Goal: Task Accomplishment & Management: Manage account settings

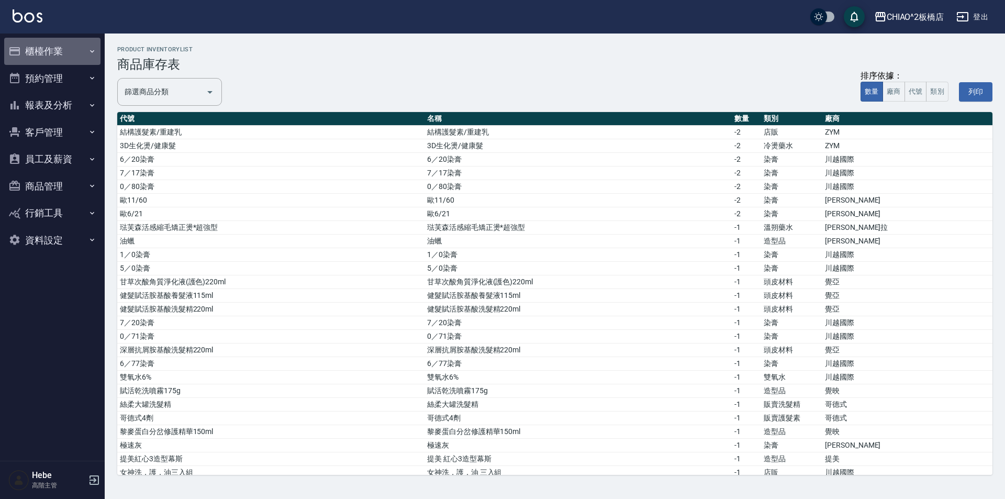
click at [43, 48] on button "櫃檯作業" at bounding box center [52, 51] width 96 height 27
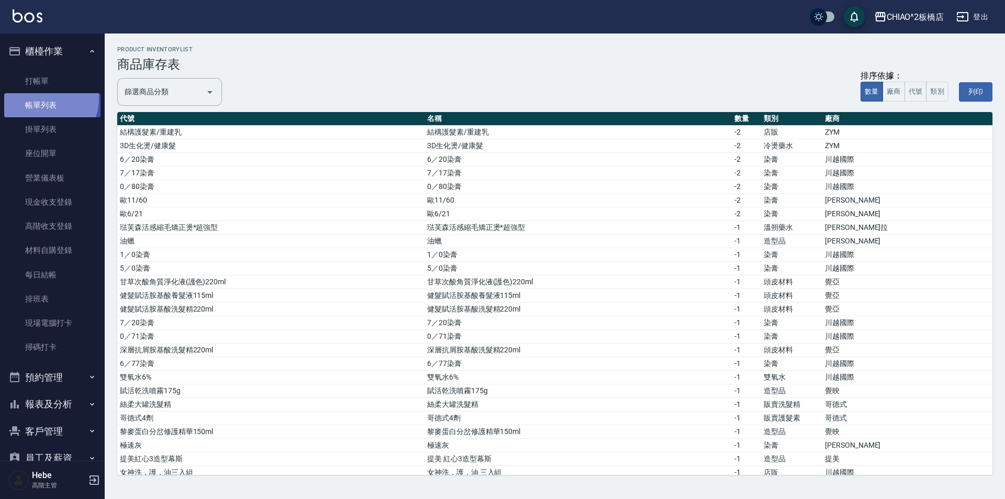
click at [47, 99] on link "帳單列表" at bounding box center [52, 105] width 96 height 24
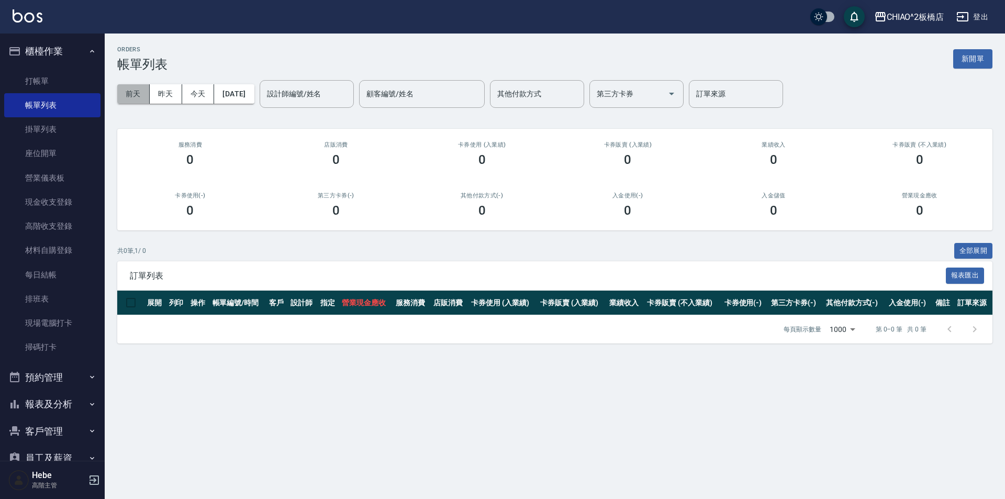
click at [143, 94] on button "前天" at bounding box center [133, 93] width 32 height 19
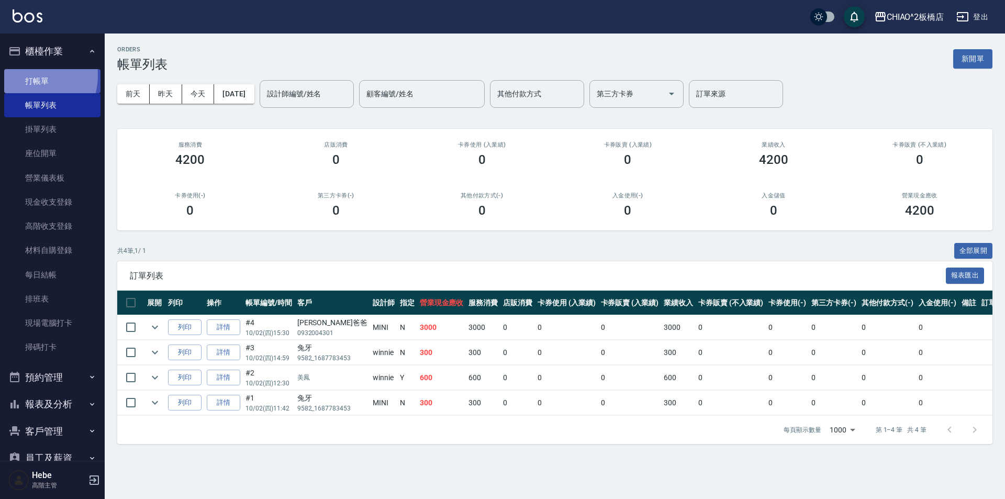
click at [29, 75] on link "打帳單" at bounding box center [52, 81] width 96 height 24
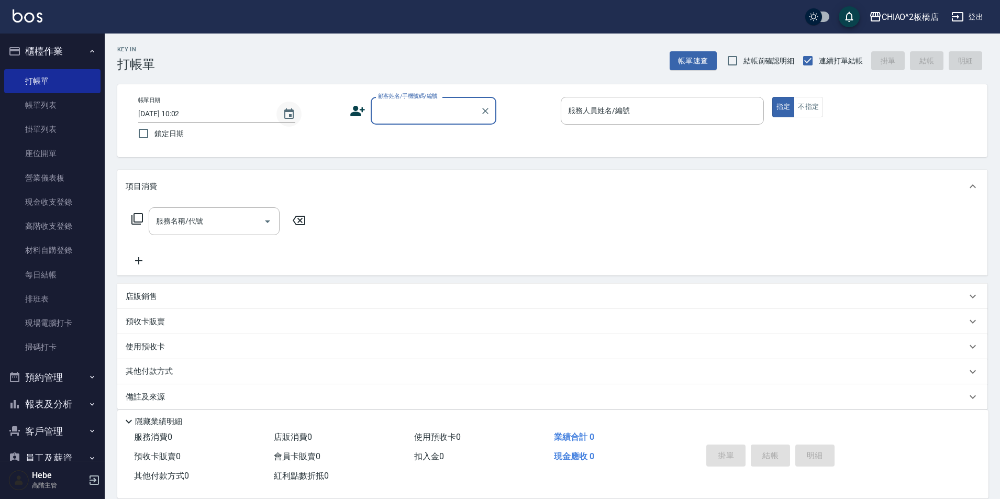
click at [286, 116] on icon "Choose date, selected date is 2025-10-04" at bounding box center [289, 114] width 13 height 13
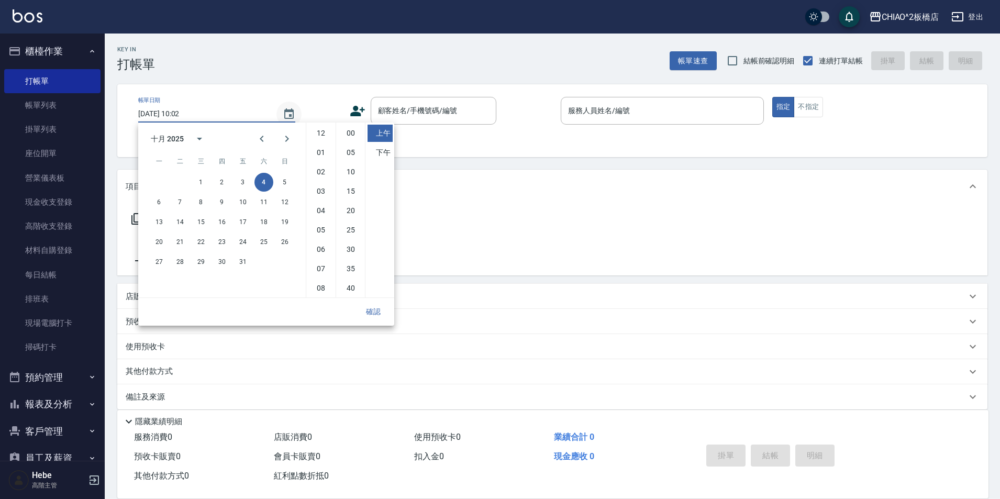
scroll to position [59, 0]
click at [225, 183] on button "2" at bounding box center [222, 182] width 19 height 19
type input "[DATE] 10:02"
click at [373, 309] on button "確認" at bounding box center [374, 311] width 34 height 19
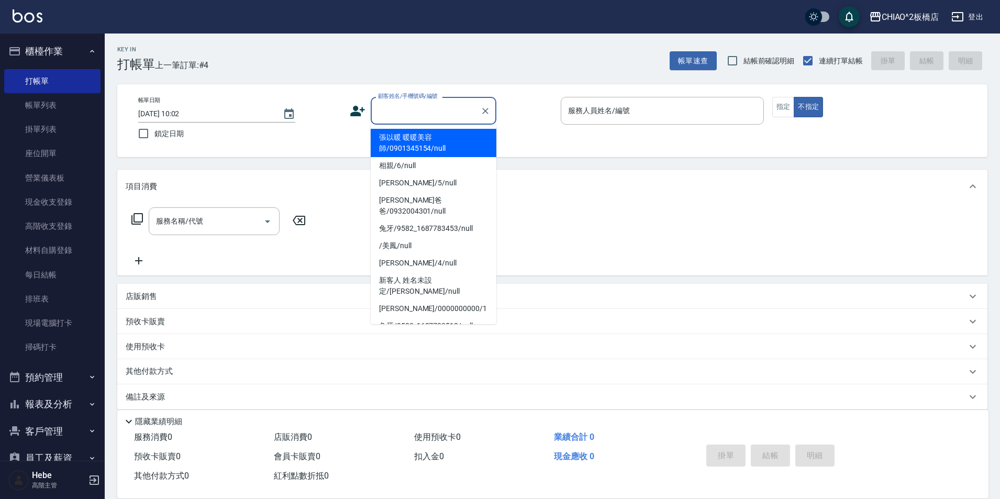
click at [410, 114] on input "顧客姓名/手機號碼/編號" at bounding box center [425, 111] width 101 height 18
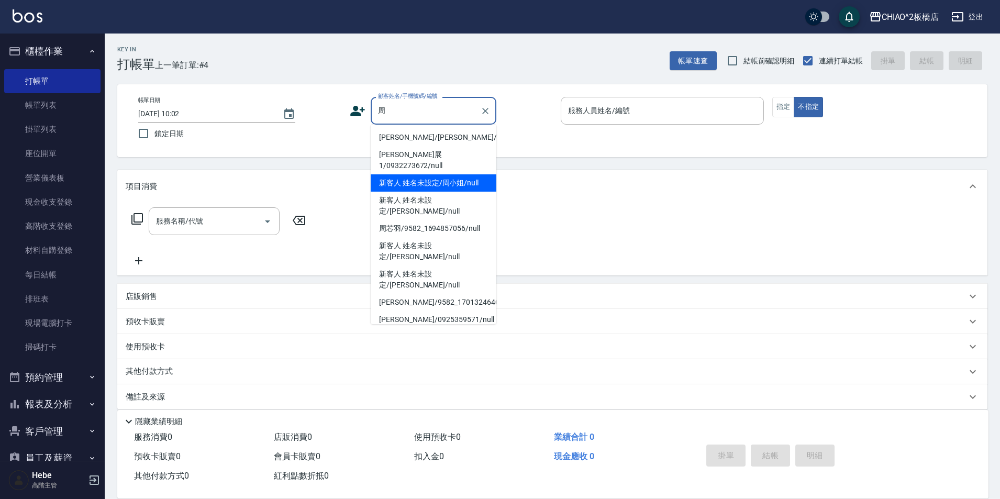
click at [463, 177] on li "新客人 姓名未設定/周小姐/null" at bounding box center [434, 182] width 126 height 17
type input "新客人 姓名未設定/周小姐/null"
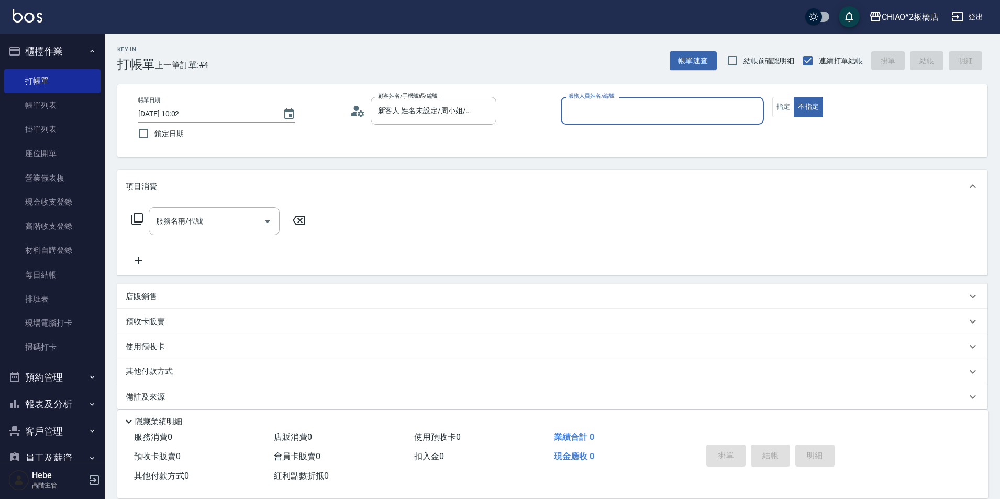
click at [609, 110] on input "服務人員姓名/編號" at bounding box center [662, 111] width 194 height 18
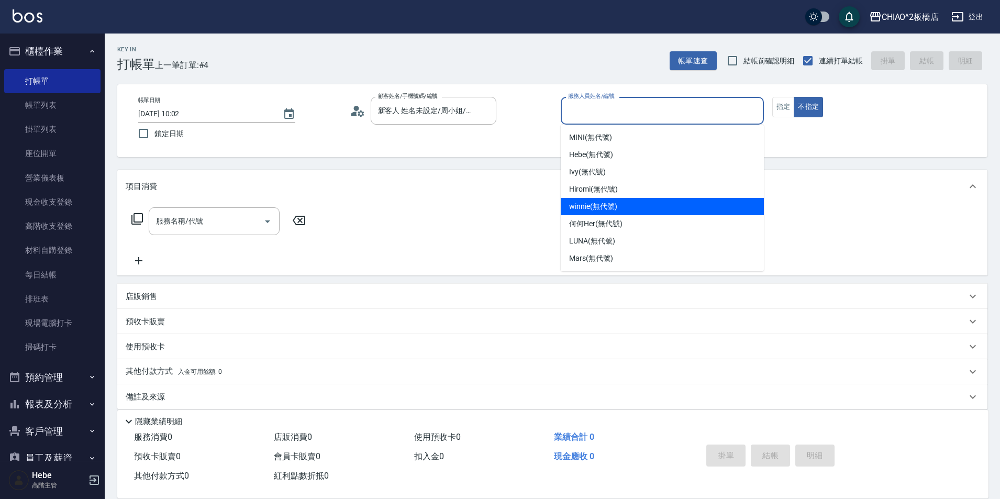
click at [608, 205] on span "winnie (無代號)" at bounding box center [593, 206] width 48 height 11
type input "winnie(無代號)"
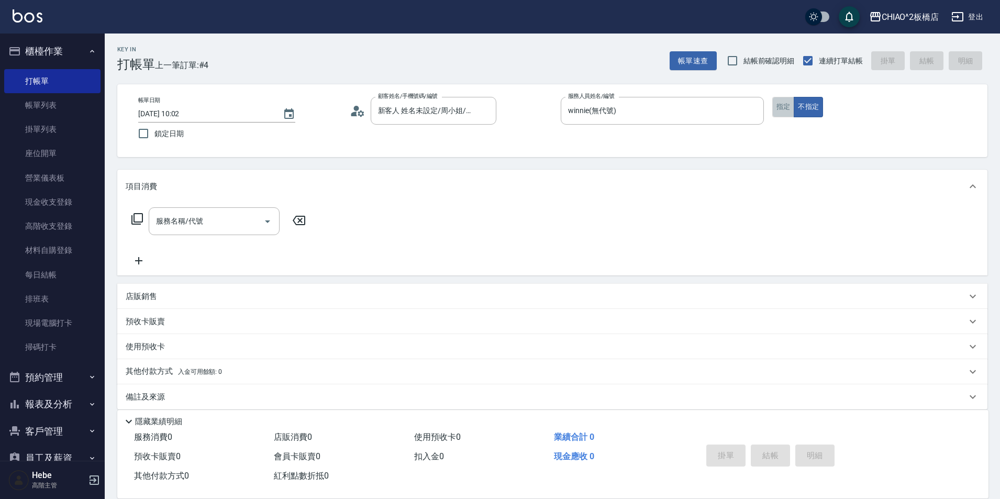
click at [777, 109] on button "指定" at bounding box center [783, 107] width 23 height 20
click at [188, 228] on input "服務名稱/代號" at bounding box center [206, 221] width 106 height 18
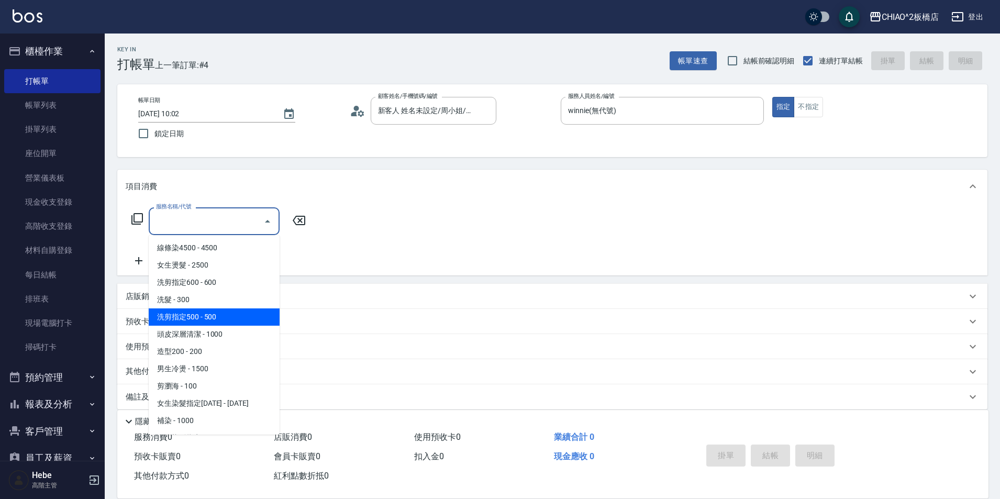
click at [184, 317] on span "洗剪指定500 - 500" at bounding box center [214, 316] width 131 height 17
type input "洗剪指定500(96681)"
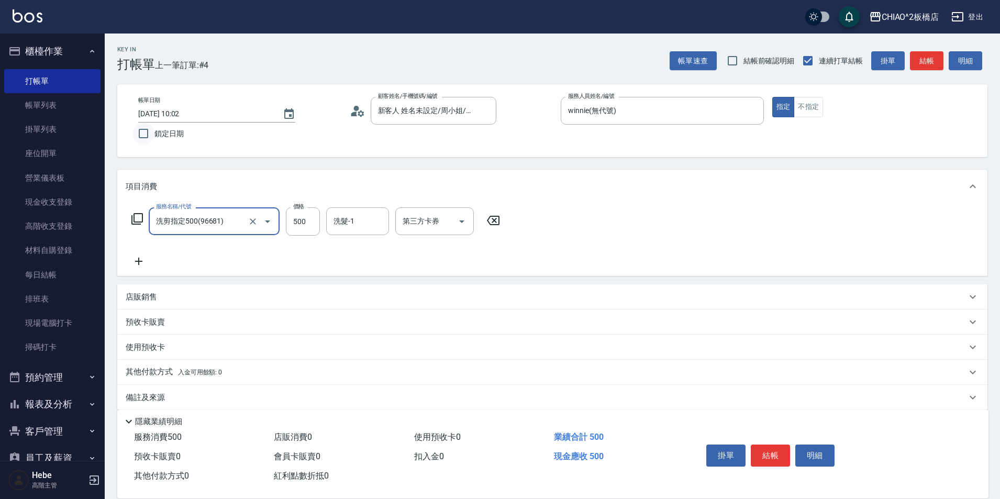
click at [144, 134] on input "鎖定日期" at bounding box center [143, 134] width 22 height 22
checkbox input "true"
click at [763, 447] on button "結帳" at bounding box center [770, 455] width 39 height 22
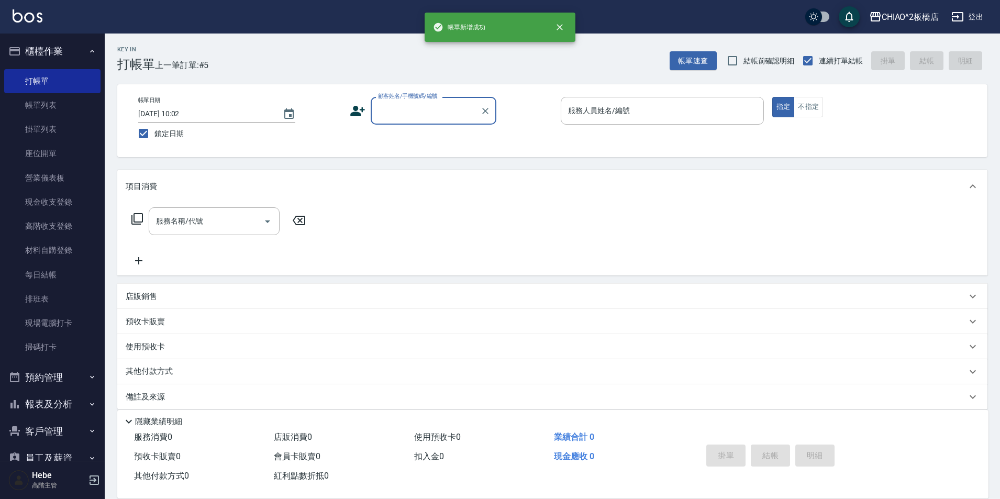
scroll to position [0, 0]
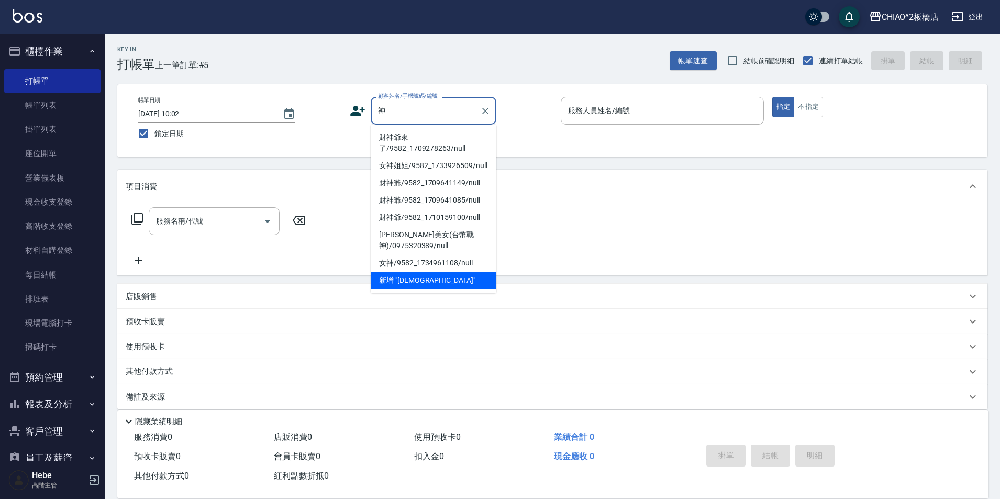
click at [444, 144] on li "財神爺來了/9582_1709278263/null" at bounding box center [434, 143] width 126 height 28
type input "財神爺來了/9582_1709278263/null"
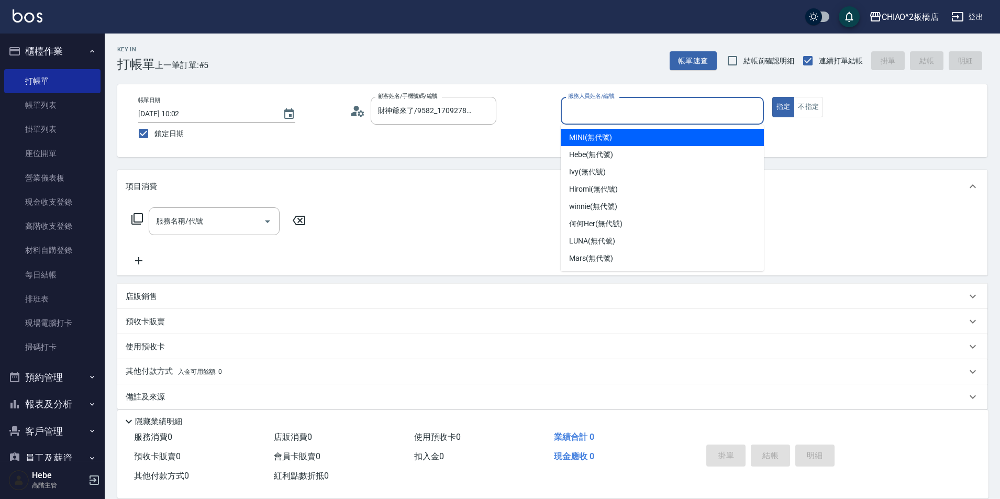
click at [606, 119] on input "服務人員姓名/編號" at bounding box center [662, 111] width 194 height 18
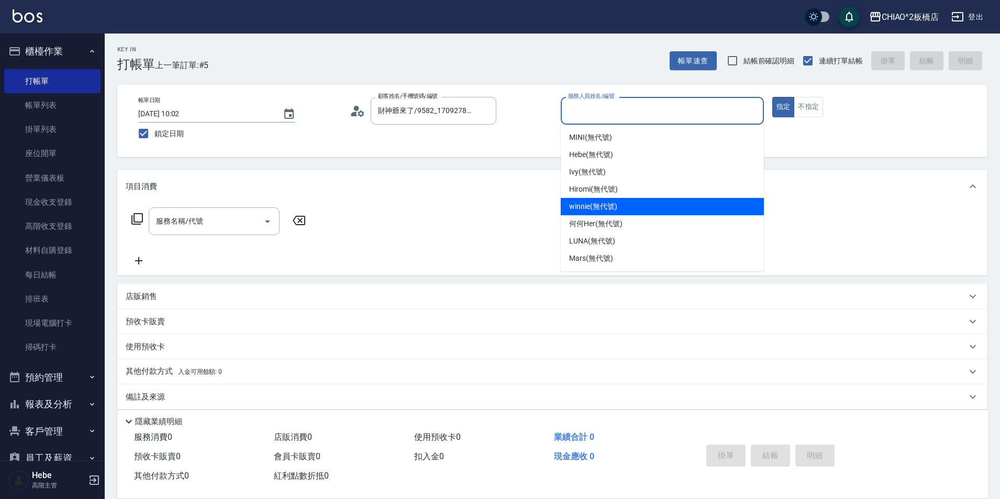
click at [603, 207] on span "winnie (無代號)" at bounding box center [593, 206] width 48 height 11
type input "winnie(無代號)"
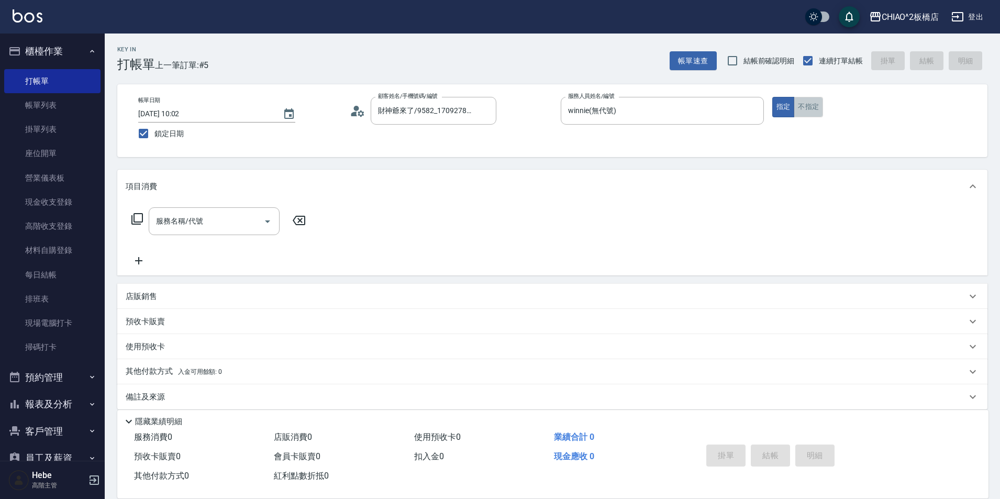
click at [803, 113] on button "不指定" at bounding box center [808, 107] width 29 height 20
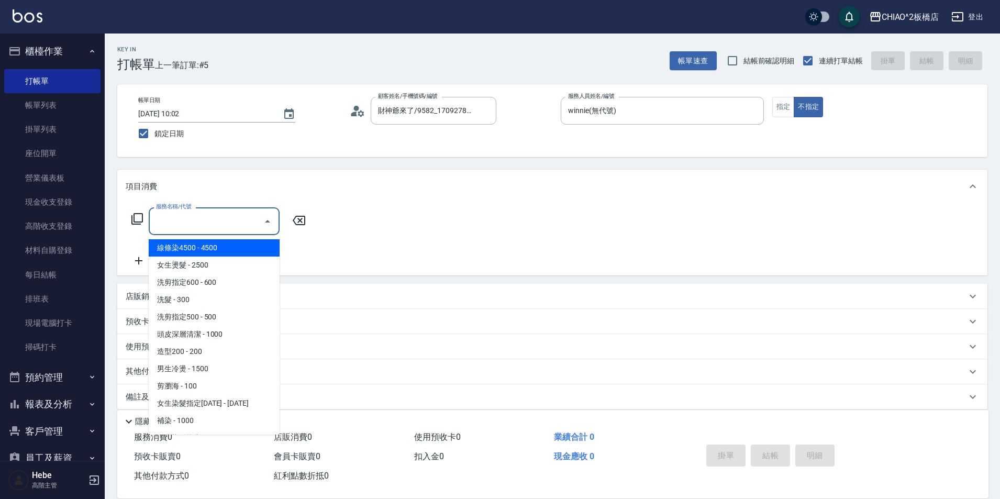
click at [163, 228] on input "服務名稱/代號" at bounding box center [206, 221] width 106 height 18
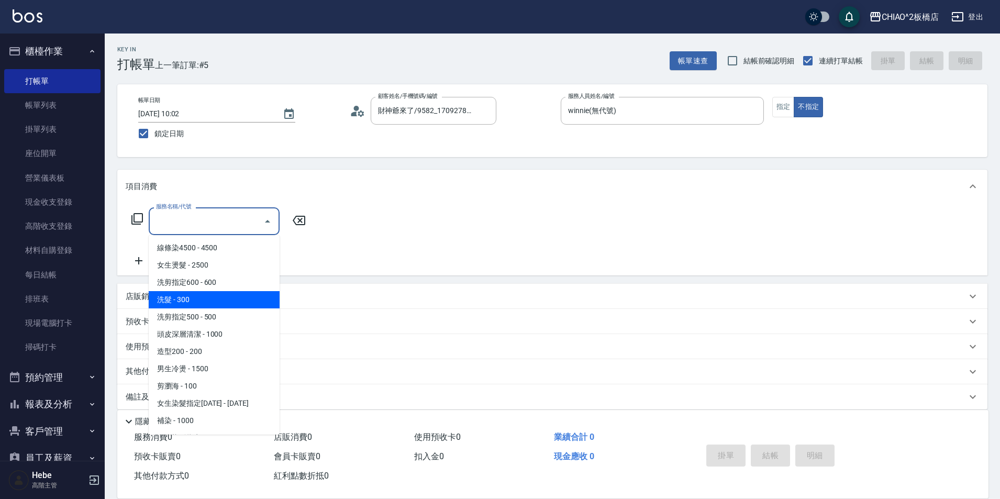
drag, startPoint x: 186, startPoint y: 301, endPoint x: 357, endPoint y: 386, distance: 190.8
click at [183, 295] on span "洗髮 - 300" at bounding box center [214, 299] width 131 height 17
type input "洗髮(96679)"
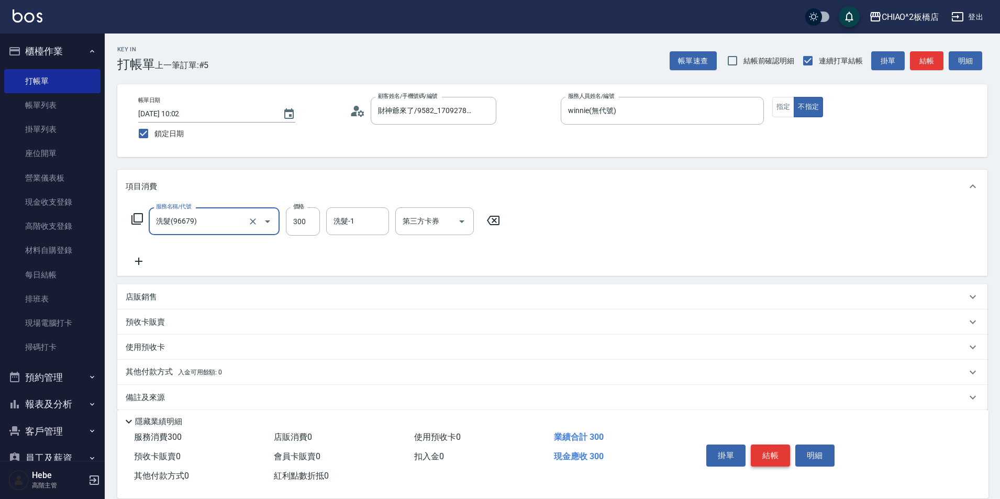
click at [772, 457] on button "結帳" at bounding box center [770, 455] width 39 height 22
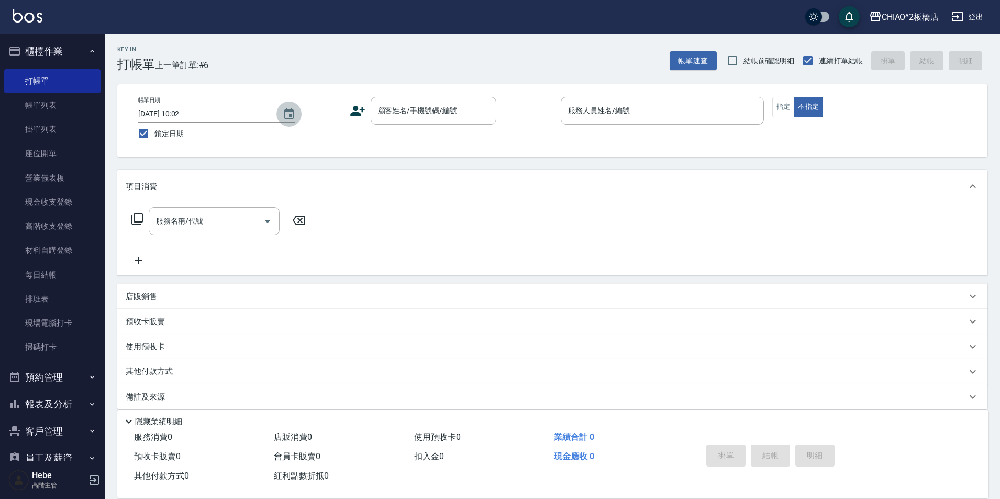
click at [293, 119] on icon "Choose date, selected date is 2025-10-02" at bounding box center [289, 114] width 13 height 13
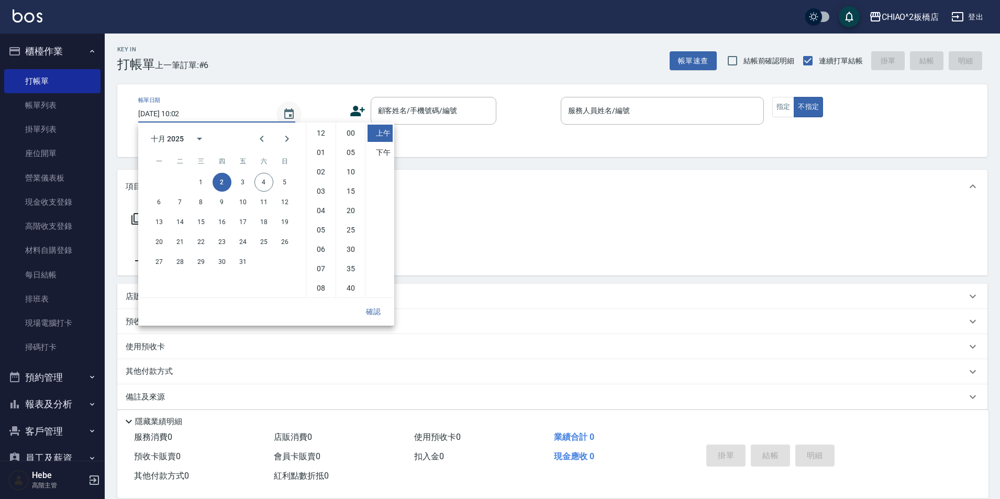
scroll to position [59, 0]
click at [246, 186] on button "3" at bounding box center [242, 182] width 19 height 19
type input "[DATE] 10:02"
click at [373, 309] on button "確認" at bounding box center [374, 311] width 34 height 19
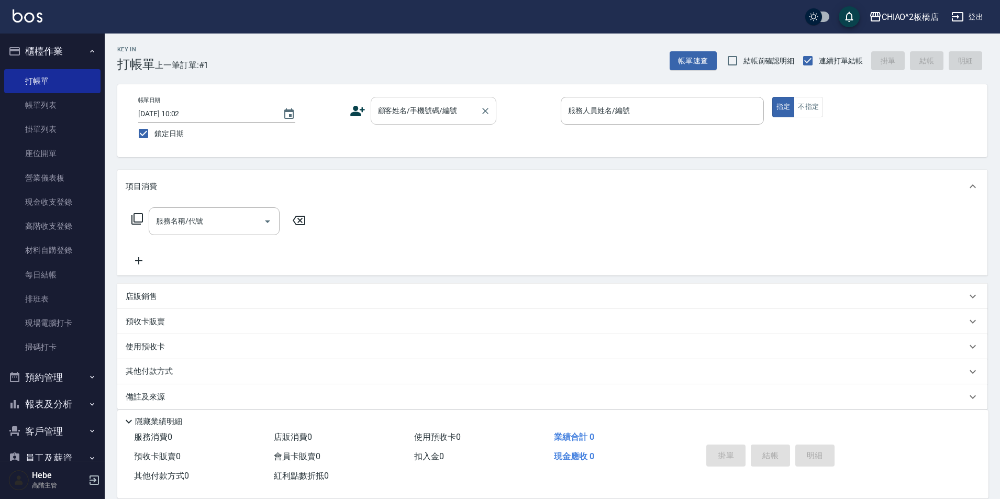
click at [429, 109] on input "顧客姓名/手機號碼/編號" at bounding box center [425, 111] width 101 height 18
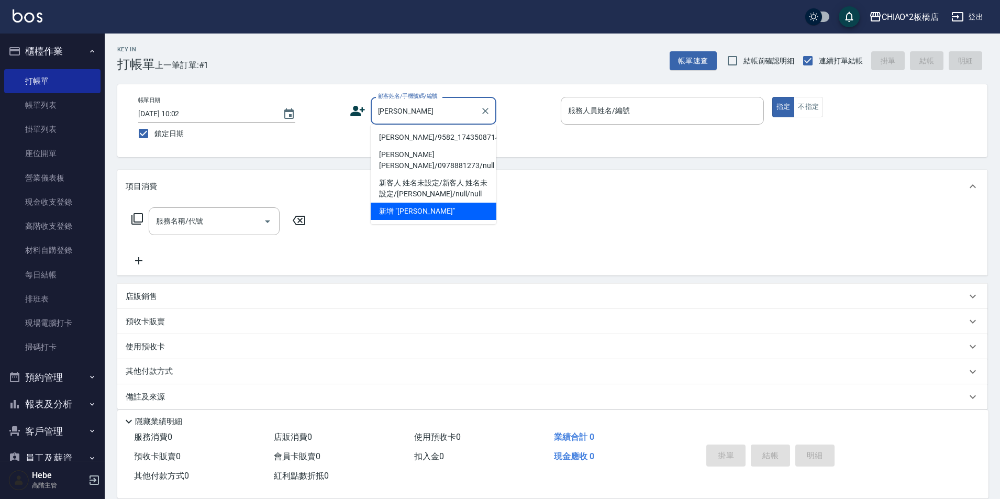
click at [405, 130] on li "[PERSON_NAME]/9582_1743508714/null" at bounding box center [434, 137] width 126 height 17
type input "[PERSON_NAME]/9582_1743508714/null"
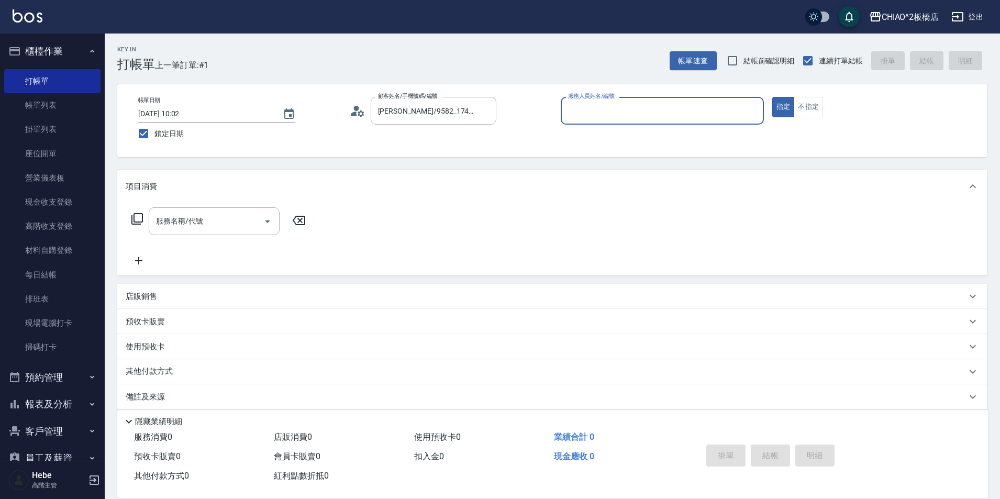
type input "何何Her (無代號)"
click at [235, 228] on input "服務名稱/代號" at bounding box center [206, 221] width 106 height 18
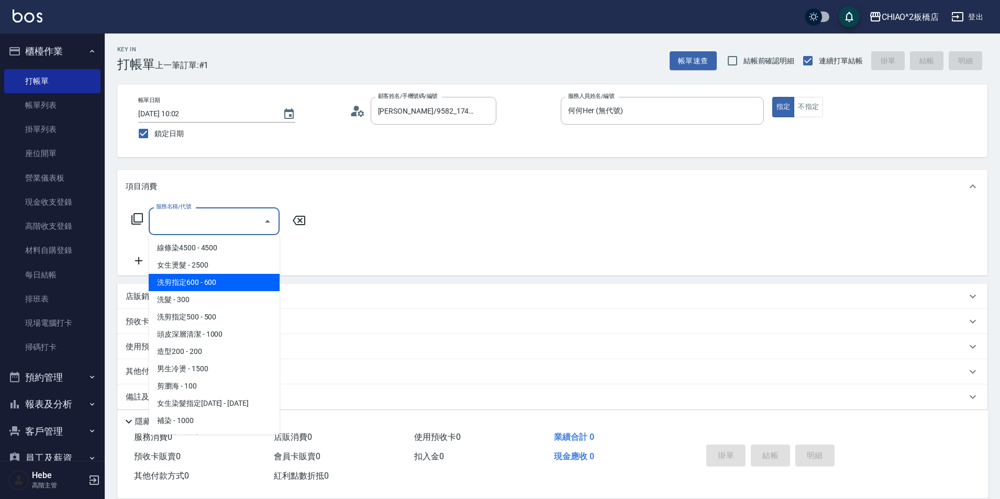
click at [221, 287] on span "洗剪指定600 - 600" at bounding box center [214, 282] width 131 height 17
type input "洗剪指定600(96678)"
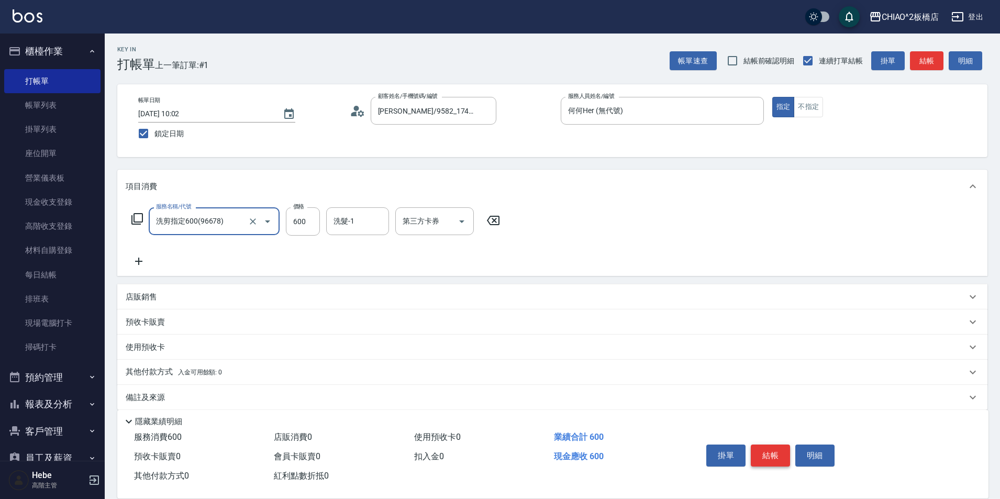
click at [773, 452] on button "結帳" at bounding box center [770, 455] width 39 height 22
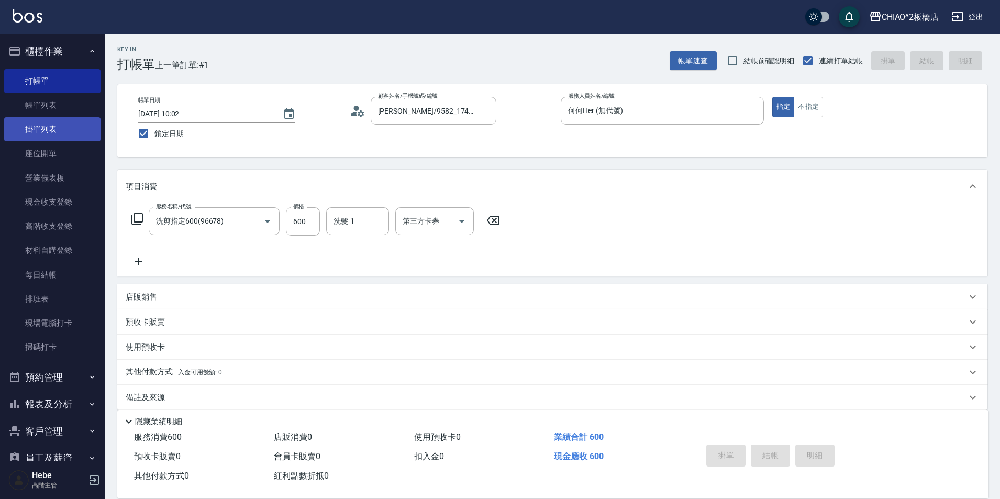
type input "[DATE] 10:02"
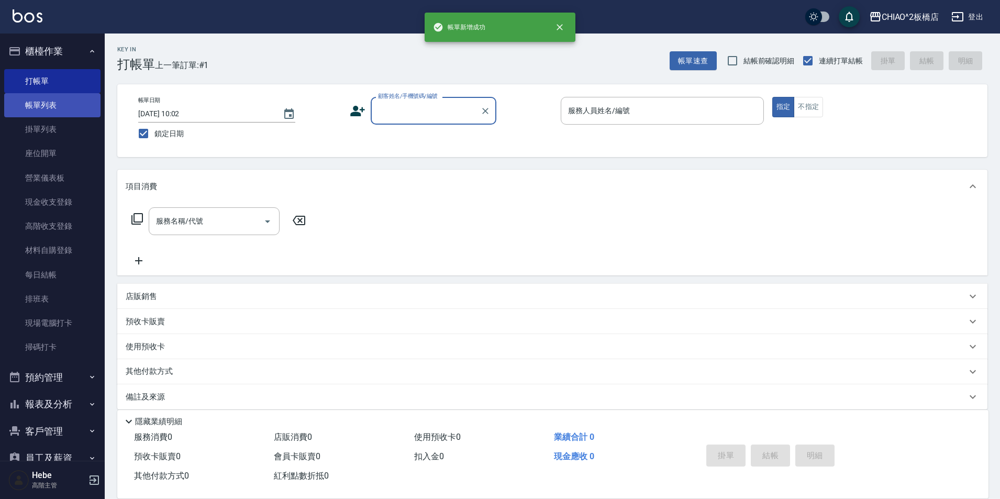
scroll to position [0, 0]
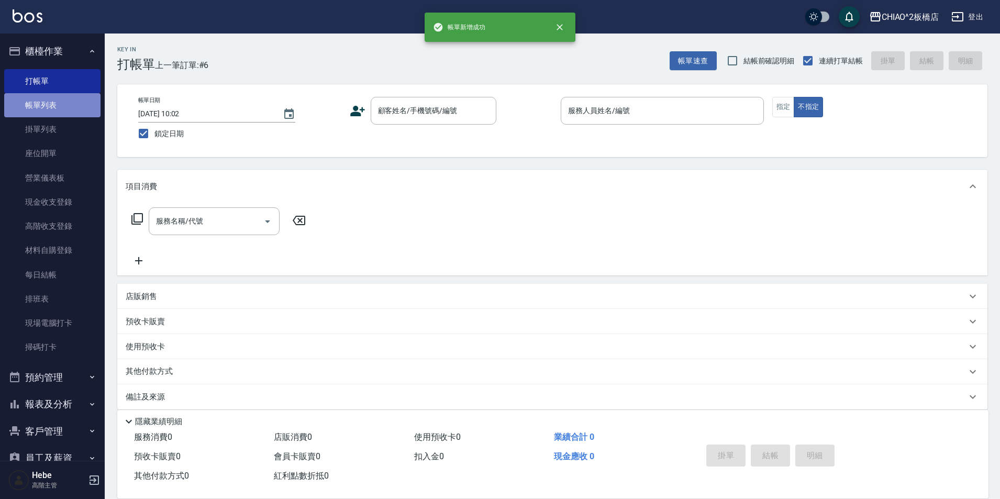
click at [55, 113] on link "帳單列表" at bounding box center [52, 105] width 96 height 24
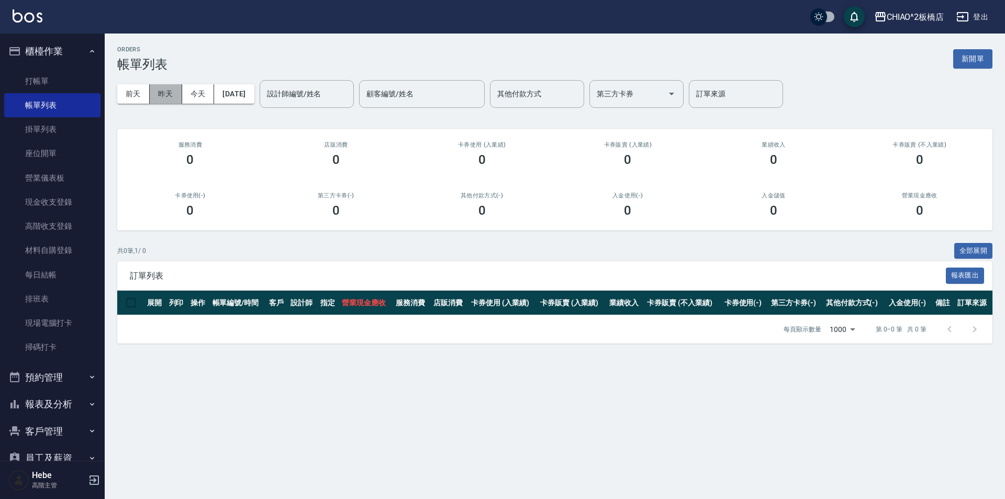
click at [158, 97] on button "昨天" at bounding box center [166, 93] width 32 height 19
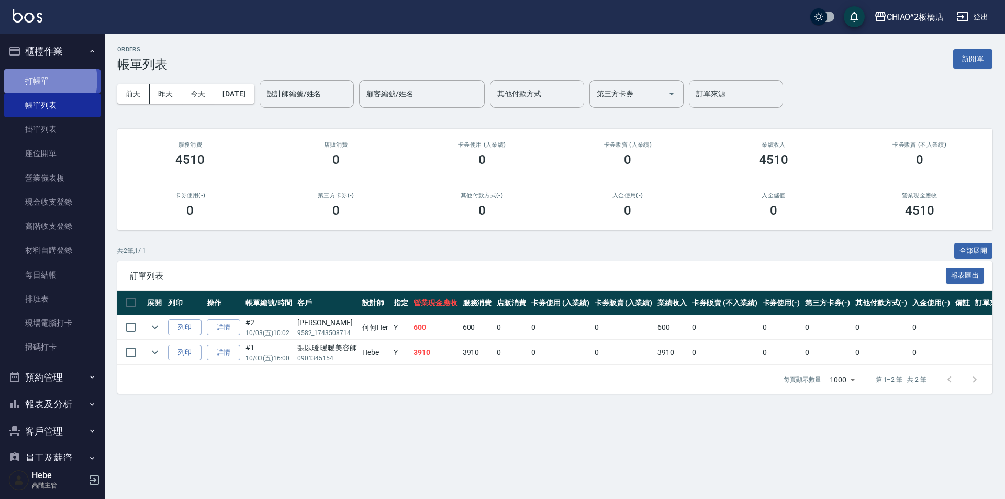
click at [44, 80] on link "打帳單" at bounding box center [52, 81] width 96 height 24
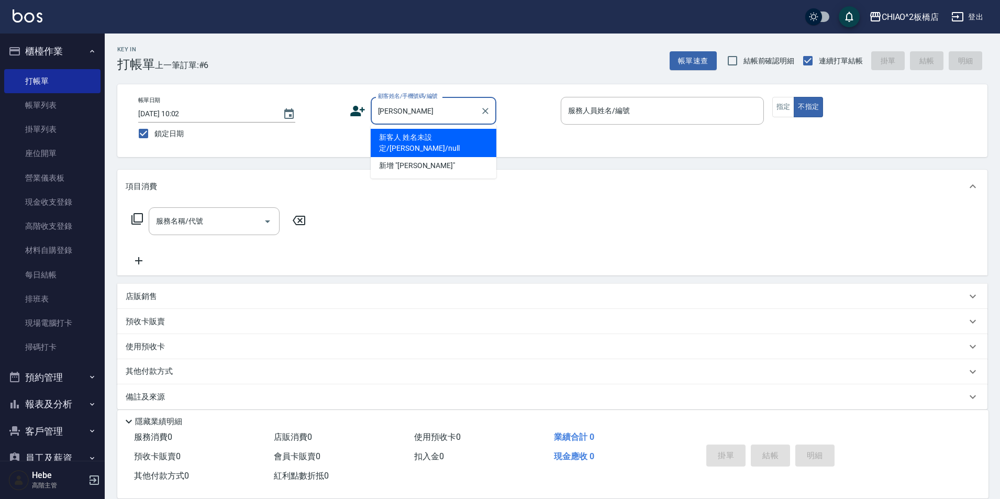
click at [460, 143] on li "新客人 姓名未設定/[PERSON_NAME]/null" at bounding box center [434, 143] width 126 height 28
type input "新客人 姓名未設定/[PERSON_NAME]/null"
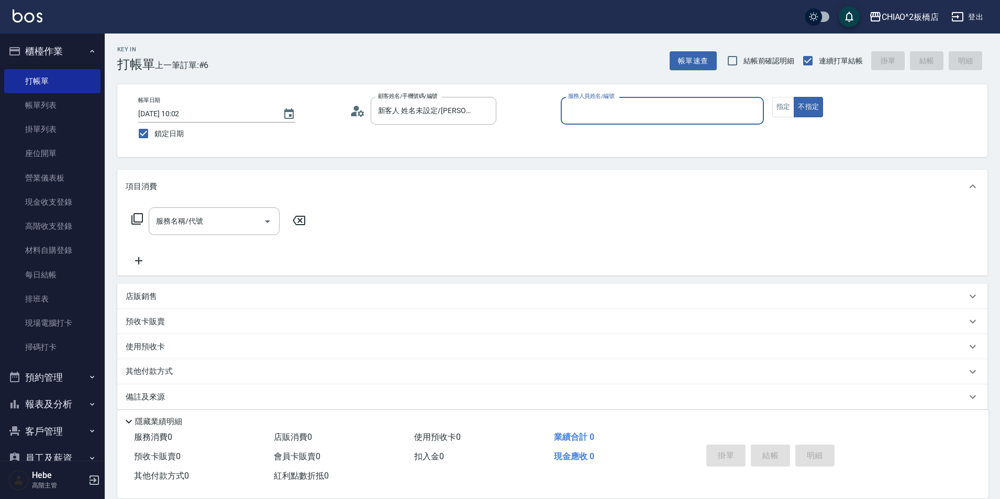
click at [602, 121] on div "服務人員姓名/編號" at bounding box center [662, 111] width 203 height 28
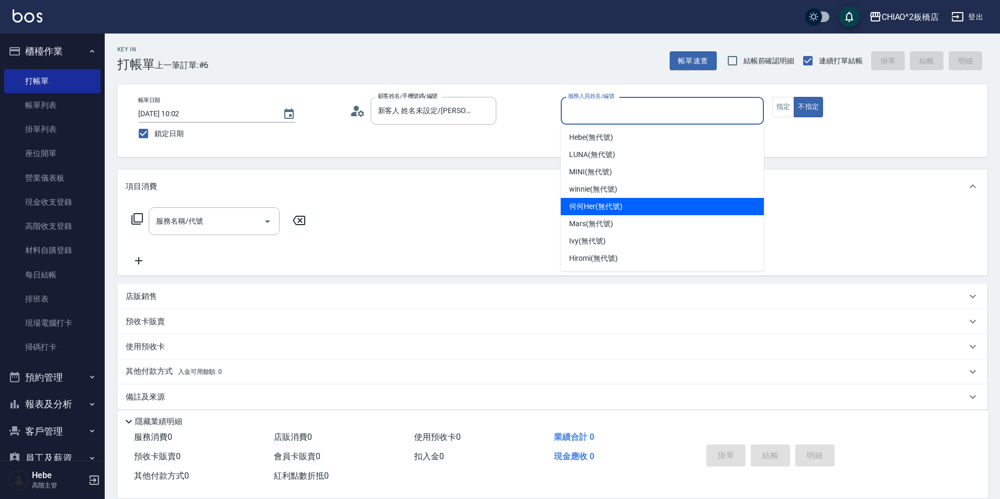
click at [626, 201] on div "何何Her (無代號)" at bounding box center [662, 206] width 203 height 17
type input "何何Her (無代號)"
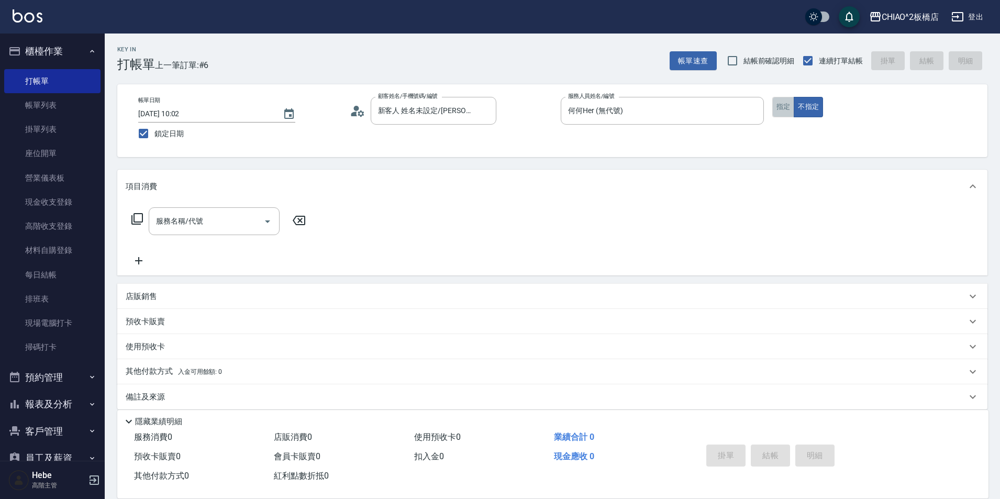
click at [792, 110] on button "指定" at bounding box center [783, 107] width 23 height 20
click at [238, 224] on input "服務名稱/代號" at bounding box center [206, 221] width 106 height 18
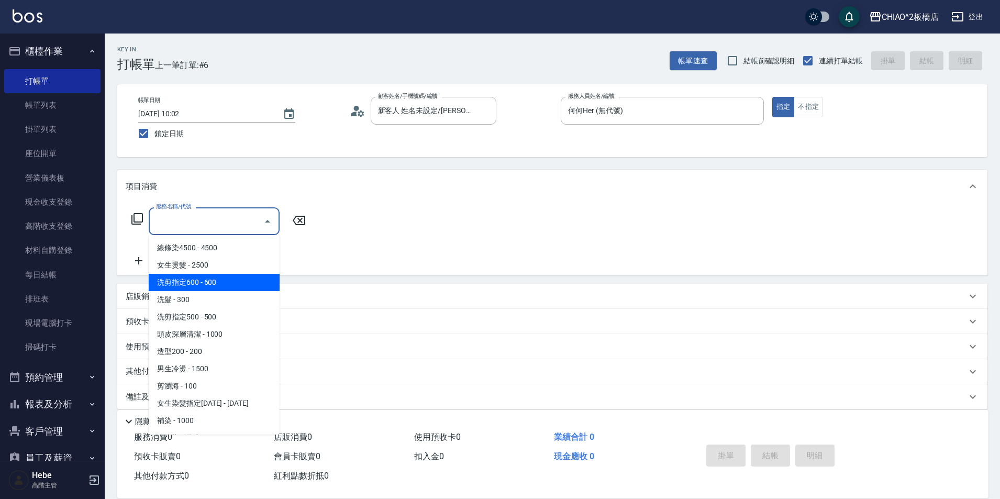
click at [234, 285] on span "洗剪指定600 - 600" at bounding box center [214, 282] width 131 height 17
type input "洗剪指定600(96678)"
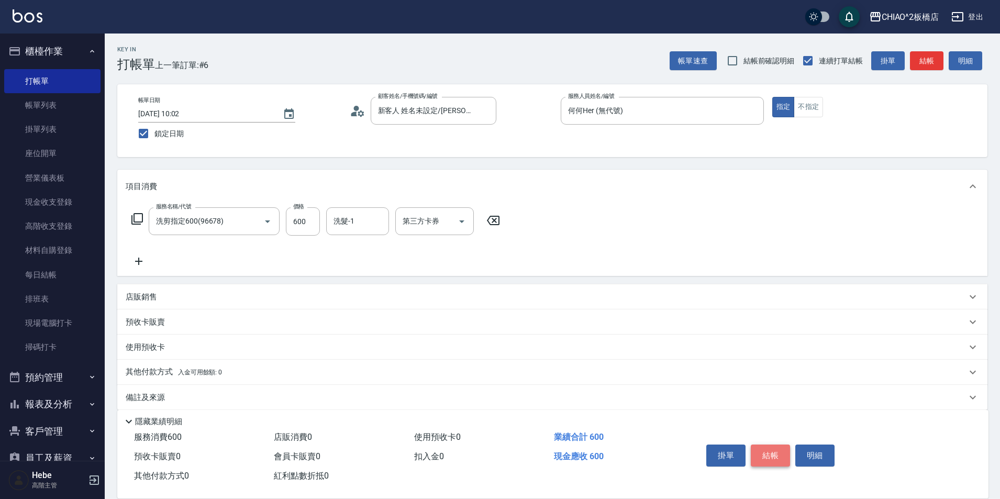
click at [778, 455] on button "結帳" at bounding box center [770, 455] width 39 height 22
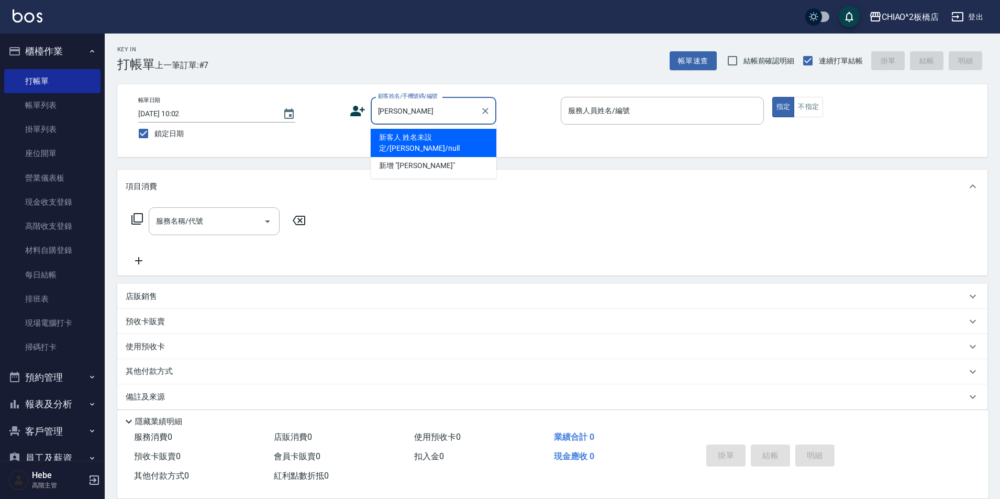
click at [448, 140] on li "新客人 姓名未設定/[PERSON_NAME]/null" at bounding box center [434, 143] width 126 height 28
type input "新客人 姓名未設定/[PERSON_NAME]/null"
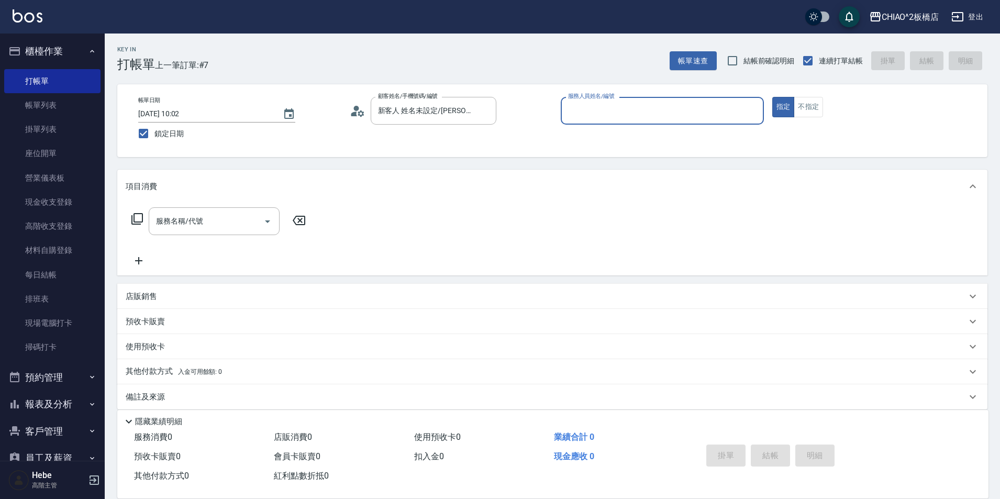
click at [630, 106] on input "服務人員姓名/編號" at bounding box center [662, 111] width 194 height 18
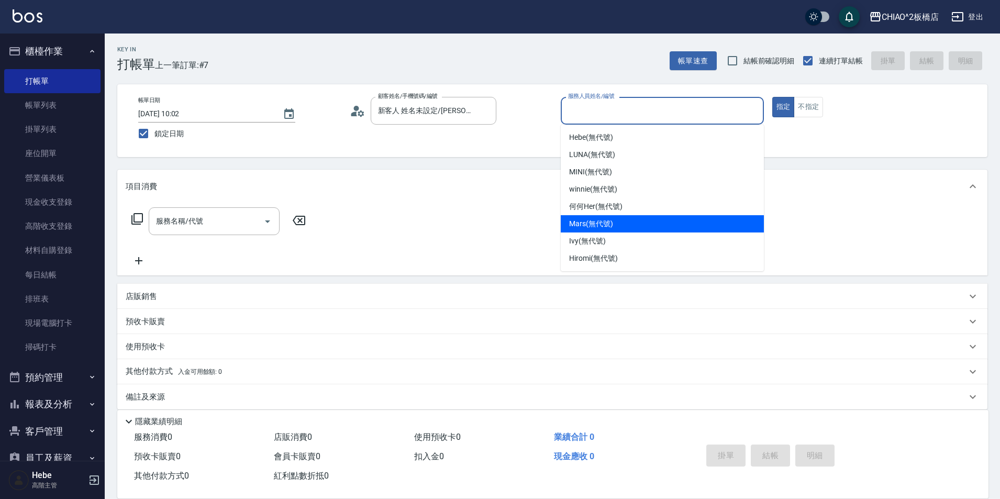
click at [615, 220] on div "Mars (無代號)" at bounding box center [662, 223] width 203 height 17
type input "Mars(無代號)"
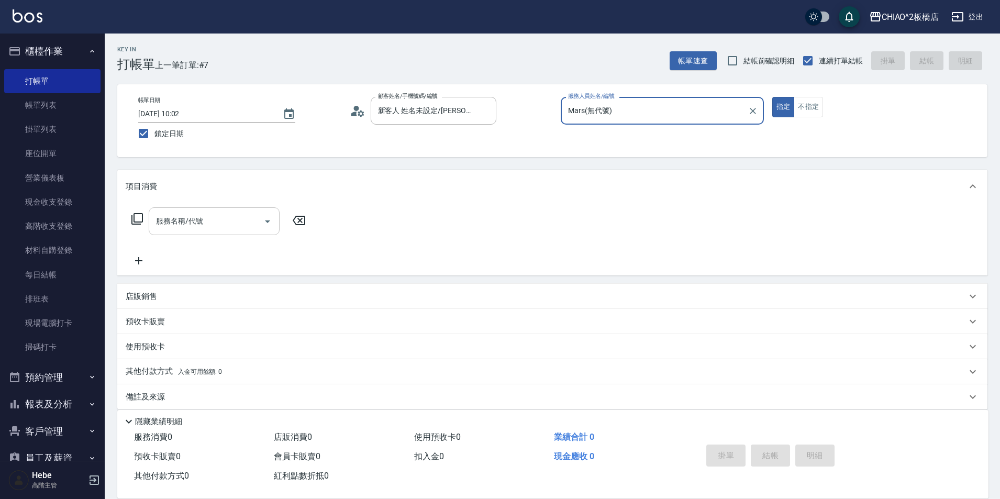
drag, startPoint x: 194, startPoint y: 222, endPoint x: 199, endPoint y: 230, distance: 9.9
click at [196, 224] on div "服務名稱/代號 服務名稱/代號" at bounding box center [214, 221] width 131 height 28
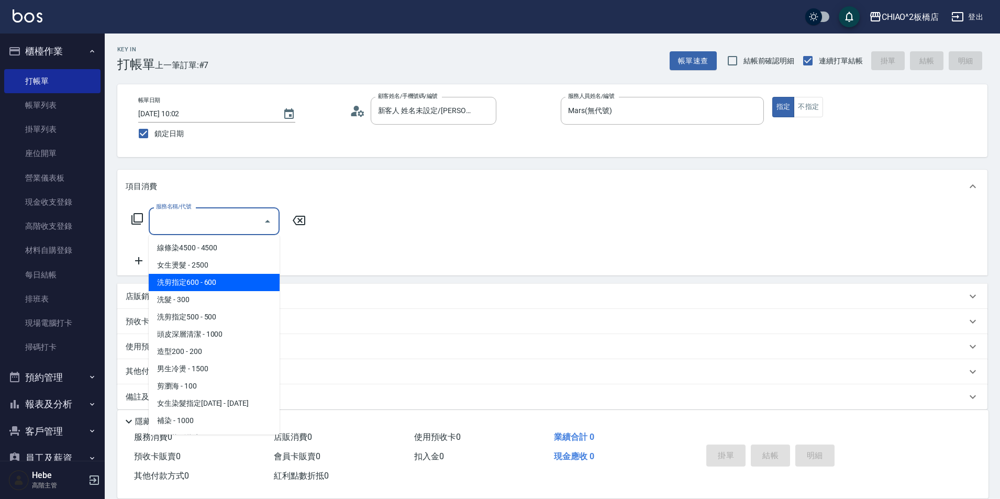
click at [210, 274] on span "洗剪指定600 - 600" at bounding box center [214, 282] width 131 height 17
type input "洗剪指定600(96678)"
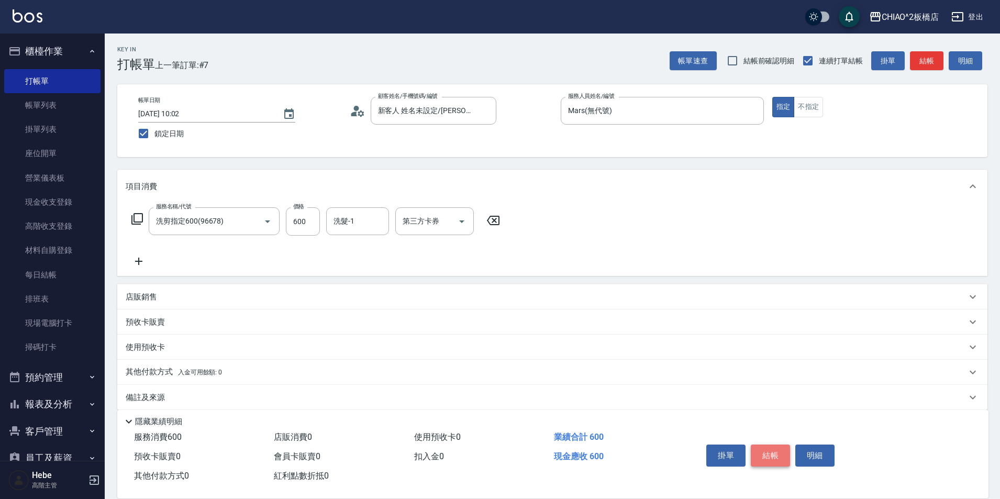
click at [771, 452] on button "結帳" at bounding box center [770, 455] width 39 height 22
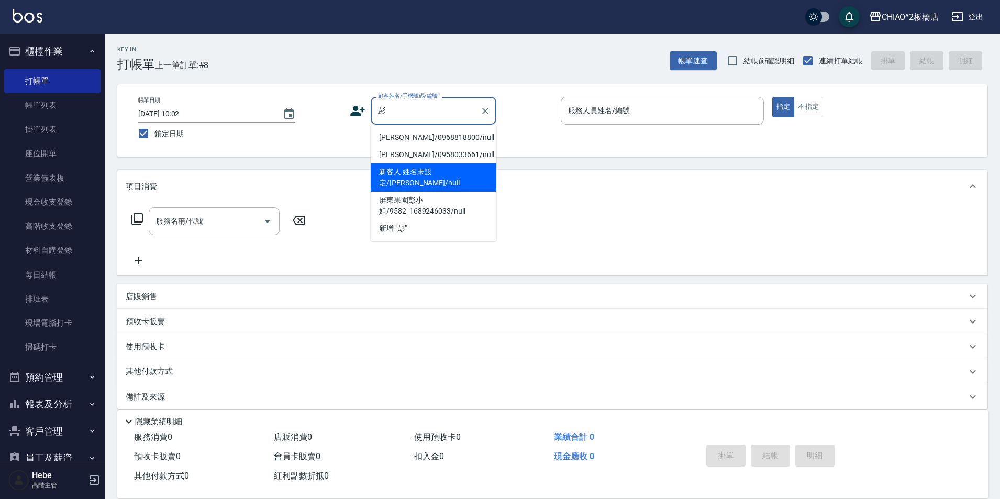
click at [452, 179] on li "新客人 姓名未設定/[PERSON_NAME]/null" at bounding box center [434, 177] width 126 height 28
type input "新客人 姓名未設定/[PERSON_NAME]/null"
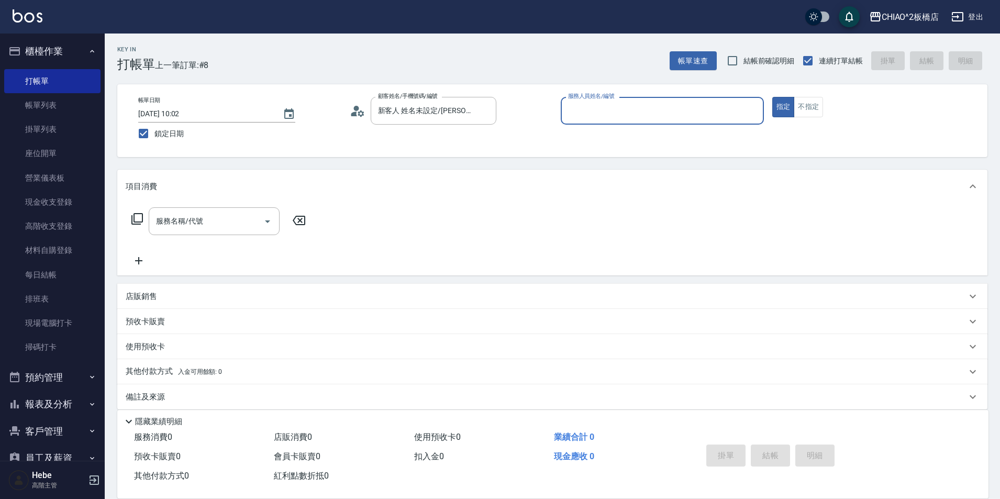
click at [603, 112] on input "服務人員姓名/編號" at bounding box center [662, 111] width 194 height 18
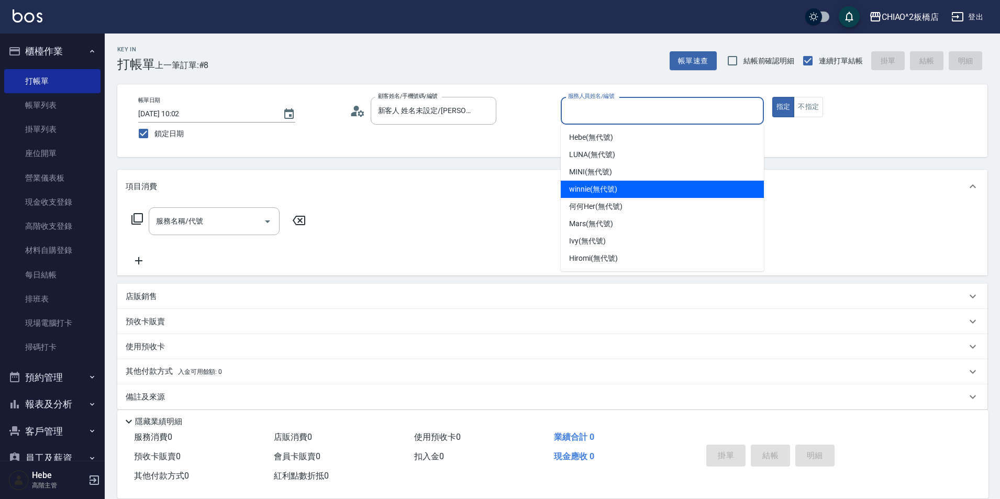
click at [618, 185] on div "winnie (無代號)" at bounding box center [662, 189] width 203 height 17
type input "winnie(無代號)"
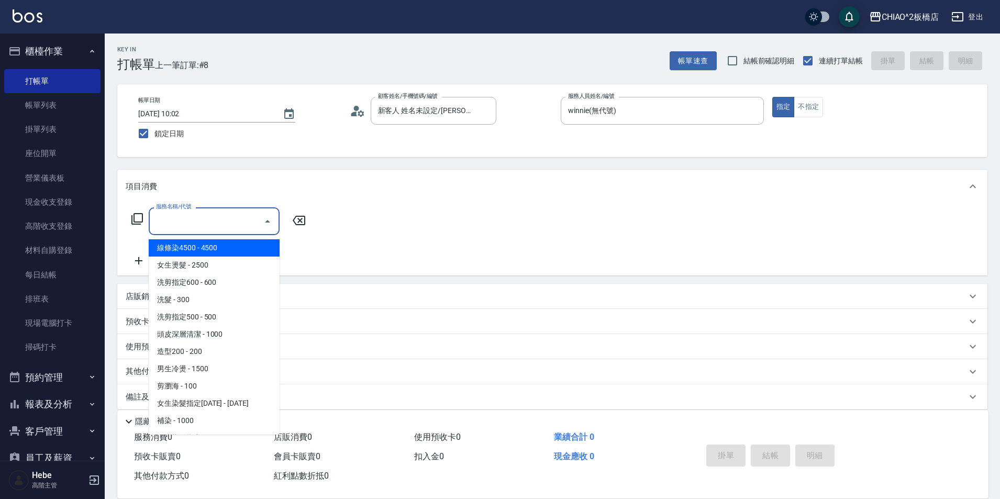
click at [237, 229] on input "服務名稱/代號" at bounding box center [206, 221] width 106 height 18
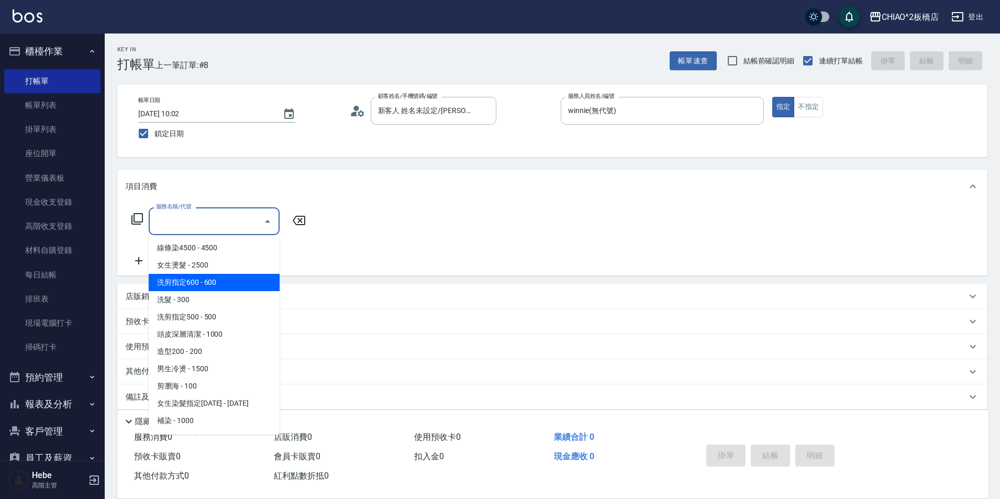
click at [210, 287] on span "洗剪指定600 - 600" at bounding box center [214, 282] width 131 height 17
type input "洗剪指定600(96678)"
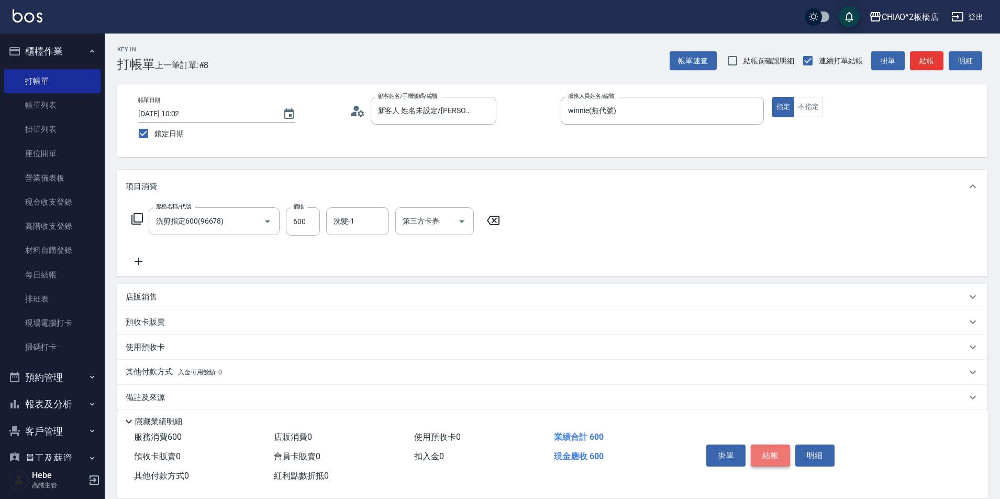
click at [770, 447] on button "結帳" at bounding box center [770, 455] width 39 height 22
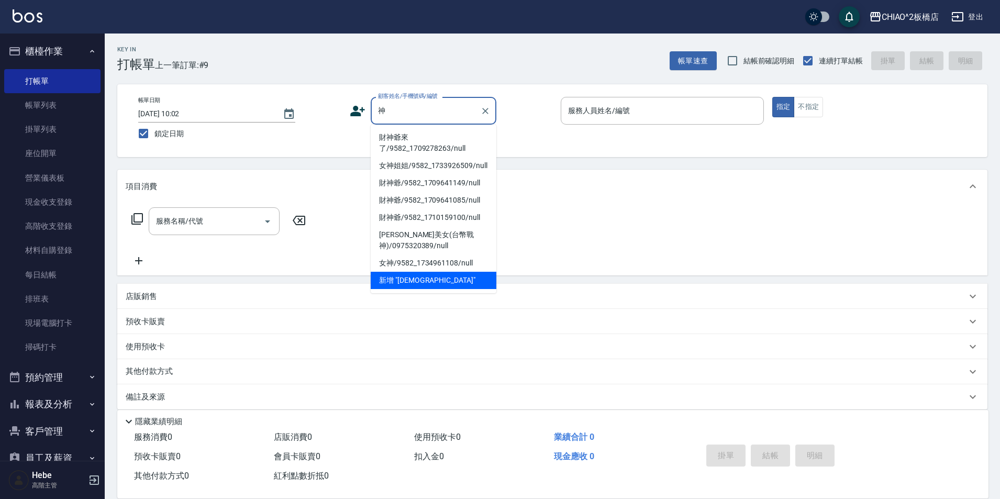
click at [415, 141] on li "財神爺來了/9582_1709278263/null" at bounding box center [434, 143] width 126 height 28
type input "財神爺來了/9582_1709278263/null"
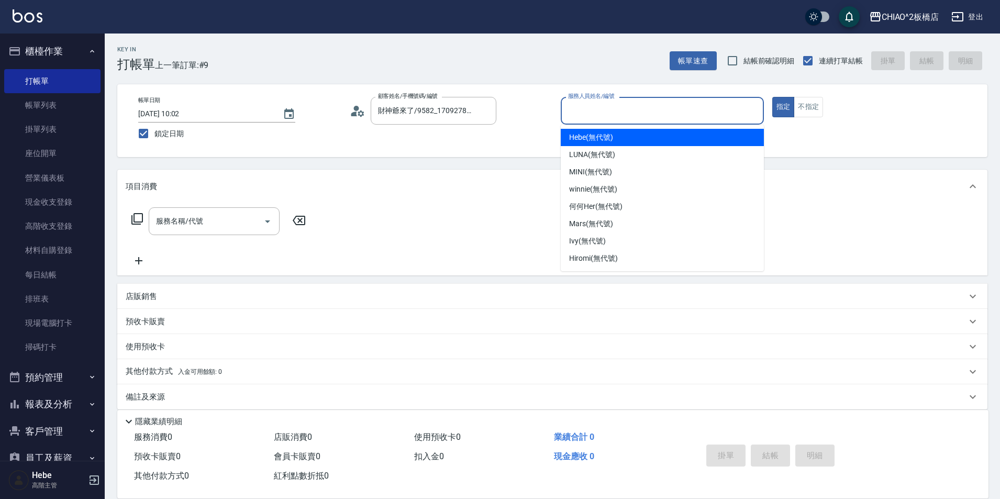
click at [597, 113] on input "服務人員姓名/編號" at bounding box center [662, 111] width 194 height 18
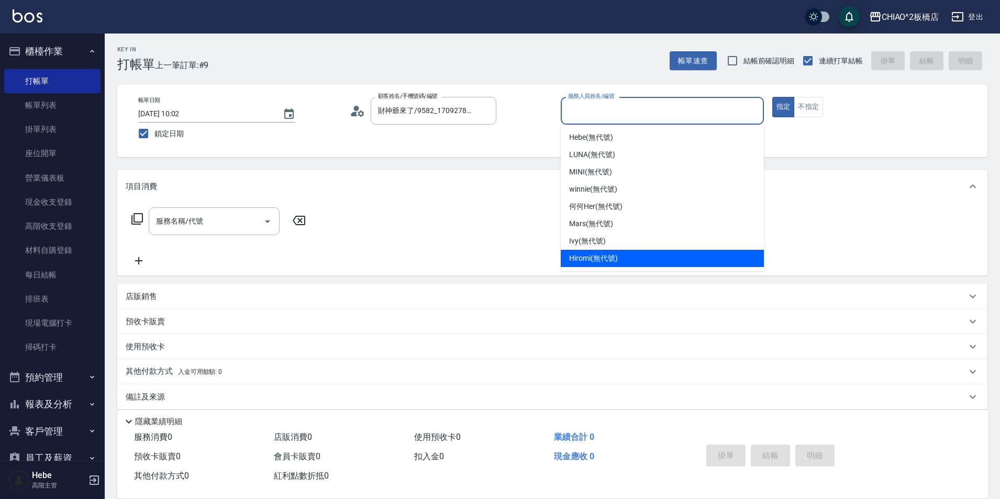
click at [621, 258] on div "Hiromi (無代號)" at bounding box center [662, 258] width 203 height 17
click at [680, 179] on div "項目消費 服務名稱/代號 服務名稱/代號" at bounding box center [552, 223] width 870 height 106
click at [622, 114] on input "Hiromi(無代號)" at bounding box center [654, 111] width 178 height 18
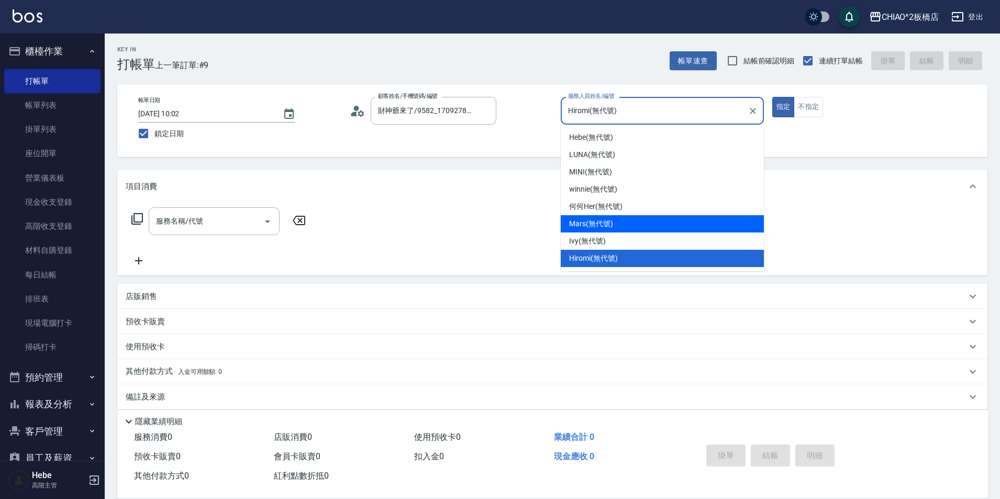
click at [614, 224] on div "Mars (無代號)" at bounding box center [662, 223] width 203 height 17
type input "Mars(無代號)"
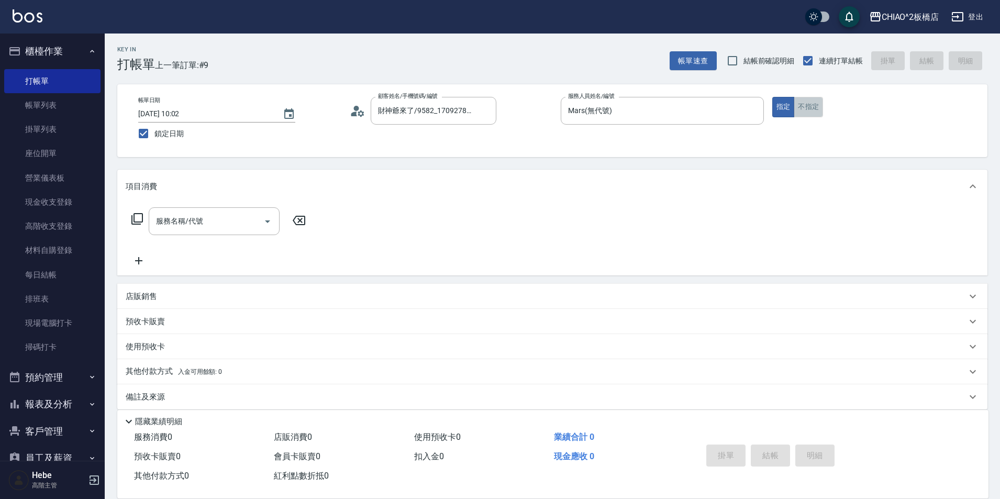
click at [805, 106] on button "不指定" at bounding box center [808, 107] width 29 height 20
click at [207, 226] on input "服務名稱/代號" at bounding box center [206, 221] width 106 height 18
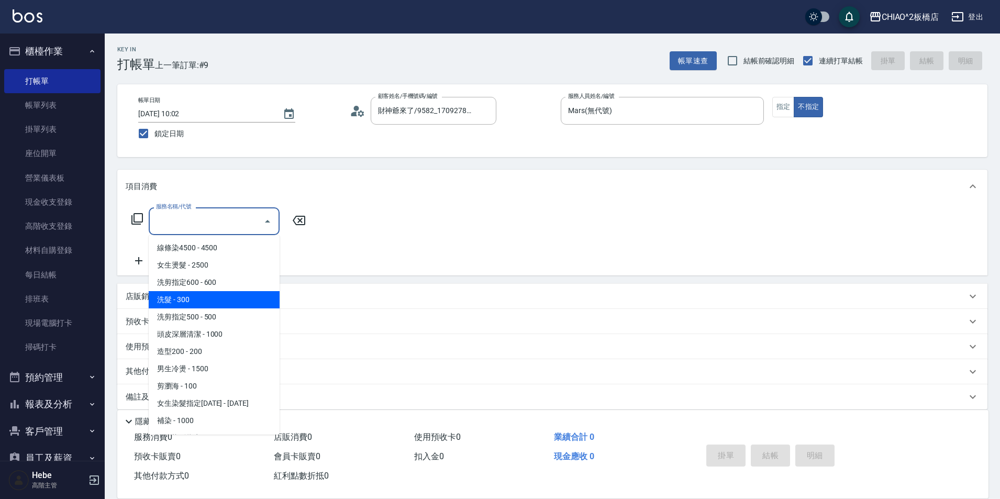
click at [224, 297] on span "洗髮 - 300" at bounding box center [214, 299] width 131 height 17
type input "洗髮(96679)"
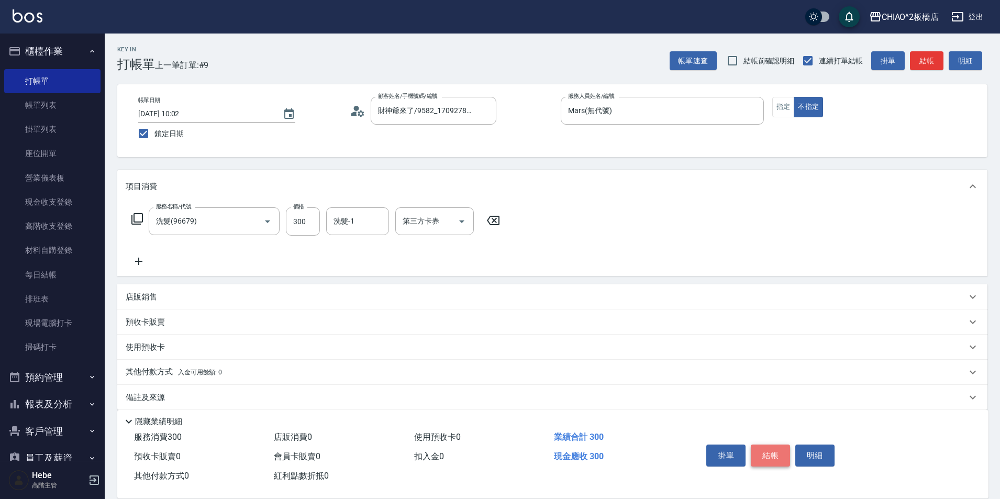
click at [754, 453] on button "結帳" at bounding box center [770, 455] width 39 height 22
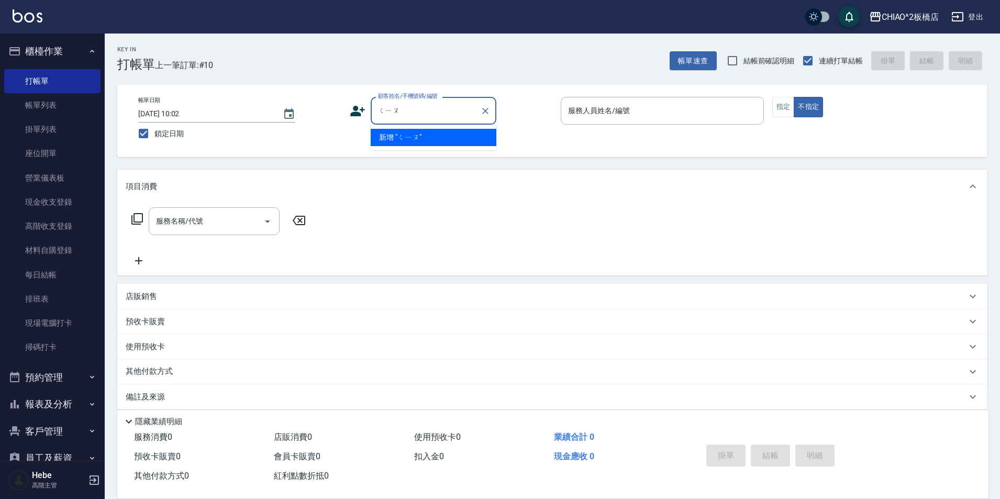
type input "邱"
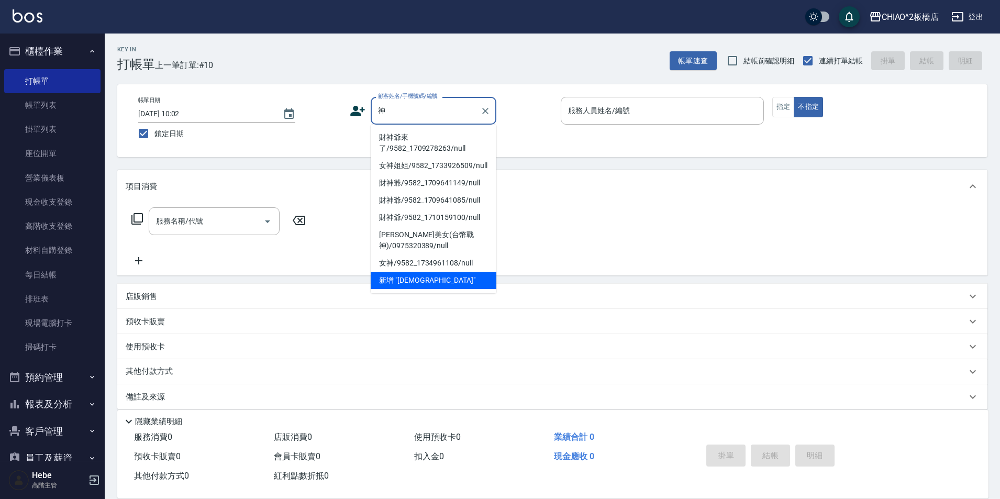
click at [403, 143] on li "財神爺來了/9582_1709278263/null" at bounding box center [434, 143] width 126 height 28
type input "財神爺來了/9582_1709278263/null"
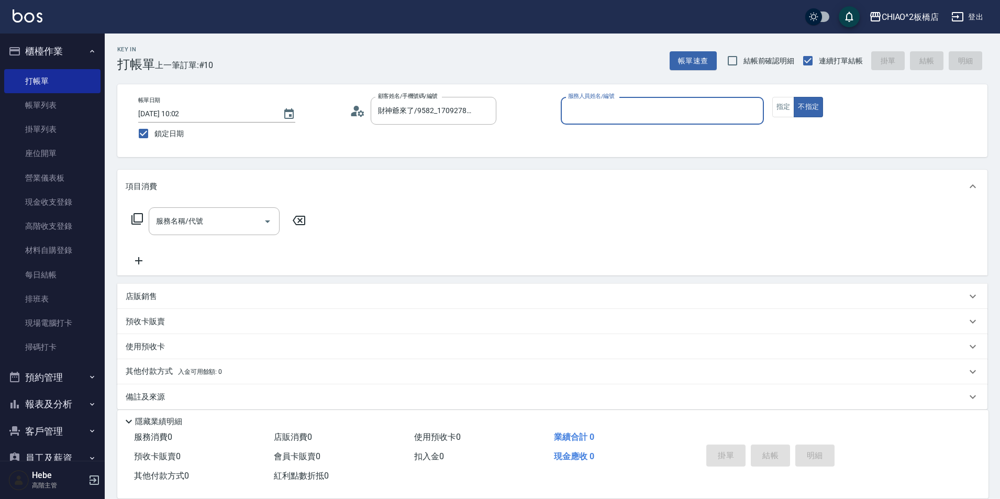
click at [646, 115] on input "服務人員姓名/編號" at bounding box center [662, 111] width 194 height 18
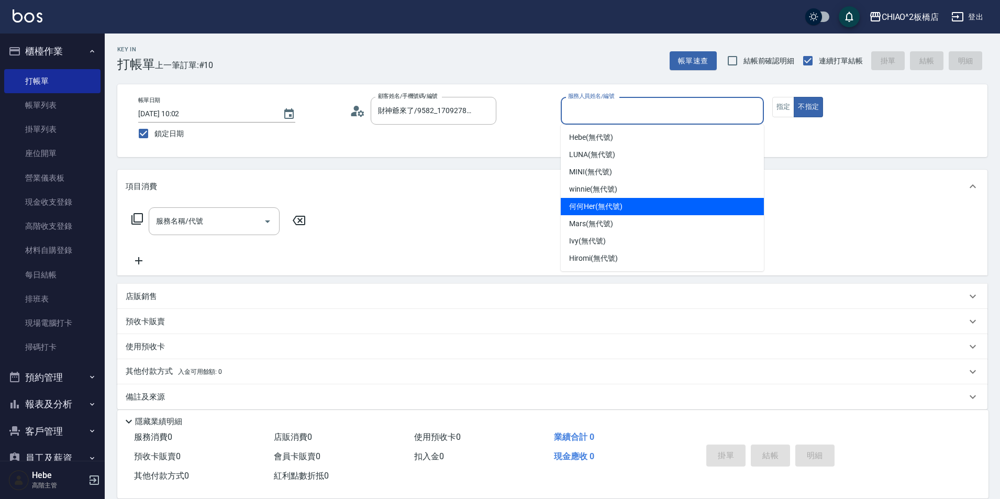
click at [664, 204] on div "何何Her (無代號)" at bounding box center [662, 206] width 203 height 17
type input "何何Her (無代號)"
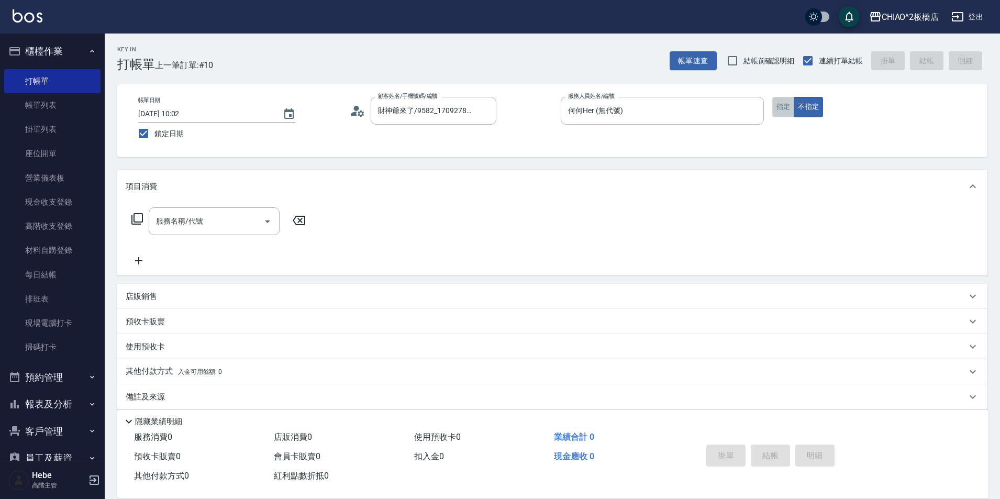
click at [782, 113] on button "指定" at bounding box center [783, 107] width 23 height 20
click at [195, 225] on input "服務名稱/代號" at bounding box center [206, 221] width 106 height 18
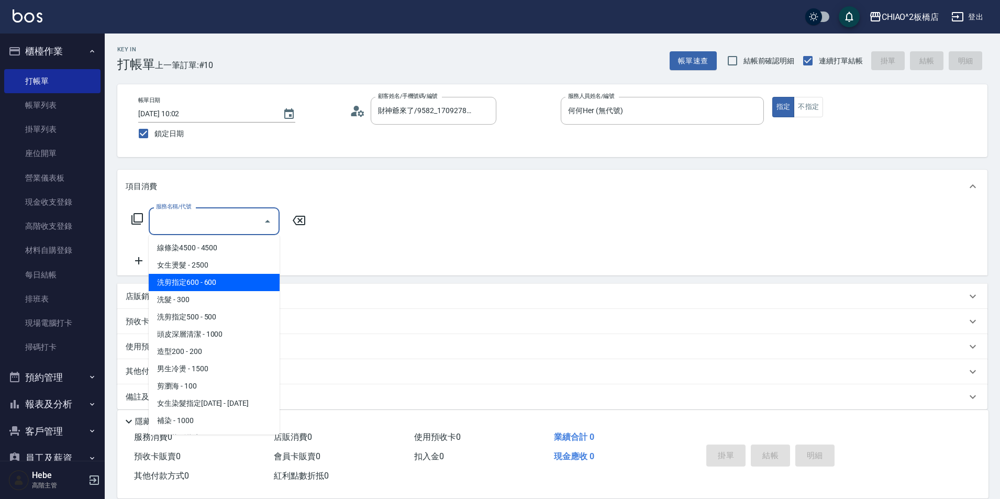
click at [198, 285] on span "洗剪指定600 - 600" at bounding box center [214, 282] width 131 height 17
type input "洗剪指定600(96678)"
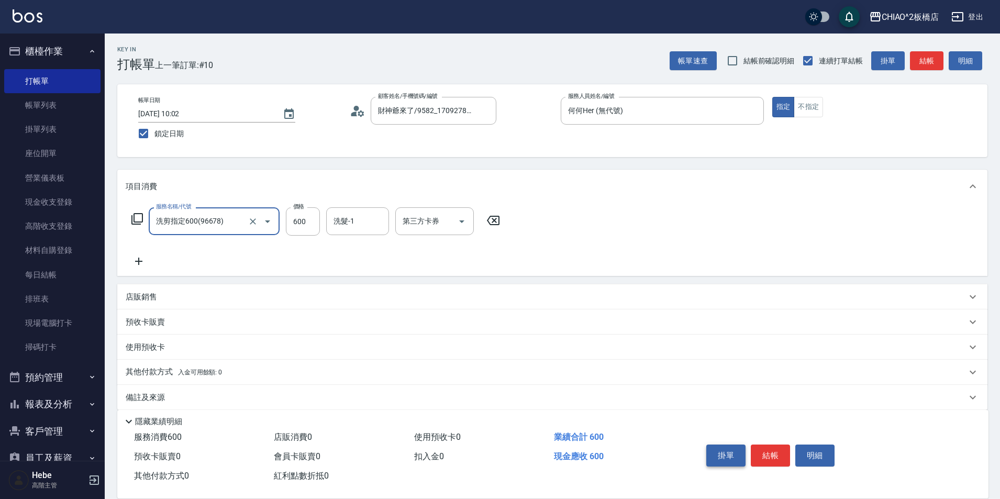
drag, startPoint x: 738, startPoint y: 446, endPoint x: 754, endPoint y: 446, distance: 16.8
click at [744, 446] on button "掛單" at bounding box center [725, 455] width 39 height 22
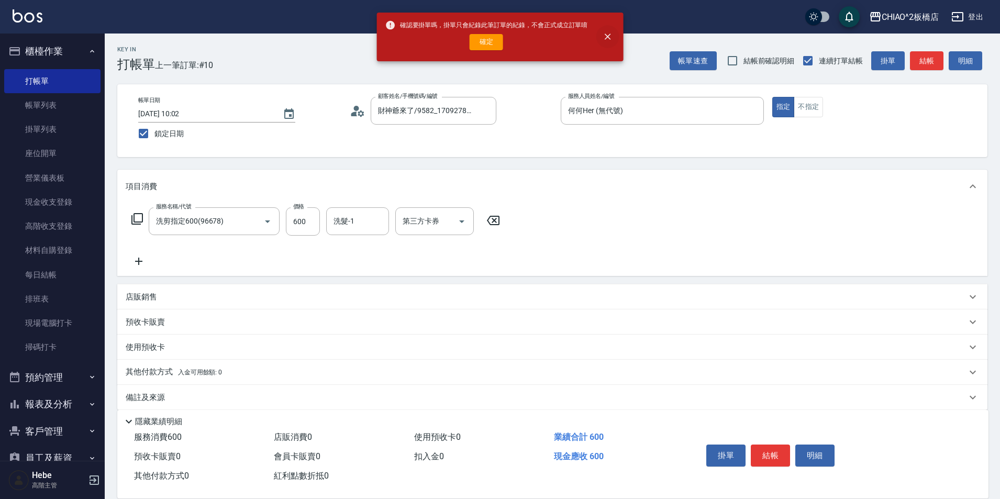
click at [609, 39] on icon "close" at bounding box center [608, 37] width 6 height 6
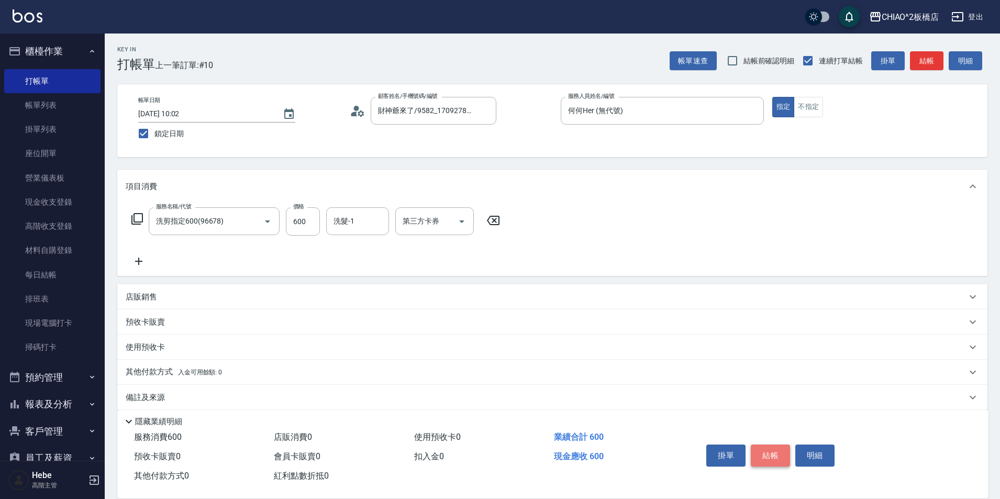
click at [781, 454] on button "結帳" at bounding box center [770, 455] width 39 height 22
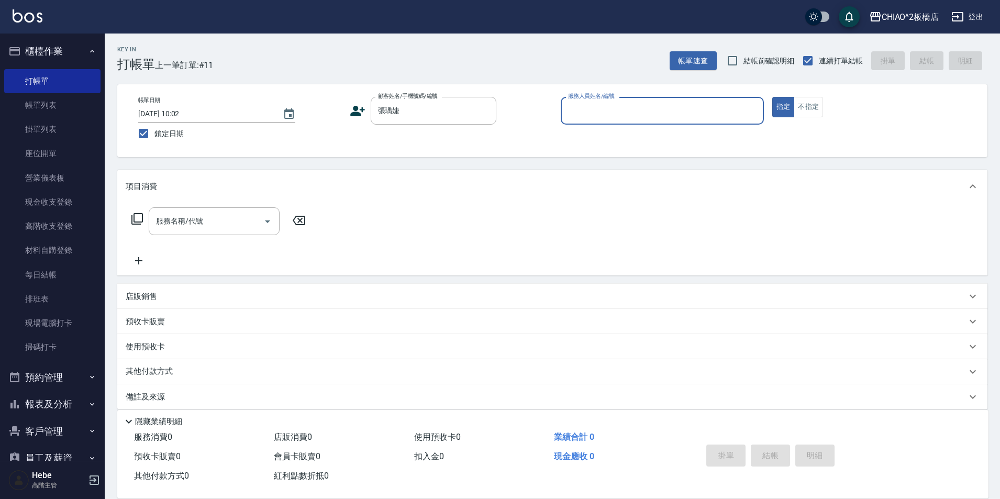
type input "張瑀婕"
click at [591, 117] on input "服務人員姓名/編號" at bounding box center [662, 111] width 194 height 18
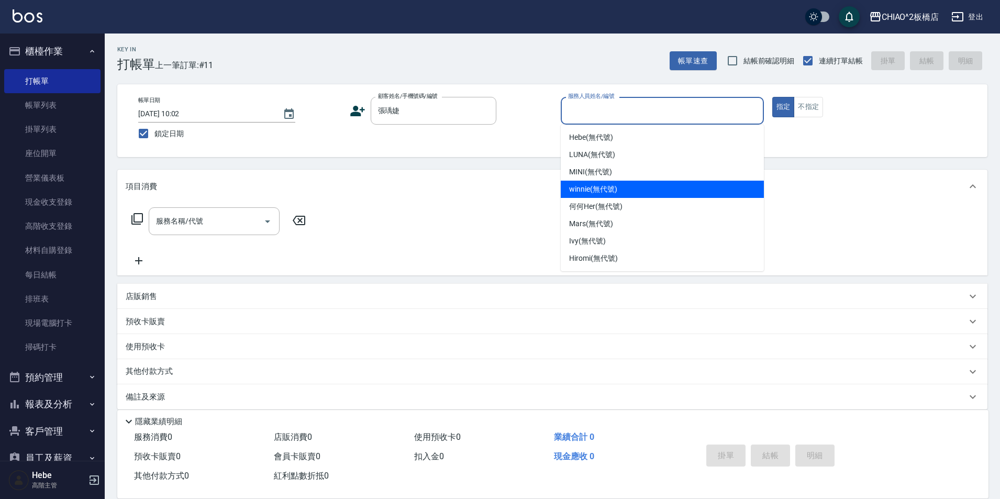
click at [603, 187] on span "winnie (無代號)" at bounding box center [593, 189] width 48 height 11
type input "winnie(無代號)"
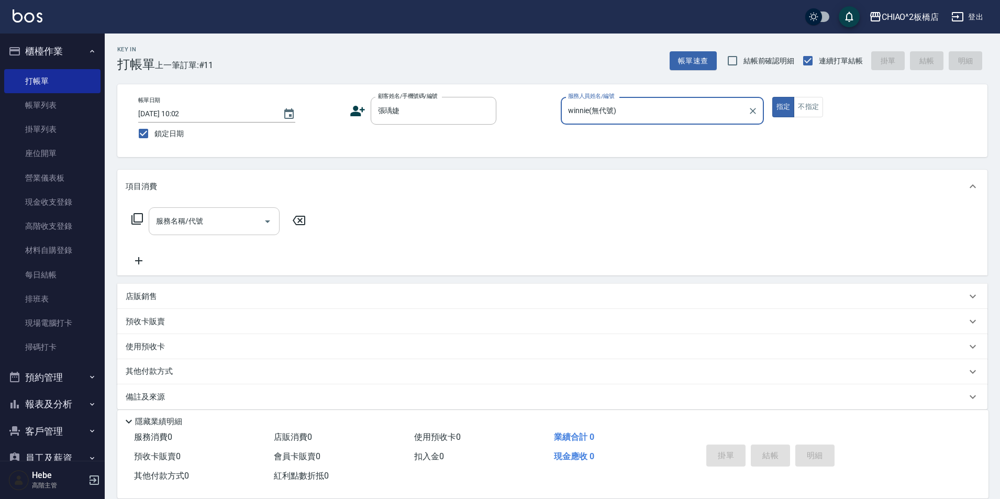
click at [248, 219] on input "服務名稱/代號" at bounding box center [206, 221] width 106 height 18
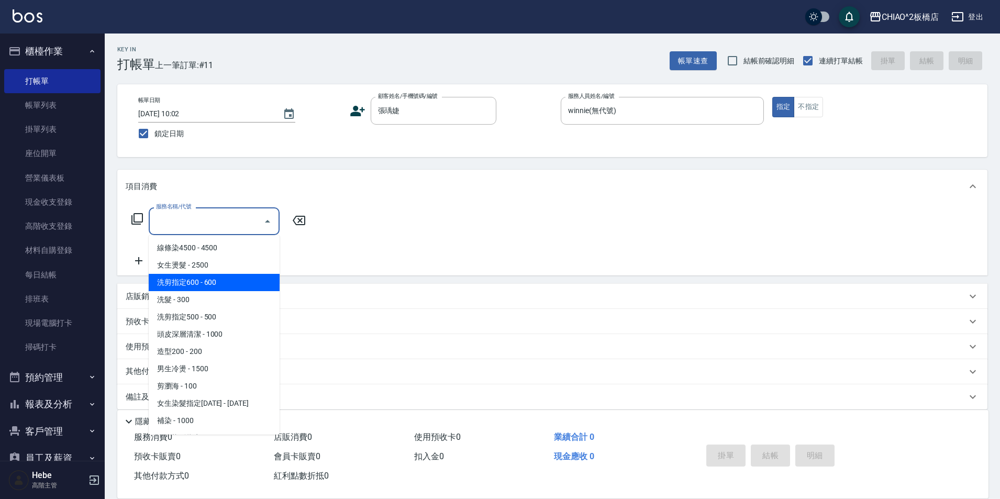
click at [226, 286] on span "洗剪指定600 - 600" at bounding box center [214, 282] width 131 height 17
type input "洗剪指定600(96678)"
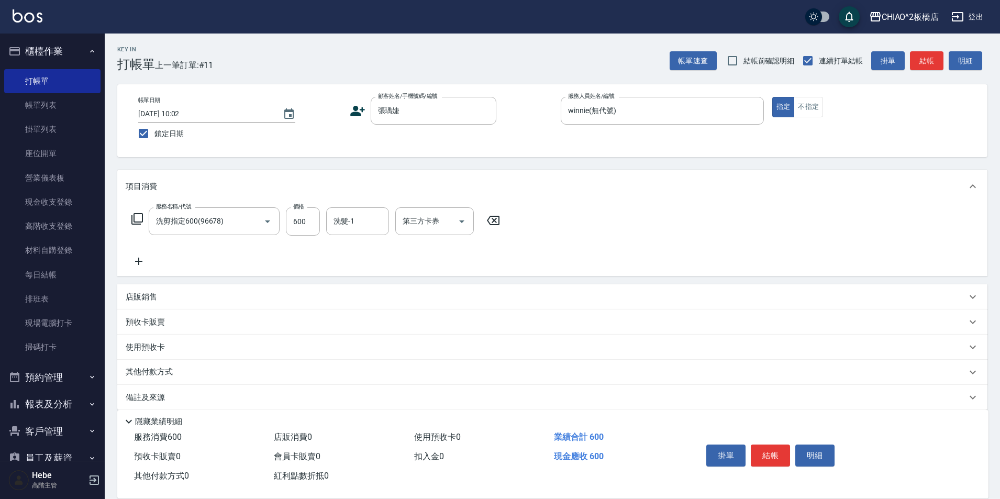
click at [140, 261] on icon at bounding box center [139, 261] width 26 height 13
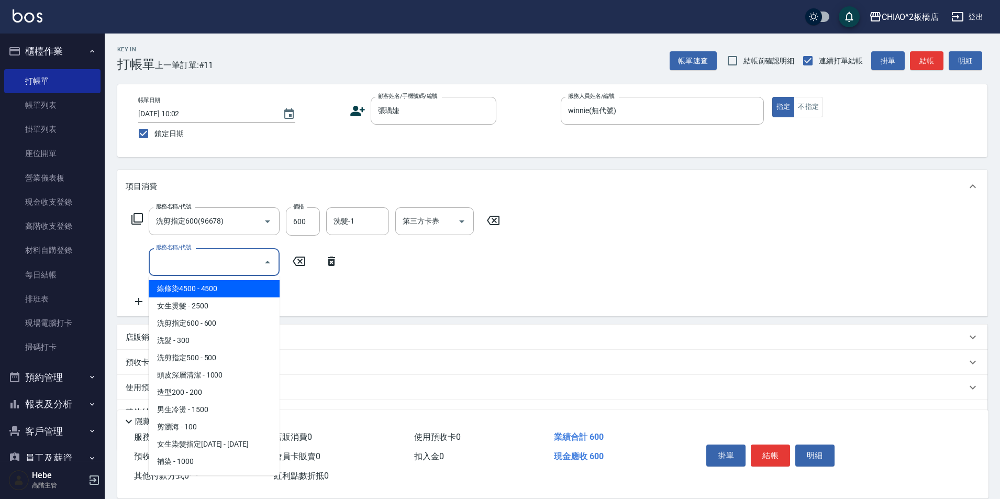
click at [204, 264] on input "服務名稱/代號" at bounding box center [206, 262] width 106 height 18
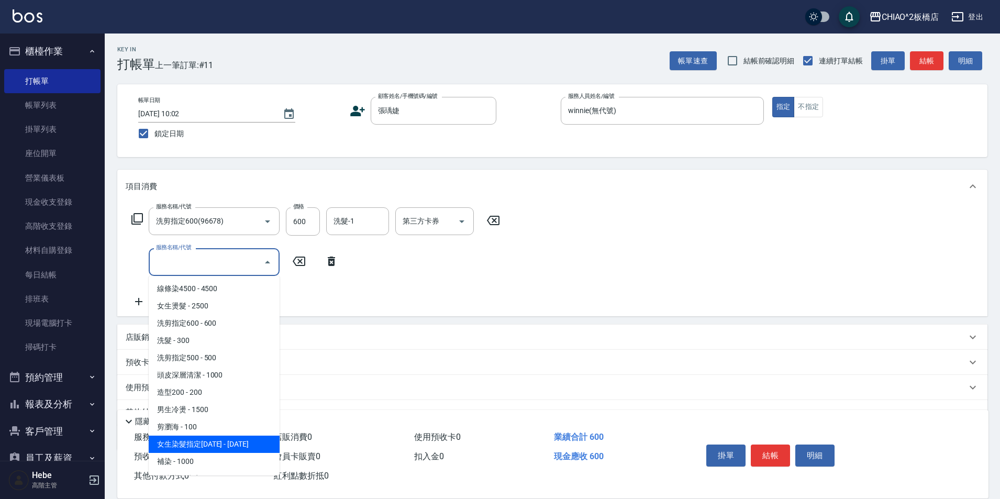
click at [233, 441] on span "女生染髮指定[DATE] - [DATE]" at bounding box center [214, 444] width 131 height 17
type input "女生染髮指定2000(96698)"
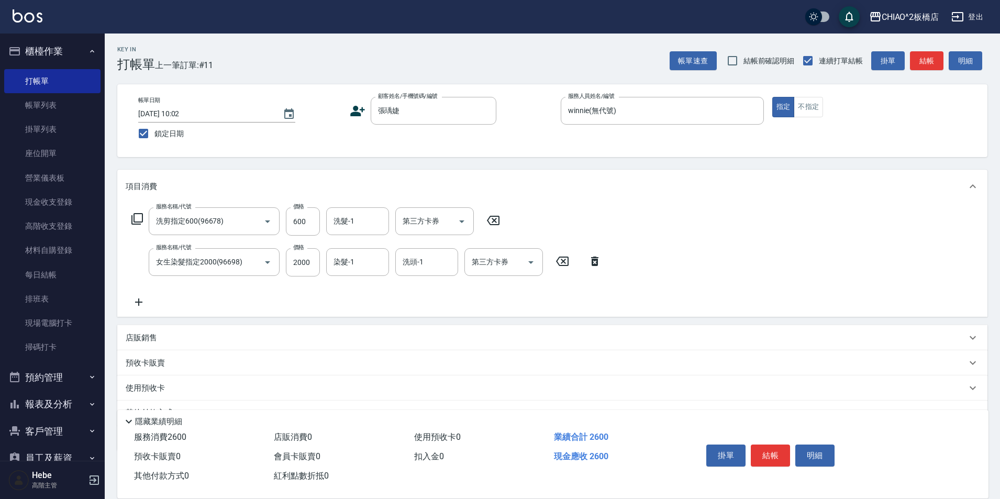
click at [140, 304] on icon at bounding box center [139, 302] width 26 height 13
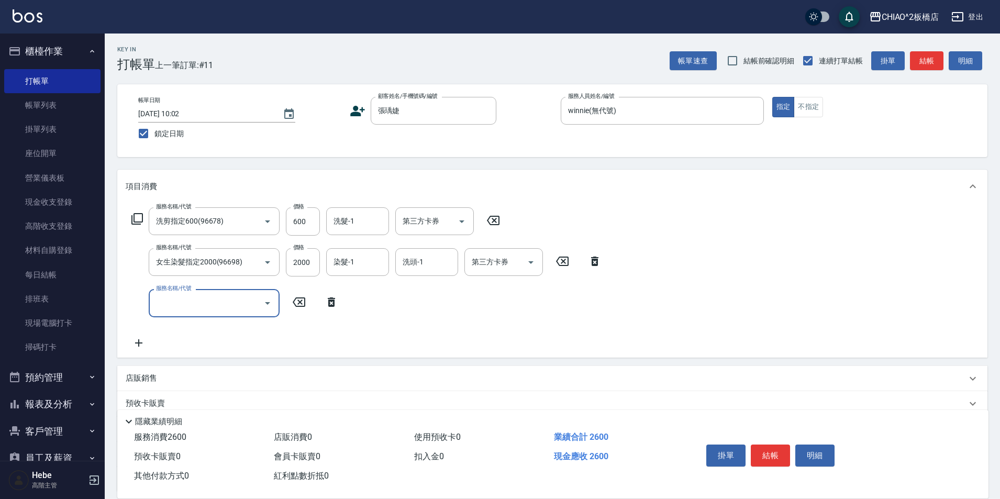
click at [185, 308] on input "服務名稱/代號" at bounding box center [206, 303] width 106 height 18
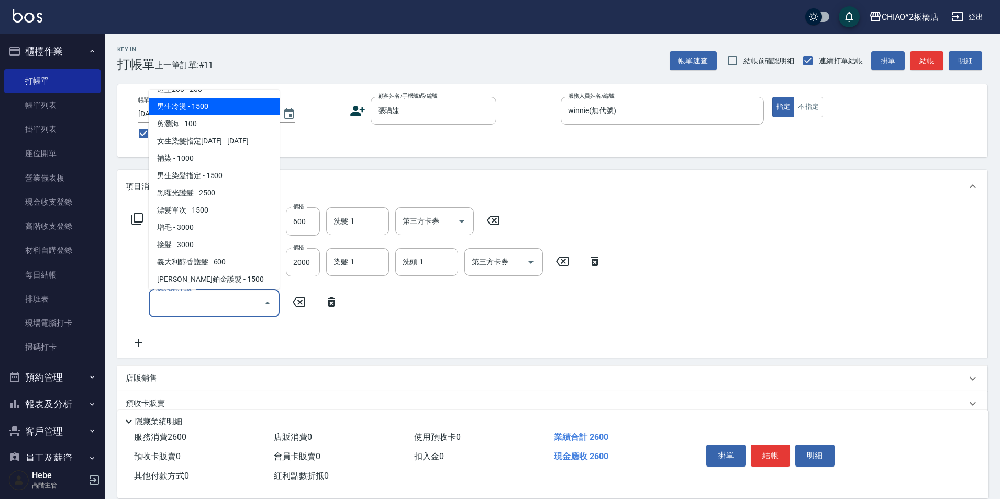
scroll to position [224, 0]
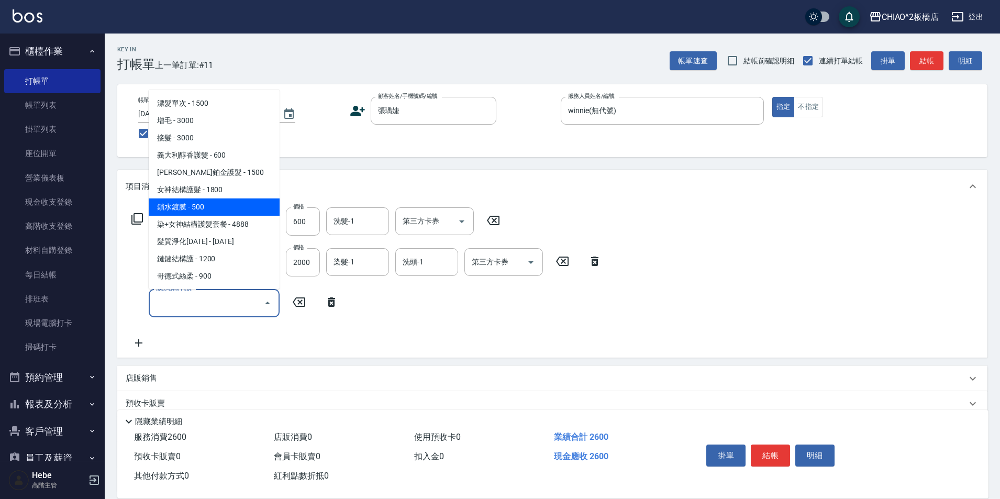
click at [217, 209] on span "鎖水鍍膜 - 500" at bounding box center [214, 206] width 131 height 17
type input "鎖水鍍膜(126206)"
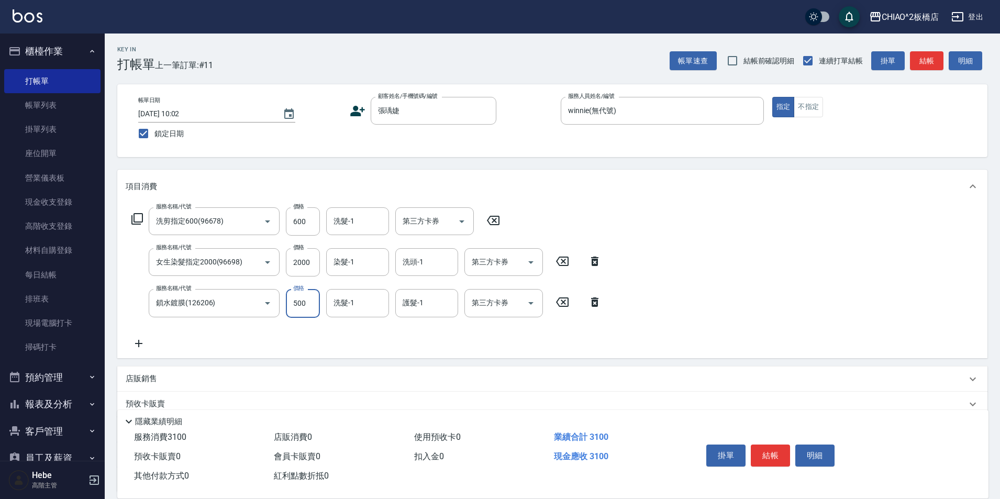
click at [310, 302] on input "500" at bounding box center [303, 303] width 34 height 28
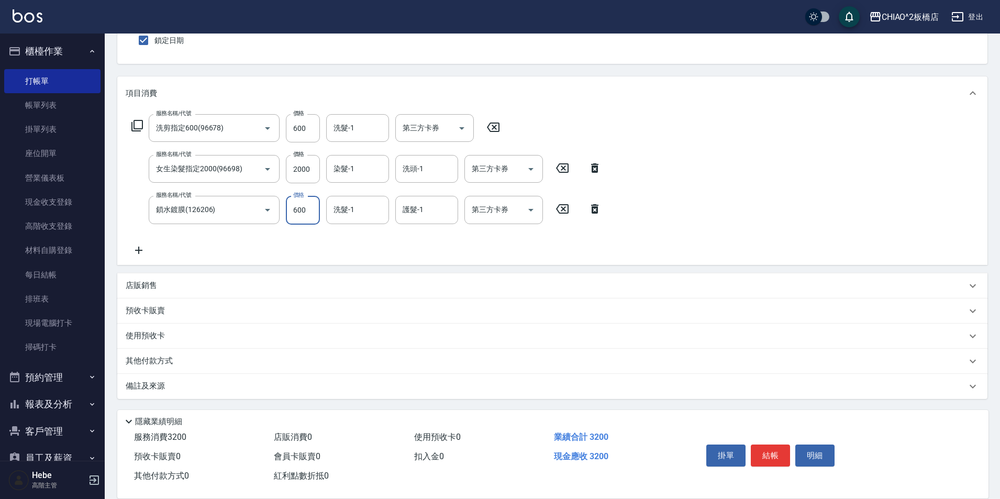
scroll to position [94, 0]
type input "600"
click at [188, 351] on div "其他付款方式" at bounding box center [552, 360] width 870 height 25
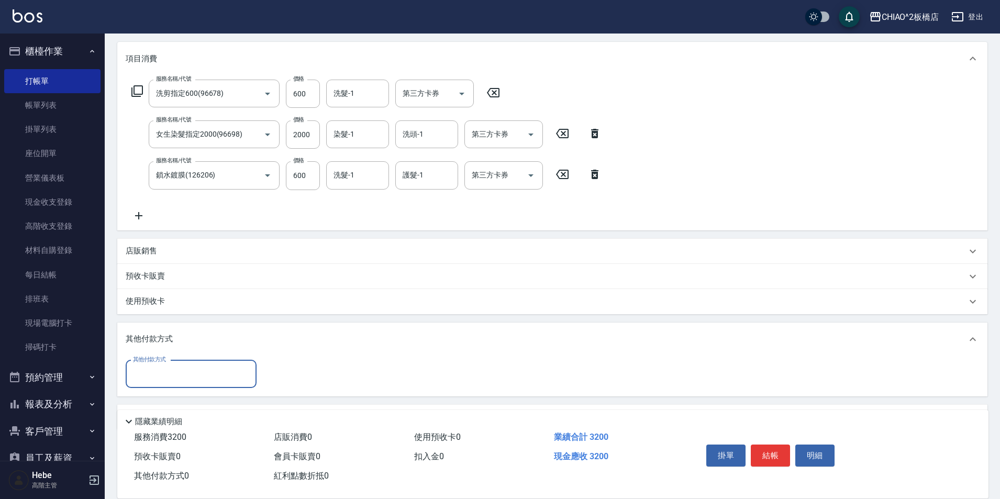
scroll to position [146, 0]
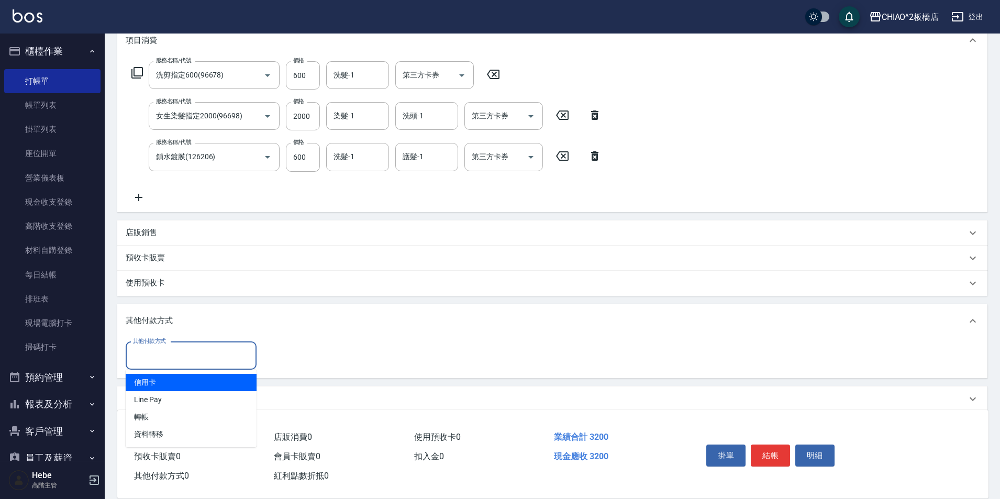
click at [188, 351] on input "其他付款方式" at bounding box center [190, 356] width 121 height 18
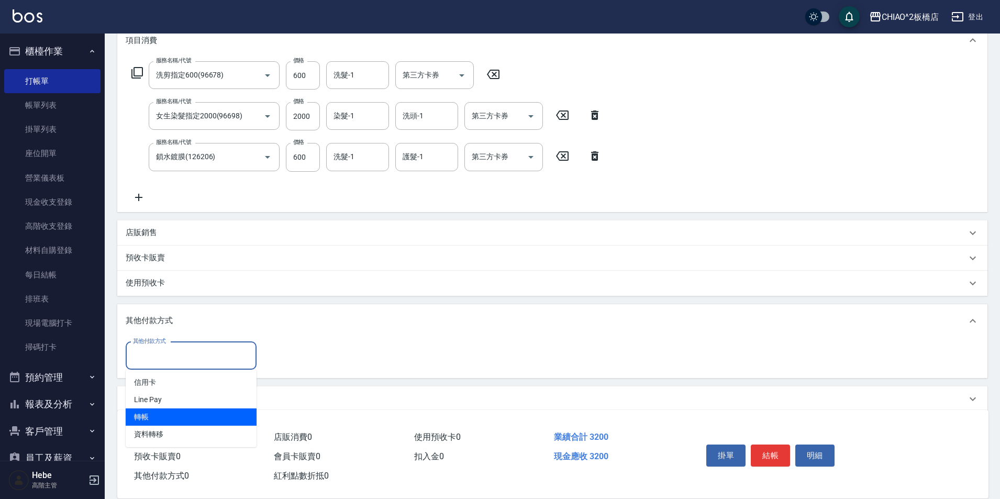
click at [181, 415] on span "轉帳" at bounding box center [191, 416] width 131 height 17
type input "轉帳"
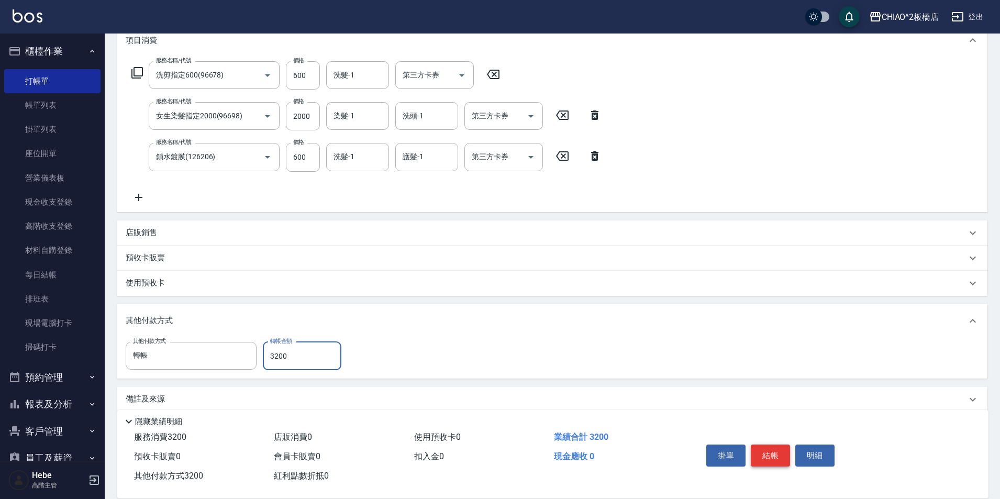
type input "3200"
click at [771, 447] on button "結帳" at bounding box center [770, 455] width 39 height 22
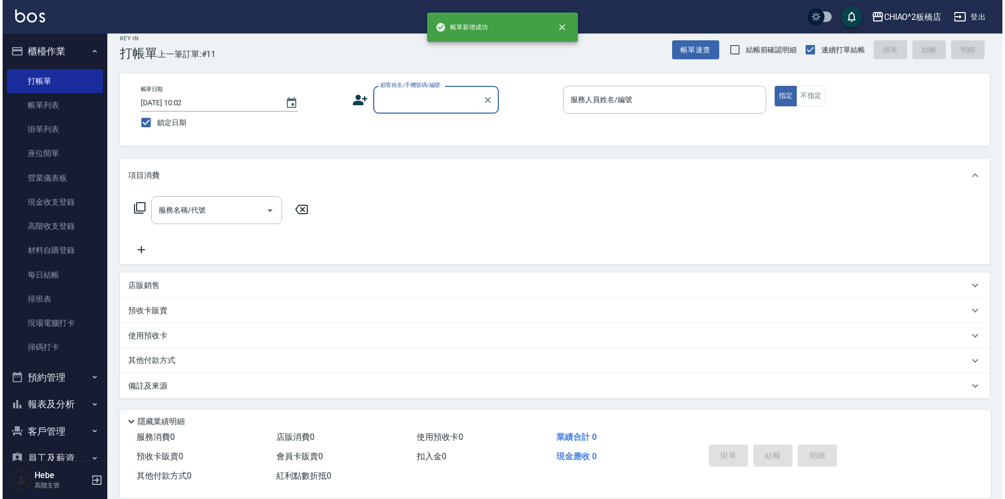
scroll to position [0, 0]
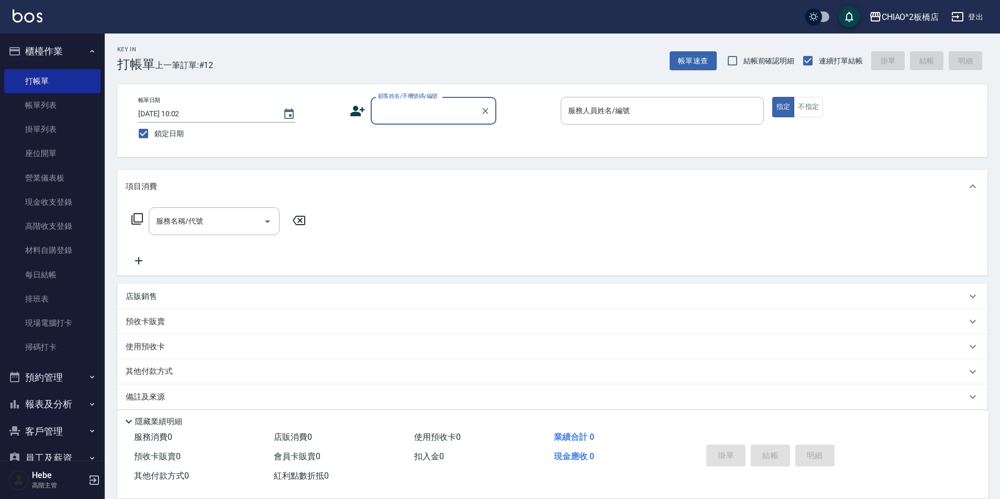
type input "N"
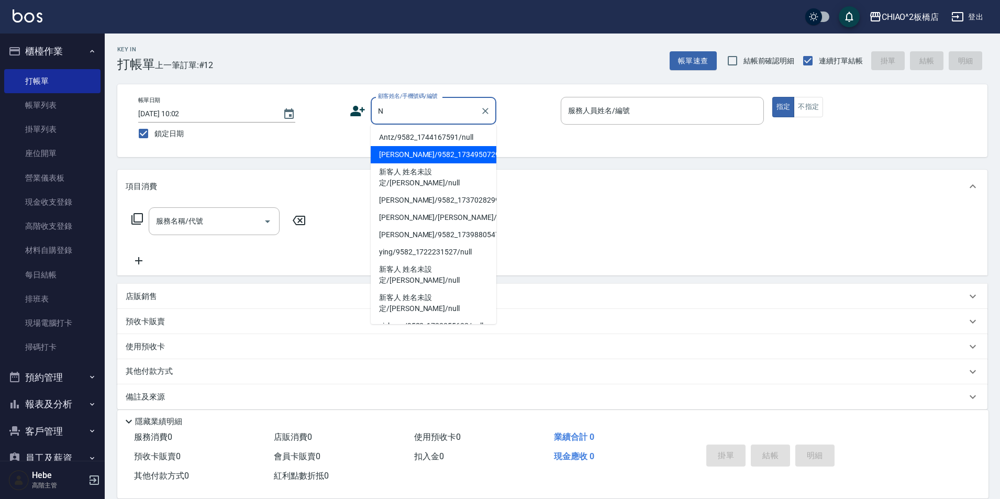
click at [447, 154] on li "[PERSON_NAME]/9582_1734950729/null" at bounding box center [434, 154] width 126 height 17
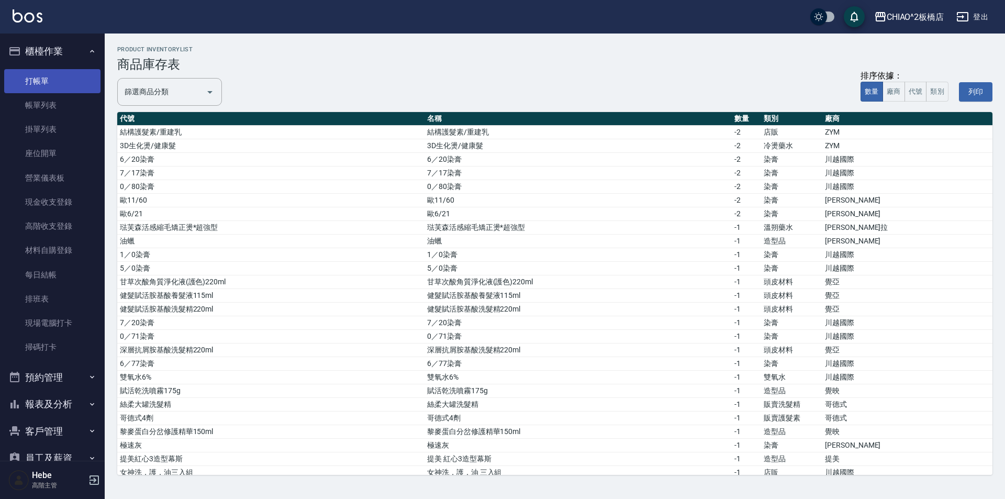
click at [58, 76] on link "打帳單" at bounding box center [52, 81] width 96 height 24
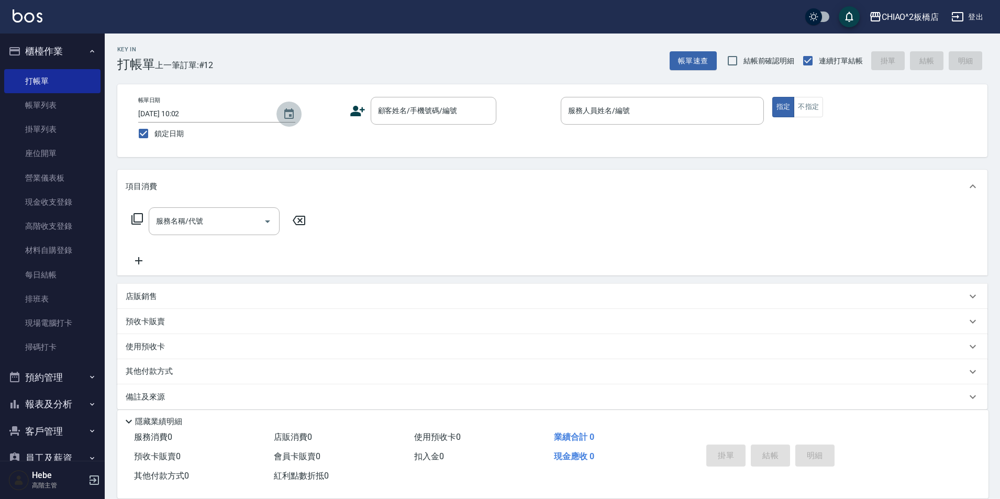
click at [286, 117] on icon "Choose date, selected date is 2025-10-02" at bounding box center [289, 114] width 13 height 13
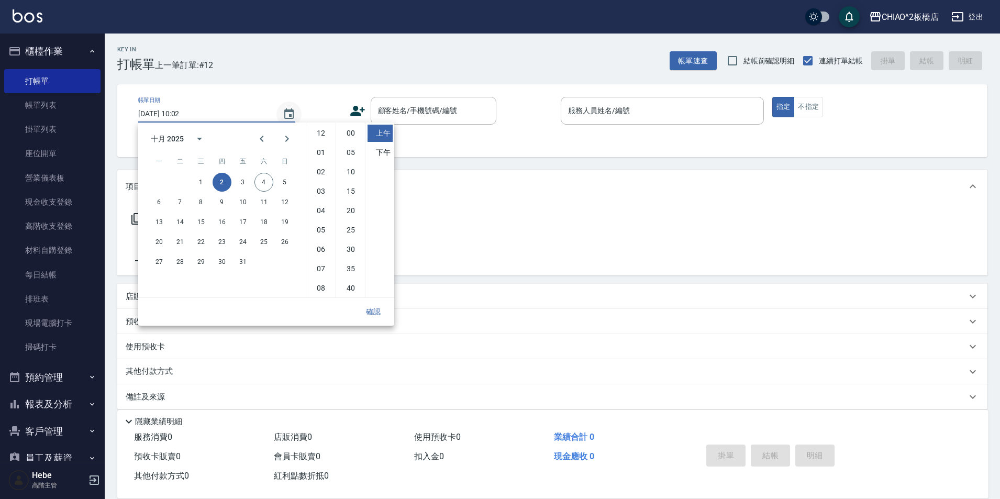
scroll to position [59, 0]
click at [243, 182] on button "3" at bounding box center [242, 182] width 19 height 19
type input "[DATE] 10:02"
click at [373, 309] on button "確認" at bounding box center [374, 311] width 34 height 19
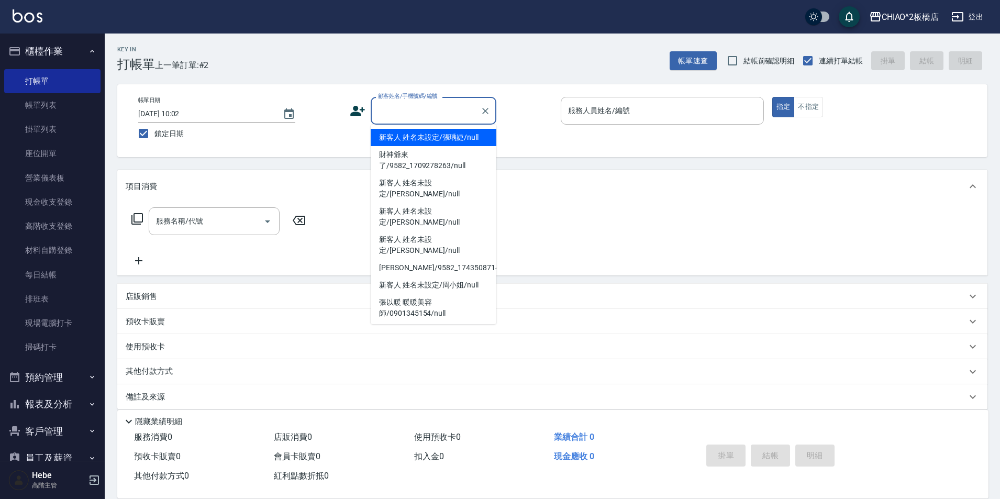
click at [387, 116] on input "顧客姓名/手機號碼/編號" at bounding box center [425, 111] width 101 height 18
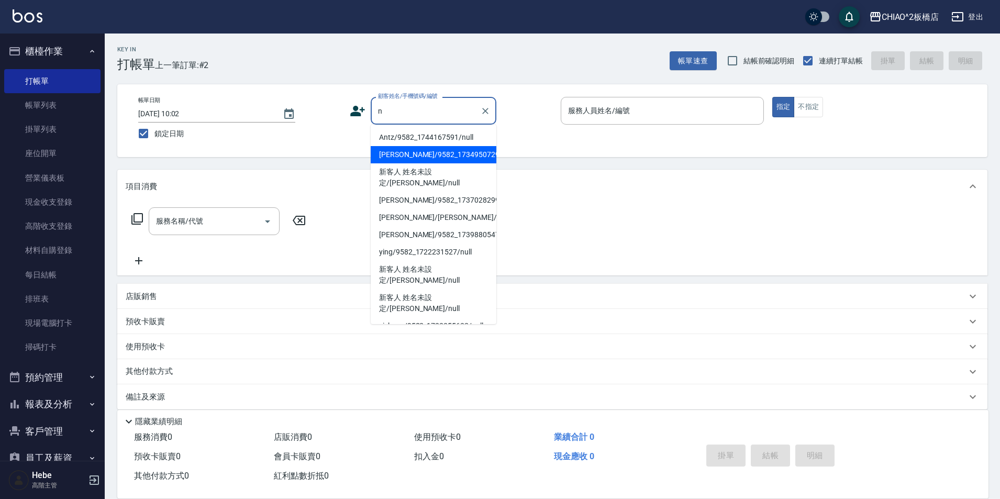
click at [406, 153] on li "[PERSON_NAME]/9582_1734950729/null" at bounding box center [434, 154] width 126 height 17
type input "[PERSON_NAME]/9582_1734950729/null"
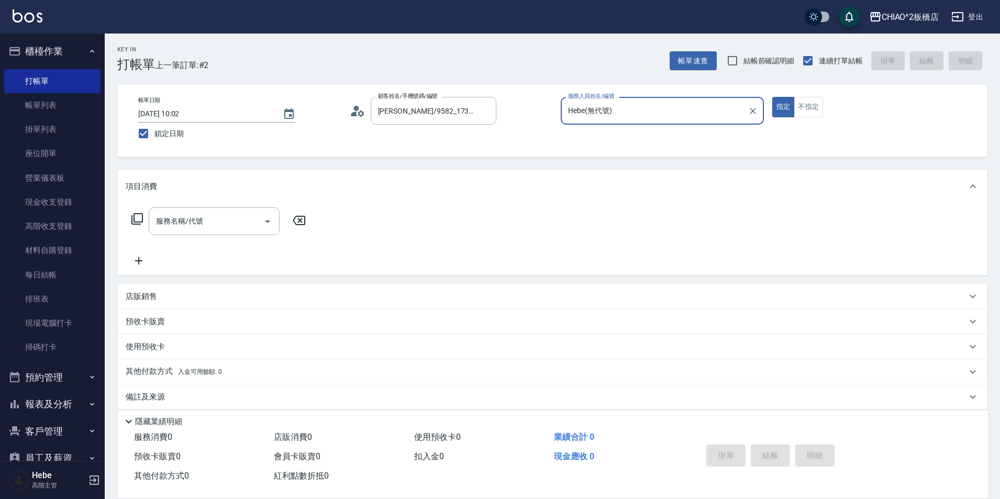
click at [609, 116] on input "Hebe(無代號)" at bounding box center [654, 111] width 178 height 18
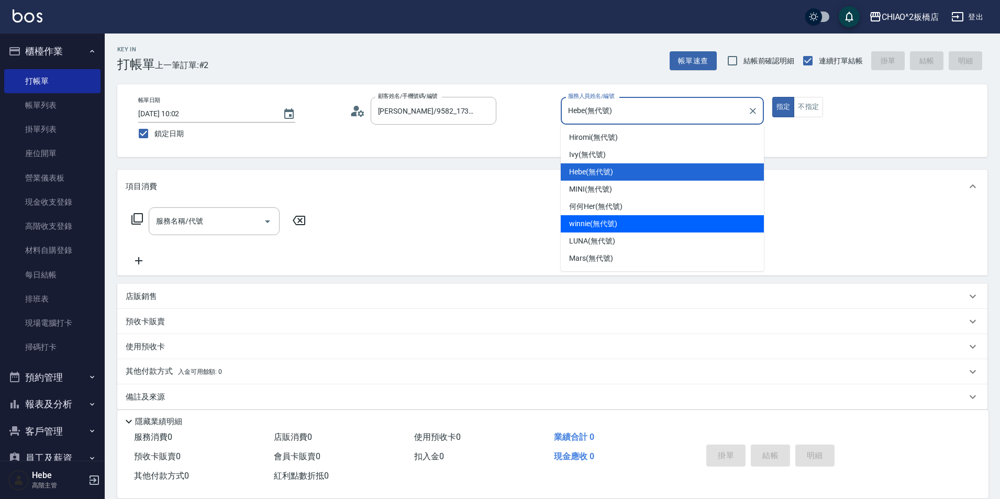
click at [583, 225] on span "winnie (無代號)" at bounding box center [593, 223] width 48 height 11
type input "winnie(無代號)"
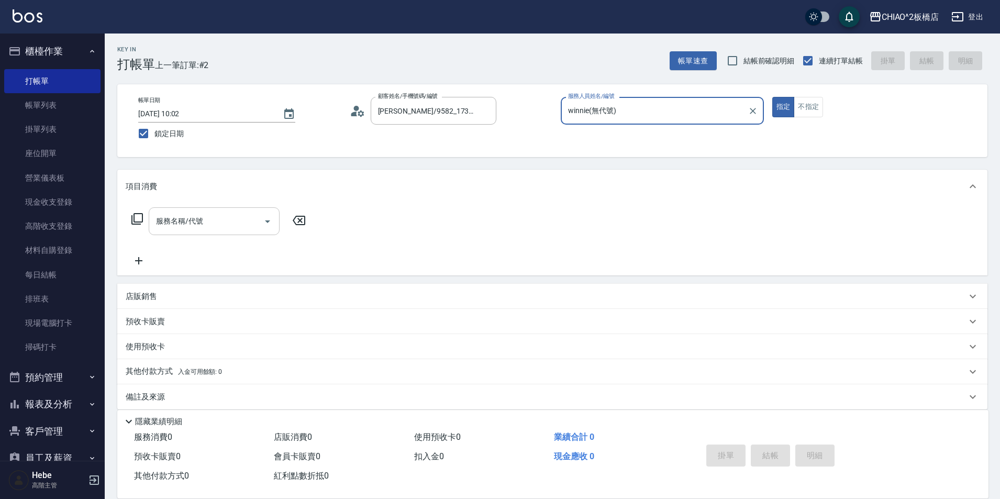
click at [250, 226] on input "服務名稱/代號" at bounding box center [206, 221] width 106 height 18
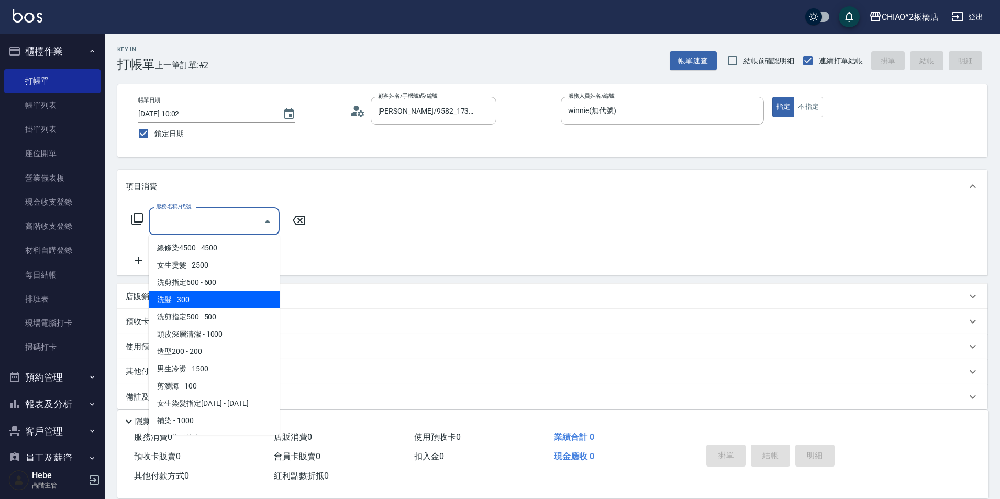
click at [224, 296] on span "洗髮 - 300" at bounding box center [214, 299] width 131 height 17
type input "洗髮(96679)"
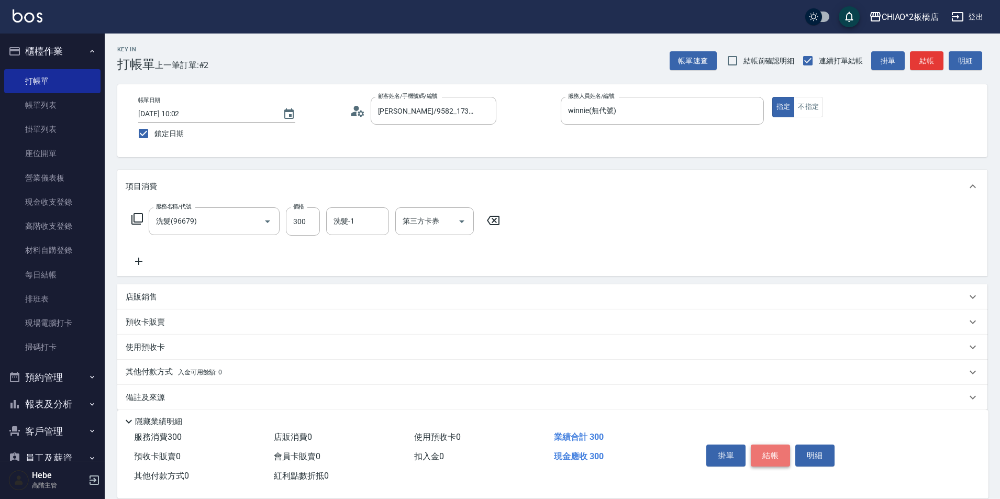
click at [783, 452] on button "結帳" at bounding box center [770, 455] width 39 height 22
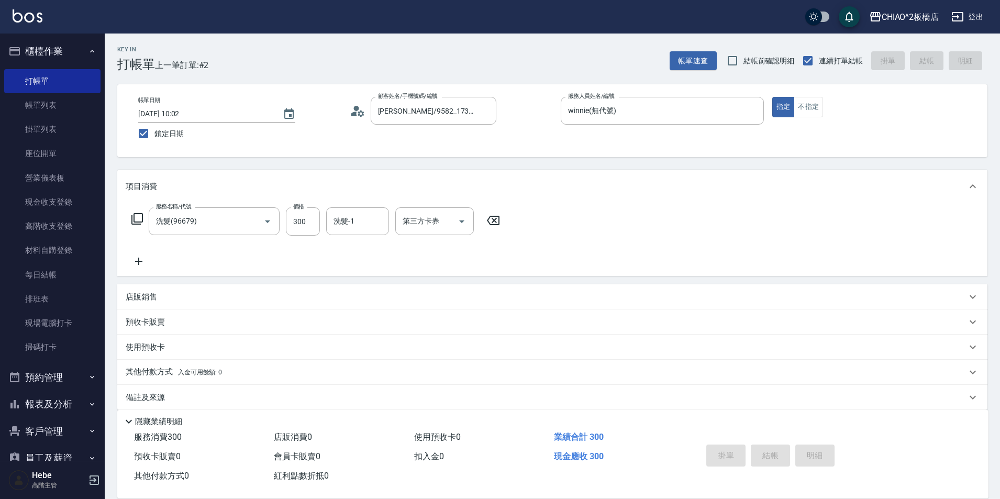
type input "[DATE] 10:02"
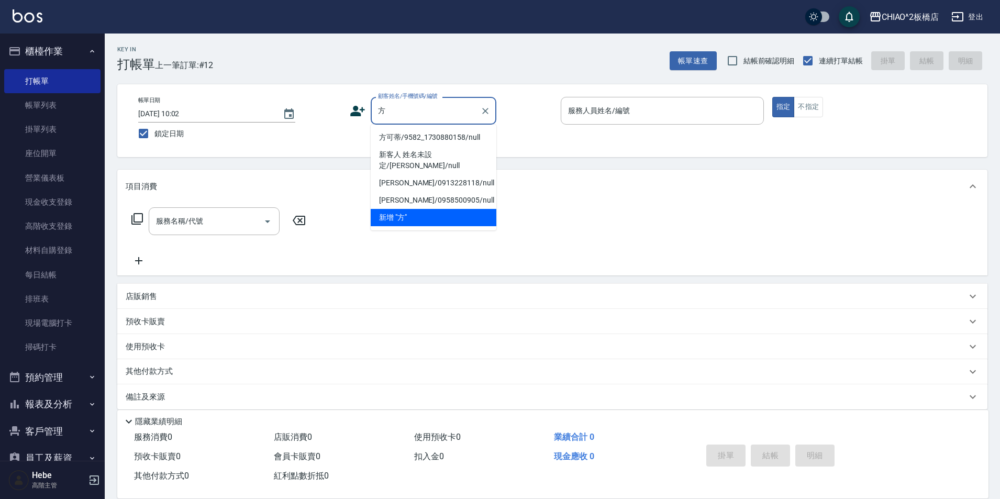
click at [463, 138] on li "方可蒂/9582_1730880158/null" at bounding box center [434, 137] width 126 height 17
type input "方可蒂/9582_1730880158/null"
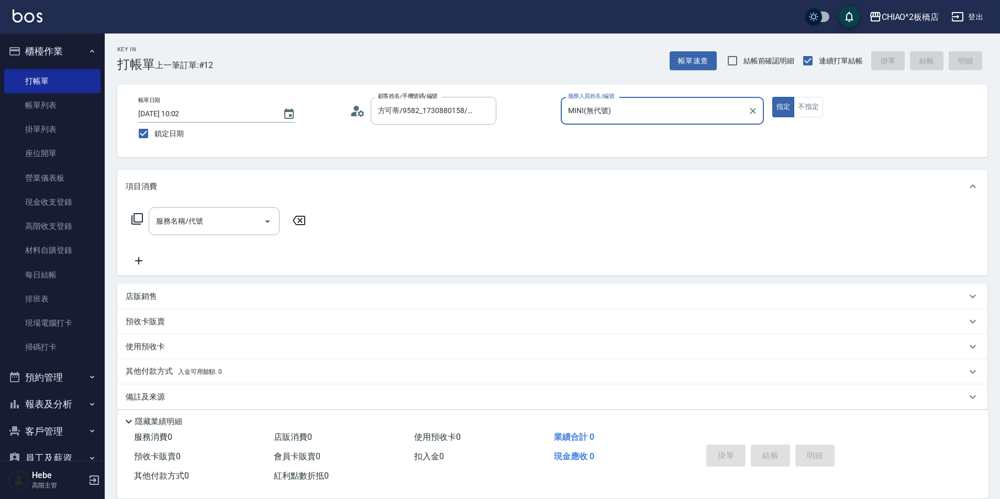
click at [684, 112] on input "MINI(無代號)" at bounding box center [654, 111] width 178 height 18
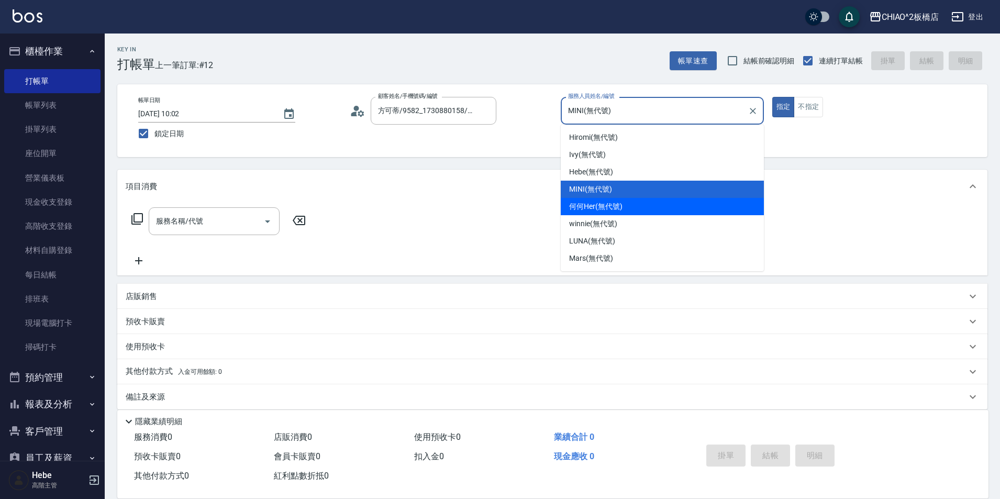
click at [646, 212] on div "何何Her (無代號)" at bounding box center [662, 206] width 203 height 17
type input "何何Her (無代號)"
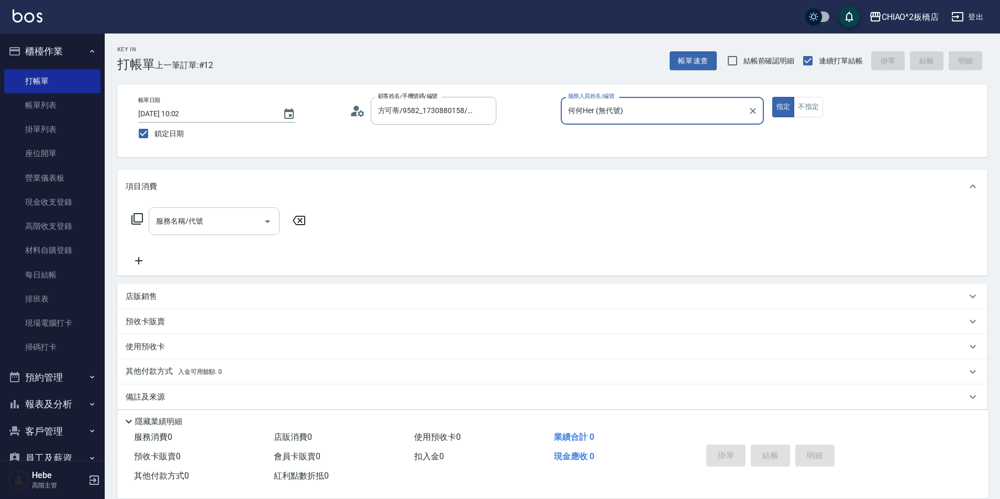
click at [243, 228] on input "服務名稱/代號" at bounding box center [206, 221] width 106 height 18
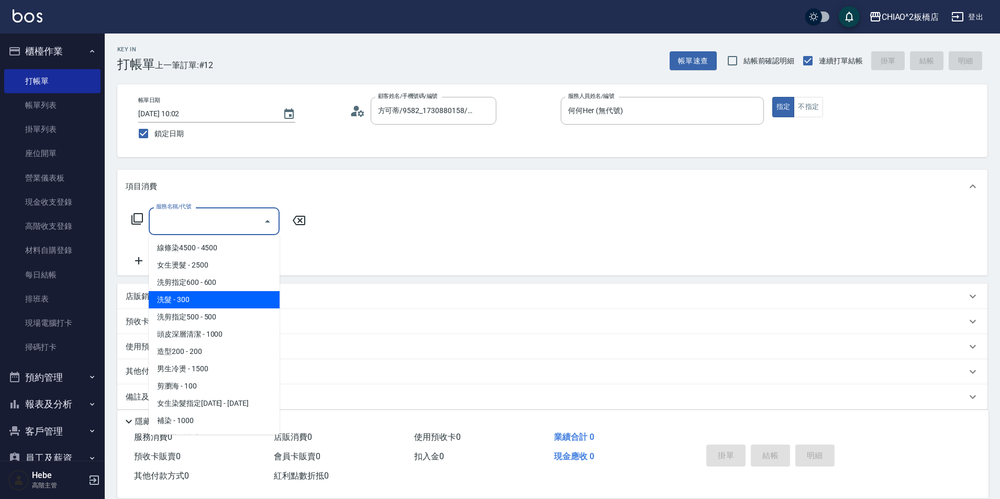
click at [239, 296] on span "洗髮 - 300" at bounding box center [214, 299] width 131 height 17
type input "洗髮(96679)"
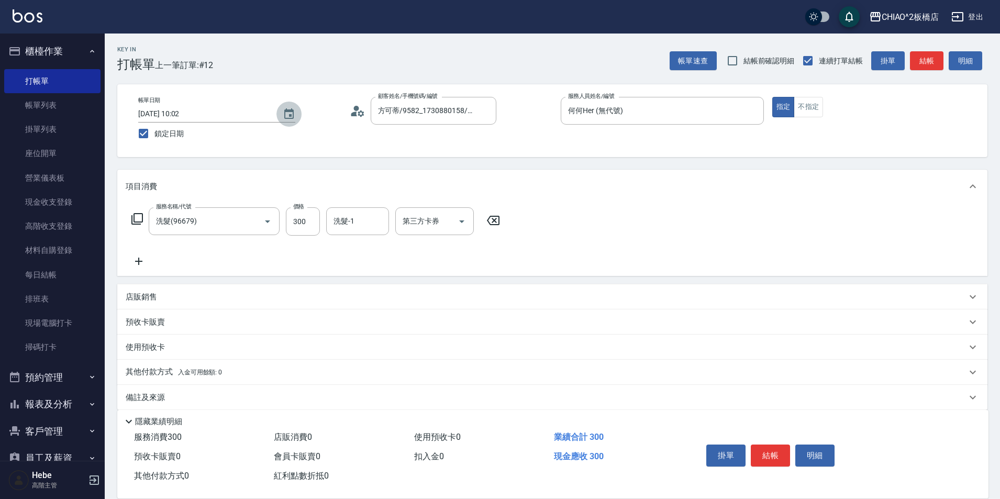
click at [288, 117] on icon "Choose date, selected date is 2025-10-02" at bounding box center [289, 114] width 13 height 13
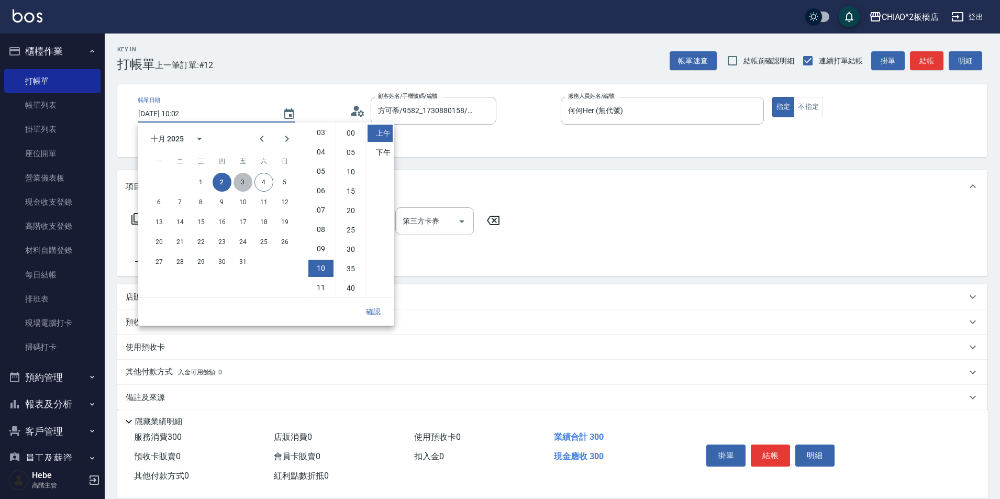
click at [240, 180] on button "3" at bounding box center [242, 182] width 19 height 19
click at [371, 315] on button "確認" at bounding box center [374, 311] width 34 height 19
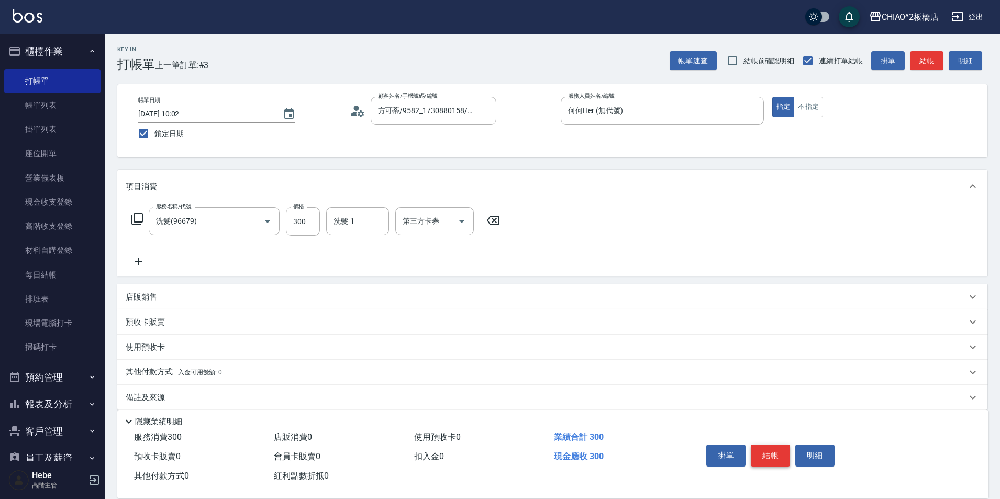
click at [770, 444] on button "結帳" at bounding box center [770, 455] width 39 height 22
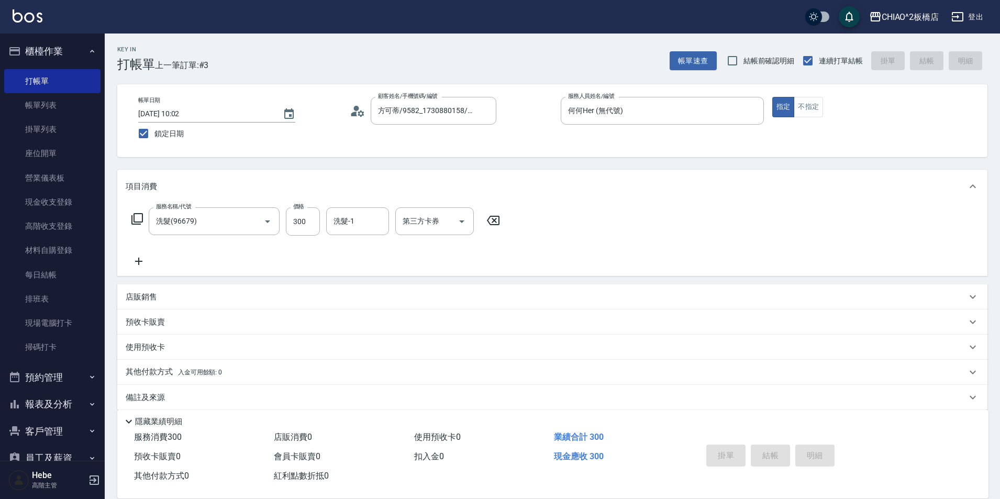
type input "[DATE] 10:02"
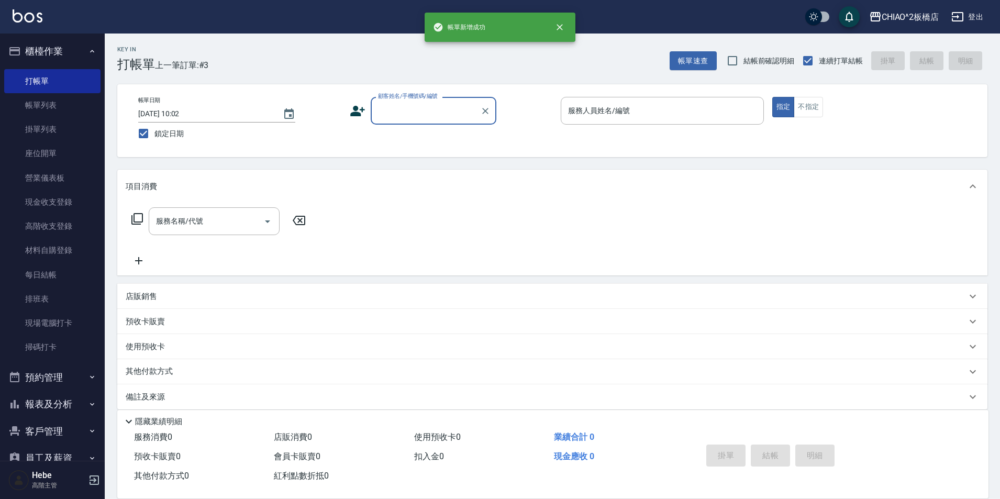
scroll to position [0, 0]
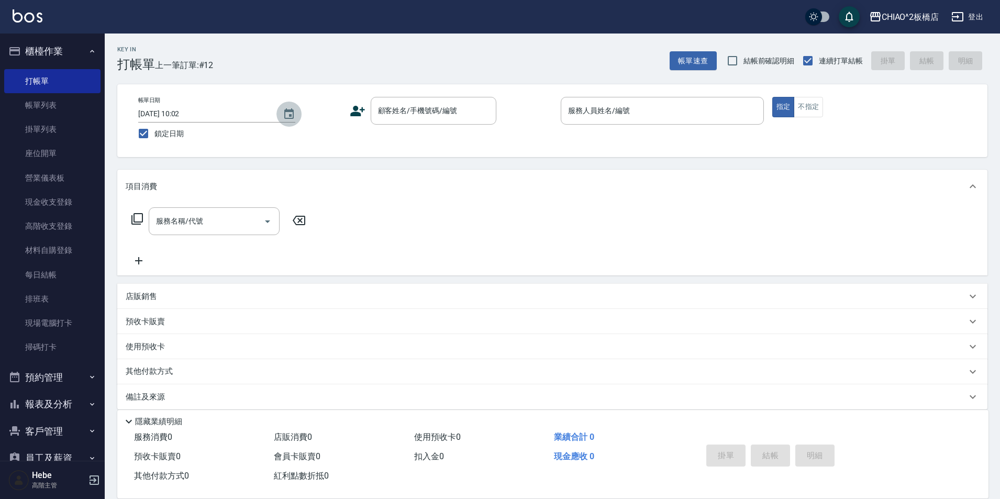
click at [290, 119] on icon "Choose date, selected date is 2025-10-02" at bounding box center [289, 114] width 13 height 13
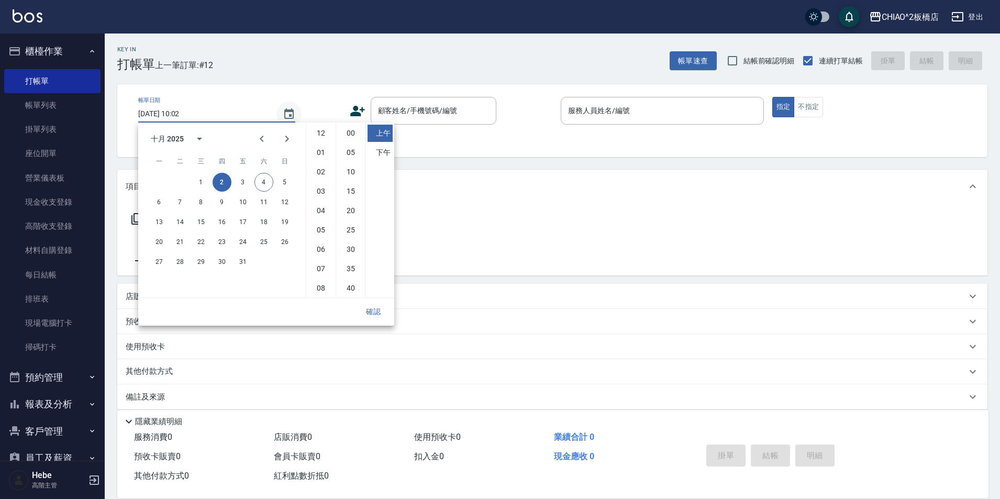
scroll to position [59, 0]
click at [244, 180] on button "3" at bounding box center [242, 182] width 19 height 19
type input "[DATE] 10:02"
click at [367, 311] on button "確認" at bounding box center [374, 311] width 34 height 19
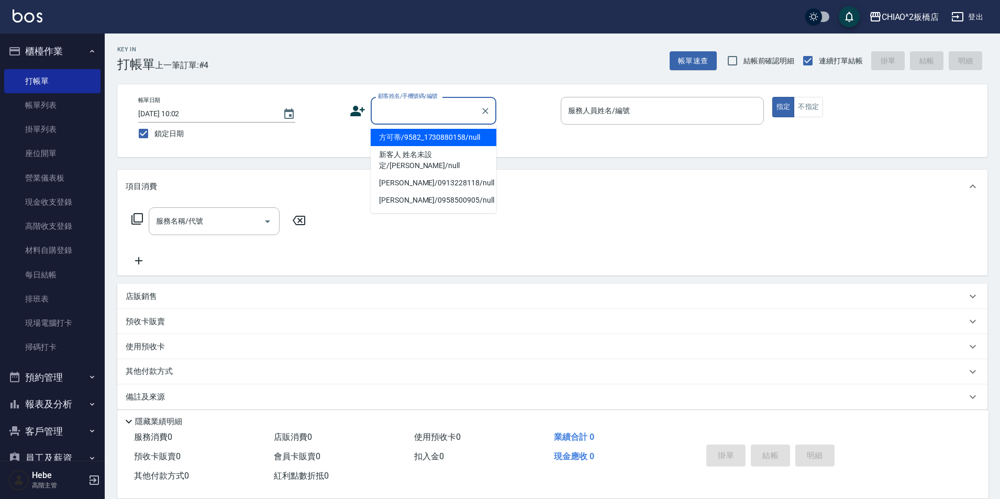
click at [394, 118] on input "顧客姓名/手機號碼/編號" at bounding box center [425, 111] width 101 height 18
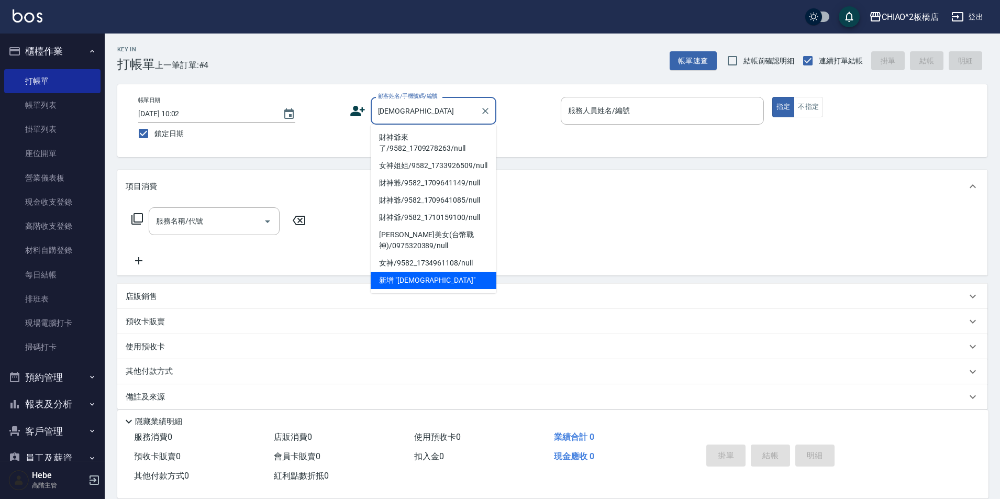
click at [409, 149] on li "財神爺來了/9582_1709278263/null" at bounding box center [434, 143] width 126 height 28
type input "財神爺來了/9582_1709278263/null"
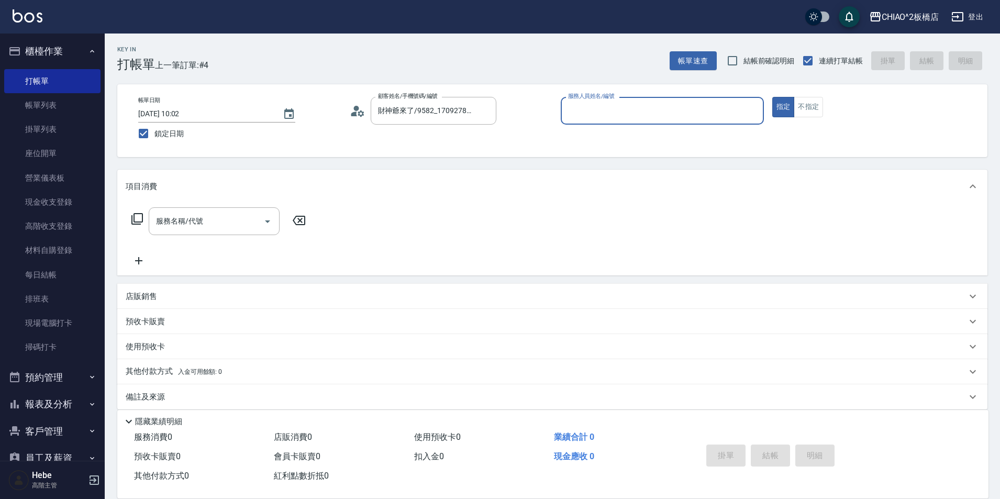
click at [669, 114] on input "服務人員姓名/編號" at bounding box center [662, 111] width 194 height 18
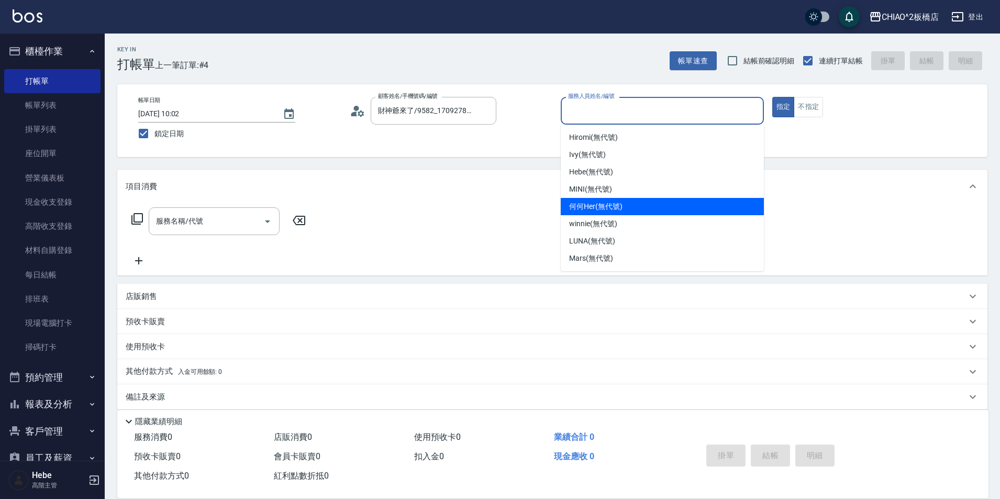
click at [646, 211] on div "何何Her (無代號)" at bounding box center [662, 206] width 203 height 17
type input "何何Her (無代號)"
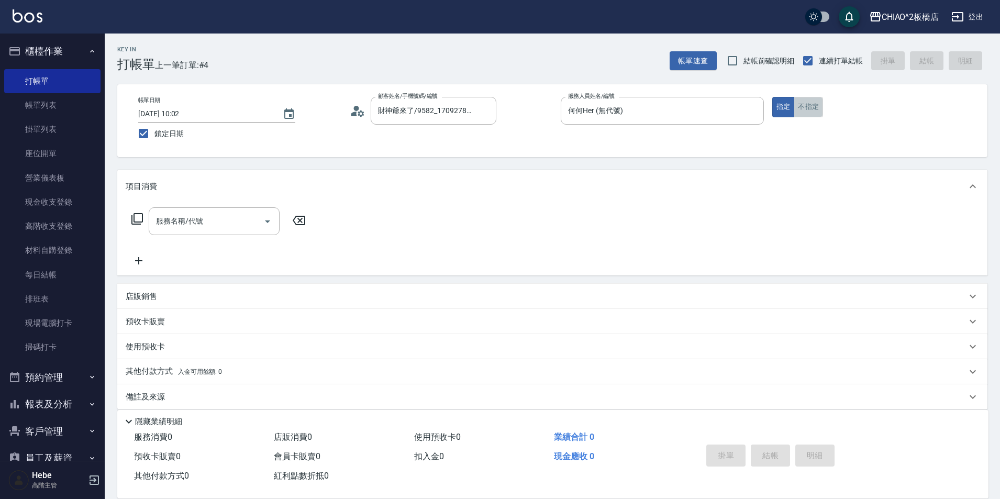
click at [809, 103] on button "不指定" at bounding box center [808, 107] width 29 height 20
click at [229, 213] on input "服務名稱/代號" at bounding box center [206, 221] width 106 height 18
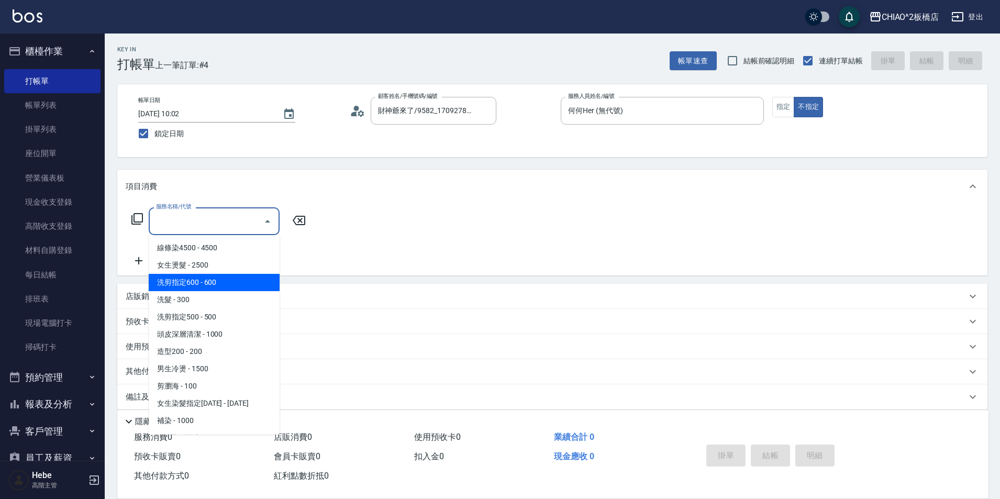
click at [227, 285] on span "洗剪指定600 - 600" at bounding box center [214, 282] width 131 height 17
type input "洗剪指定600(96678)"
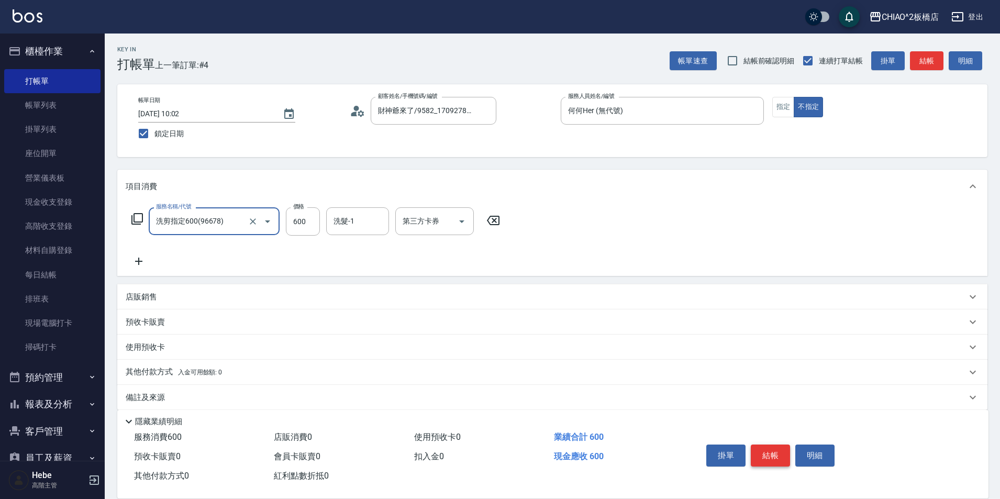
click at [773, 451] on button "結帳" at bounding box center [770, 455] width 39 height 22
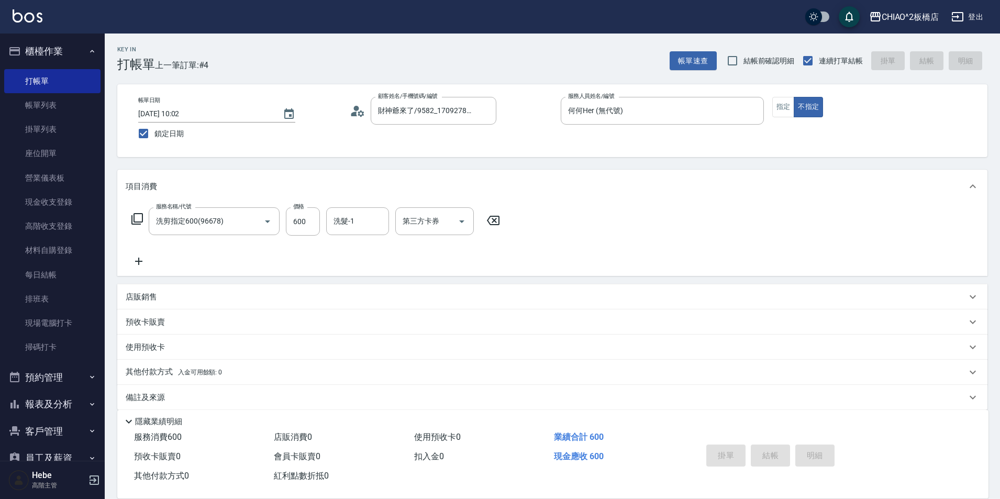
type input "[DATE] 10:02"
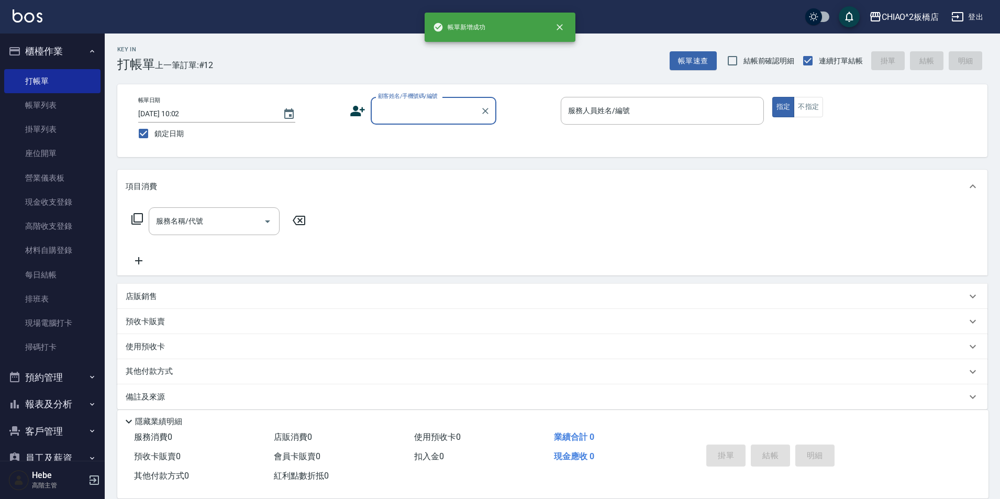
scroll to position [0, 0]
type input "ㄣ"
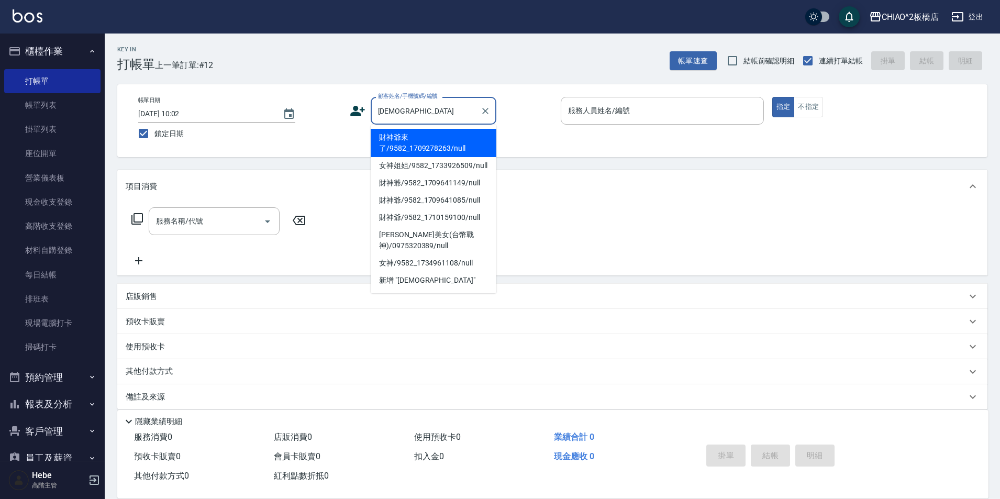
click at [432, 145] on li "財神爺來了/9582_1709278263/null" at bounding box center [434, 143] width 126 height 28
type input "財神爺來了/9582_1709278263/null"
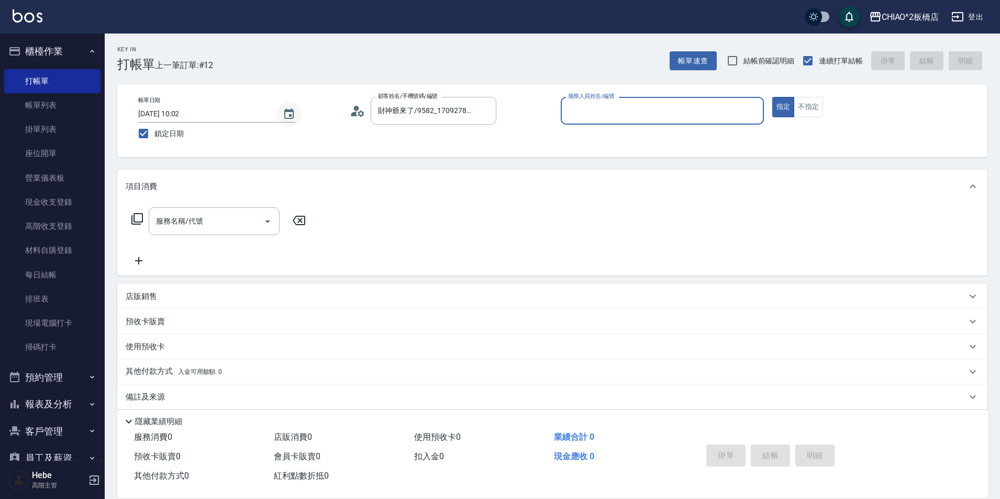
click at [288, 115] on icon "Choose date, selected date is 2025-10-02" at bounding box center [289, 114] width 13 height 13
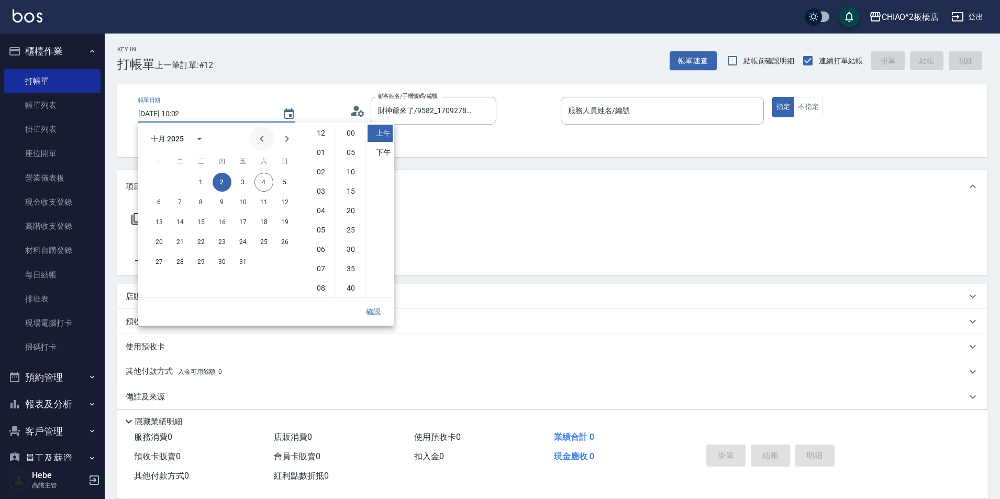
scroll to position [59, 0]
click at [241, 184] on button "3" at bounding box center [242, 182] width 19 height 19
type input "[DATE] 10:02"
click at [658, 114] on input "服務人員姓名/編號" at bounding box center [662, 111] width 194 height 18
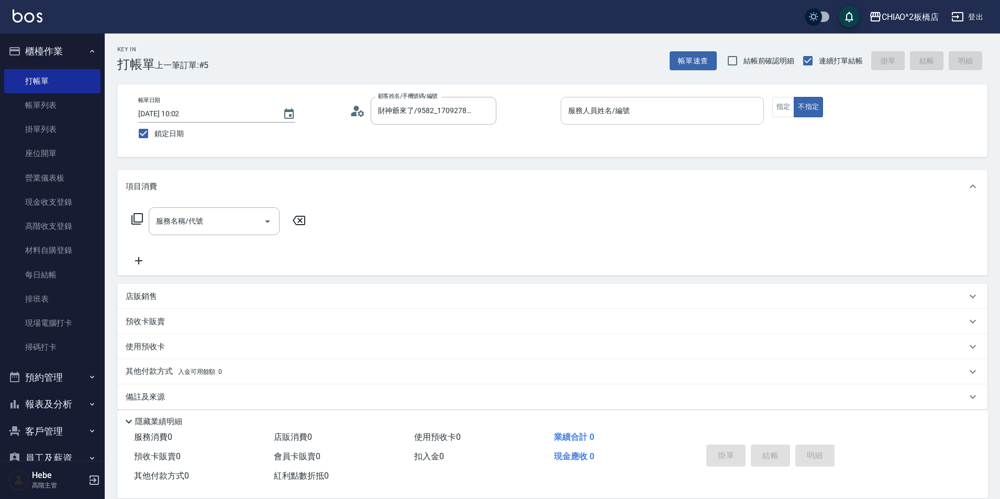
click at [658, 114] on input "服務人員姓名/編號" at bounding box center [662, 111] width 194 height 18
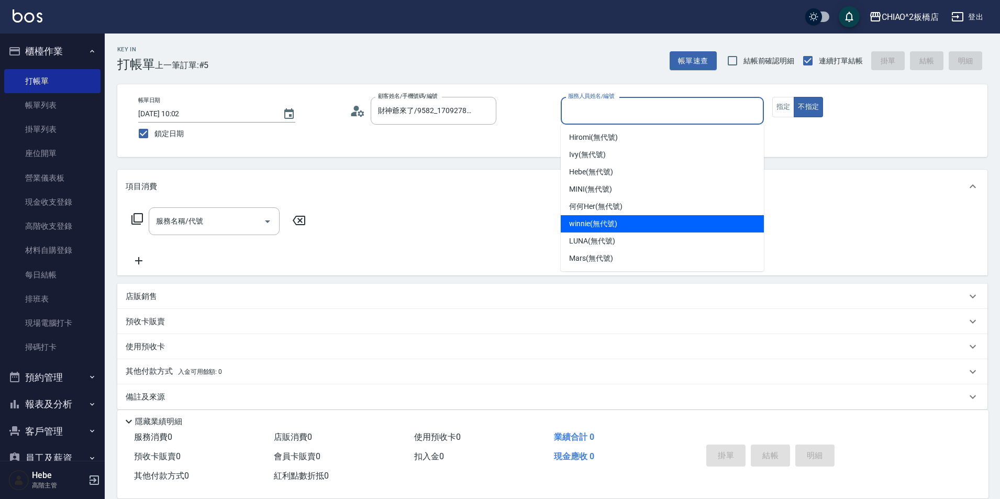
click at [624, 220] on div "winnie (無代號)" at bounding box center [662, 223] width 203 height 17
type input "winnie(無代號)"
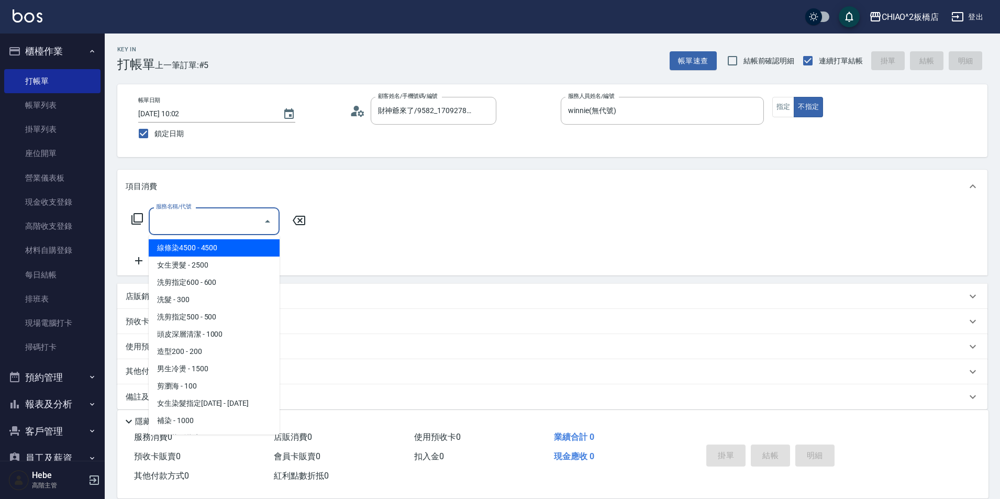
click at [252, 227] on input "服務名稱/代號" at bounding box center [206, 221] width 106 height 18
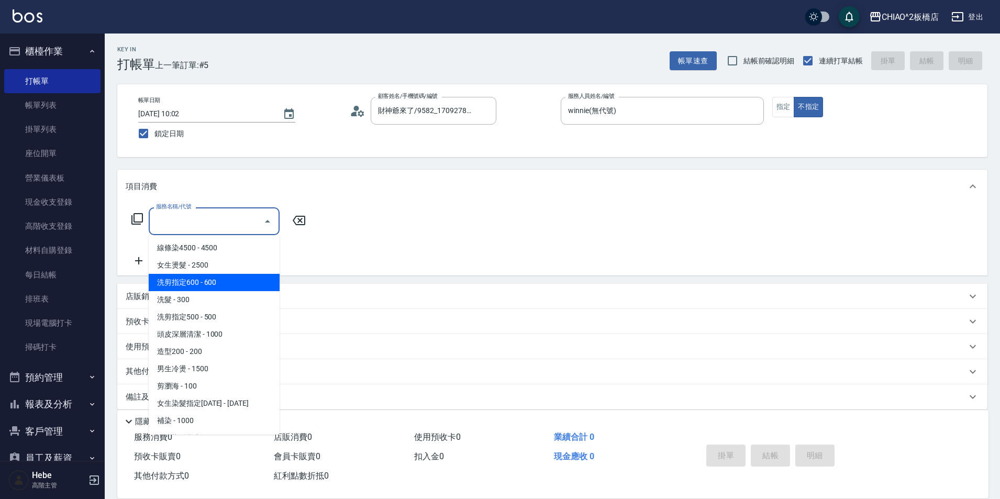
click at [250, 280] on span "洗剪指定600 - 600" at bounding box center [214, 282] width 131 height 17
type input "洗剪指定600(96678)"
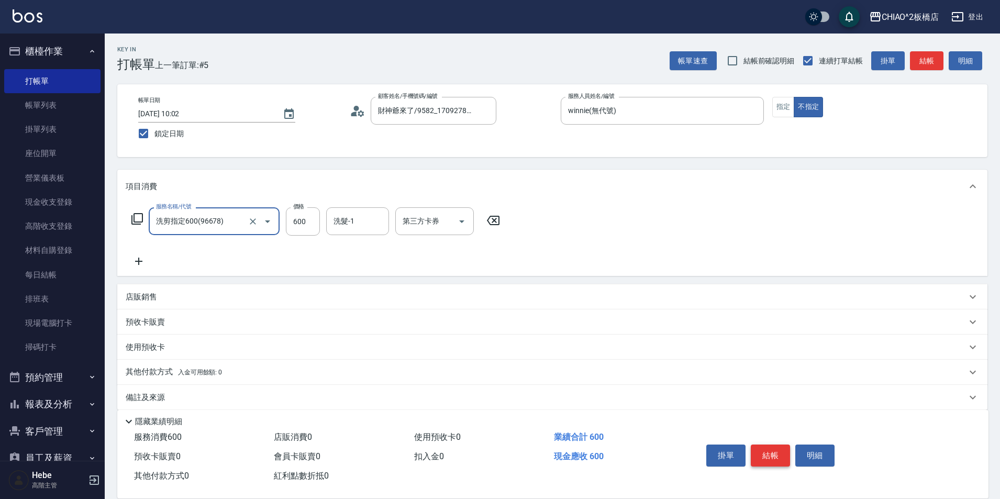
click at [761, 454] on button "結帳" at bounding box center [770, 455] width 39 height 22
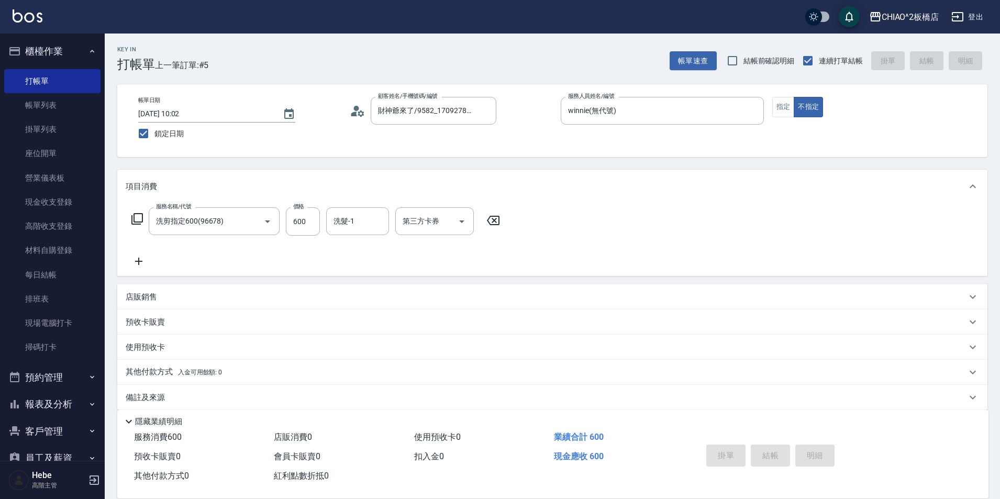
type input "[DATE] 10:02"
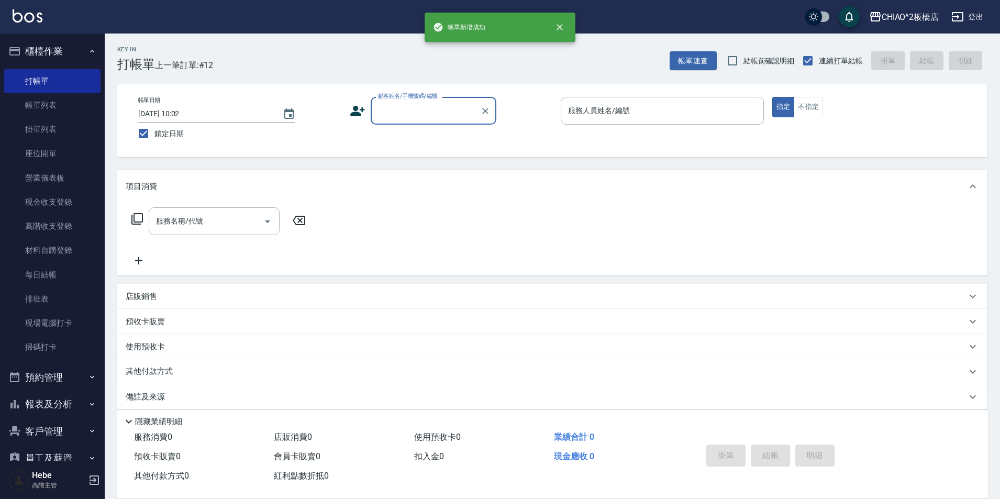
scroll to position [0, 0]
click at [151, 135] on input "鎖定日期" at bounding box center [143, 134] width 22 height 22
checkbox input "false"
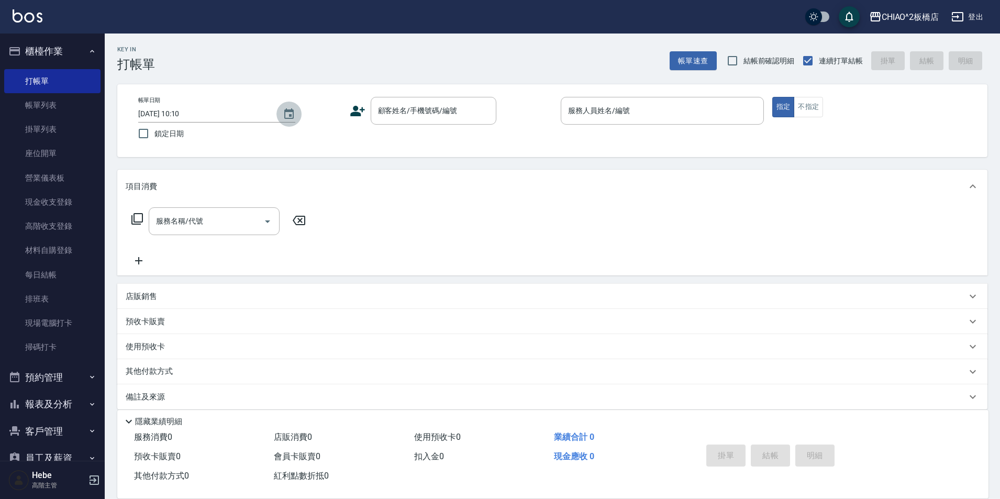
click at [287, 117] on icon "Choose date, selected date is 2025-10-04" at bounding box center [289, 114] width 13 height 13
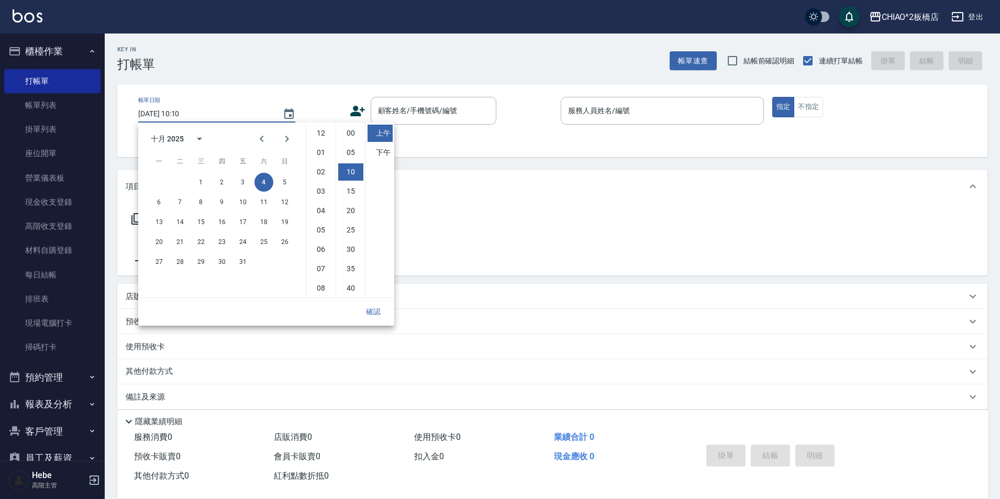
scroll to position [39, 0]
click at [238, 186] on button "3" at bounding box center [242, 182] width 19 height 19
type input "[DATE] 10:10"
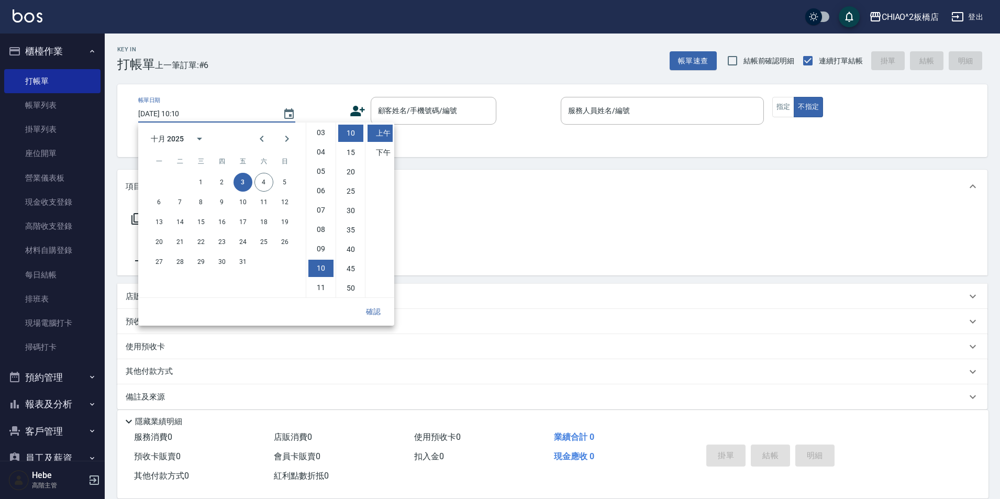
click at [374, 313] on button "確認" at bounding box center [374, 311] width 34 height 19
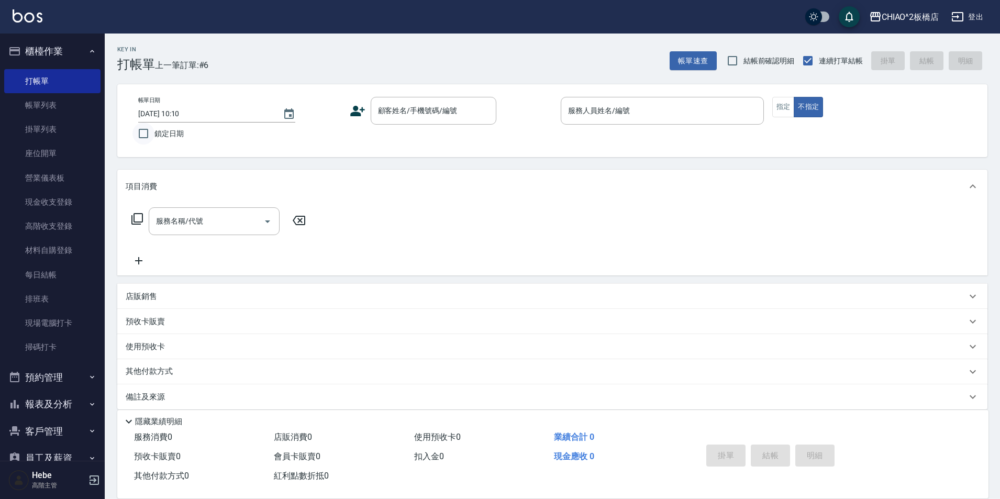
click at [141, 135] on input "鎖定日期" at bounding box center [143, 134] width 22 height 22
checkbox input "true"
click at [287, 117] on icon "Choose date, selected date is 2025-10-04" at bounding box center [289, 114] width 13 height 13
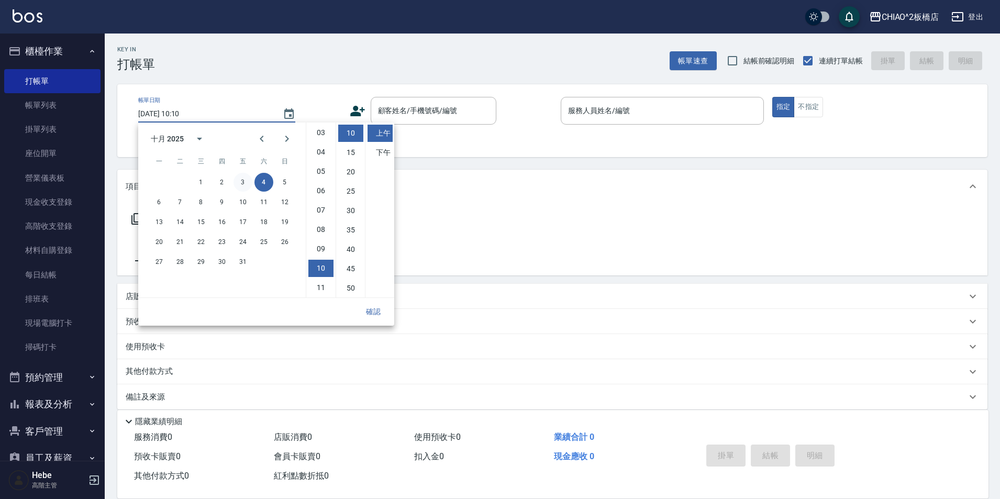
click at [242, 180] on button "3" at bounding box center [242, 182] width 19 height 19
type input "[DATE] 10:10"
click at [370, 310] on button "確認" at bounding box center [374, 311] width 34 height 19
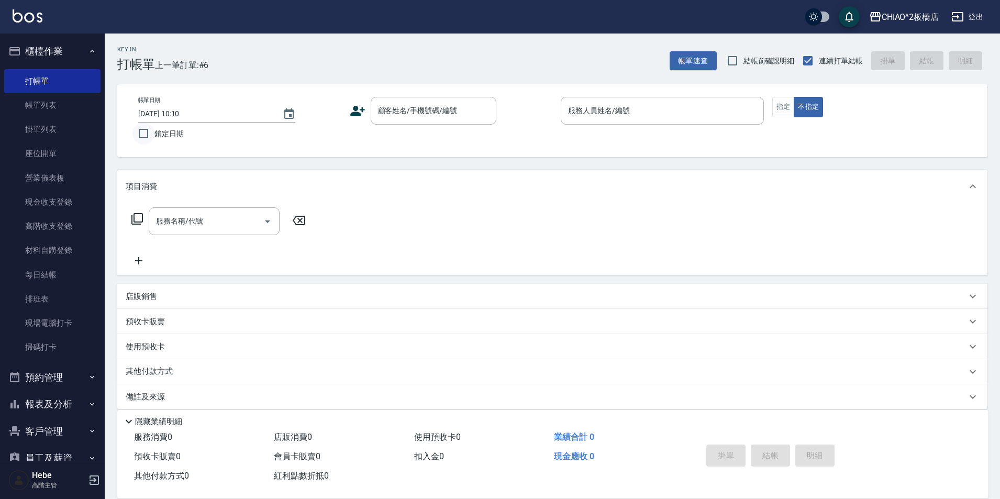
click at [142, 136] on input "鎖定日期" at bounding box center [143, 134] width 22 height 22
checkbox input "true"
click at [410, 113] on input "顧客姓名/手機號碼/編號" at bounding box center [425, 111] width 101 height 18
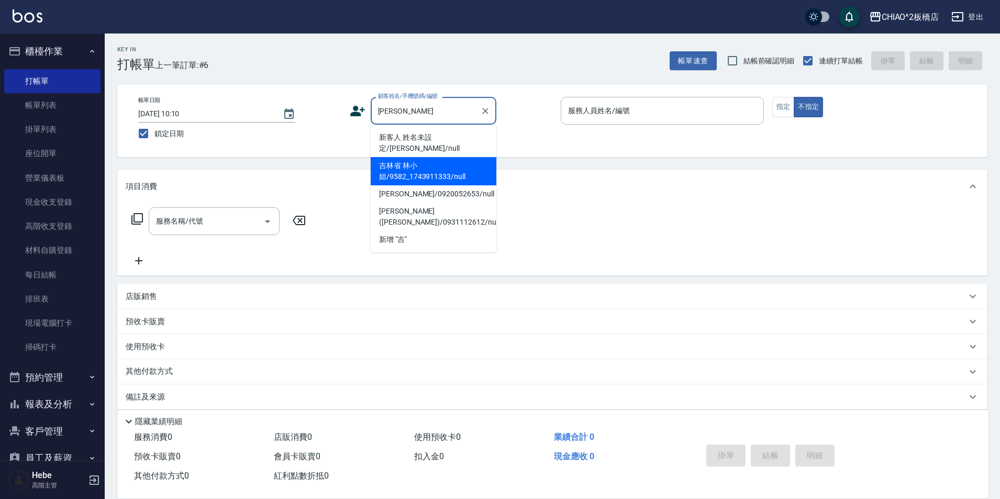
click at [407, 163] on li "吉林省 林小姐/9582_1743911333/null" at bounding box center [434, 171] width 126 height 28
type input "吉林省 林小姐/9582_1743911333/null"
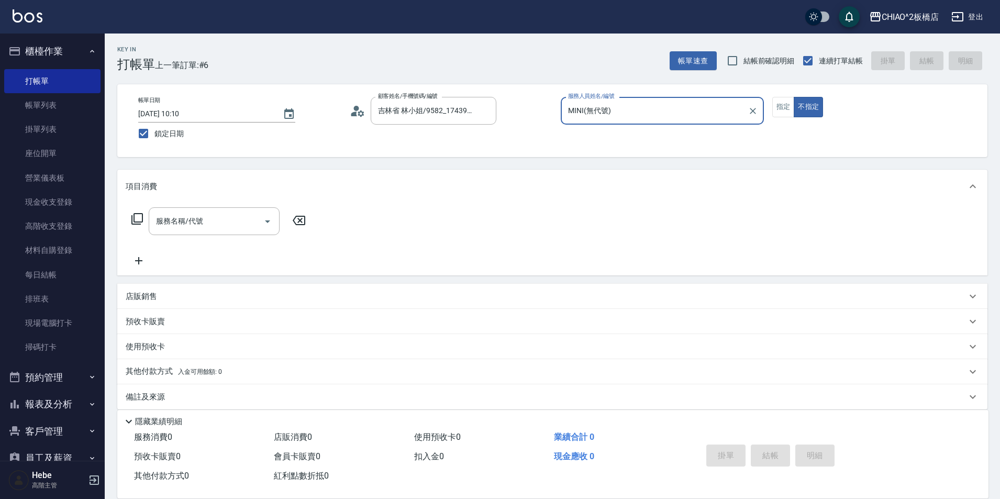
click at [627, 118] on input "MINI(無代號)" at bounding box center [654, 111] width 178 height 18
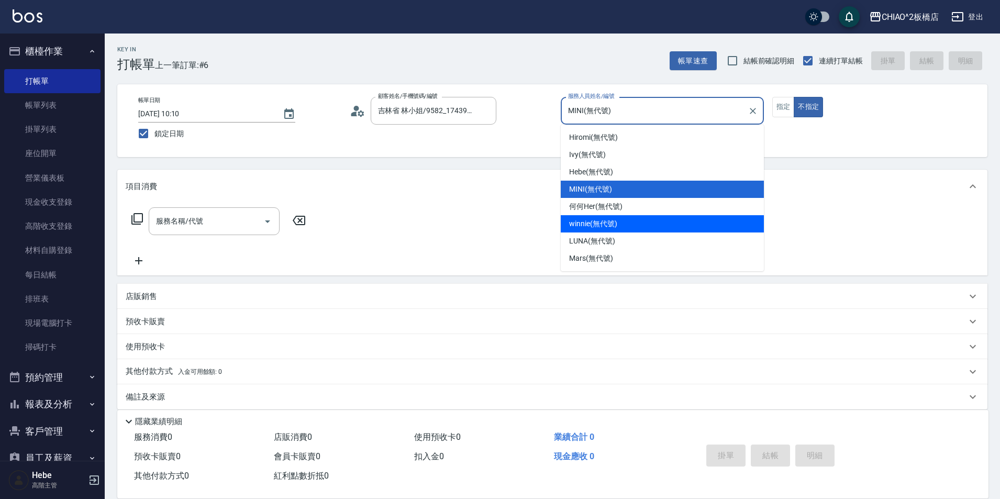
click at [610, 220] on span "winnie (無代號)" at bounding box center [593, 223] width 48 height 11
type input "winnie(無代號)"
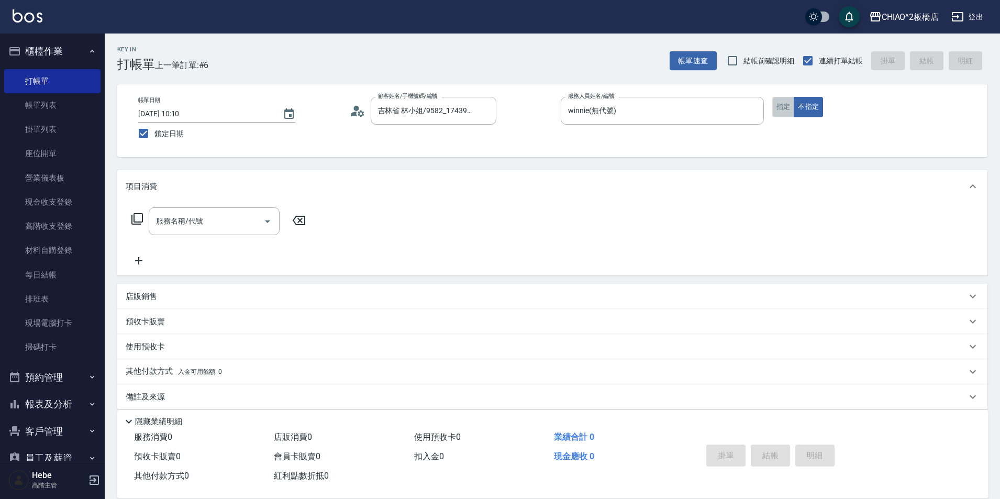
click at [782, 112] on button "指定" at bounding box center [783, 107] width 23 height 20
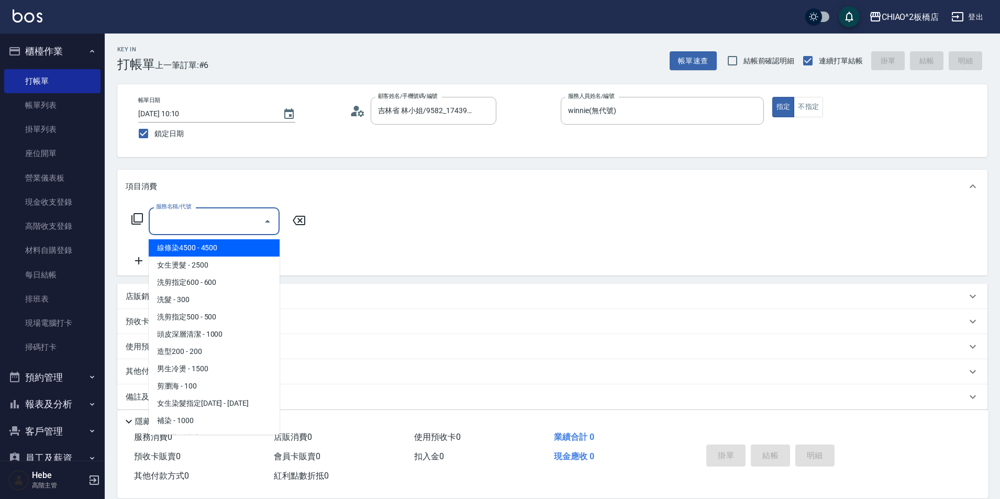
click at [214, 224] on input "服務名稱/代號" at bounding box center [206, 221] width 106 height 18
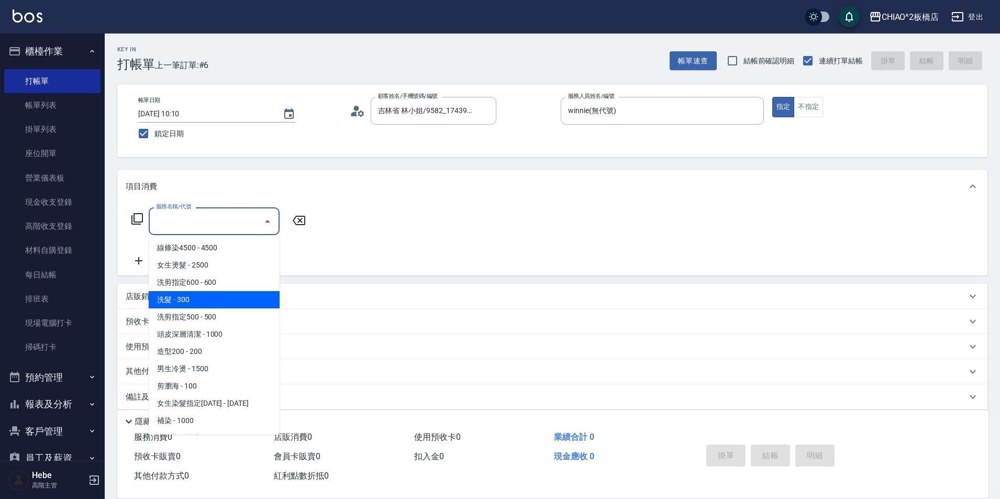
click at [220, 295] on span "洗髮 - 300" at bounding box center [214, 299] width 131 height 17
type input "洗髮(96679)"
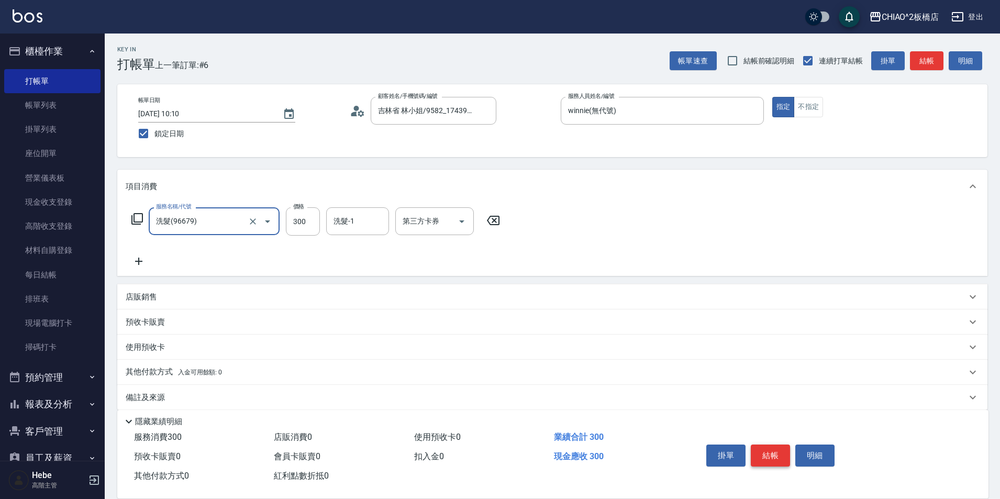
click at [761, 453] on button "結帳" at bounding box center [770, 455] width 39 height 22
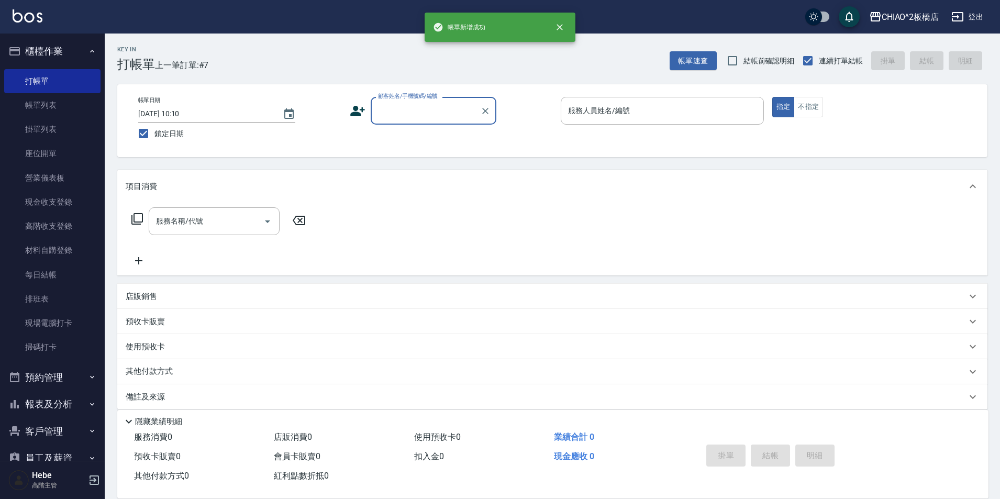
scroll to position [0, 0]
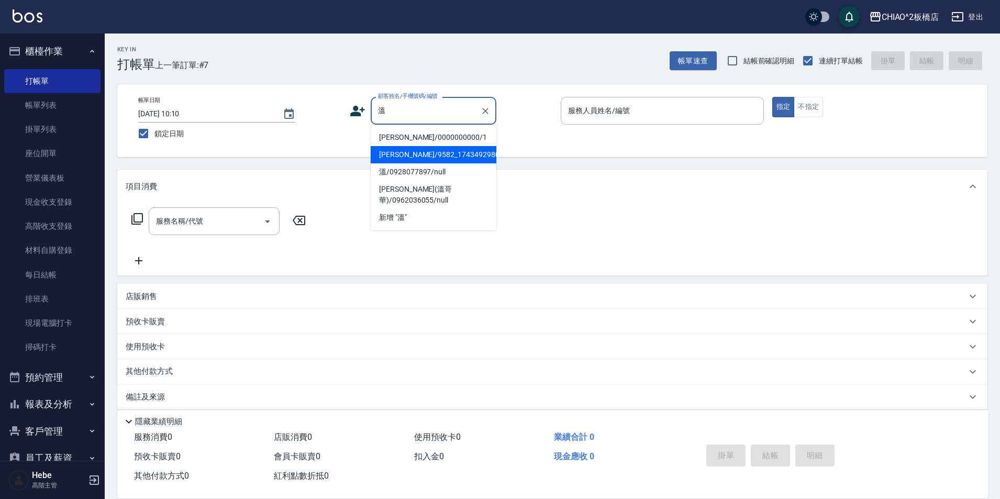
click at [457, 148] on li "[PERSON_NAME]/9582_1743492980/null" at bounding box center [434, 154] width 126 height 17
type input "[PERSON_NAME]/9582_1743492980/null"
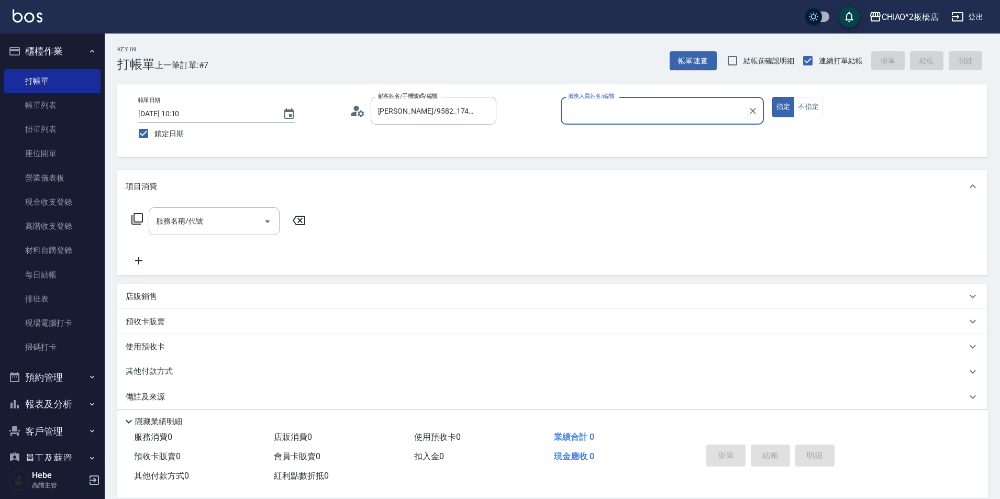
type input "何何Her (無代號)"
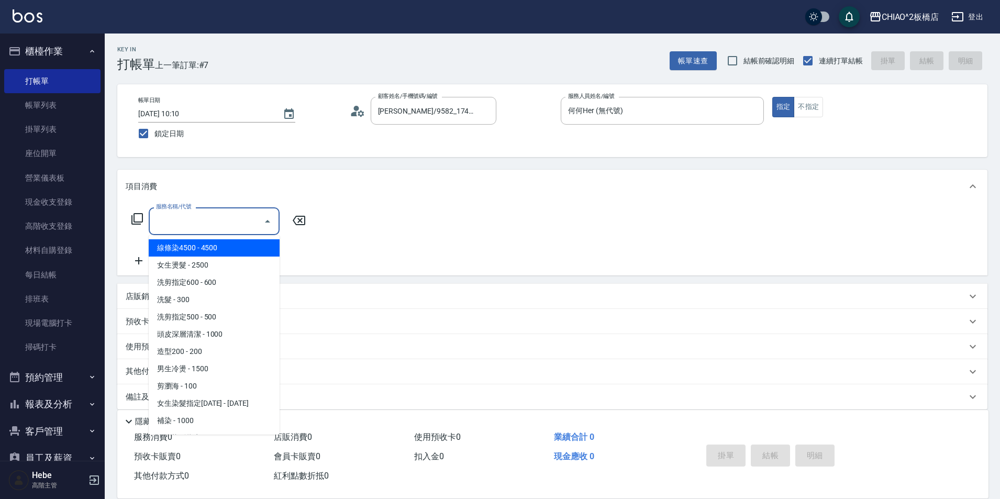
click at [193, 219] on input "服務名稱/代號" at bounding box center [206, 221] width 106 height 18
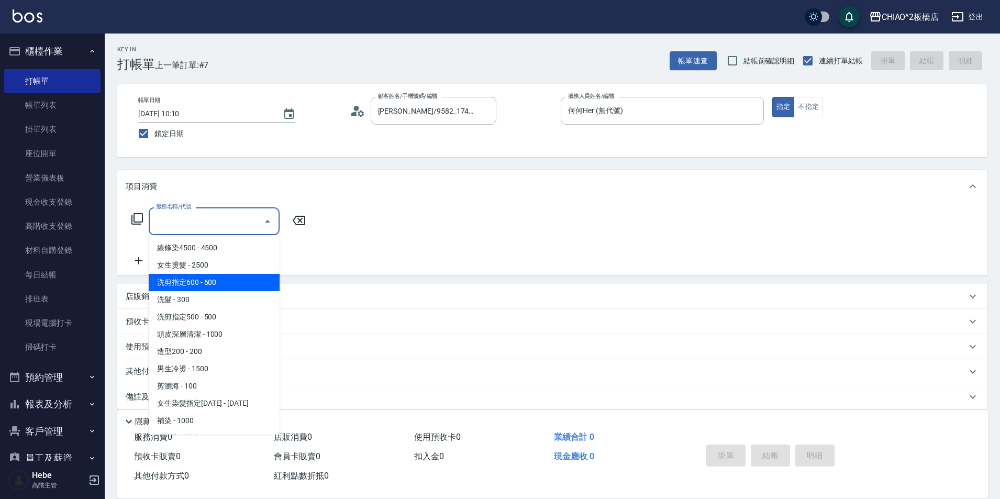
click at [222, 281] on span "洗剪指定600 - 600" at bounding box center [214, 282] width 131 height 17
type input "洗剪指定600(96678)"
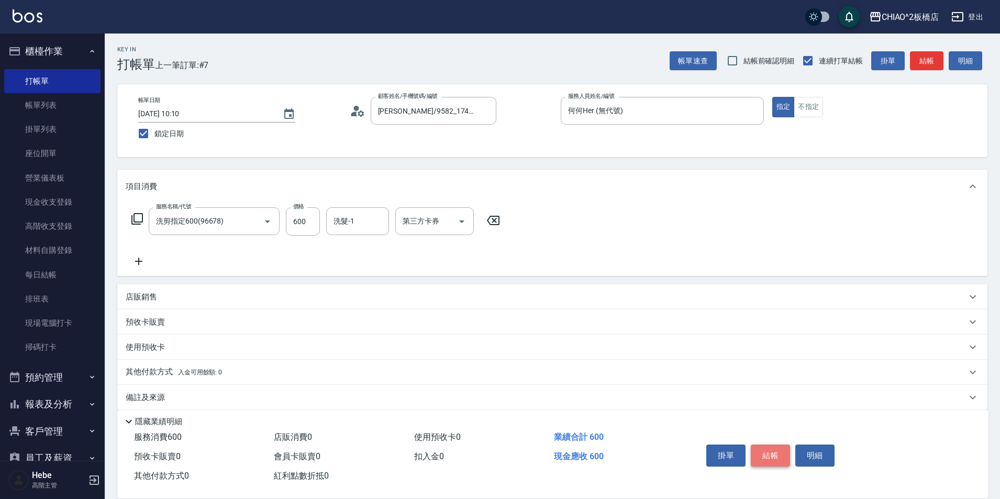
click at [772, 452] on button "結帳" at bounding box center [770, 455] width 39 height 22
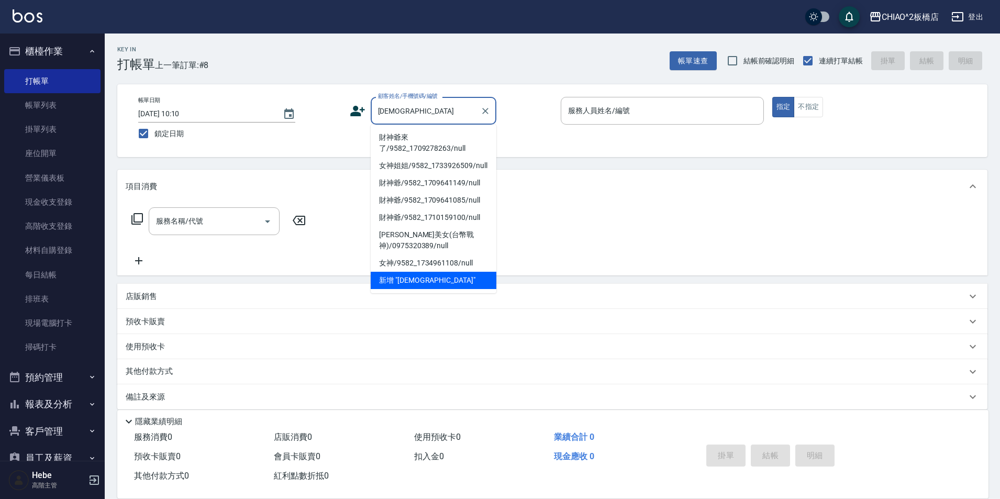
click at [408, 141] on li "財神爺來了/9582_1709278263/null" at bounding box center [434, 143] width 126 height 28
type input "財神爺來了/9582_1709278263/null"
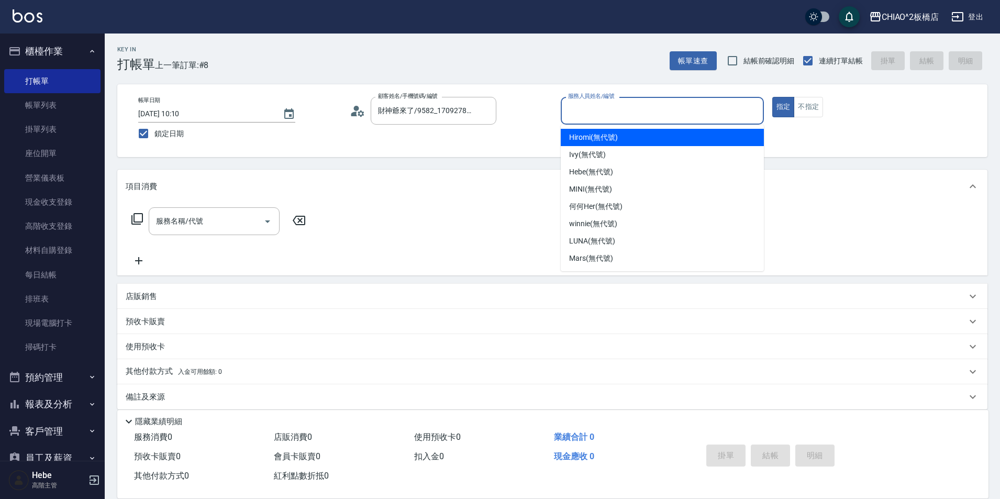
click at [598, 116] on input "服務人員姓名/編號" at bounding box center [662, 111] width 194 height 18
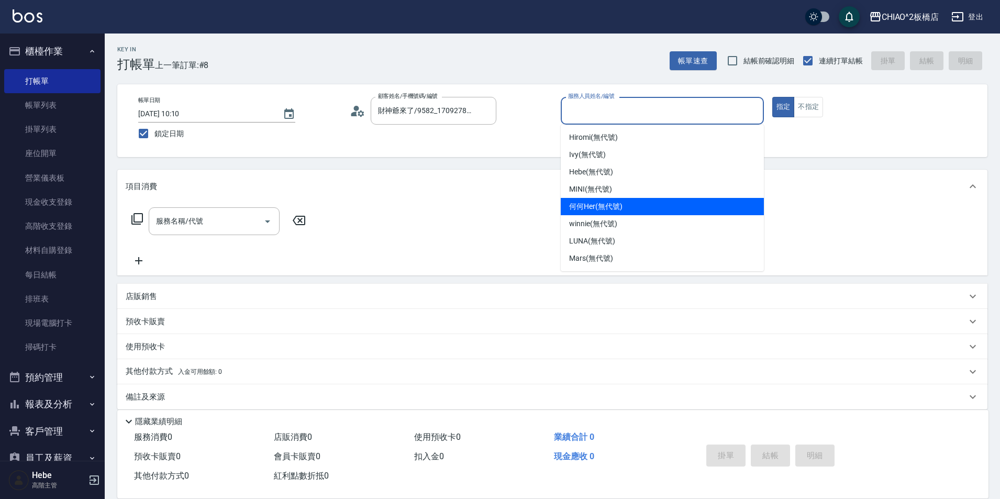
click at [596, 201] on span "何何Her (無代號)" at bounding box center [595, 206] width 53 height 11
type input "何何Her (無代號)"
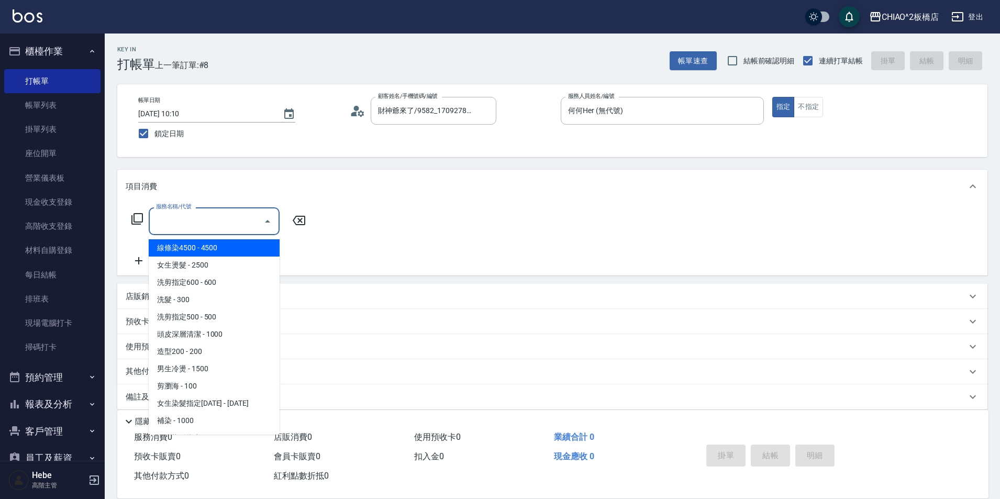
click at [224, 225] on input "服務名稱/代號" at bounding box center [206, 221] width 106 height 18
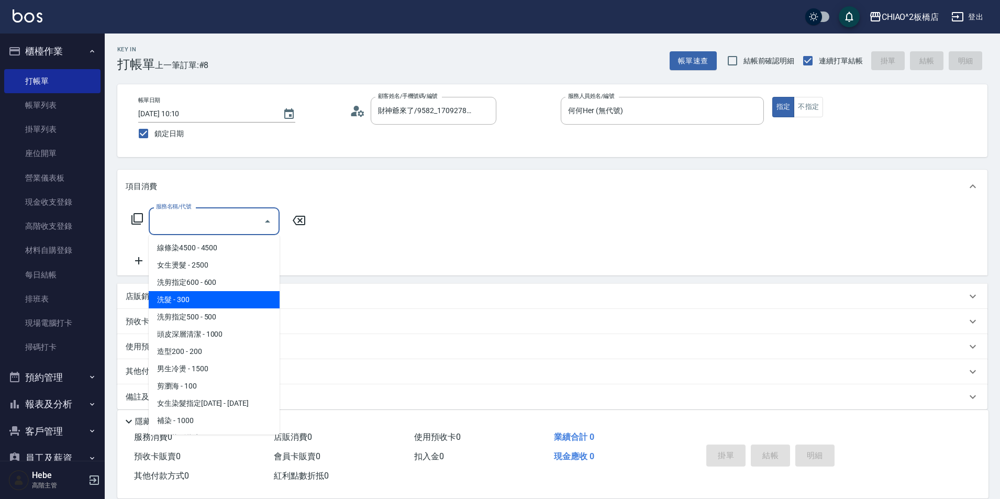
click at [220, 303] on span "洗髮 - 300" at bounding box center [214, 299] width 131 height 17
type input "洗髮(96679)"
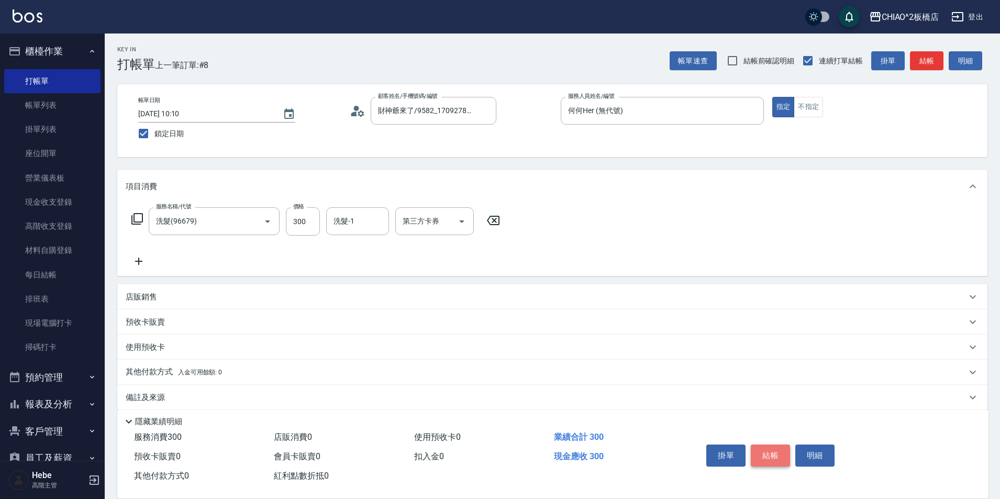
click at [761, 454] on button "結帳" at bounding box center [770, 455] width 39 height 22
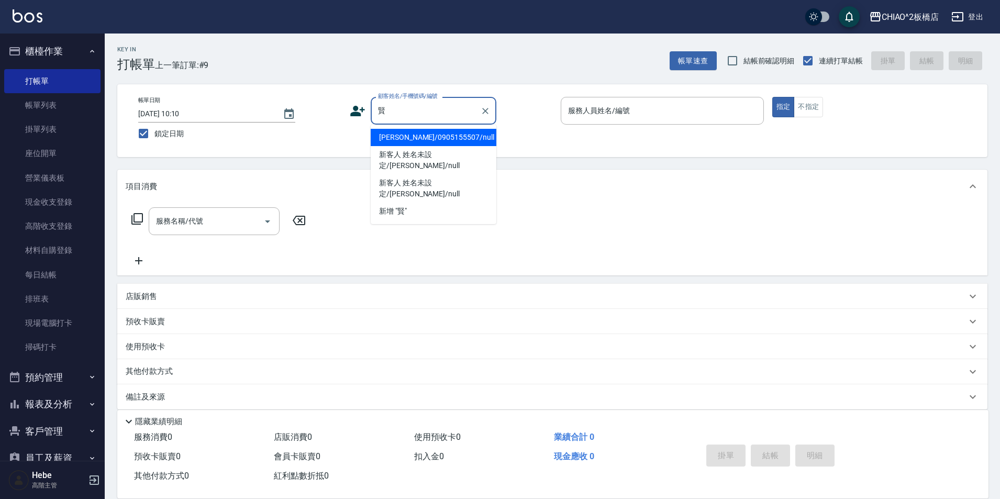
click at [390, 144] on li "[PERSON_NAME]/0905155507/null" at bounding box center [434, 137] width 126 height 17
type input "[PERSON_NAME]/0905155507/null"
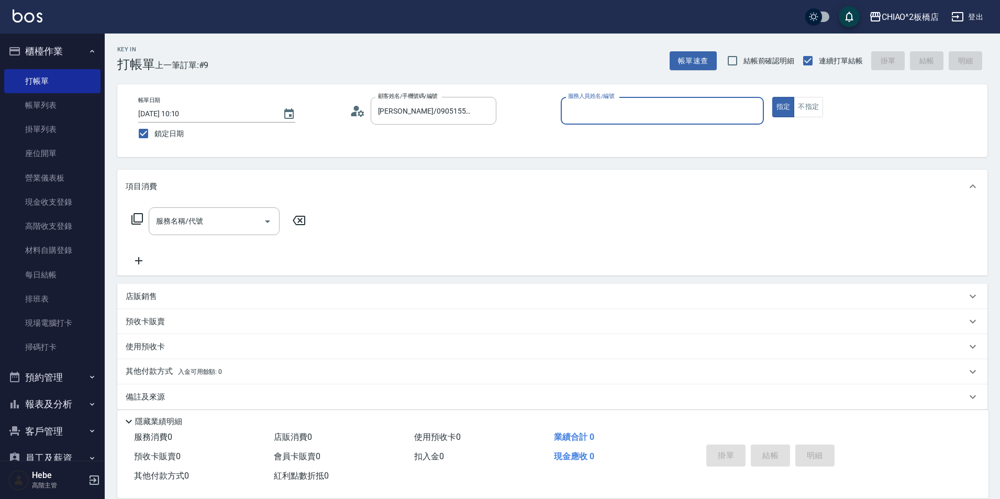
click at [607, 117] on input "服務人員姓名/編號" at bounding box center [662, 111] width 194 height 18
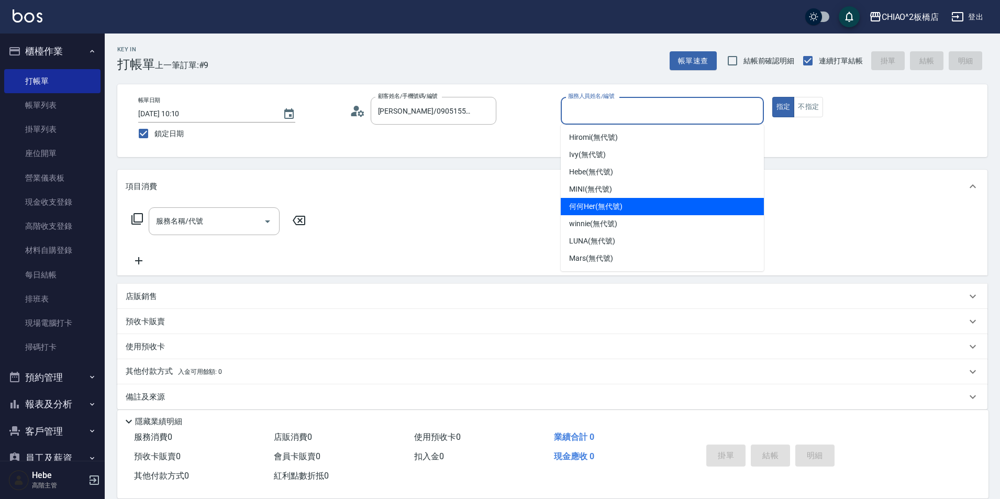
click at [629, 205] on div "何何Her (無代號)" at bounding box center [662, 206] width 203 height 17
type input "何何Her (無代號)"
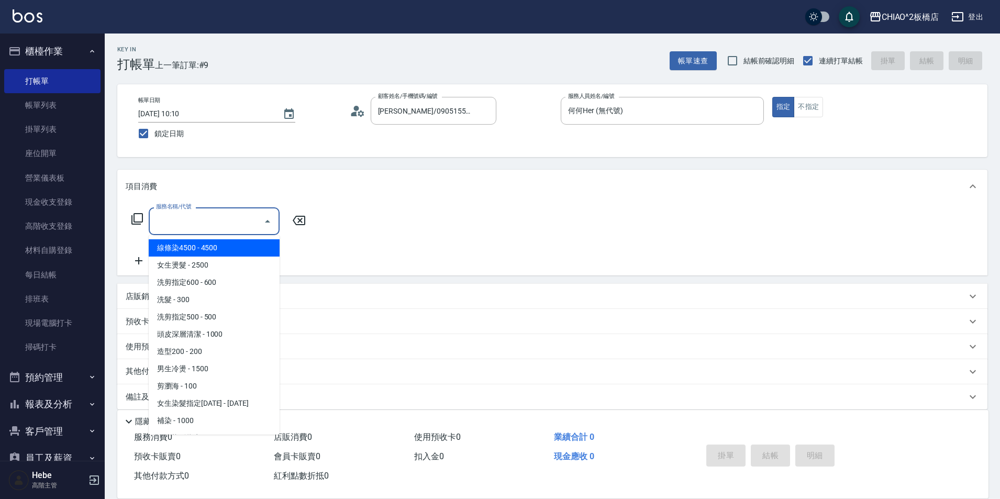
click at [255, 223] on input "服務名稱/代號" at bounding box center [206, 221] width 106 height 18
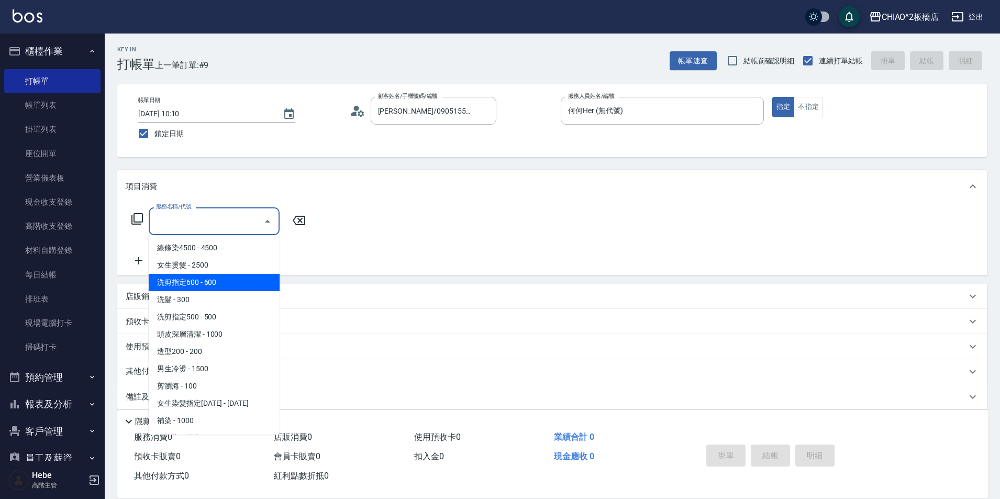
click at [237, 289] on span "洗剪指定600 - 600" at bounding box center [214, 282] width 131 height 17
type input "洗剪指定600(96678)"
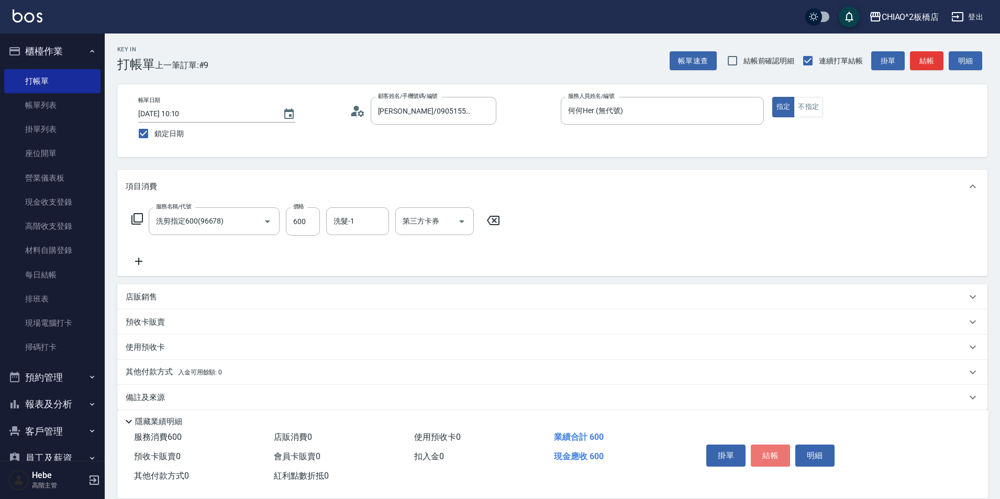
drag, startPoint x: 781, startPoint y: 450, endPoint x: 774, endPoint y: 448, distance: 7.3
click at [778, 450] on button "結帳" at bounding box center [770, 455] width 39 height 22
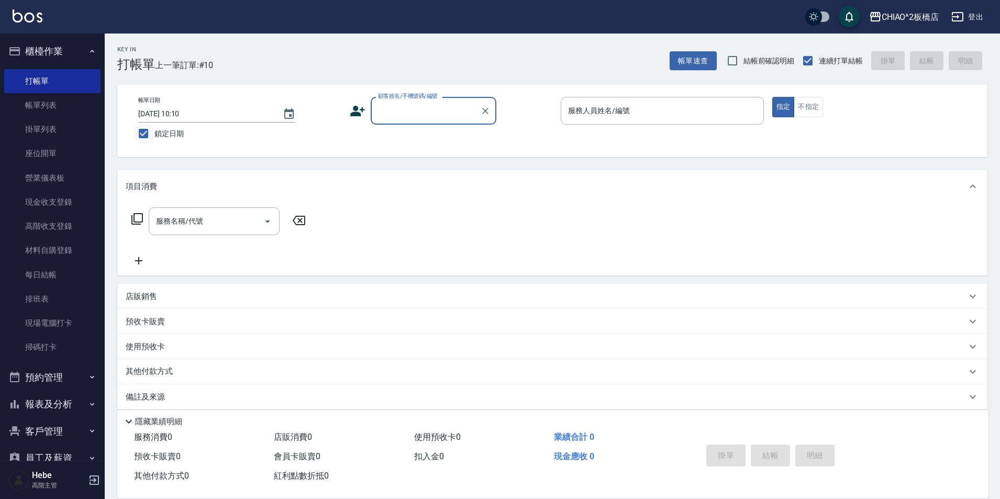
click at [142, 136] on input "鎖定日期" at bounding box center [143, 134] width 22 height 22
checkbox input "false"
type input "[DATE] 10:11"
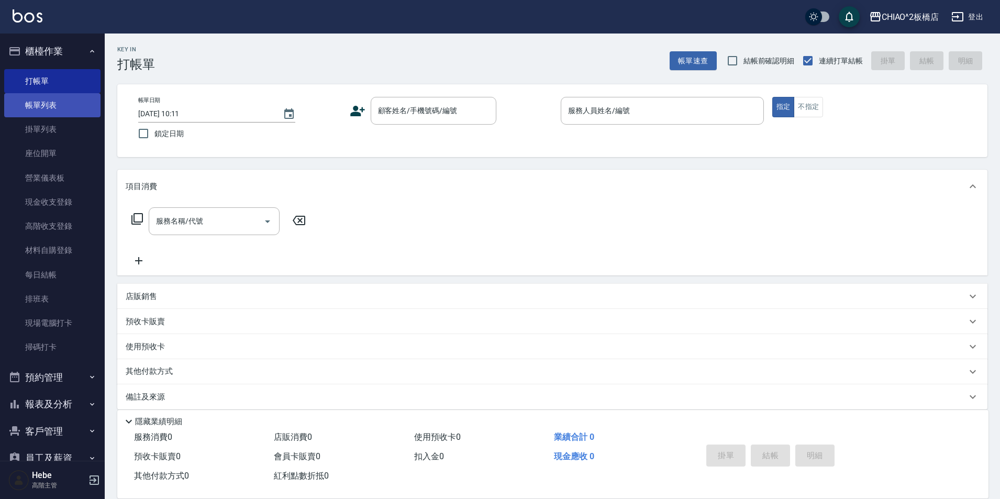
click at [66, 112] on link "帳單列表" at bounding box center [52, 105] width 96 height 24
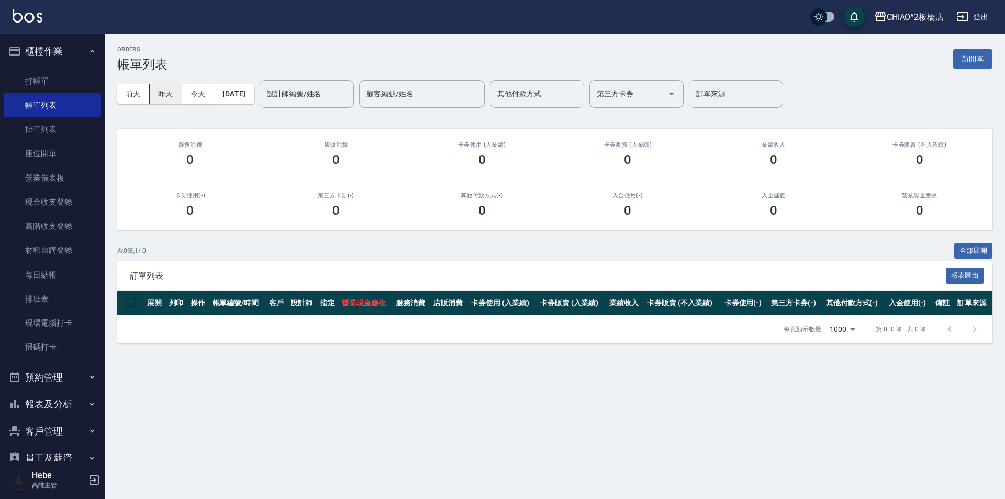
click at [165, 98] on button "昨天" at bounding box center [166, 93] width 32 height 19
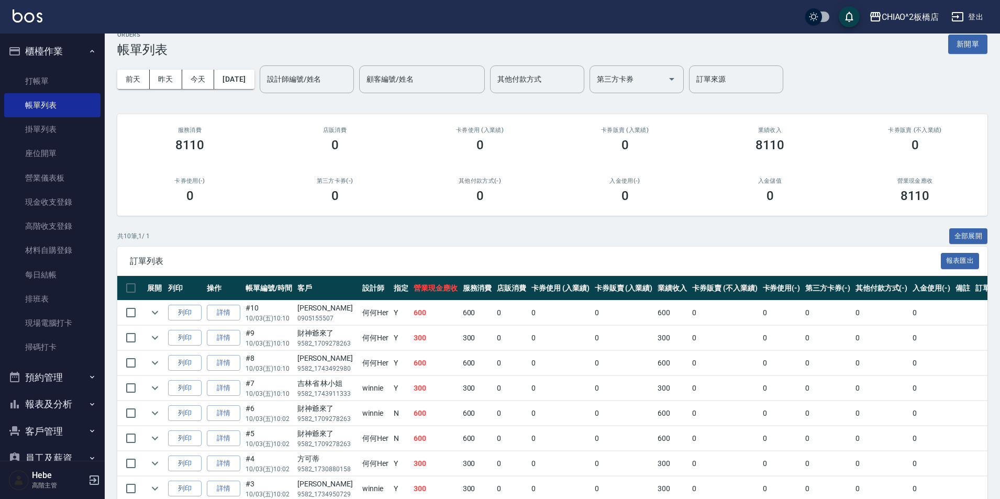
scroll to position [12, 0]
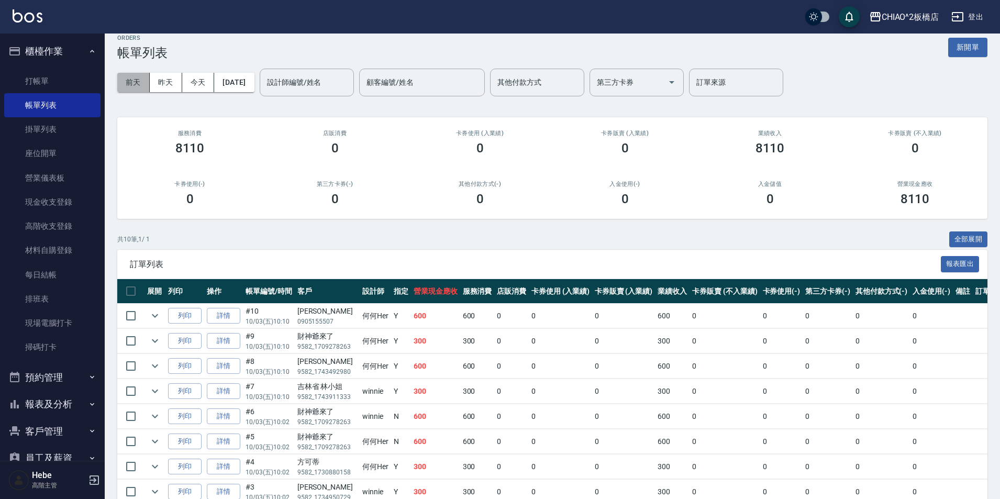
click at [138, 82] on button "前天" at bounding box center [133, 82] width 32 height 19
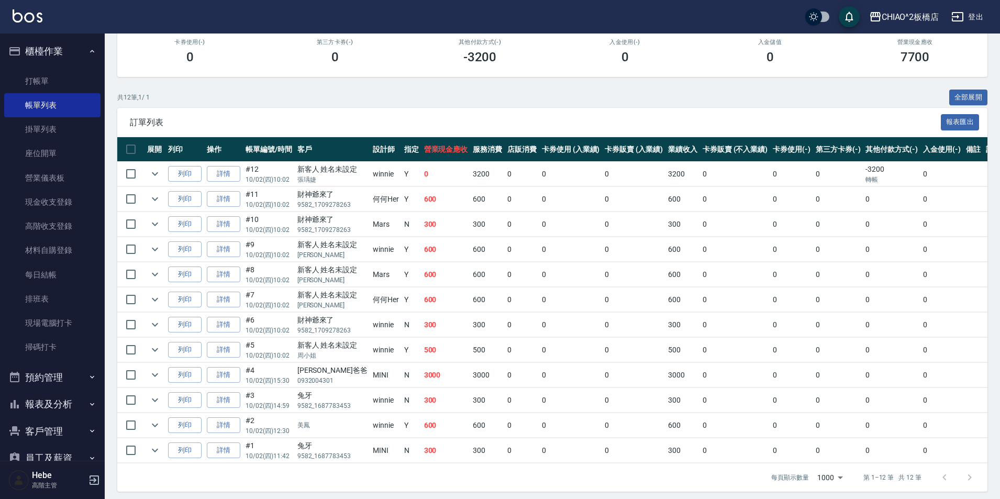
scroll to position [157, 0]
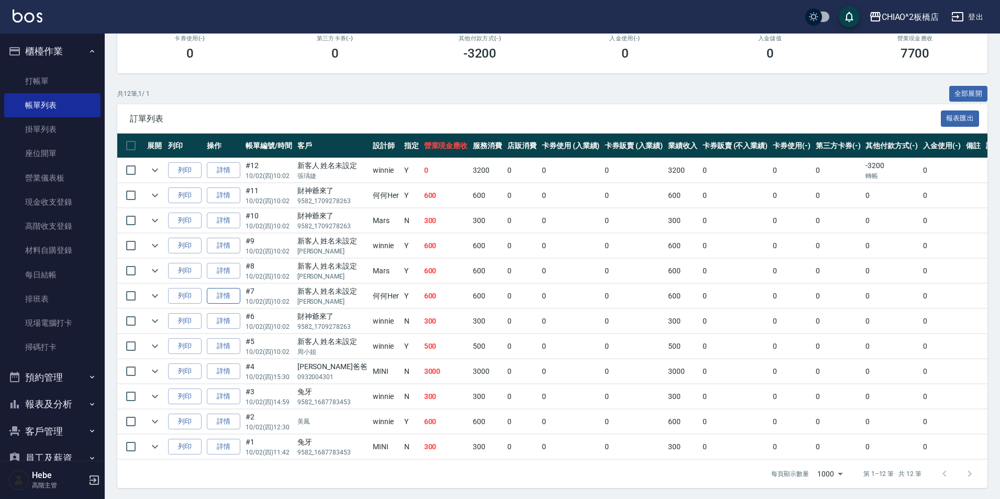
click at [222, 297] on link "詳情" at bounding box center [224, 296] width 34 height 16
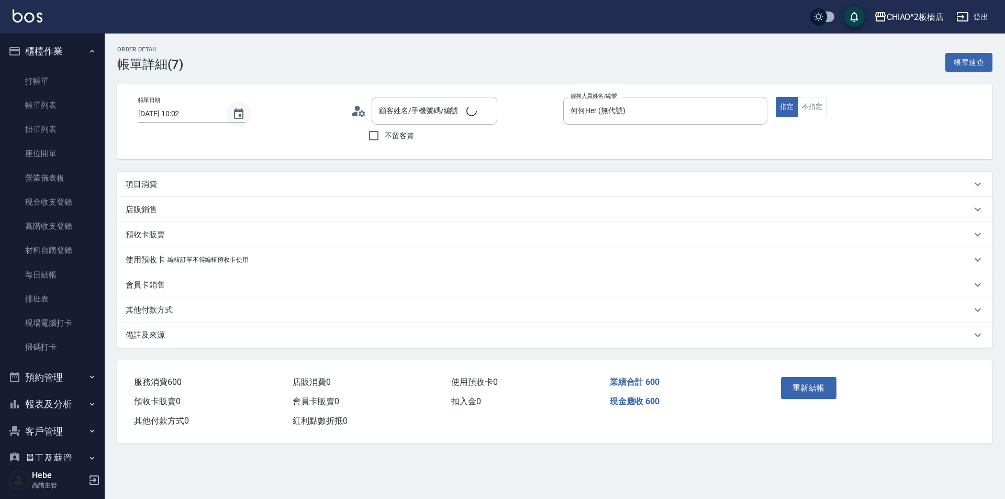
type input "[DATE] 10:02"
type input "何何Her (無代號)"
click at [238, 116] on icon "Choose date, selected date is 2025-10-02" at bounding box center [238, 113] width 9 height 10
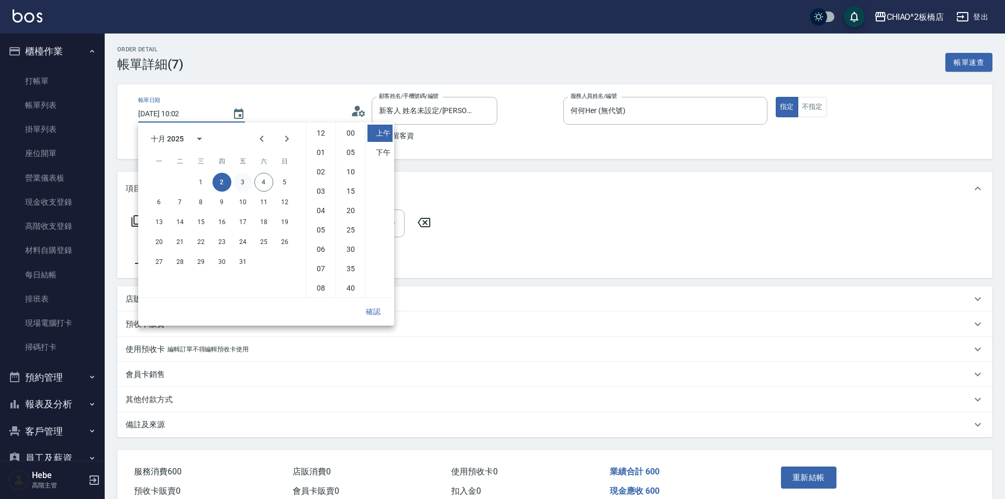
click at [240, 184] on button "3" at bounding box center [242, 182] width 19 height 19
type input "新客人 姓名未設定/[PERSON_NAME]/null"
type input "[DATE] 10:02"
type input "洗剪指定600(96678)"
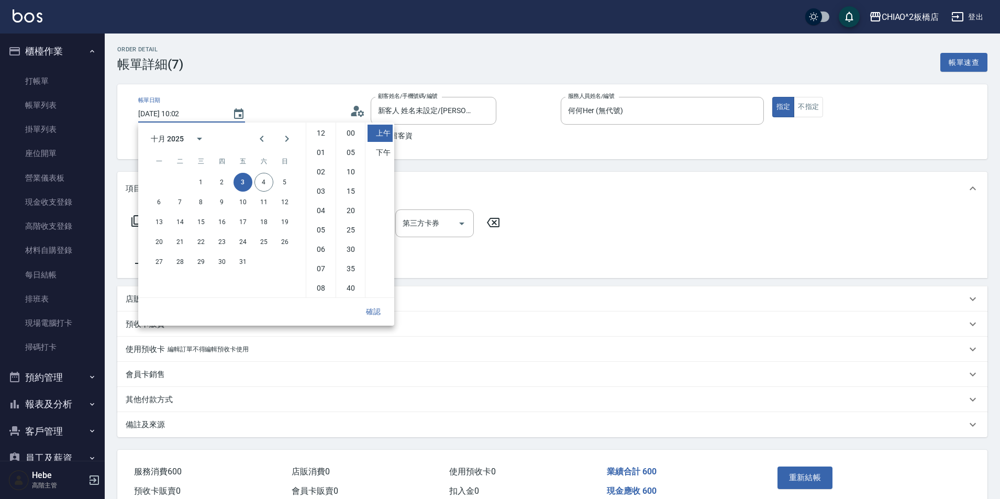
scroll to position [59, 0]
click at [372, 315] on button "確認" at bounding box center [374, 311] width 34 height 19
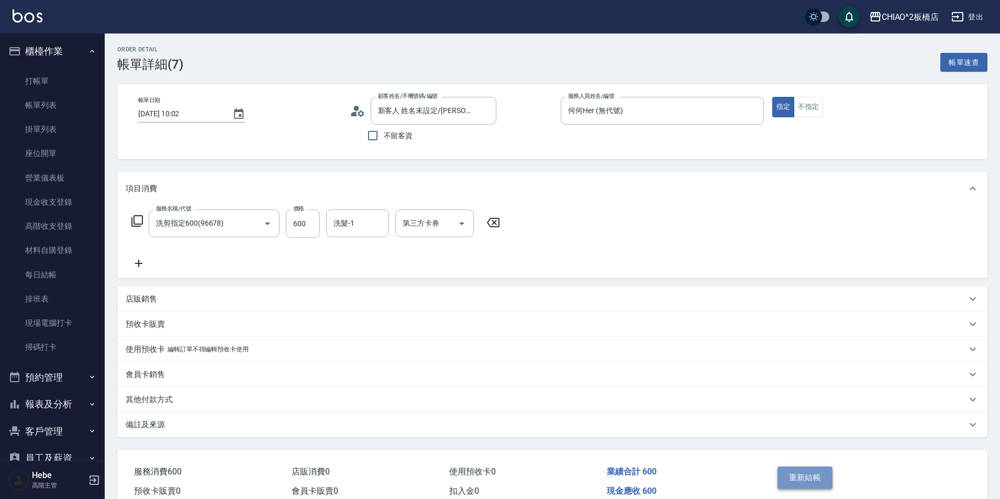
click at [815, 475] on button "重新結帳" at bounding box center [804, 477] width 55 height 22
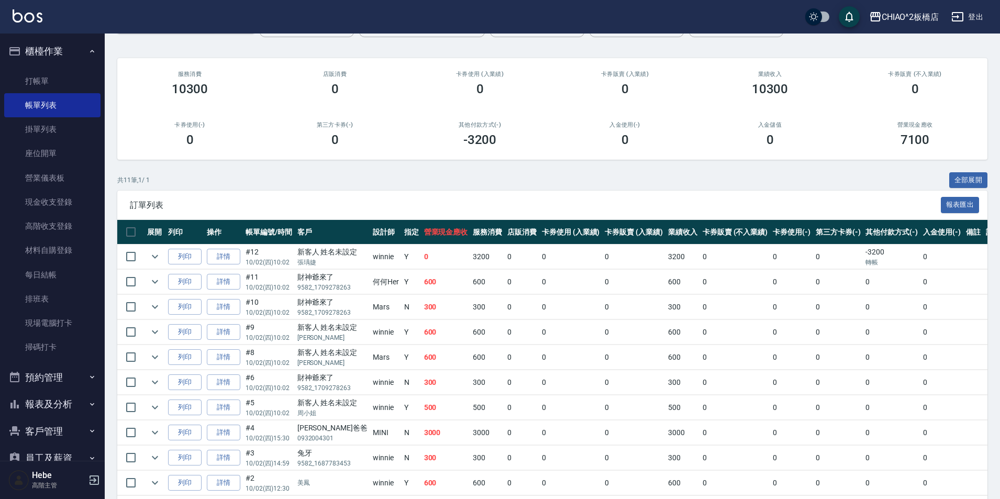
scroll to position [105, 0]
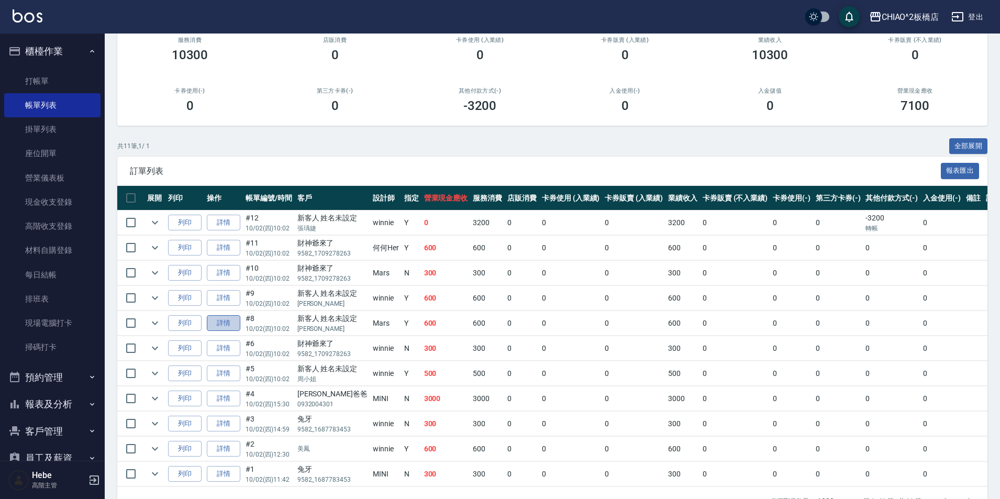
click at [224, 322] on link "詳情" at bounding box center [224, 323] width 34 height 16
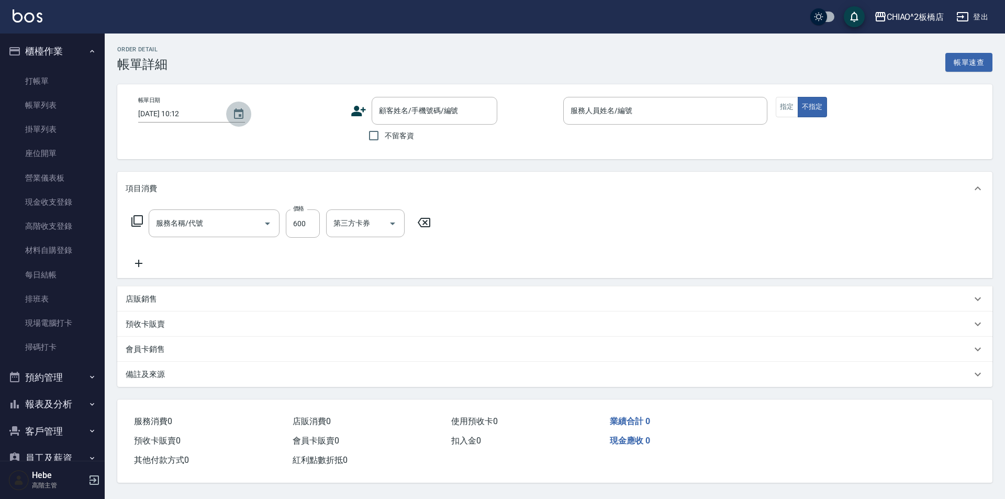
click at [233, 115] on icon "Choose date, selected date is 2025-10-04" at bounding box center [238, 114] width 13 height 13
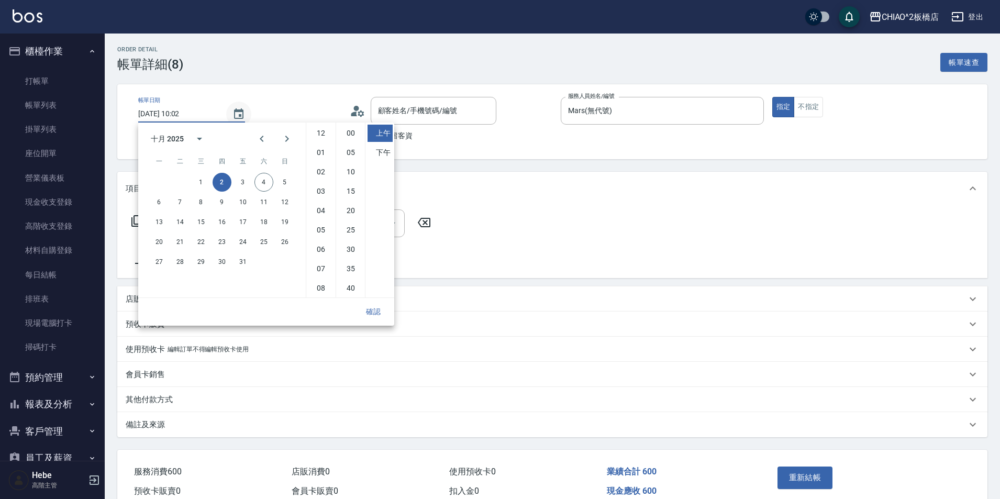
type input "[DATE] 10:02"
type input "Mars(無代號)"
type input "洗剪指定600(96678)"
click at [242, 183] on button "3" at bounding box center [242, 182] width 19 height 19
type input "[DATE] 10:02"
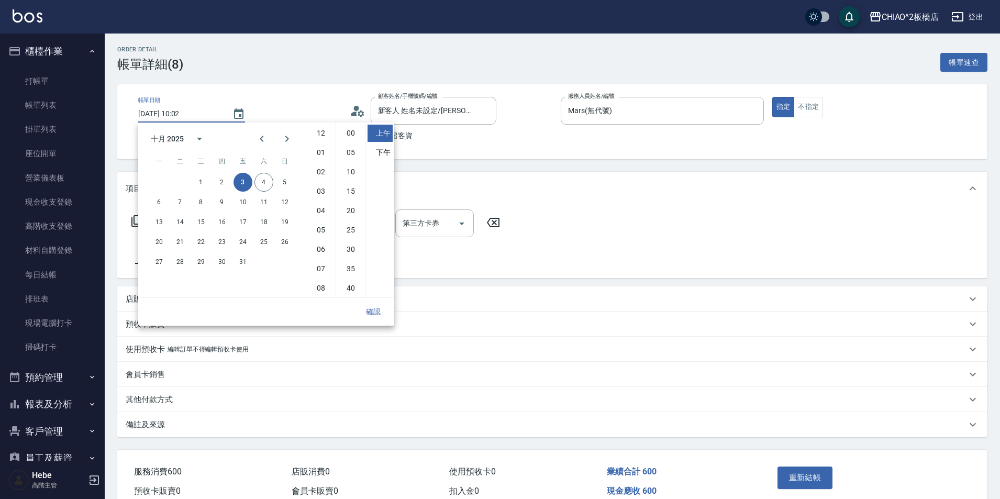
type input "新客人 姓名未設定/[PERSON_NAME]/null"
click at [379, 310] on button "確認" at bounding box center [374, 311] width 34 height 19
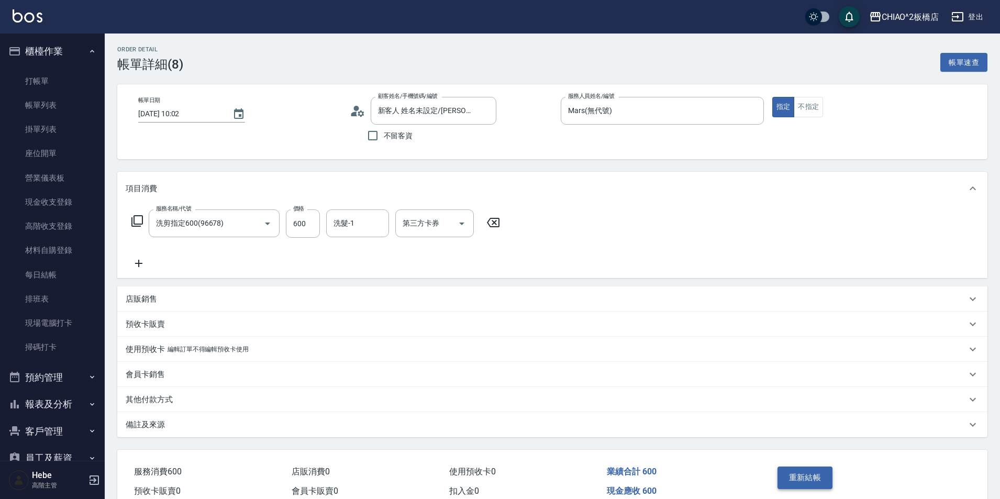
click at [785, 476] on button "重新結帳" at bounding box center [804, 477] width 55 height 22
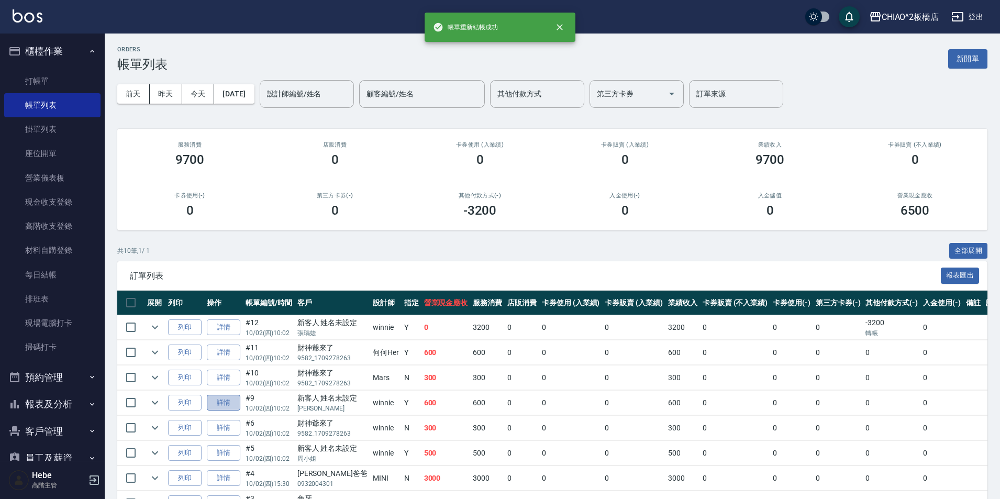
click at [227, 403] on link "詳情" at bounding box center [224, 403] width 34 height 16
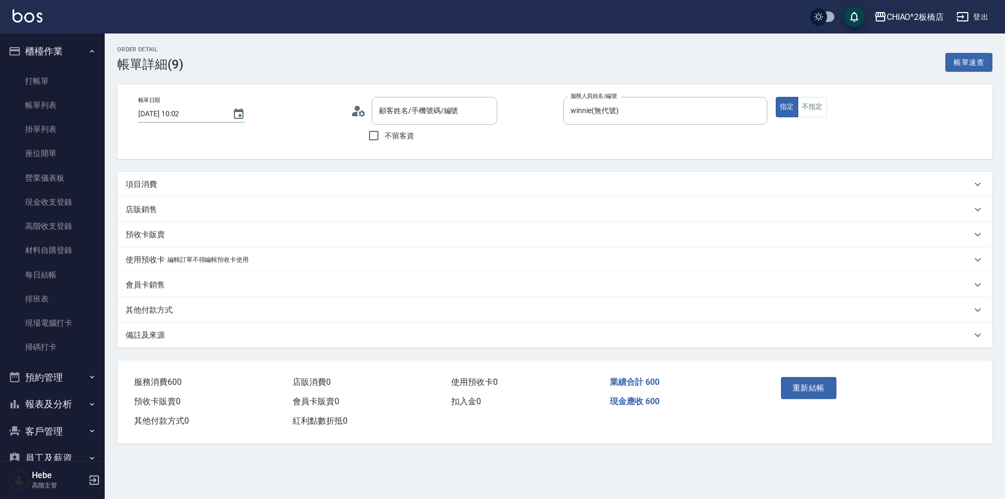
type input "[DATE] 10:02"
type input "winnie(無代號)"
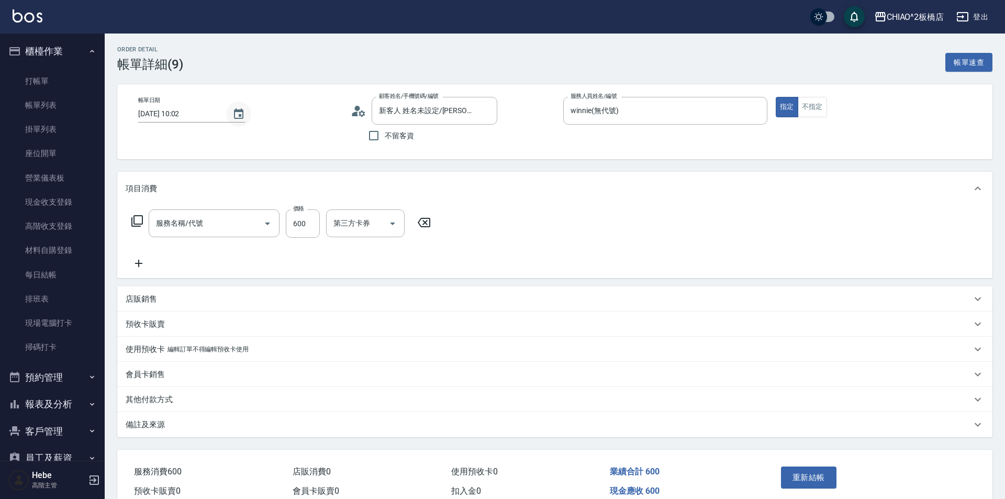
type input "新客人 姓名未設定/[PERSON_NAME]/null"
type input "洗剪指定600(96678)"
click at [236, 115] on icon "Choose date, selected date is 2025-10-02" at bounding box center [238, 114] width 13 height 13
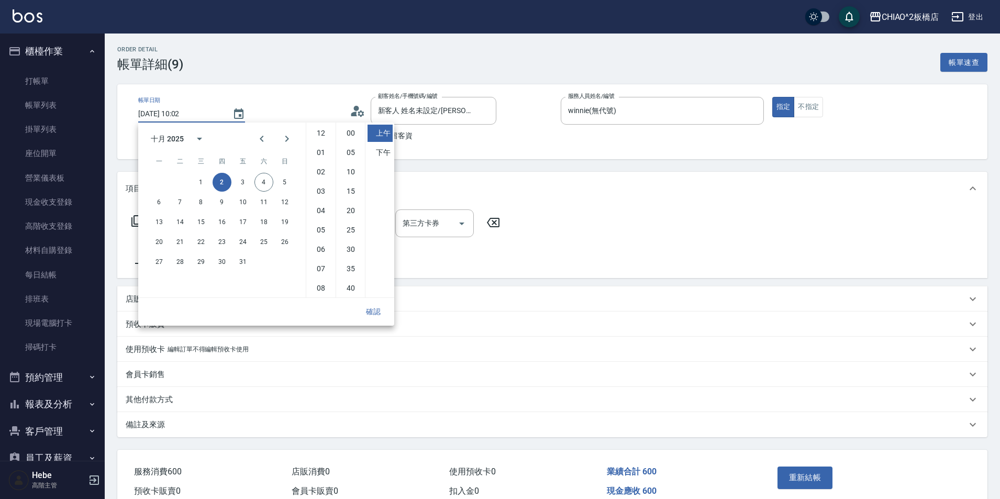
scroll to position [59, 0]
click at [240, 177] on button "3" at bounding box center [242, 182] width 19 height 19
type input "[DATE] 10:02"
click at [371, 309] on button "確認" at bounding box center [374, 311] width 34 height 19
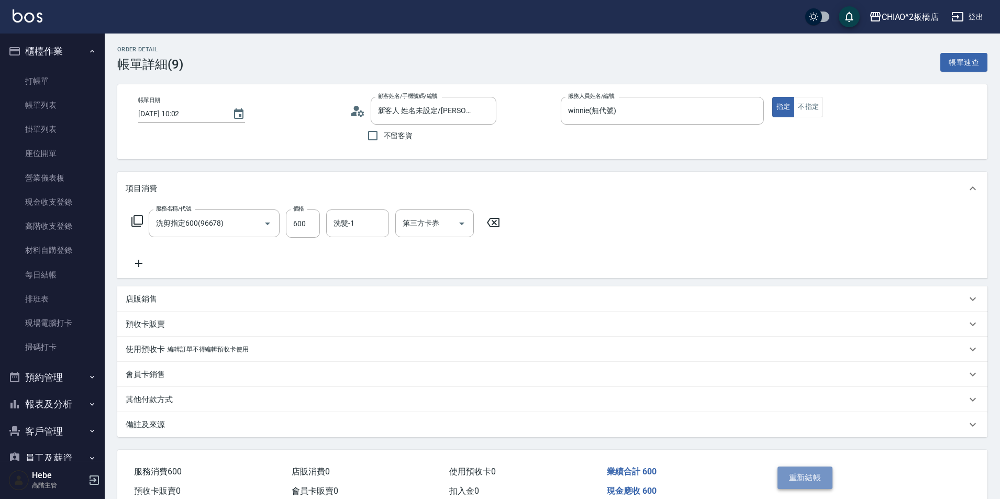
click at [780, 476] on button "重新結帳" at bounding box center [804, 477] width 55 height 22
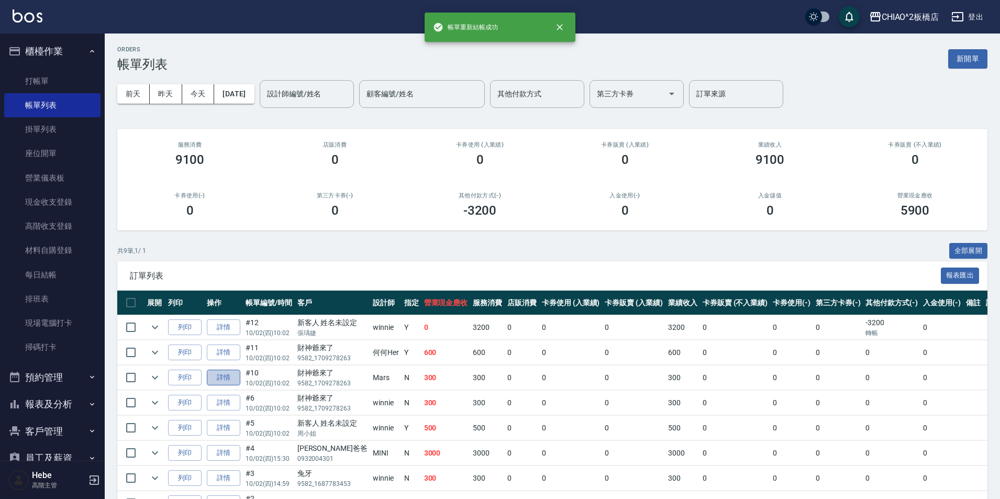
click at [229, 379] on link "詳情" at bounding box center [224, 378] width 34 height 16
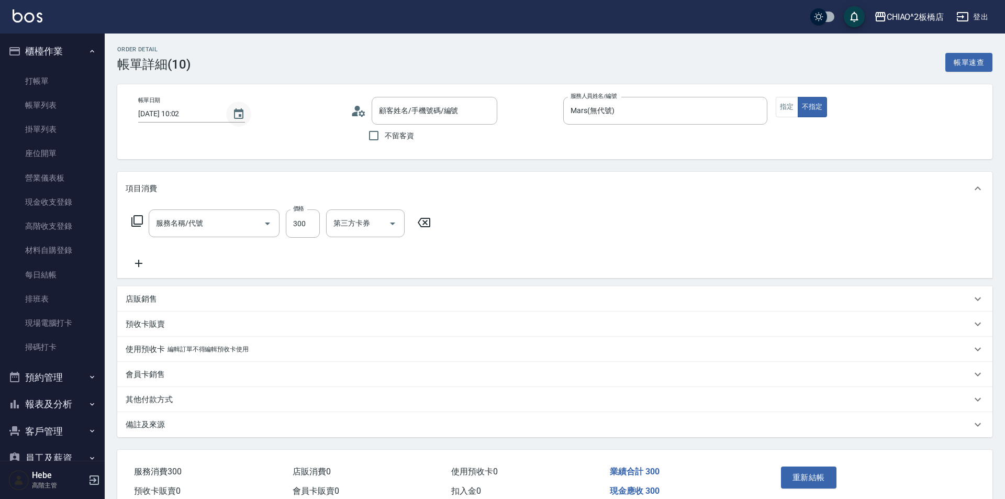
type input "[DATE] 10:02"
type input "Mars(無代號)"
type input "財神爺來了/9582_1709278263/null"
type input "洗髮(96679)"
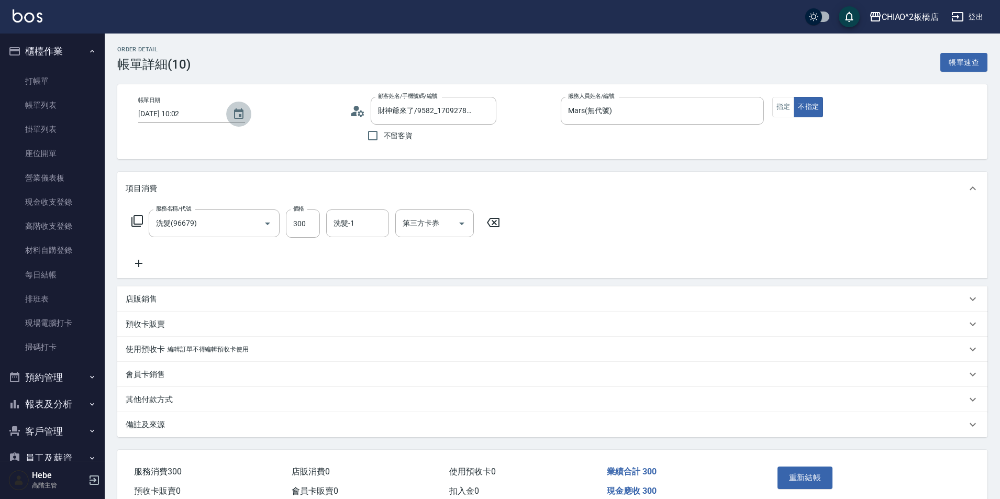
click at [238, 117] on icon "Choose date, selected date is 2025-10-02" at bounding box center [238, 114] width 13 height 13
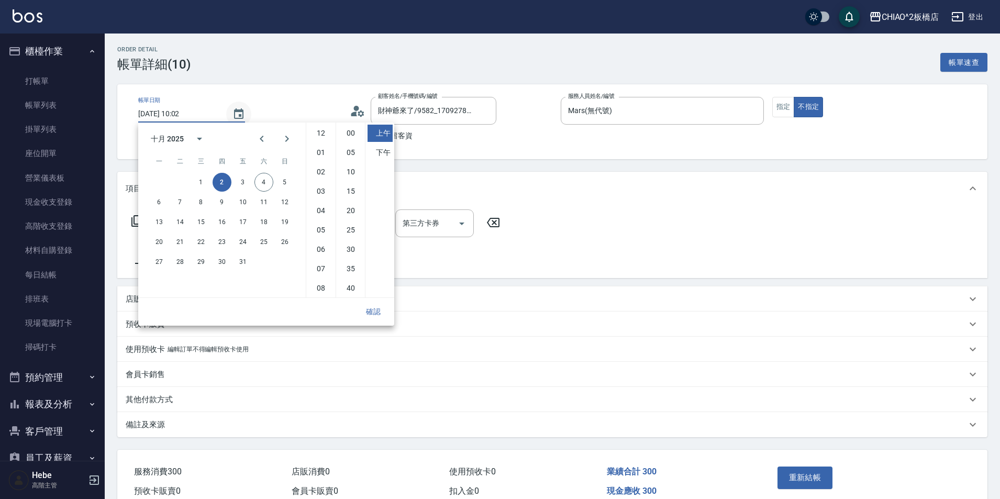
scroll to position [59, 0]
click at [241, 188] on button "3" at bounding box center [242, 182] width 19 height 19
type input "[DATE] 10:02"
click at [373, 308] on button "確認" at bounding box center [374, 311] width 34 height 19
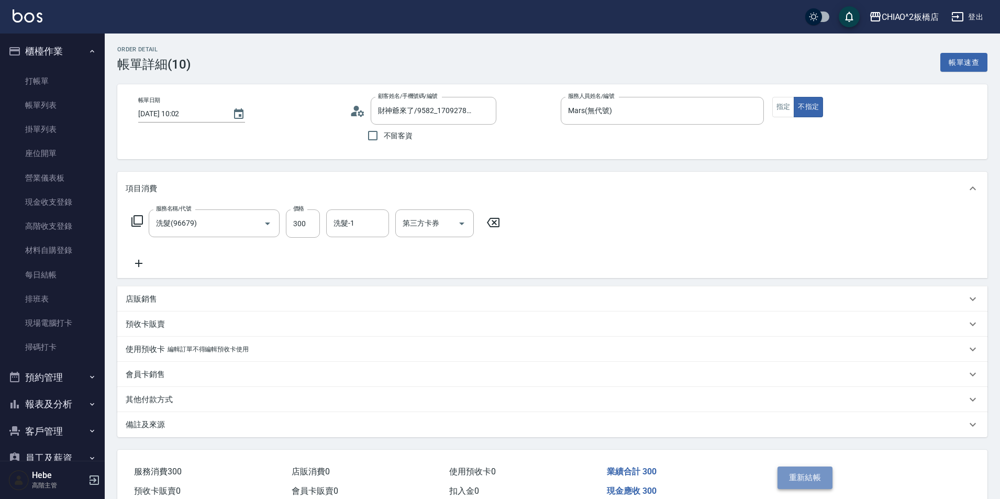
click at [803, 483] on button "重新結帳" at bounding box center [804, 477] width 55 height 22
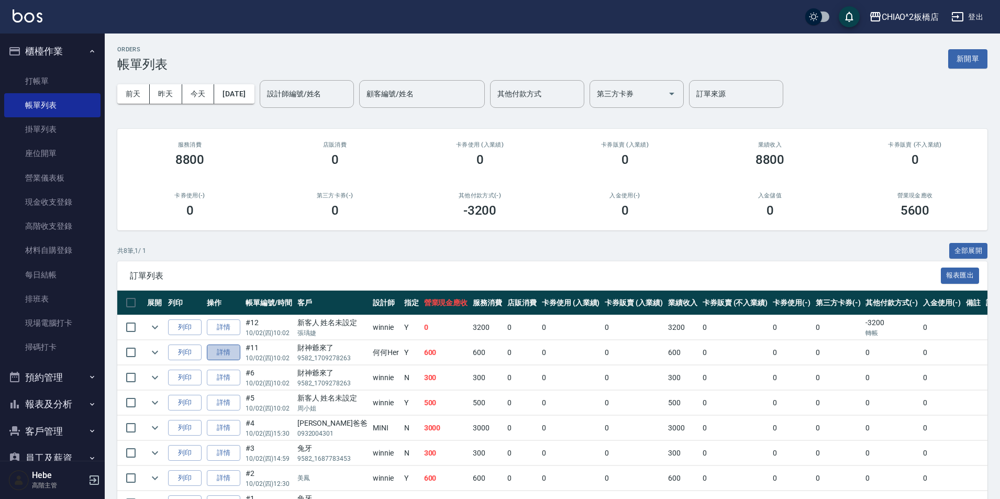
click at [231, 353] on link "詳情" at bounding box center [224, 352] width 34 height 16
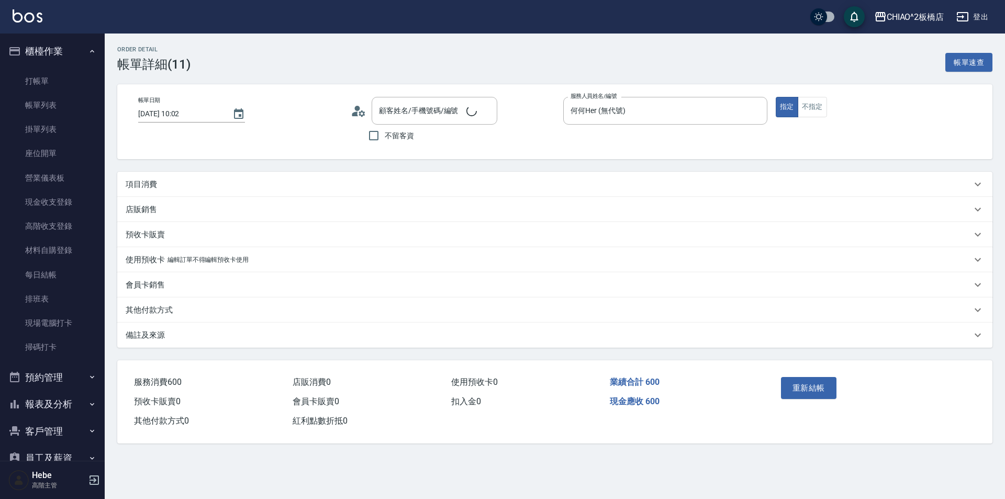
type input "[DATE] 10:02"
type input "何何Her (無代號)"
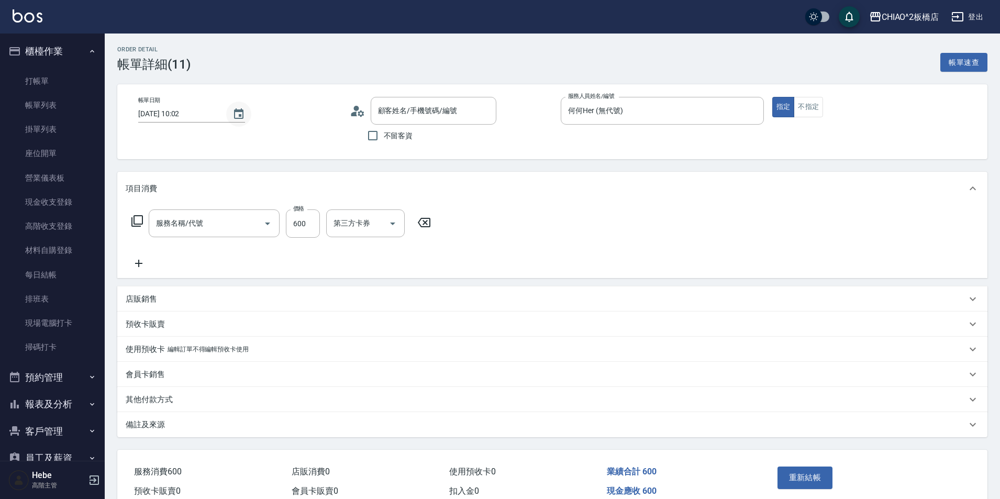
type input "財神爺來了/9582_1709278263/null"
type input "洗剪指定600(96678)"
click at [237, 114] on icon "Choose date, selected date is 2025-10-02" at bounding box center [238, 113] width 9 height 10
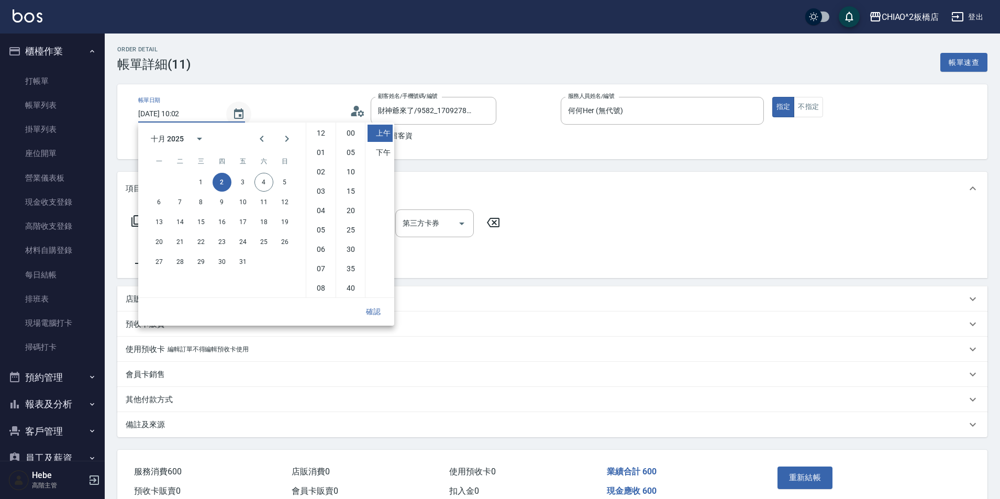
scroll to position [59, 0]
click at [248, 184] on button "3" at bounding box center [242, 182] width 19 height 19
type input "[DATE] 10:02"
click at [376, 309] on button "確認" at bounding box center [374, 311] width 34 height 19
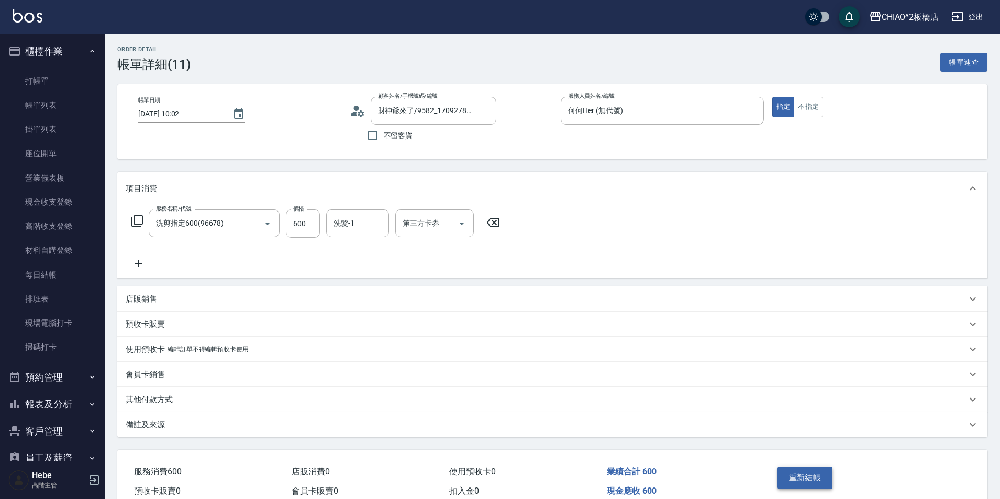
click at [801, 482] on button "重新結帳" at bounding box center [804, 477] width 55 height 22
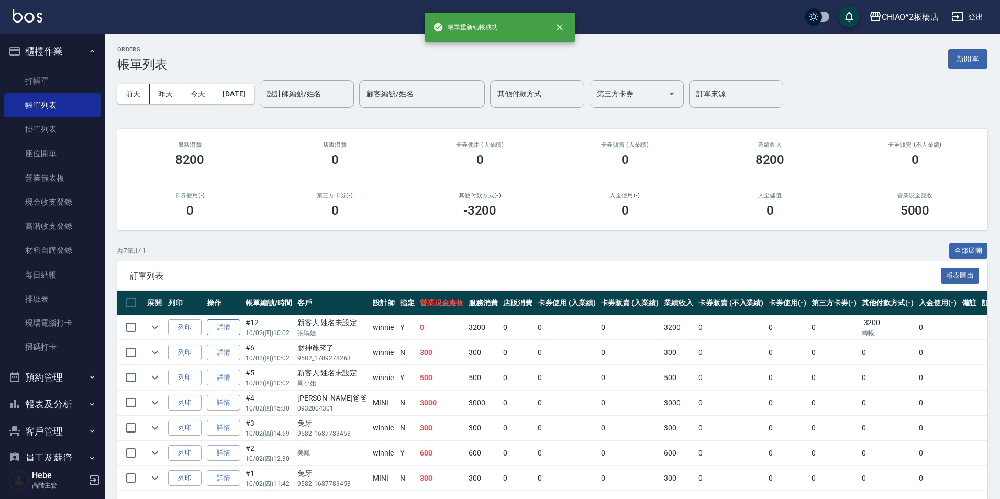
click at [231, 330] on link "詳情" at bounding box center [224, 327] width 34 height 16
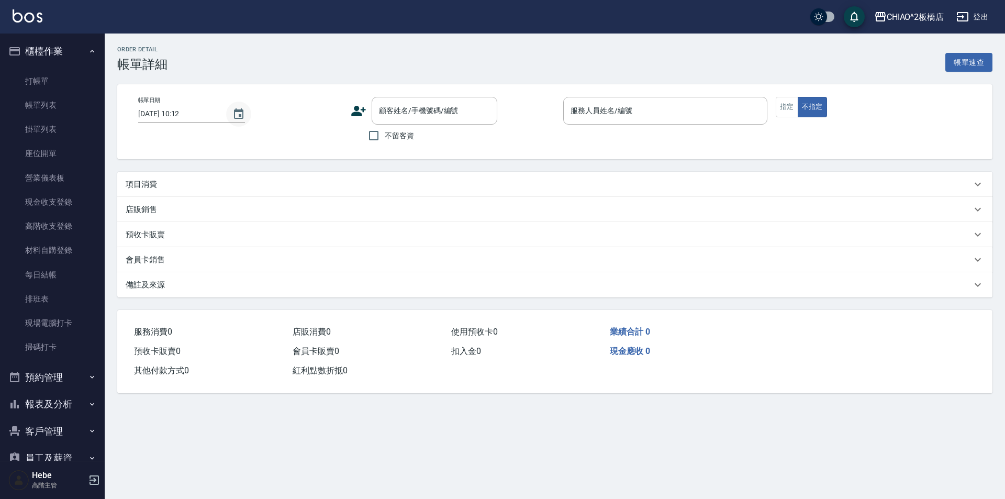
type input "[DATE] 10:02"
type input "winnie(無代號)"
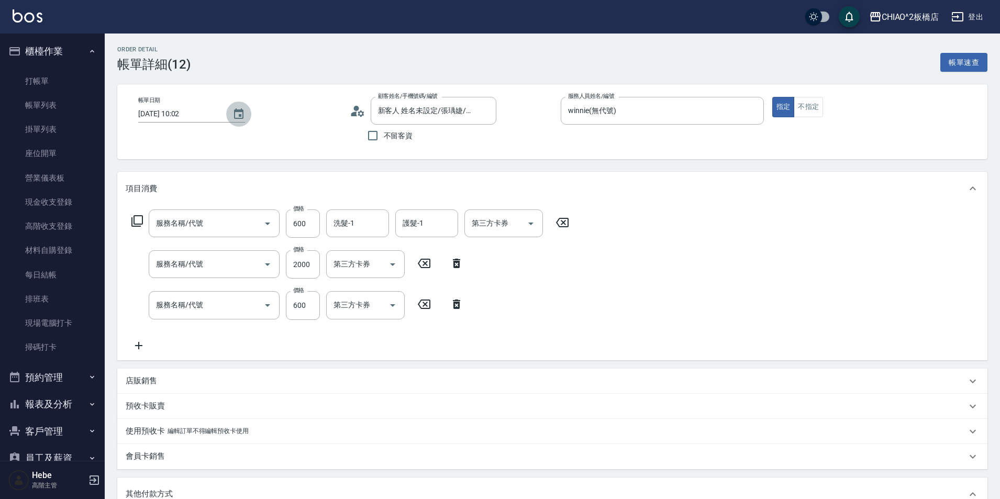
click at [235, 116] on icon "Choose date, selected date is 2025-10-02" at bounding box center [238, 114] width 13 height 13
type input "新客人 姓名未設定/張瑀婕/null"
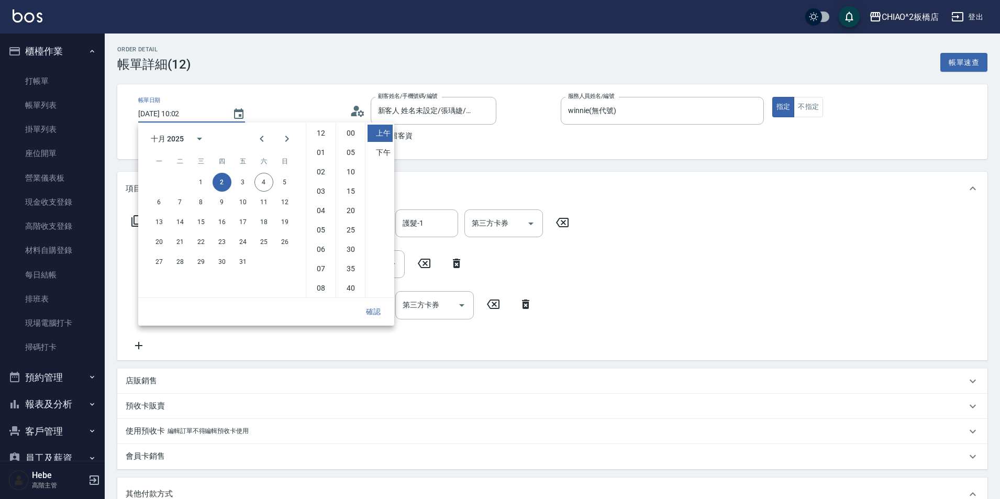
type input "鎖水鍍膜(126206)"
type input "女生染髮指定2000(96698)"
type input "洗剪指定600(96678)"
click at [240, 181] on button "3" at bounding box center [242, 182] width 19 height 19
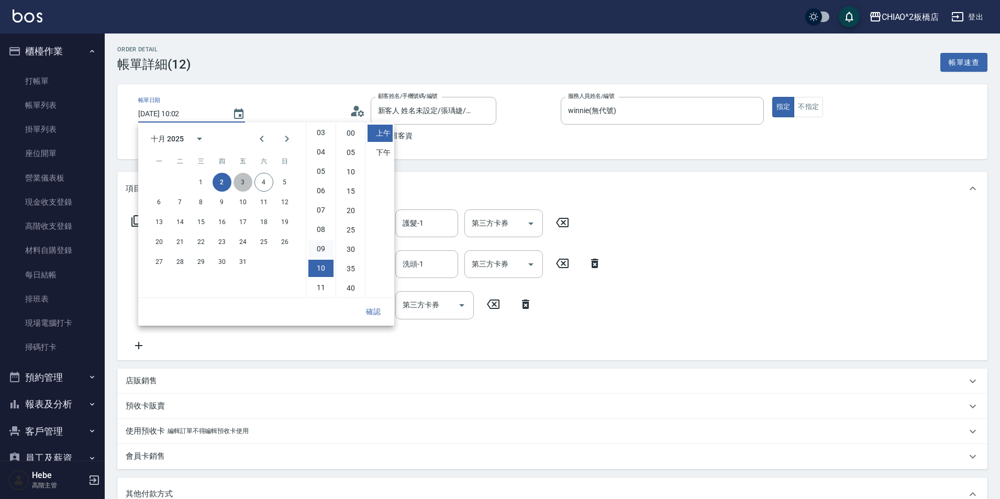
type input "[DATE] 10:02"
click at [366, 311] on button "確認" at bounding box center [374, 311] width 34 height 19
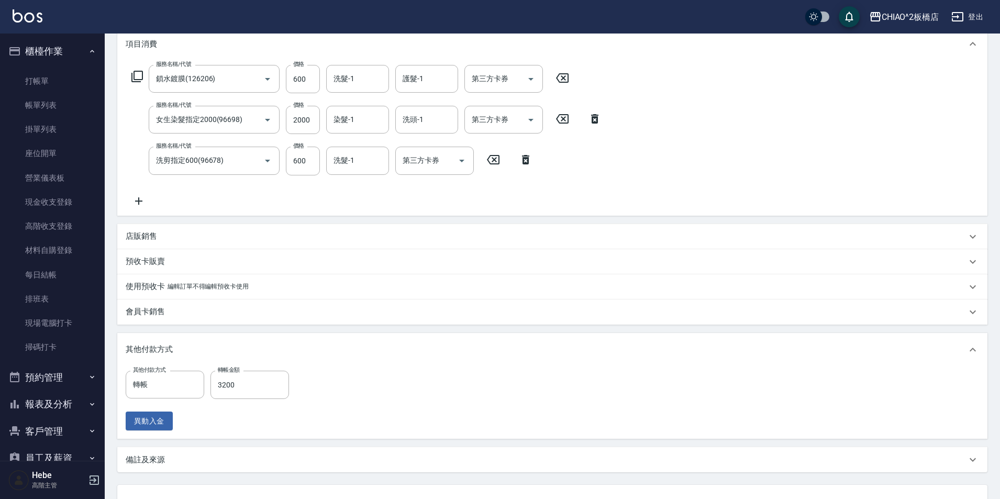
scroll to position [209, 0]
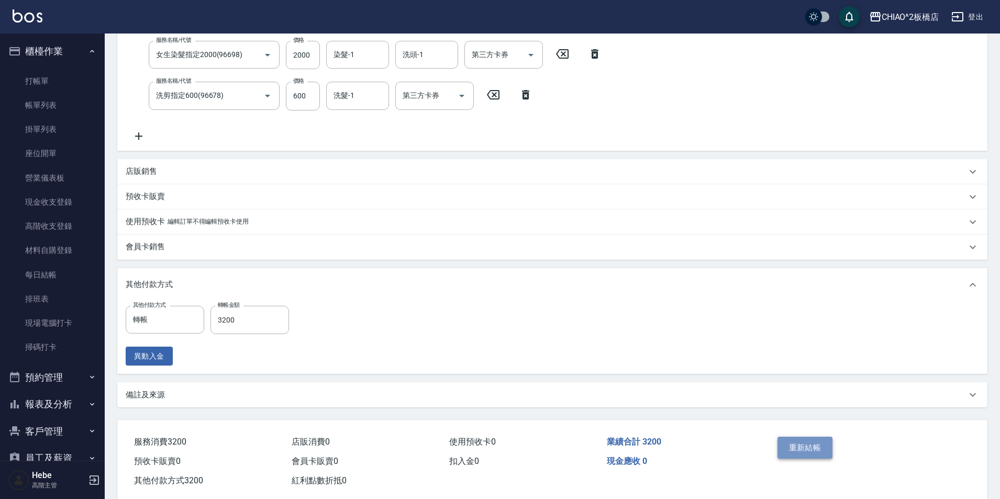
click at [794, 442] on button "重新結帳" at bounding box center [804, 448] width 55 height 22
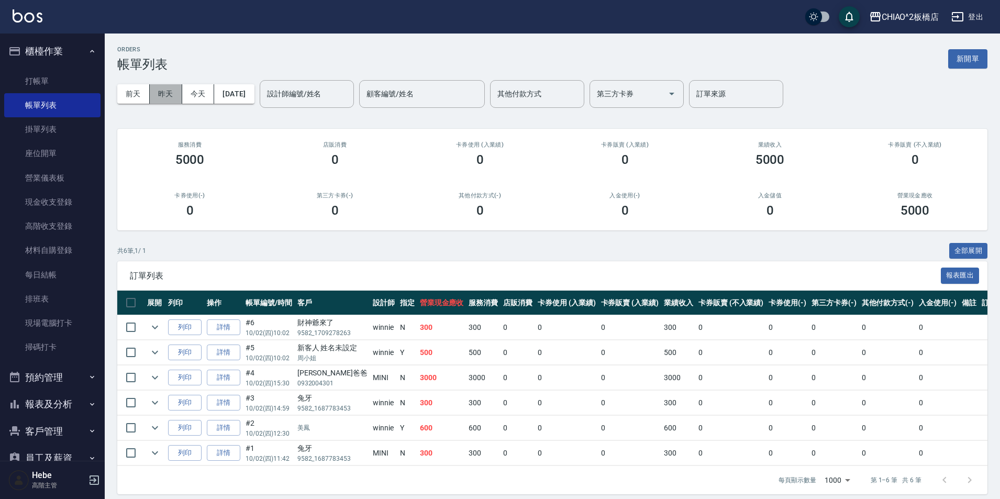
click at [173, 96] on button "昨天" at bounding box center [166, 93] width 32 height 19
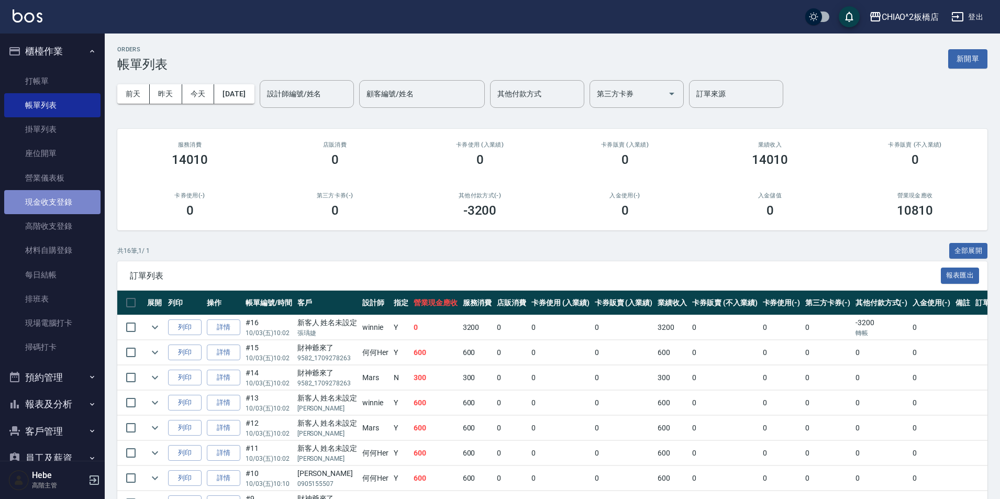
click at [77, 209] on link "現金收支登錄" at bounding box center [52, 202] width 96 height 24
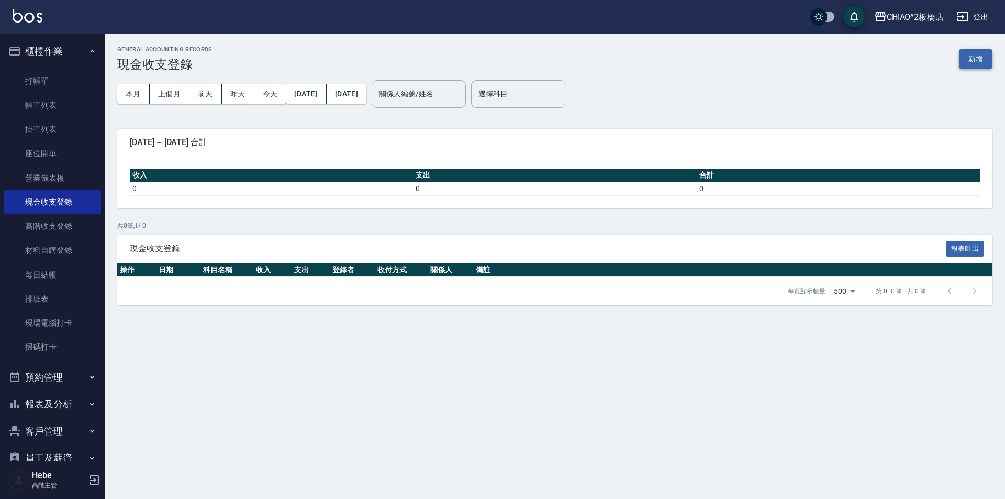
click at [967, 61] on button "新增" at bounding box center [976, 58] width 34 height 19
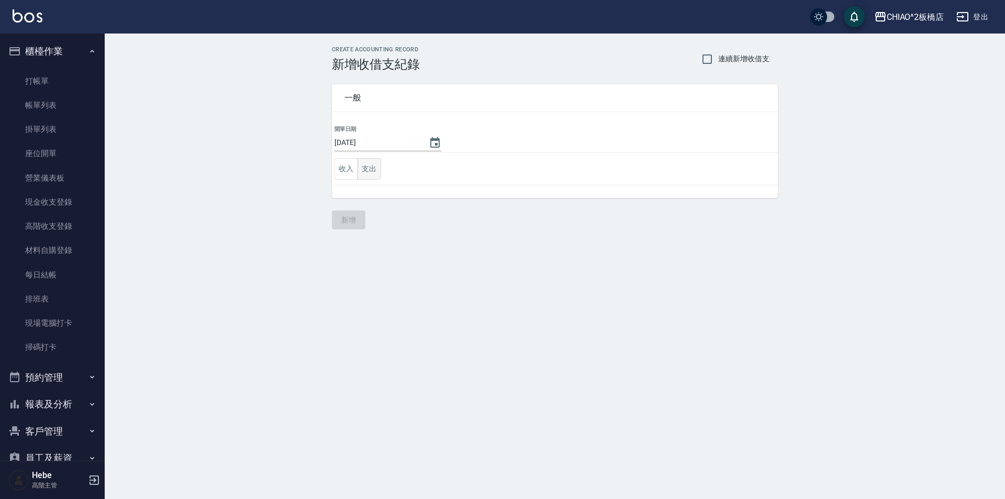
click at [374, 167] on button "支出" at bounding box center [370, 168] width 24 height 21
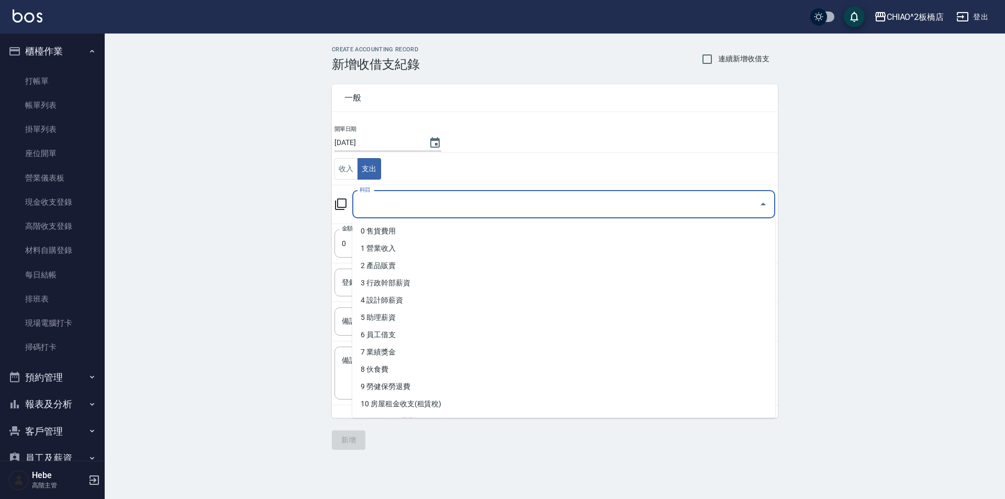
click at [386, 204] on input "科目" at bounding box center [556, 204] width 398 height 18
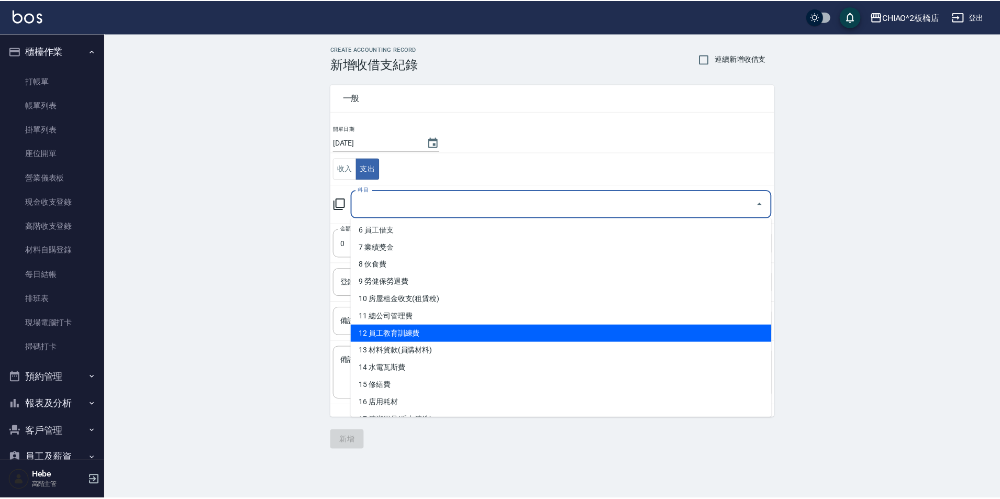
scroll to position [157, 0]
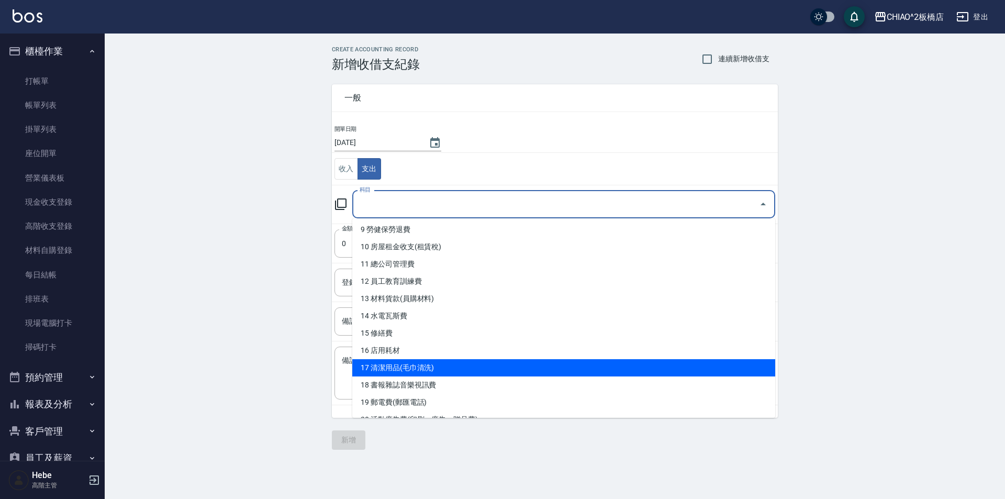
click at [430, 364] on li "17 清潔用品(毛巾清洗)" at bounding box center [563, 367] width 423 height 17
type input "17 清潔用品(毛巾清洗)"
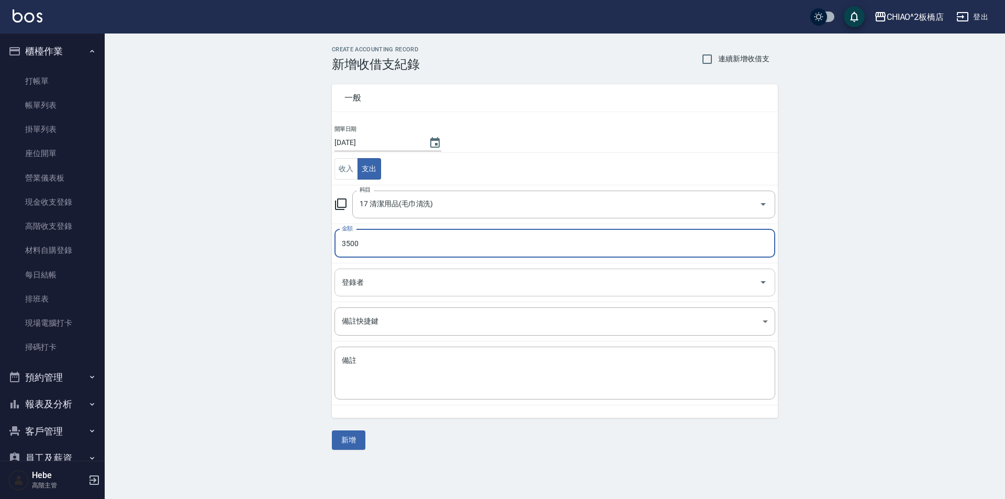
type input "3500"
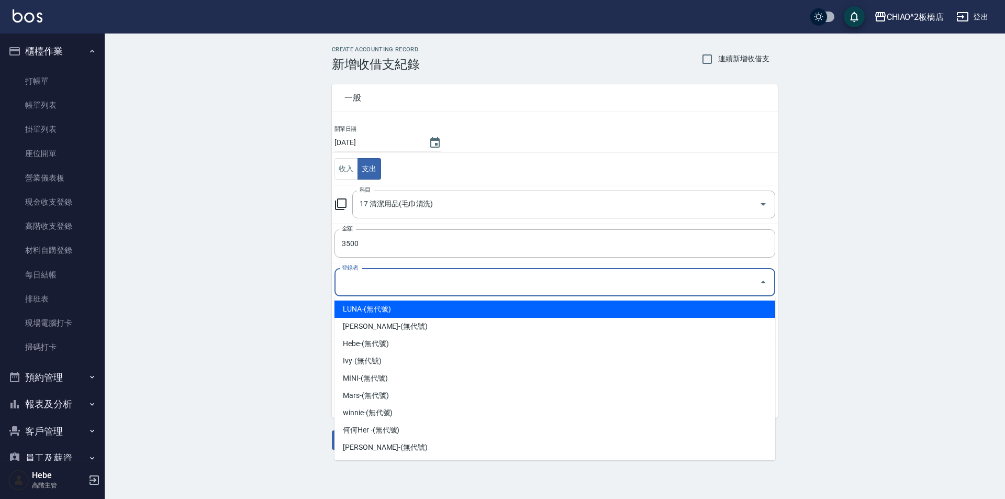
click at [379, 280] on input "登錄者" at bounding box center [547, 282] width 416 height 18
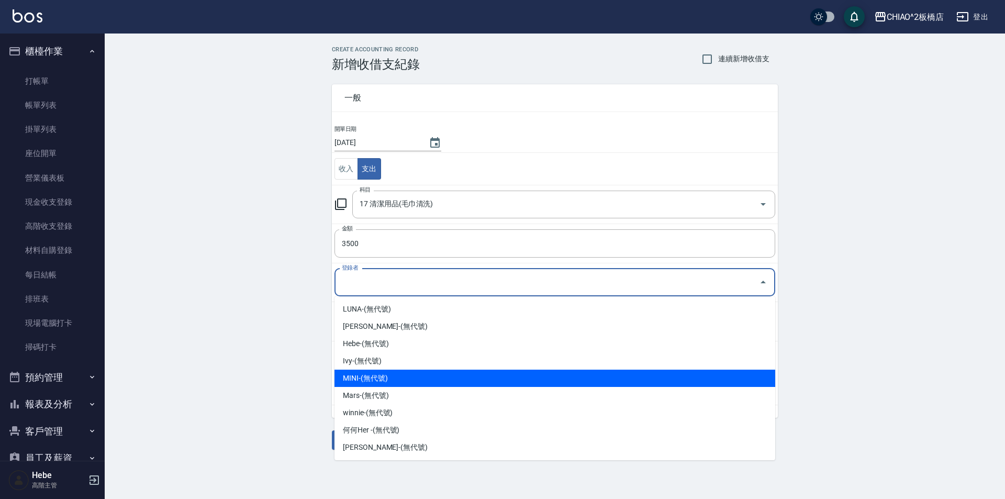
click at [375, 377] on li "MINI-(無代號)" at bounding box center [555, 378] width 441 height 17
type input "MINI-(無代號)"
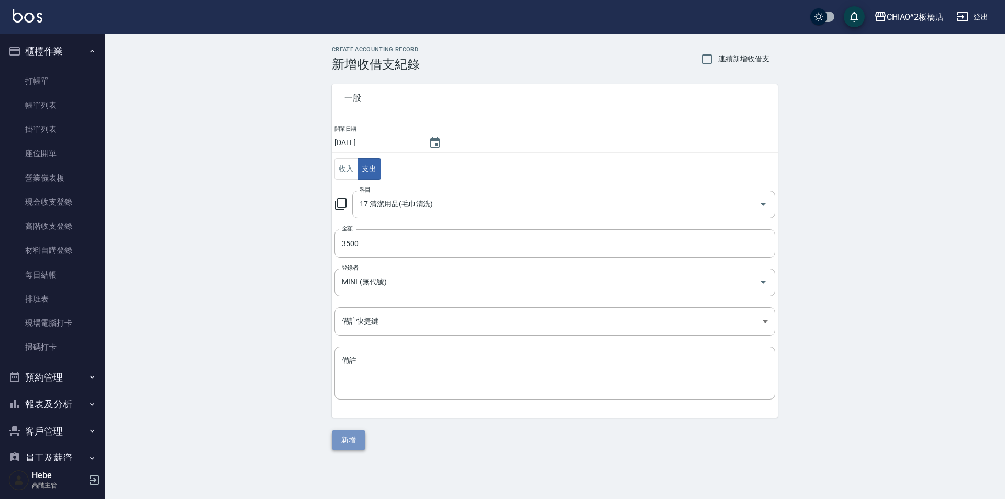
click at [347, 443] on button "新增" at bounding box center [349, 439] width 34 height 19
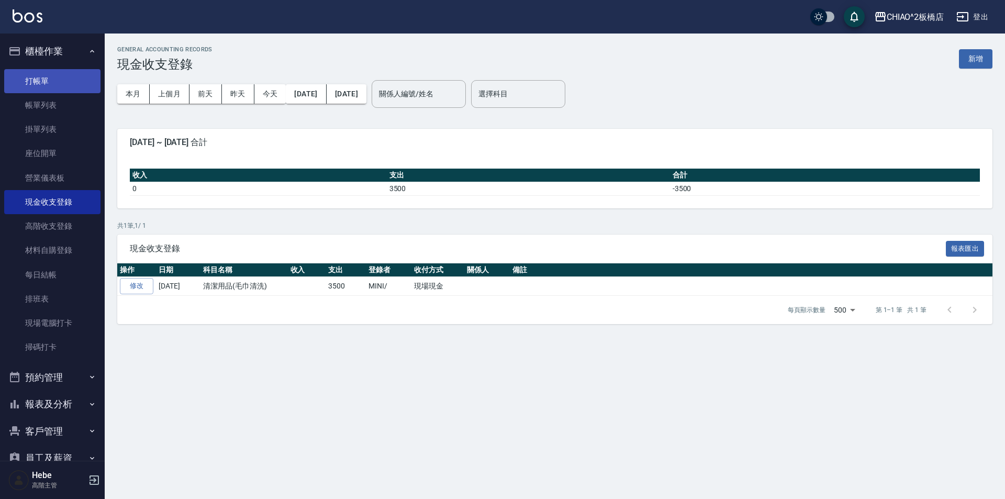
click at [64, 76] on link "打帳單" at bounding box center [52, 81] width 96 height 24
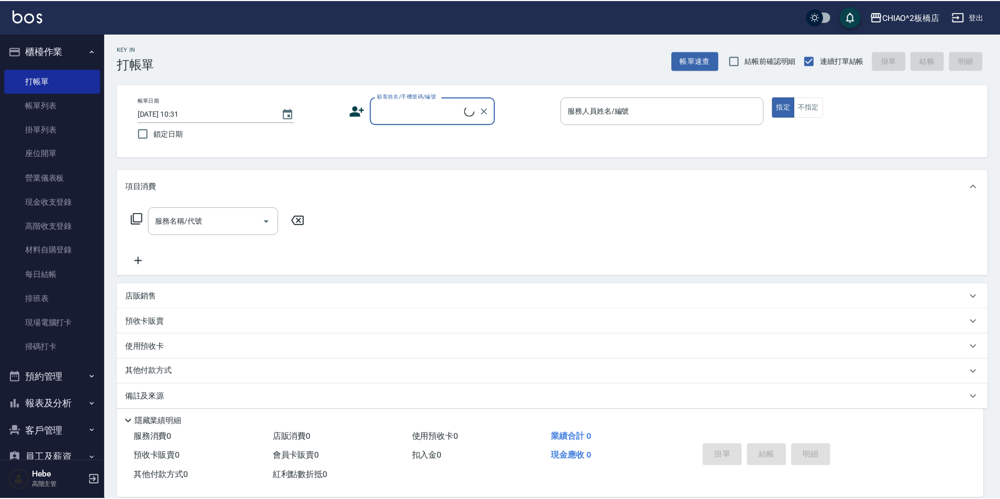
scroll to position [52, 0]
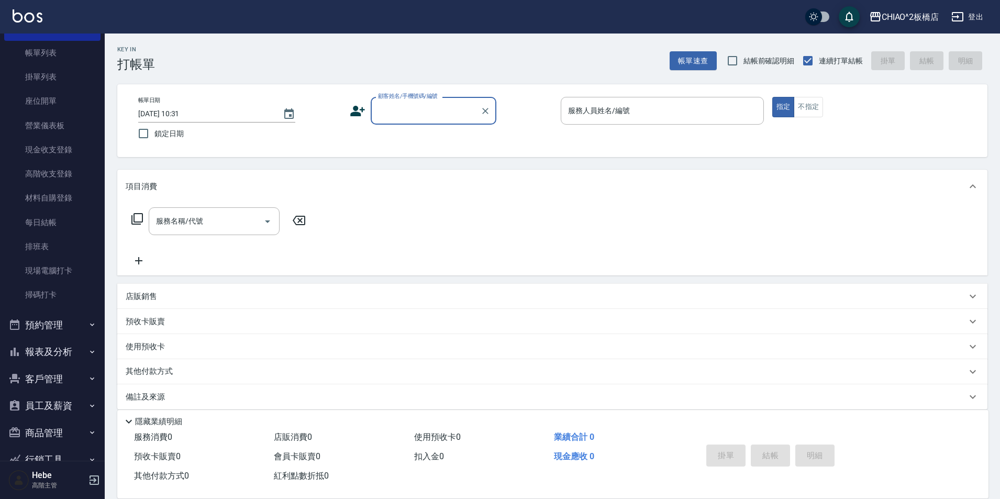
click at [62, 358] on button "報表及分析" at bounding box center [52, 351] width 96 height 27
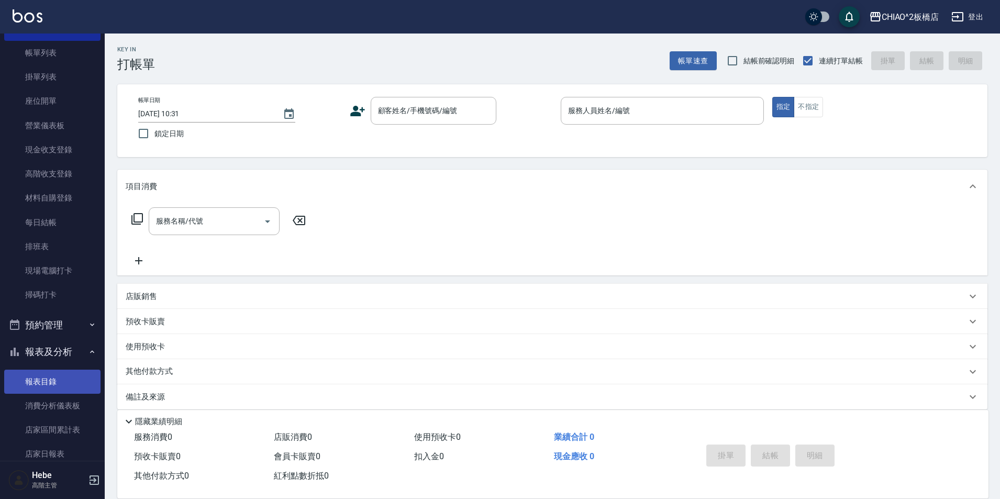
click at [61, 383] on link "報表目錄" at bounding box center [52, 382] width 96 height 24
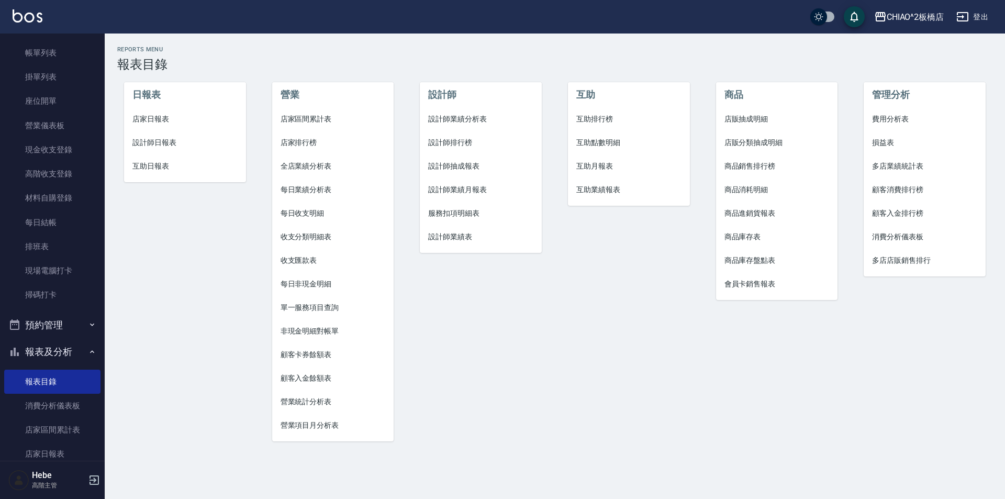
click at [157, 118] on span "店家日報表" at bounding box center [184, 119] width 105 height 11
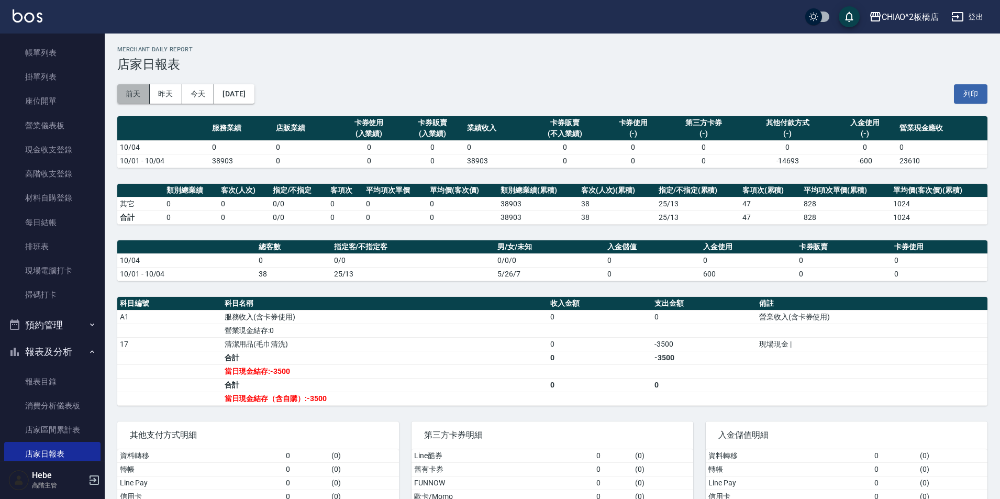
click at [140, 98] on button "前天" at bounding box center [133, 93] width 32 height 19
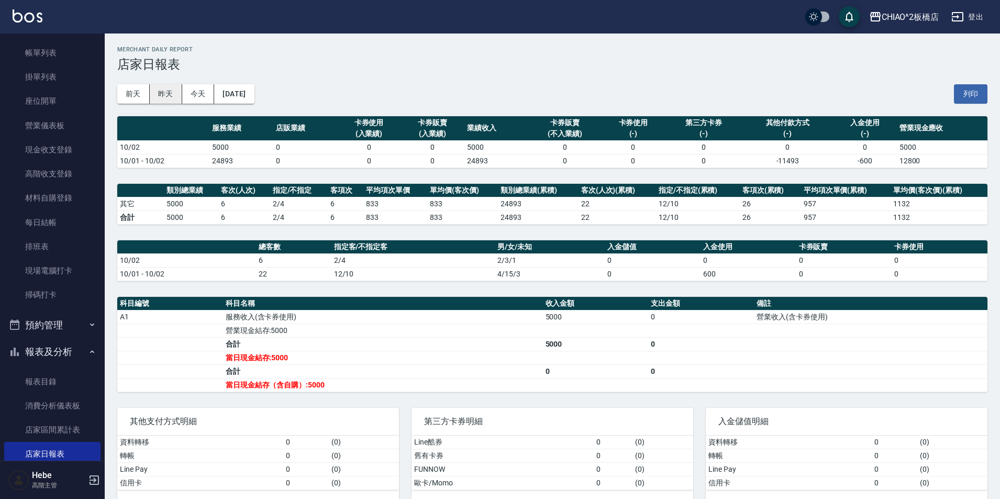
click at [169, 99] on button "昨天" at bounding box center [166, 93] width 32 height 19
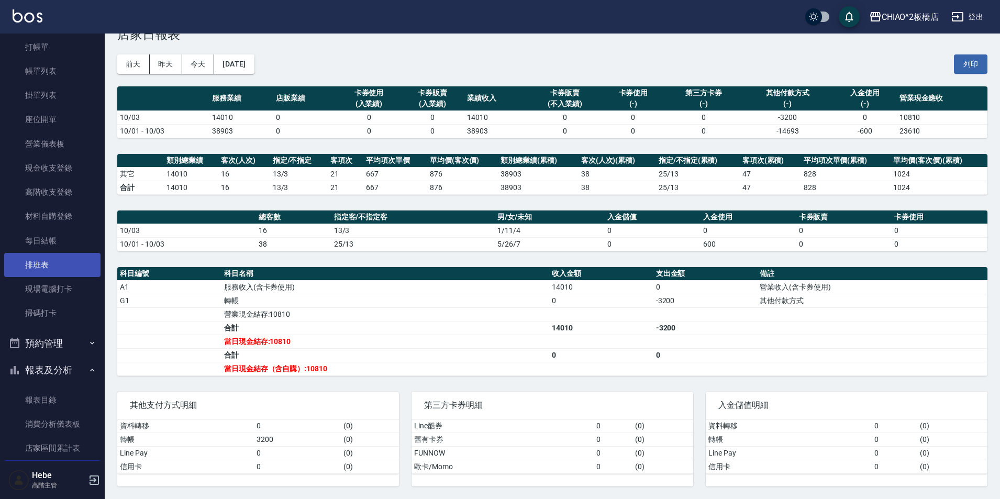
scroll to position [52, 0]
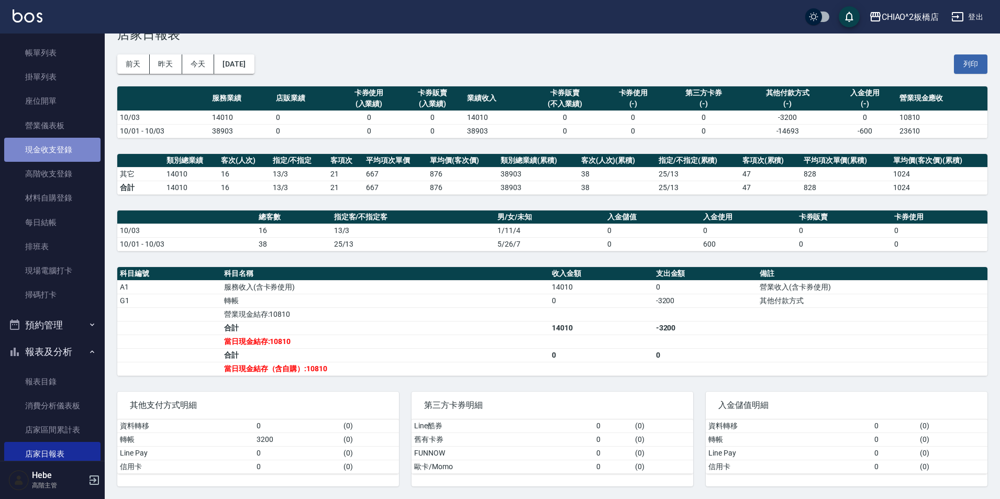
click at [61, 150] on link "現金收支登錄" at bounding box center [52, 150] width 96 height 24
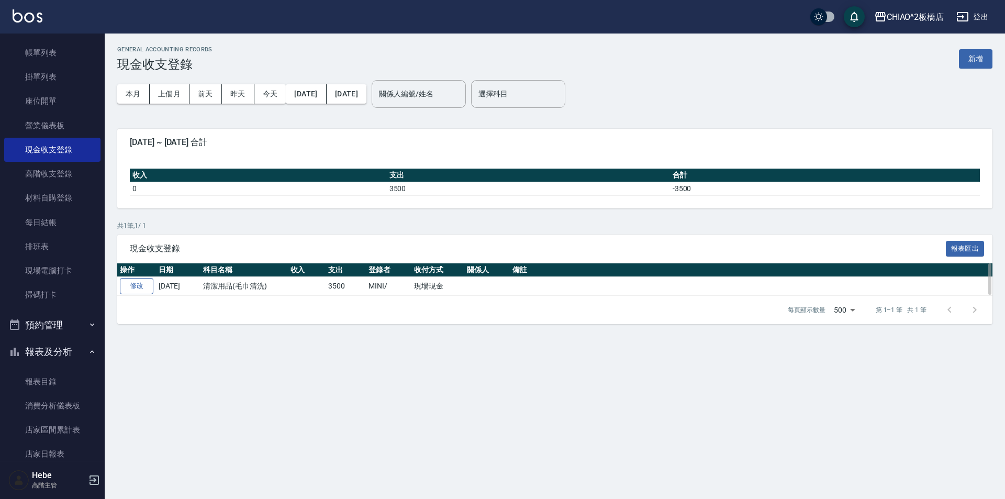
click at [136, 286] on link "修改" at bounding box center [137, 286] width 34 height 16
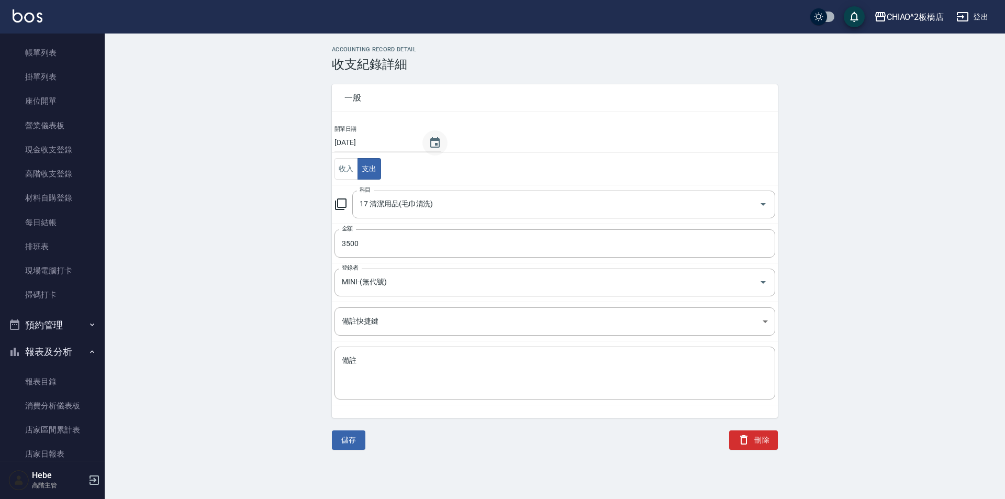
click at [429, 143] on icon "Choose date, selected date is 2025-10-04" at bounding box center [435, 143] width 13 height 13
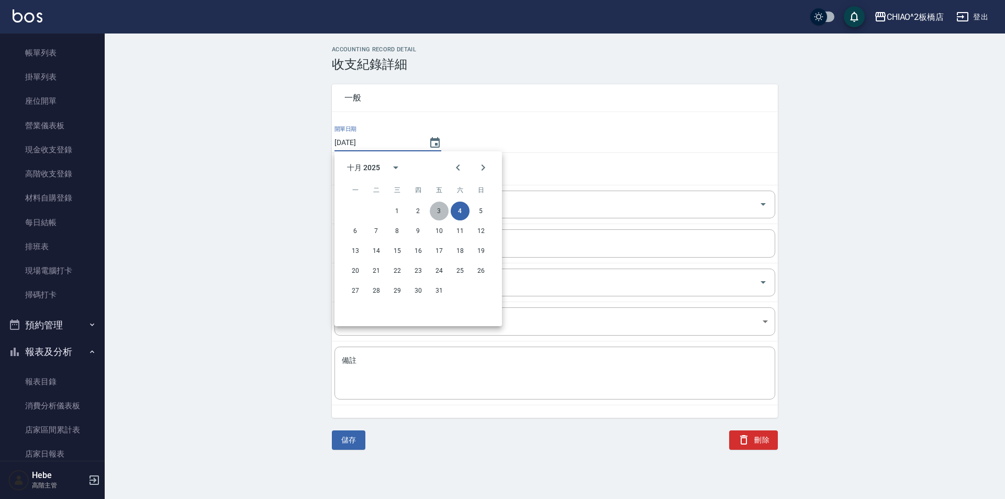
click at [438, 214] on button "3" at bounding box center [439, 211] width 19 height 19
type input "[DATE]"
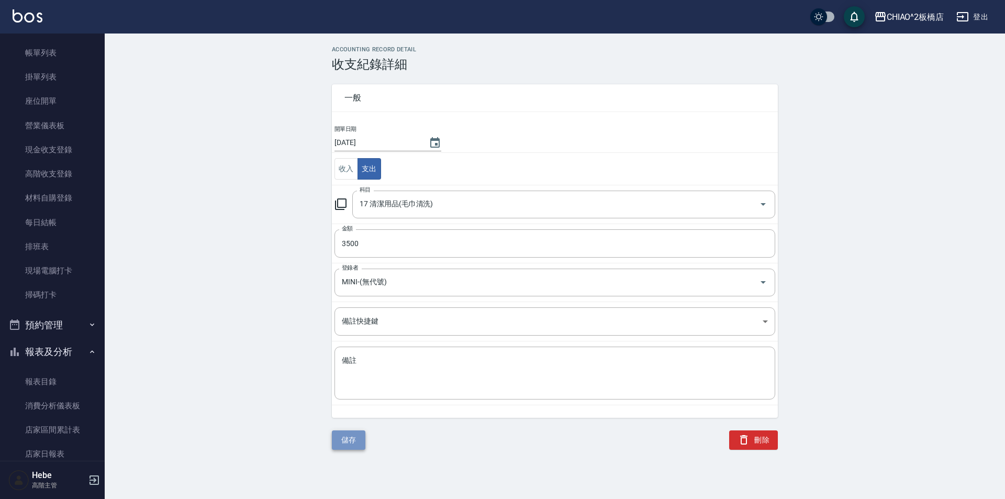
click at [346, 437] on button "儲存" at bounding box center [349, 439] width 34 height 19
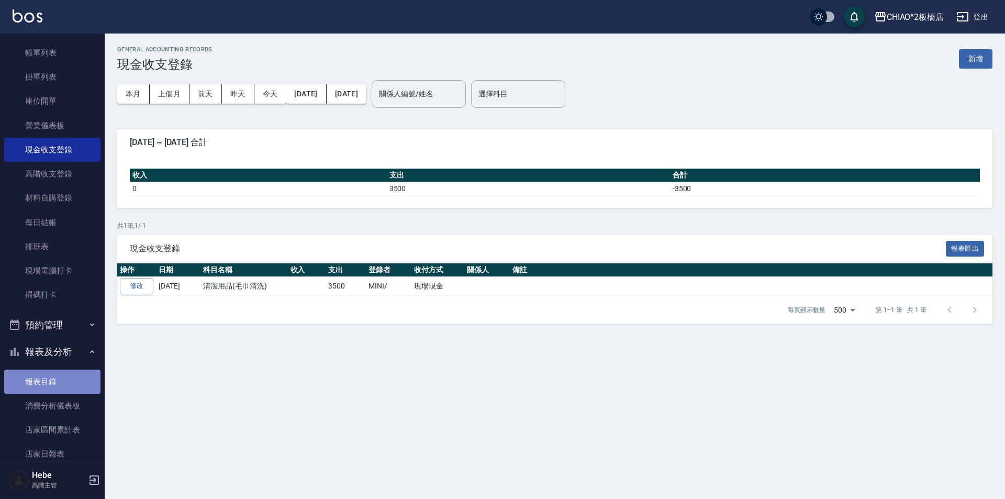
click at [52, 383] on link "報表目錄" at bounding box center [52, 382] width 96 height 24
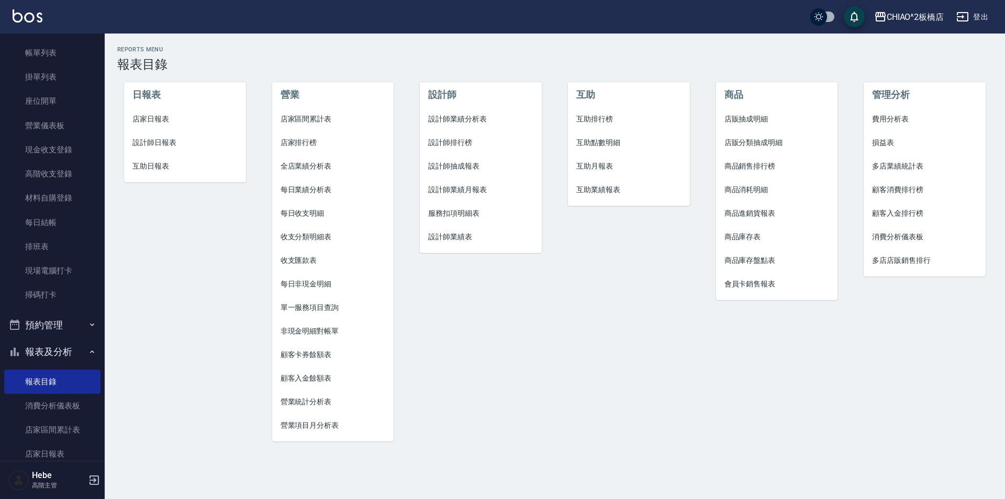
click at [148, 118] on span "店家日報表" at bounding box center [184, 119] width 105 height 11
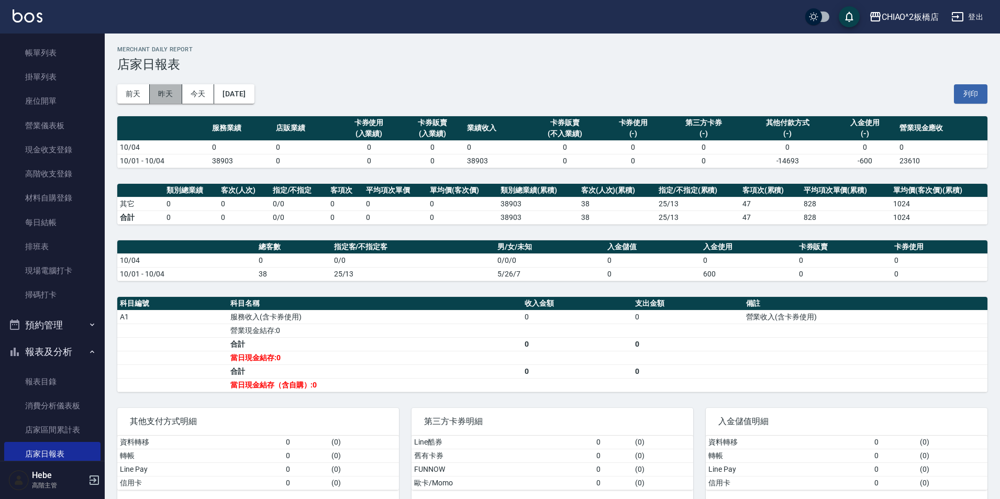
click at [169, 98] on button "昨天" at bounding box center [166, 93] width 32 height 19
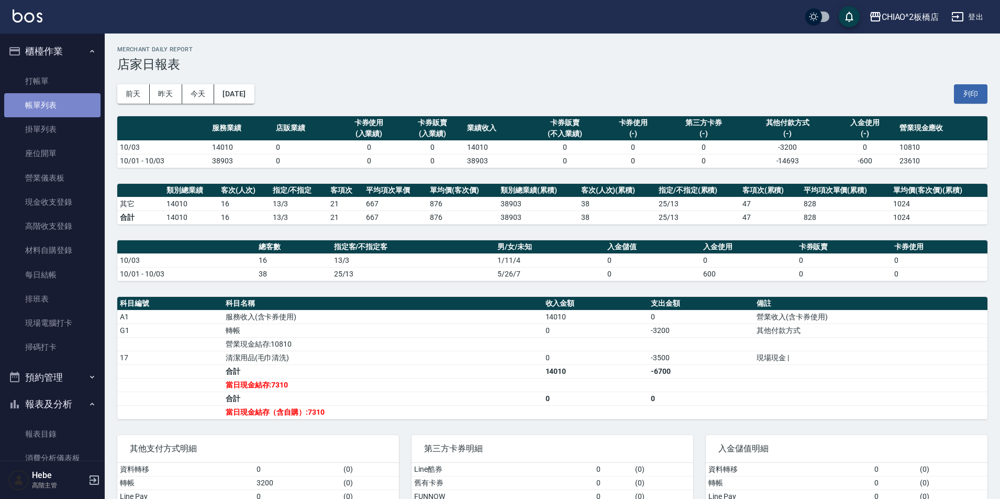
click at [58, 107] on link "帳單列表" at bounding box center [52, 105] width 96 height 24
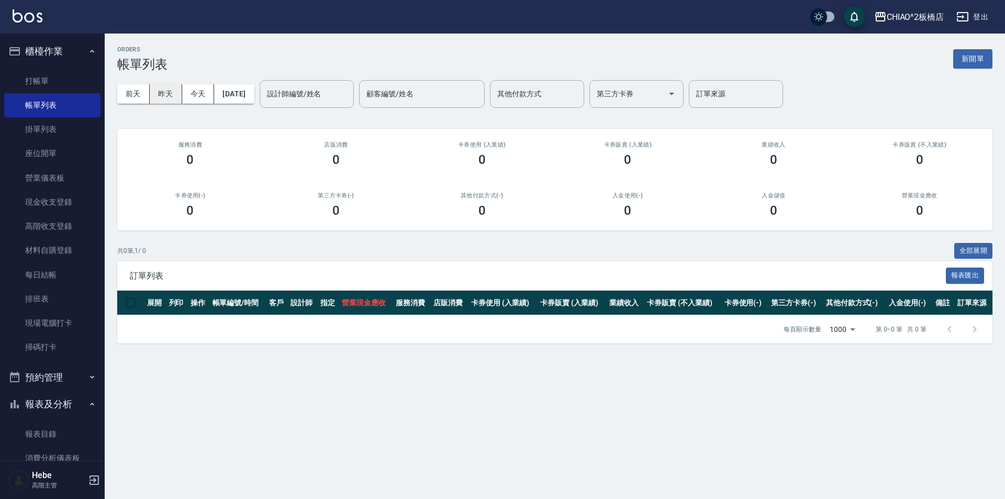
click at [170, 95] on button "昨天" at bounding box center [166, 93] width 32 height 19
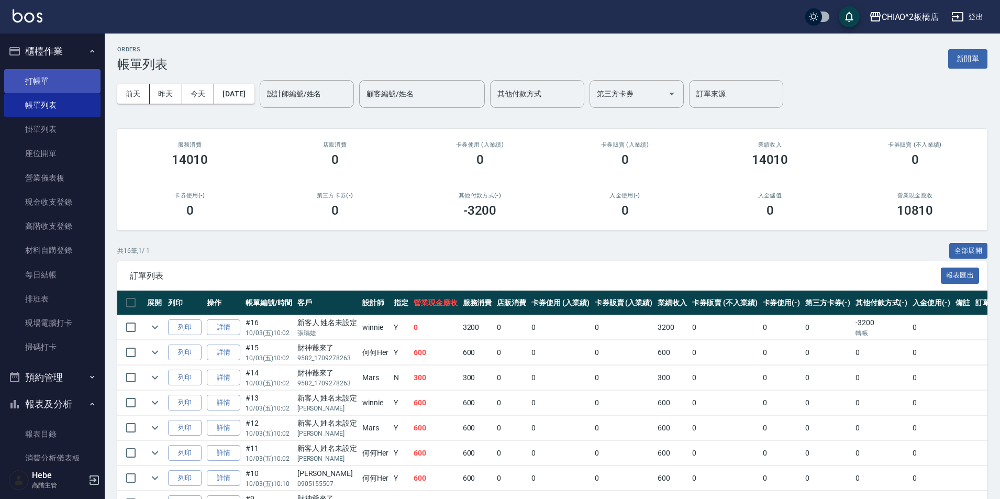
click at [63, 77] on link "打帳單" at bounding box center [52, 81] width 96 height 24
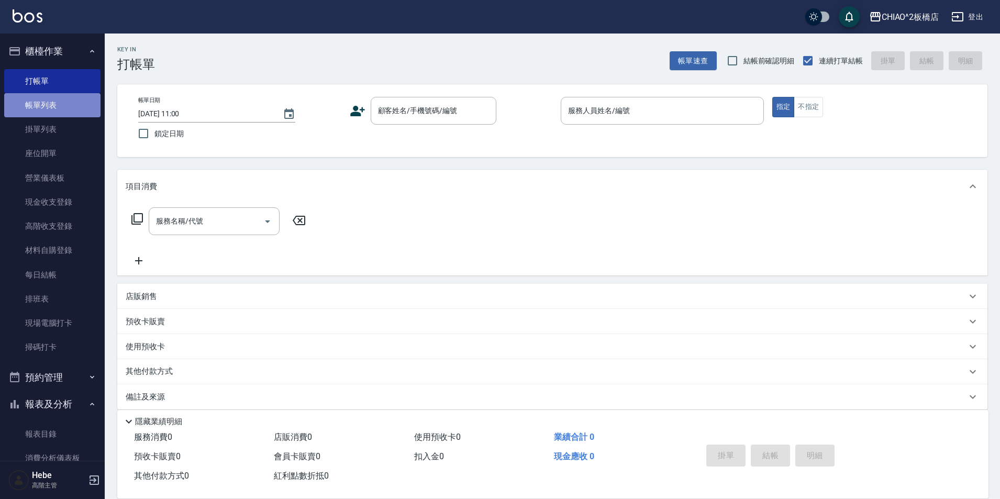
click at [53, 106] on link "帳單列表" at bounding box center [52, 105] width 96 height 24
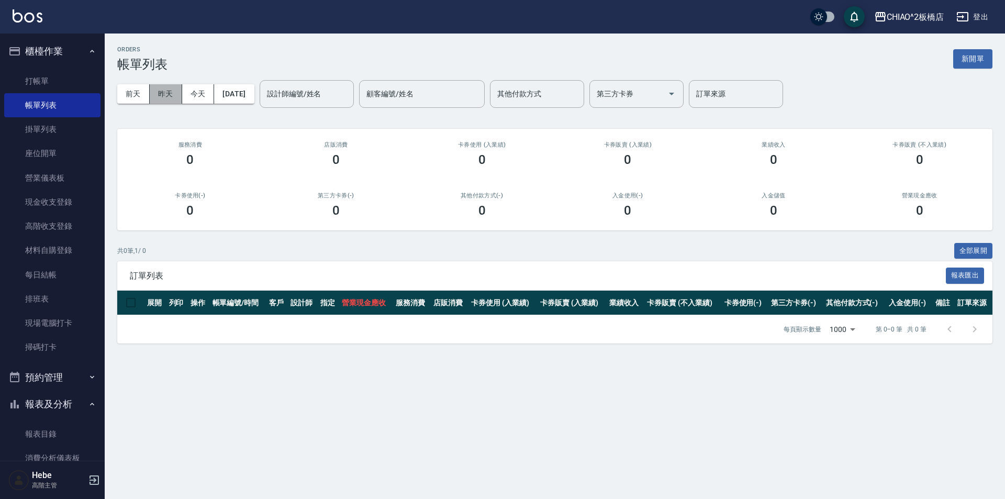
click at [166, 95] on button "昨天" at bounding box center [166, 93] width 32 height 19
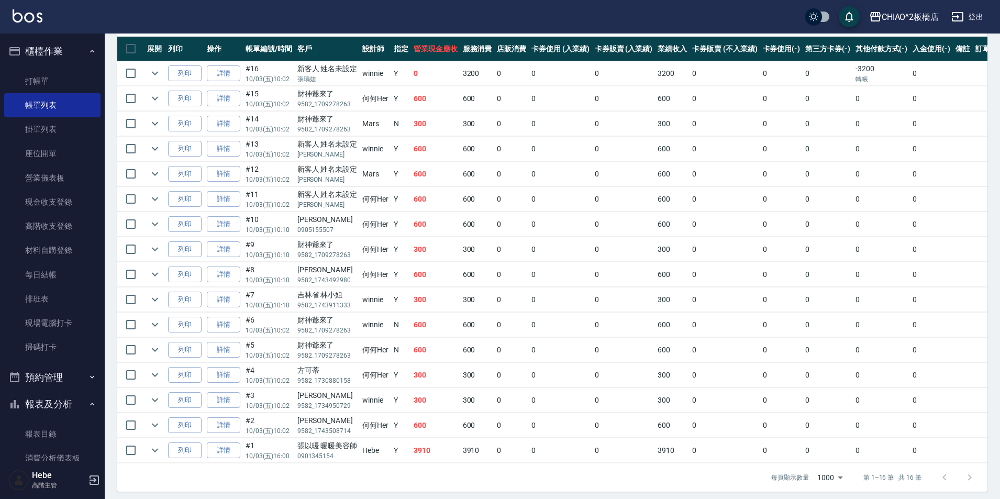
scroll to position [262, 0]
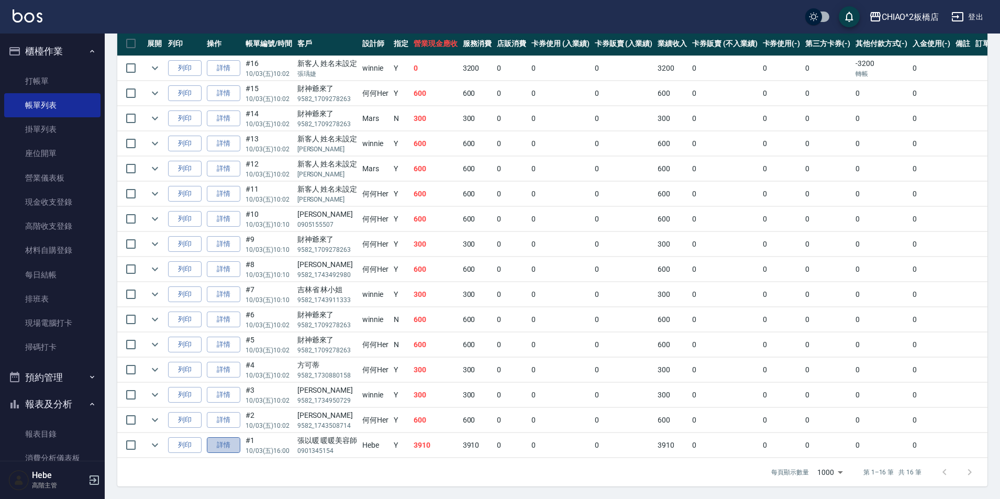
click at [227, 445] on link "詳情" at bounding box center [224, 445] width 34 height 16
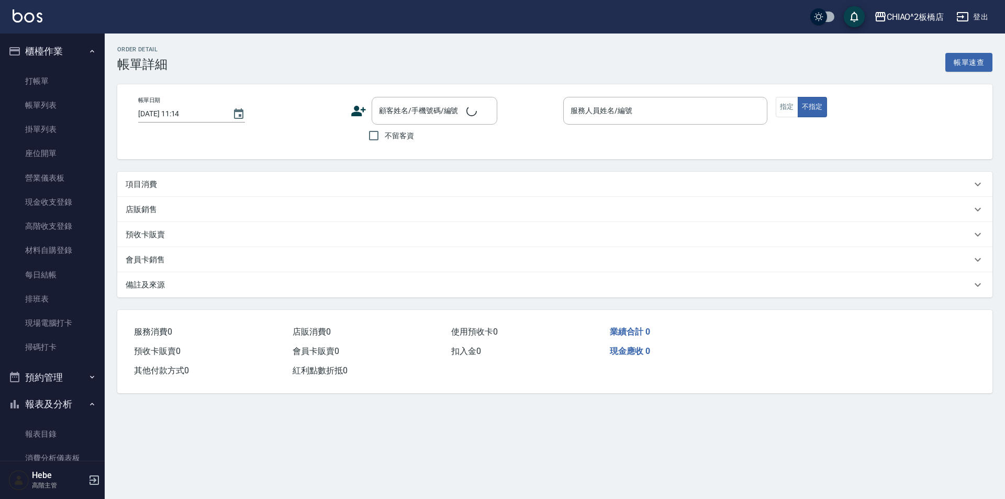
type input "[DATE] 16:00"
type input "Hebe(無代號)"
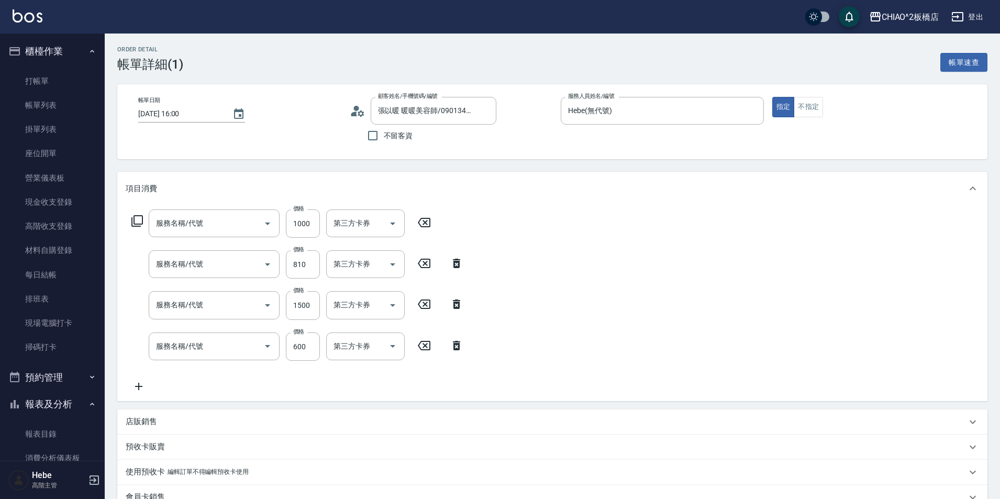
type input "張以暖 暖暖美容師/0901345154/null"
type input "漂髮單次(96707)"
type input "哥德式絲柔(143016)"
type input "女生染髮指定2000(96698)"
type input "洗剪指定600(96678)"
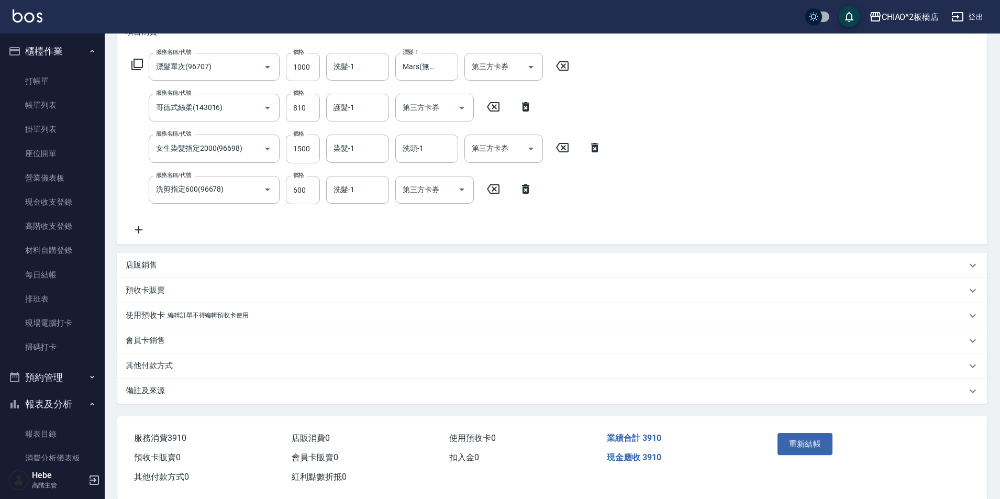
scroll to position [157, 0]
click at [147, 364] on p "其他付款方式" at bounding box center [149, 365] width 47 height 11
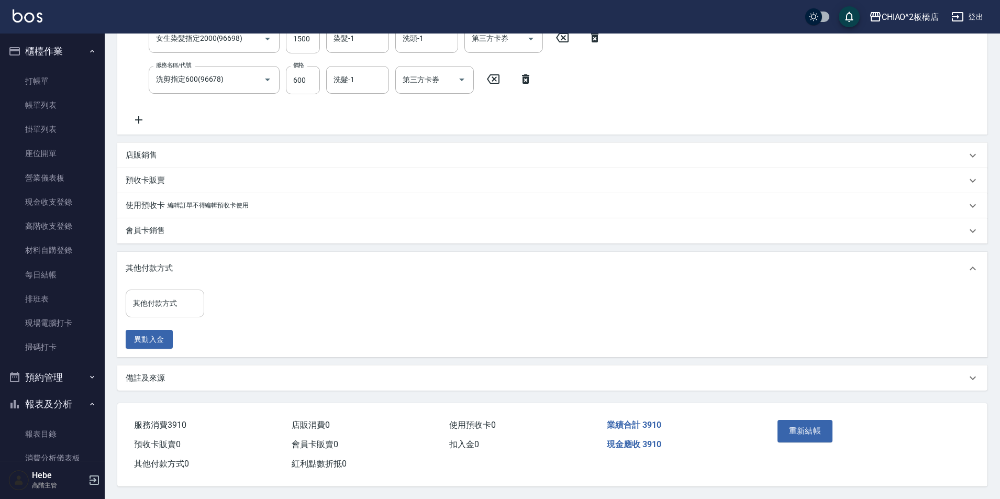
scroll to position [271, 0]
click at [154, 298] on input "其他付款方式" at bounding box center [164, 303] width 69 height 18
click at [163, 325] on span "信用卡" at bounding box center [165, 329] width 79 height 17
type input "信用卡"
click at [253, 291] on input "0" at bounding box center [249, 303] width 79 height 28
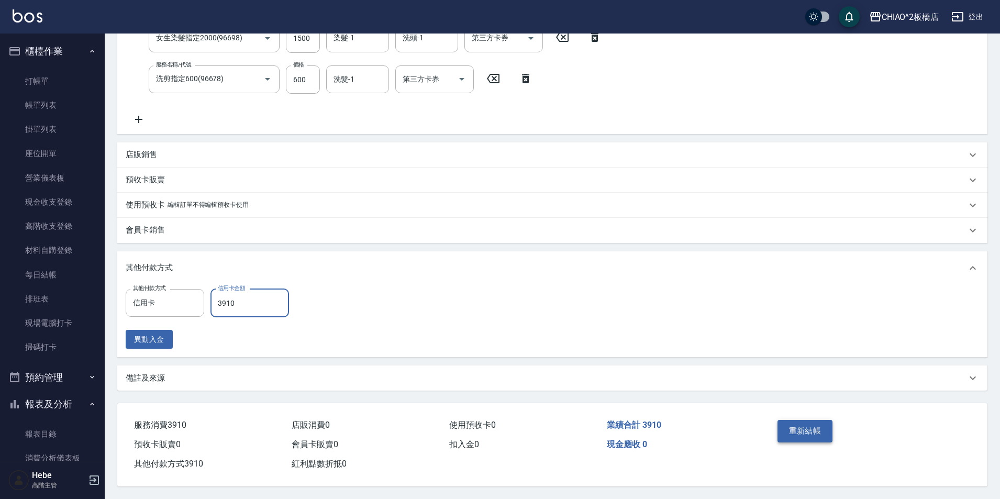
type input "3910"
click at [787, 427] on button "重新結帳" at bounding box center [804, 431] width 55 height 22
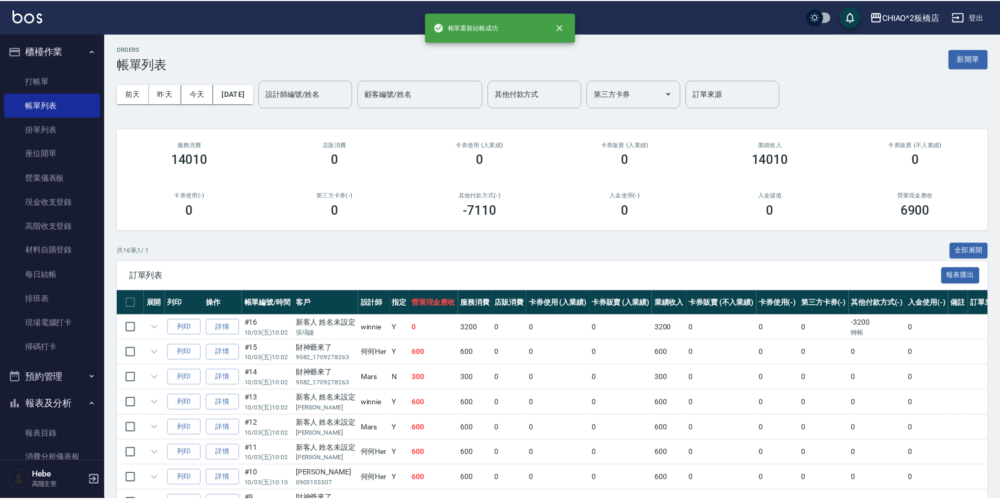
scroll to position [157, 0]
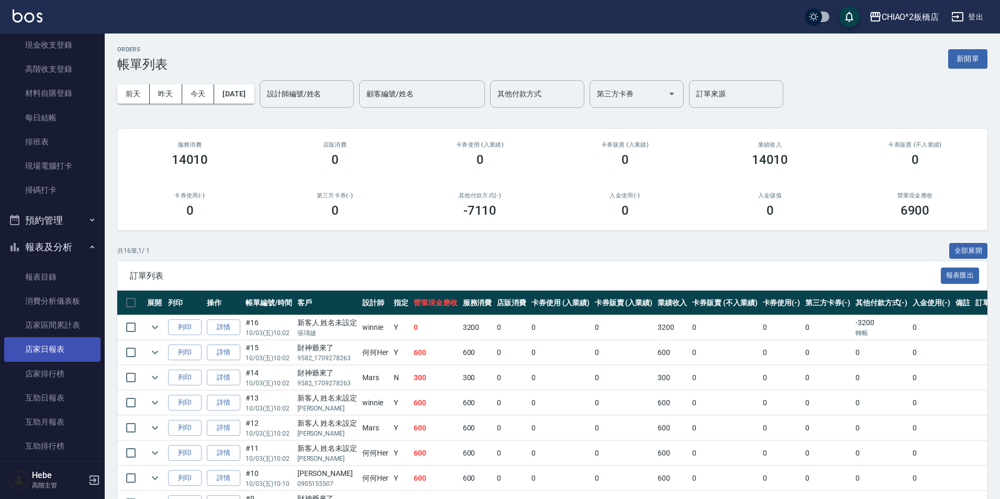
click at [54, 347] on link "店家日報表" at bounding box center [52, 349] width 96 height 24
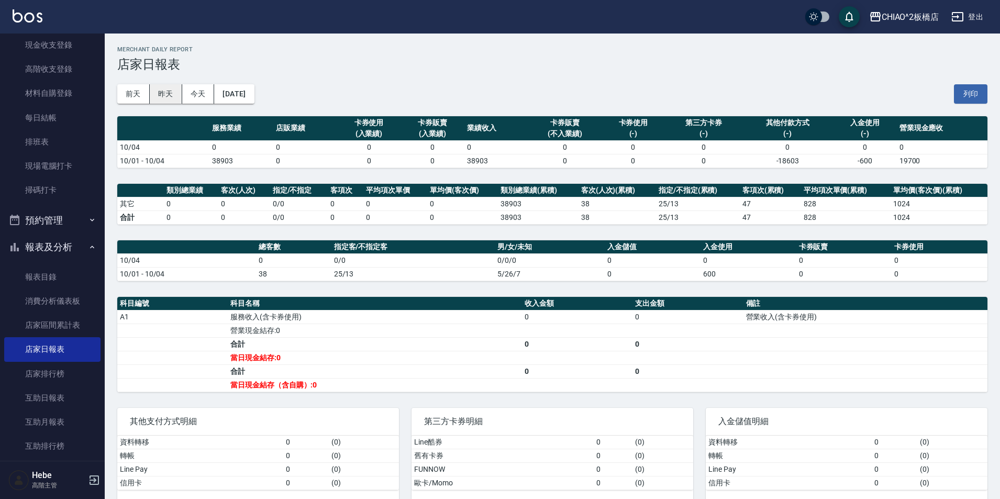
click at [161, 86] on button "昨天" at bounding box center [166, 93] width 32 height 19
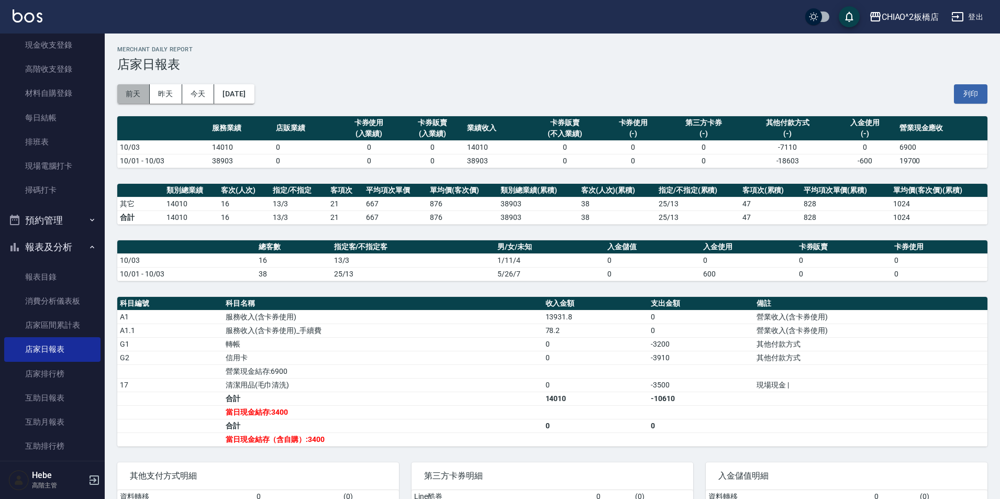
click at [141, 87] on button "前天" at bounding box center [133, 93] width 32 height 19
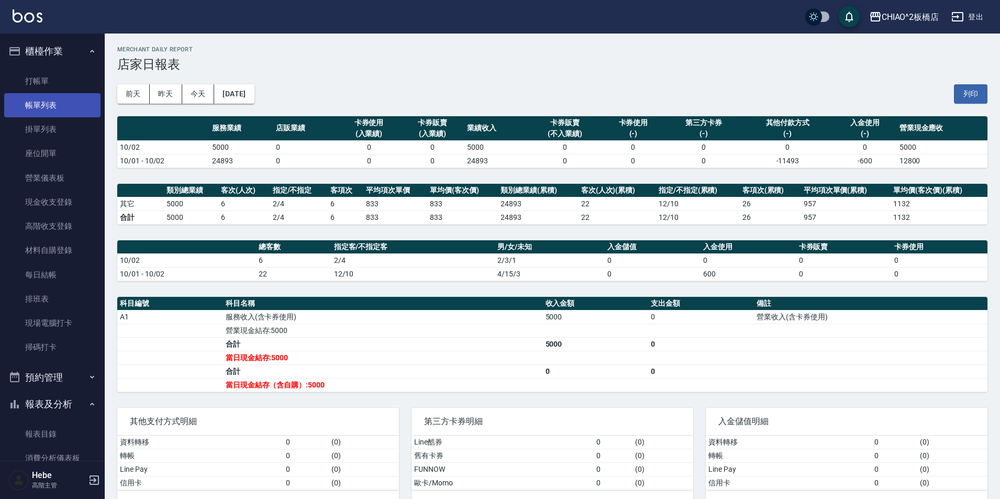
click at [66, 106] on link "帳單列表" at bounding box center [52, 105] width 96 height 24
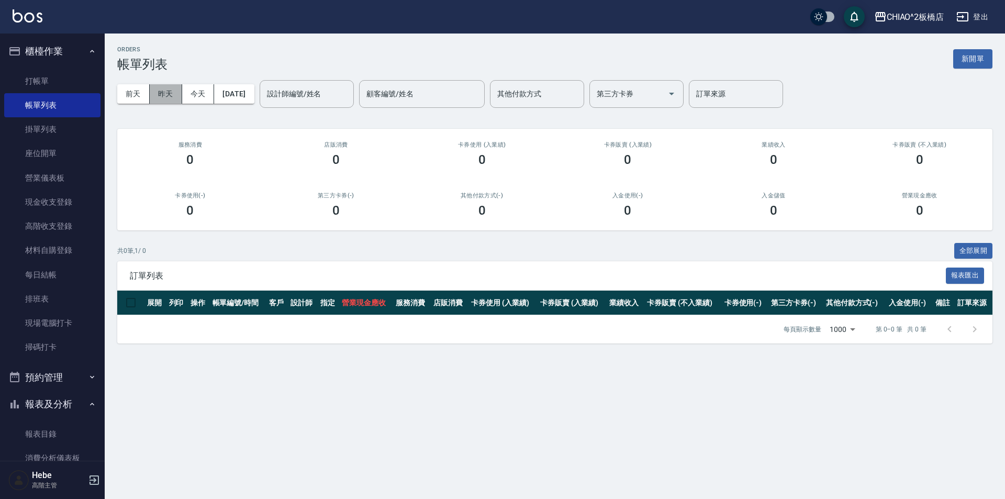
click at [176, 92] on button "昨天" at bounding box center [166, 93] width 32 height 19
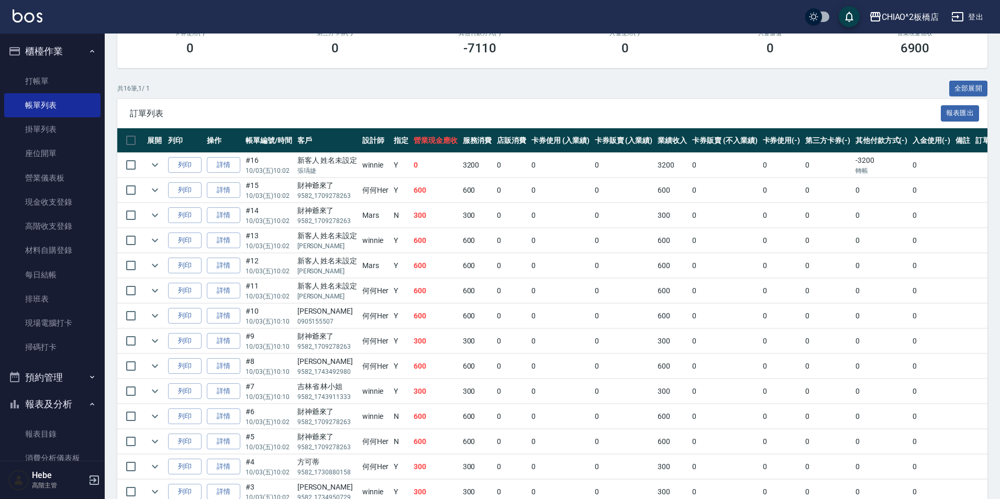
scroll to position [215, 0]
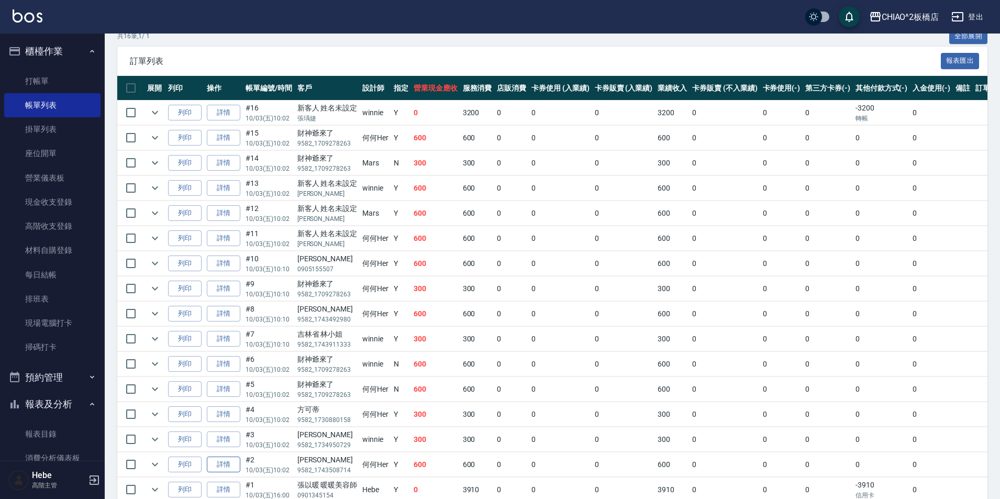
click at [224, 462] on link "詳情" at bounding box center [224, 465] width 34 height 16
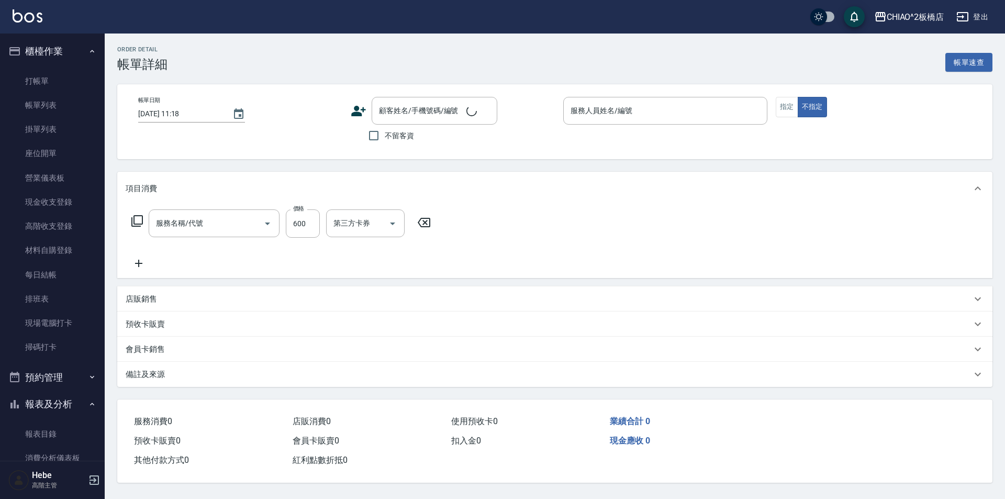
type input "[DATE] 10:02"
type input "何何Her (無代號)"
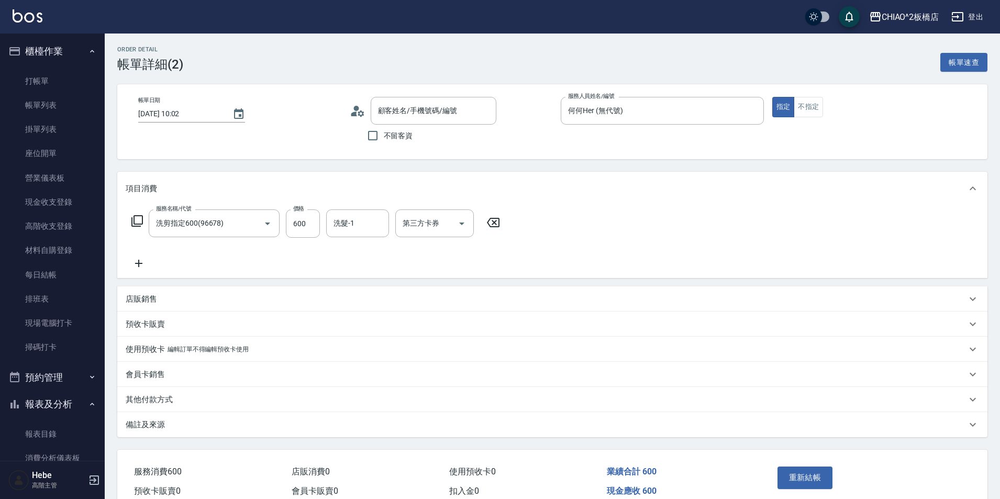
type input "洗剪指定600(96678)"
type input "[PERSON_NAME]/9582_1743508714/null"
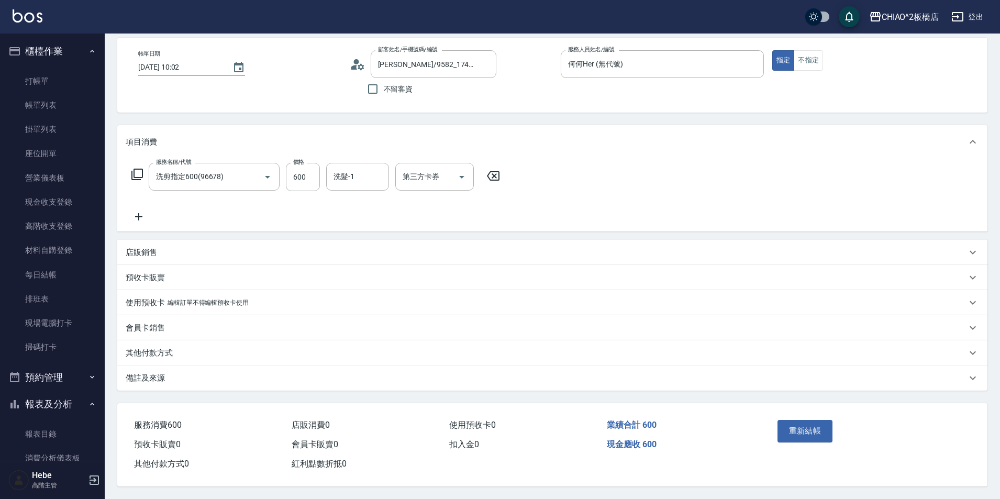
scroll to position [51, 0]
click at [153, 348] on p "其他付款方式" at bounding box center [149, 353] width 47 height 11
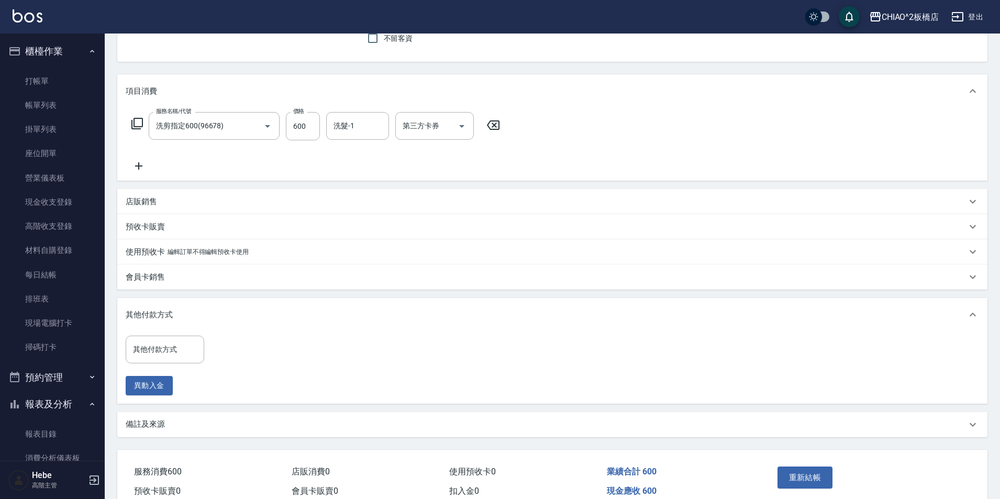
scroll to position [149, 0]
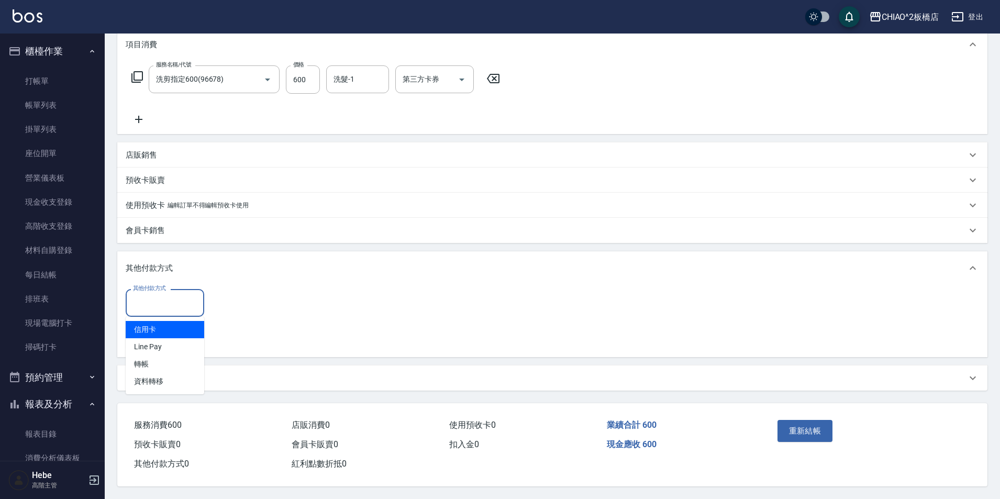
click at [160, 307] on input "其他付款方式" at bounding box center [164, 303] width 69 height 18
click at [147, 358] on span "轉帳" at bounding box center [165, 363] width 79 height 17
type input "轉帳"
click at [243, 297] on input "0" at bounding box center [249, 302] width 79 height 28
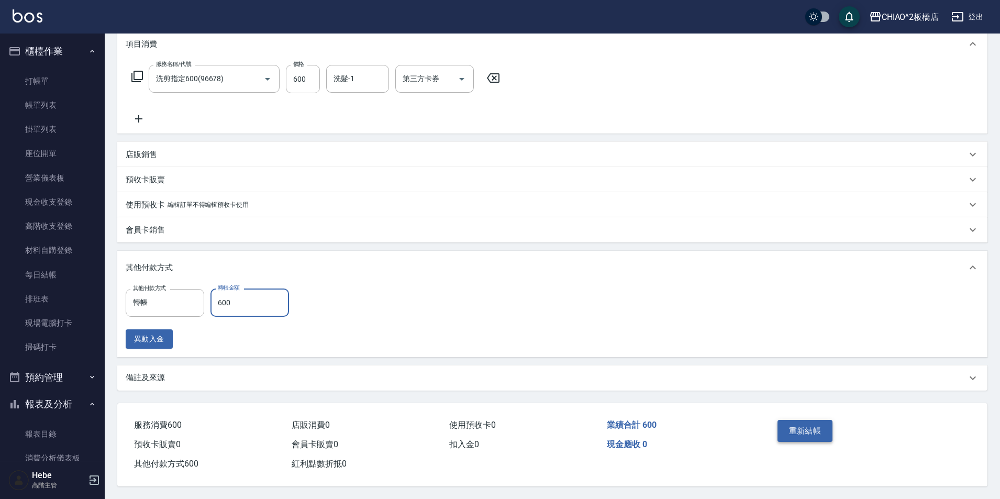
type input "600"
click at [800, 427] on button "重新結帳" at bounding box center [804, 431] width 55 height 22
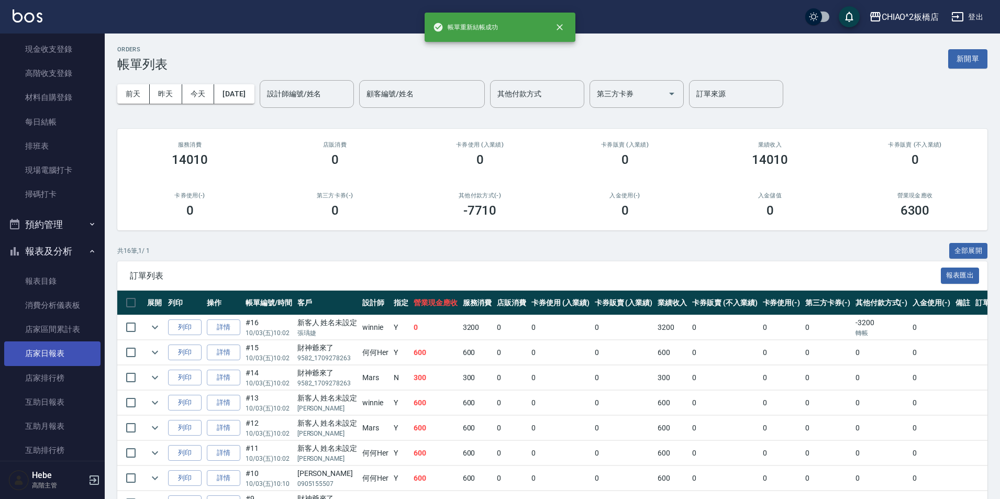
scroll to position [157, 0]
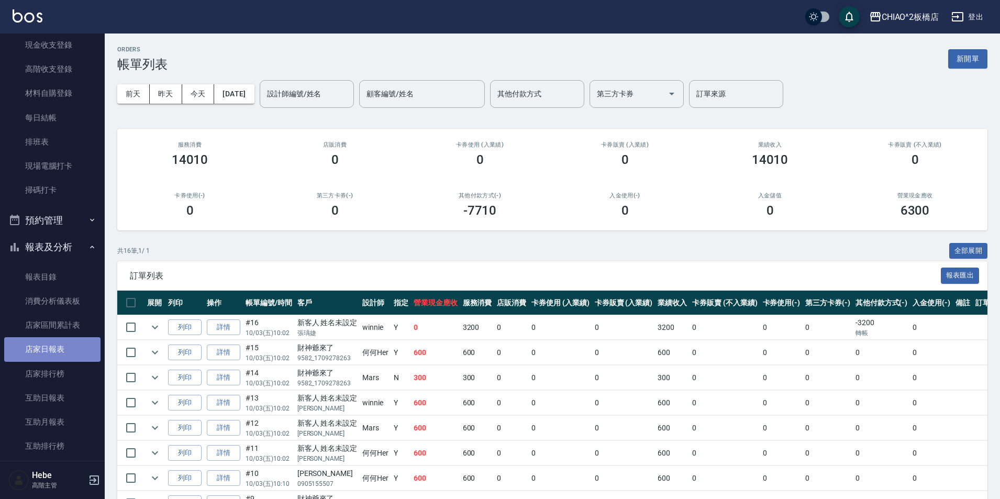
click at [57, 349] on link "店家日報表" at bounding box center [52, 349] width 96 height 24
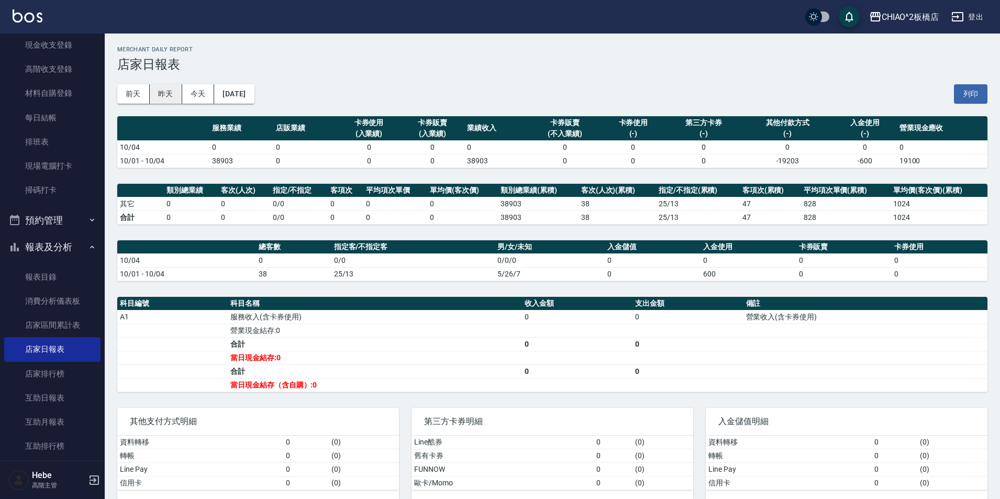
click at [155, 95] on button "昨天" at bounding box center [166, 93] width 32 height 19
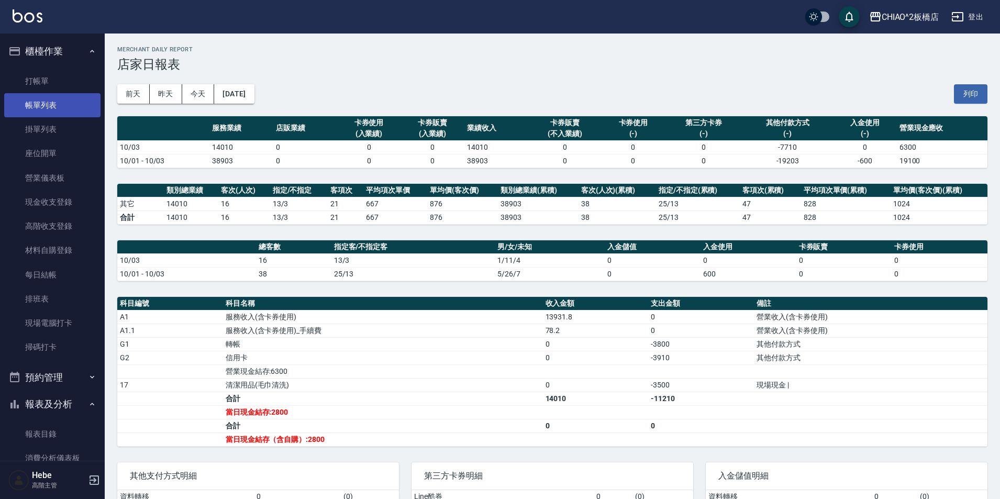
click at [56, 106] on link "帳單列表" at bounding box center [52, 105] width 96 height 24
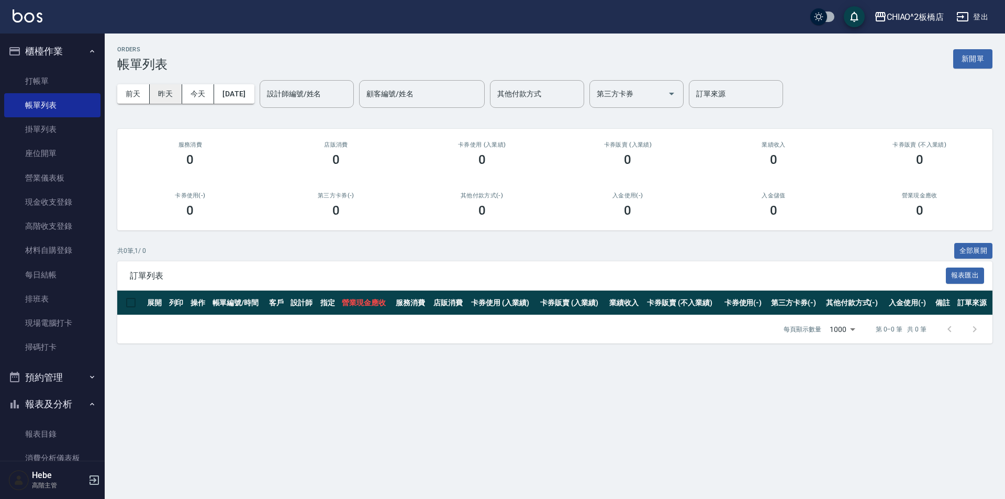
click at [171, 91] on button "昨天" at bounding box center [166, 93] width 32 height 19
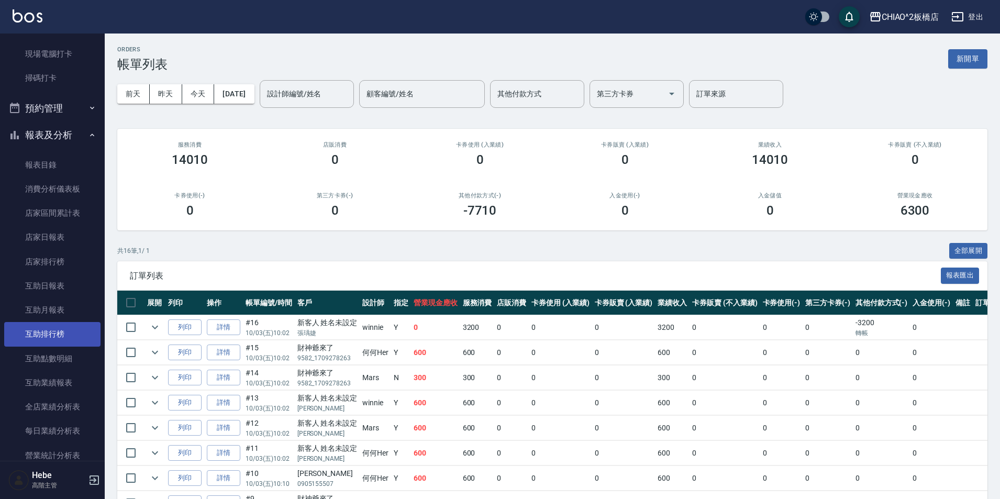
scroll to position [366, 0]
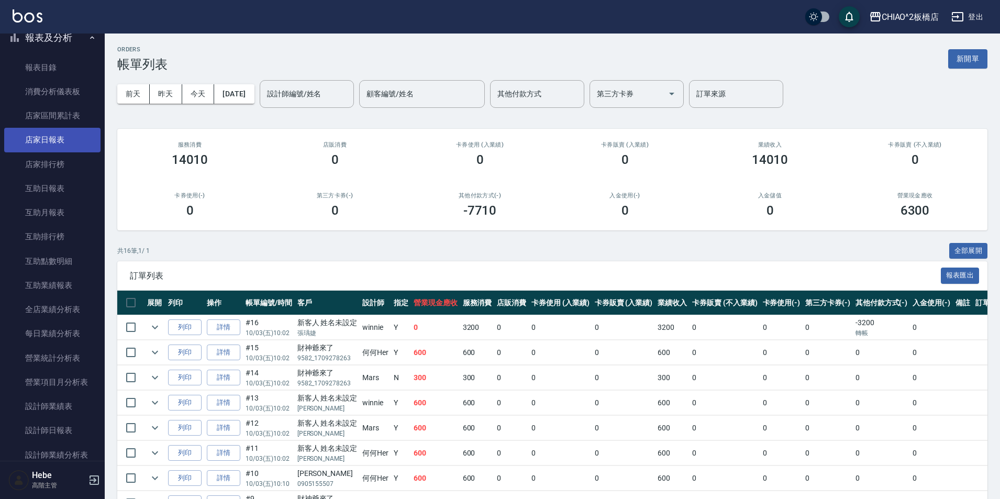
click at [59, 142] on link "店家日報表" at bounding box center [52, 140] width 96 height 24
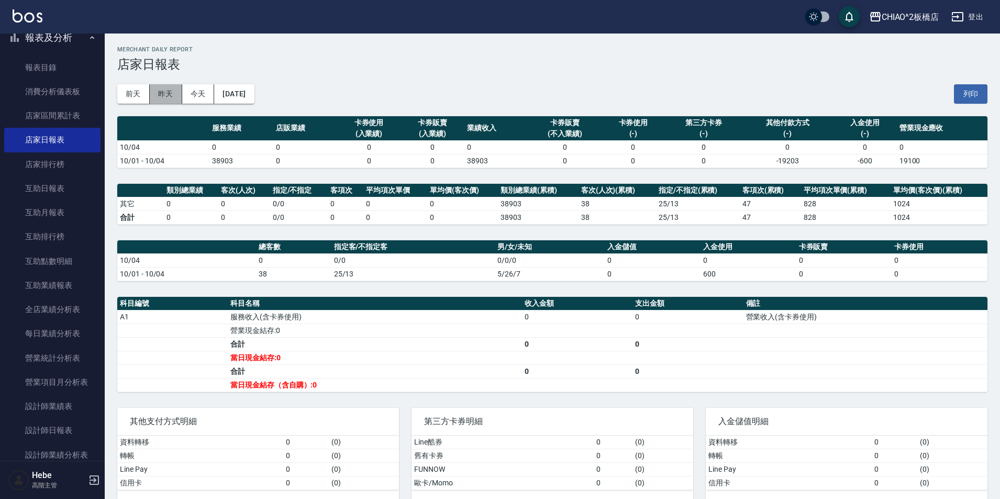
click at [168, 91] on button "昨天" at bounding box center [166, 93] width 32 height 19
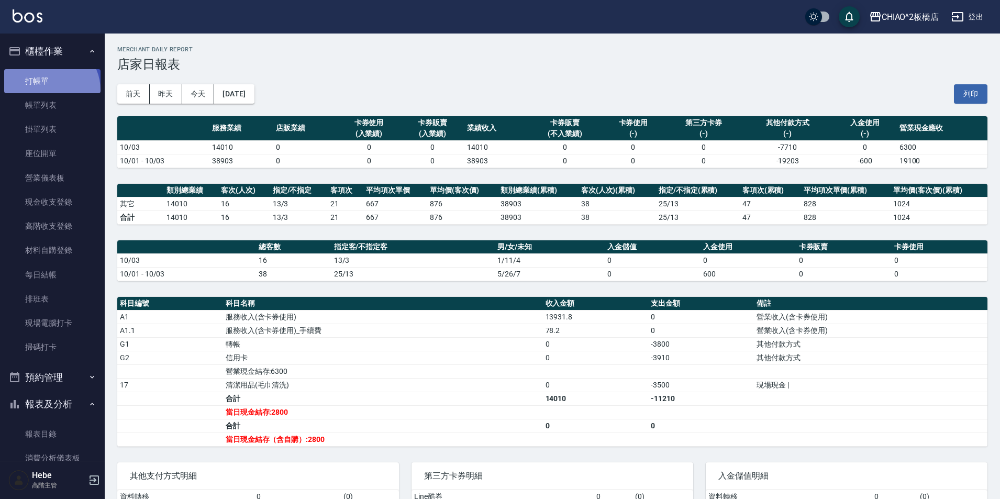
click at [48, 90] on link "打帳單" at bounding box center [52, 81] width 96 height 24
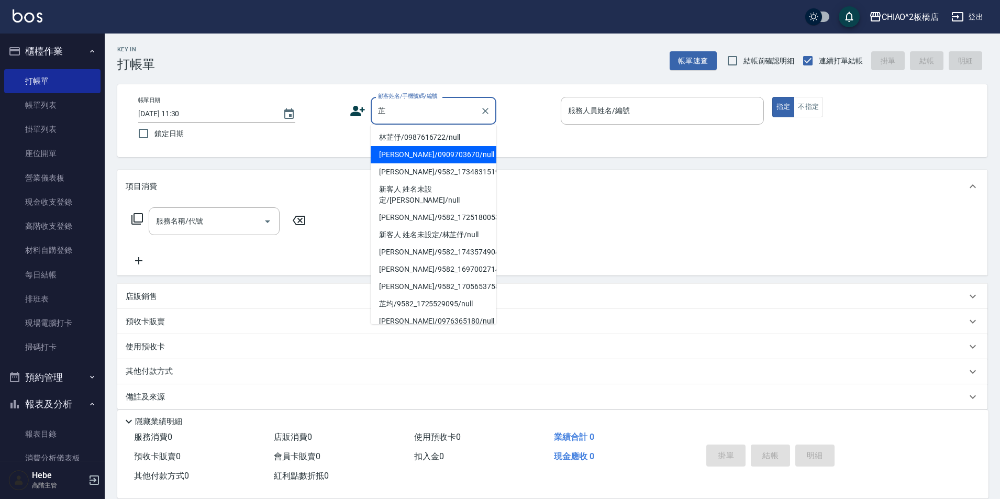
click at [448, 162] on li "[PERSON_NAME]/0909703670/null" at bounding box center [434, 154] width 126 height 17
type input "[PERSON_NAME]/0909703670/null"
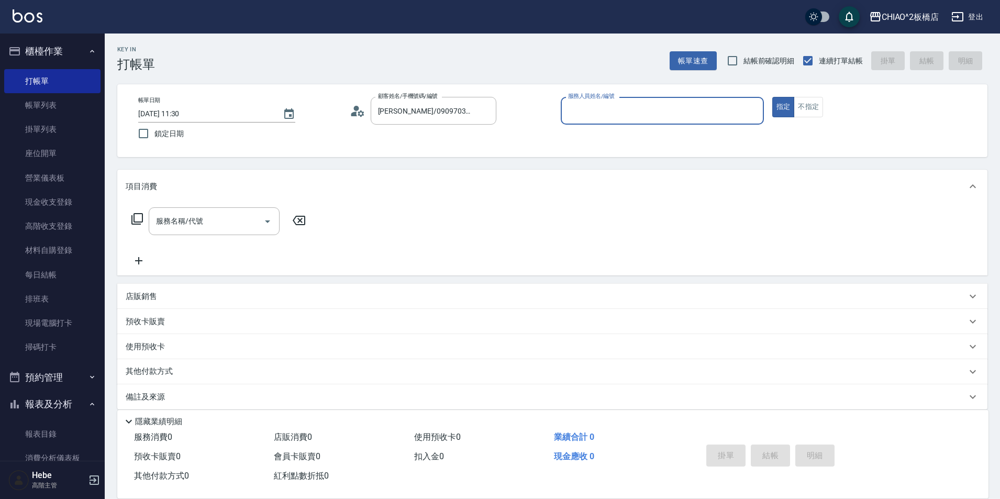
type input "MINI(無代號)"
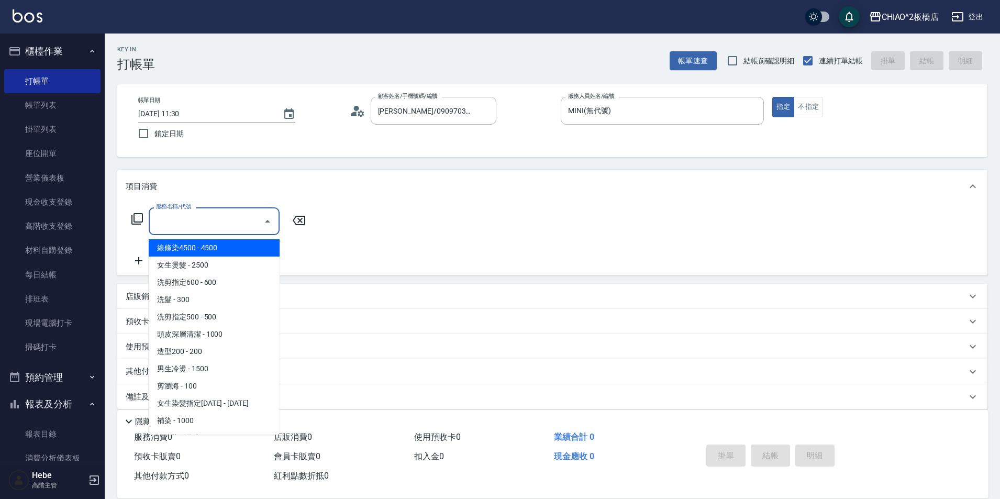
click at [252, 220] on input "服務名稱/代號" at bounding box center [206, 221] width 106 height 18
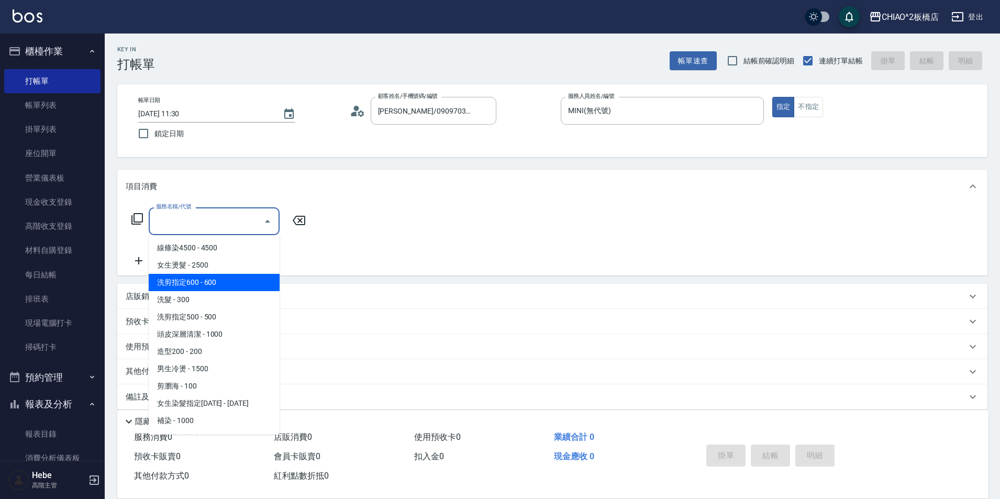
click at [246, 283] on span "洗剪指定600 - 600" at bounding box center [214, 282] width 131 height 17
type input "洗剪指定600(96678)"
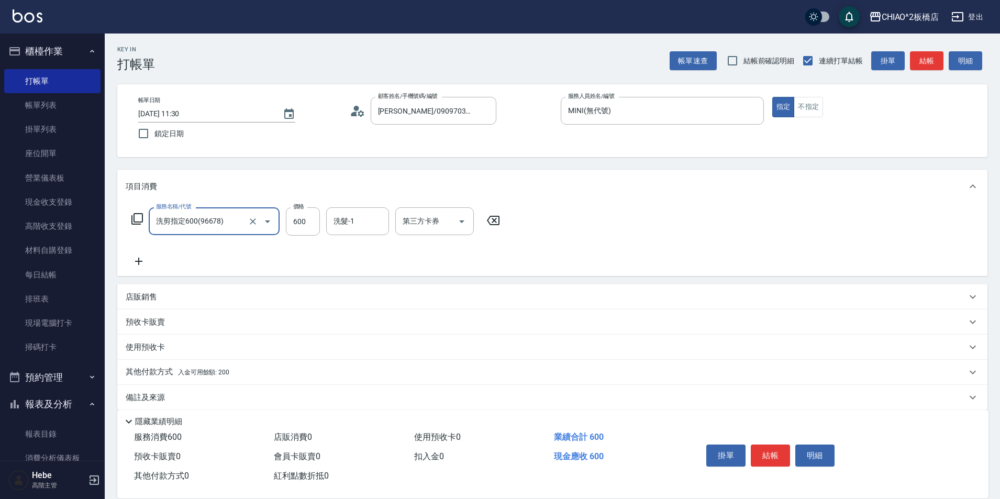
click at [241, 373] on div "其他付款方式 入金可用餘額: 200" at bounding box center [546, 372] width 841 height 12
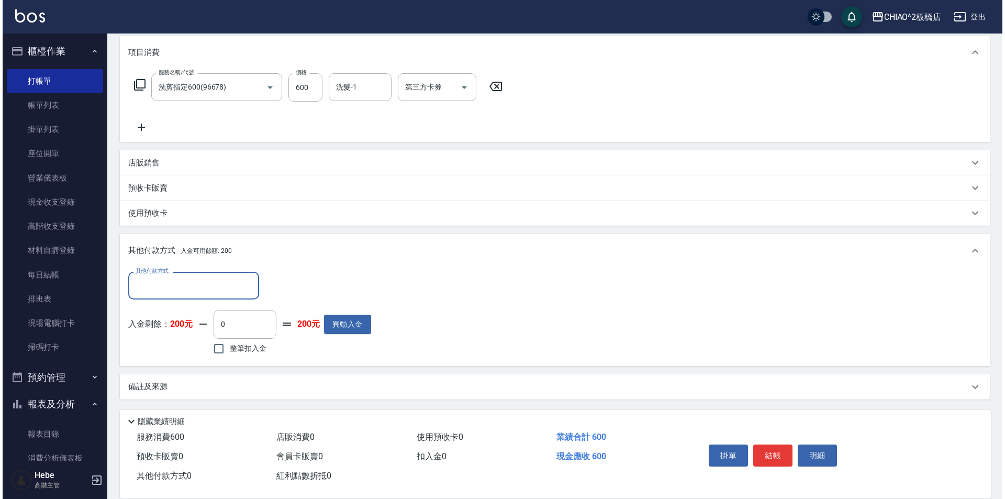
scroll to position [135, 0]
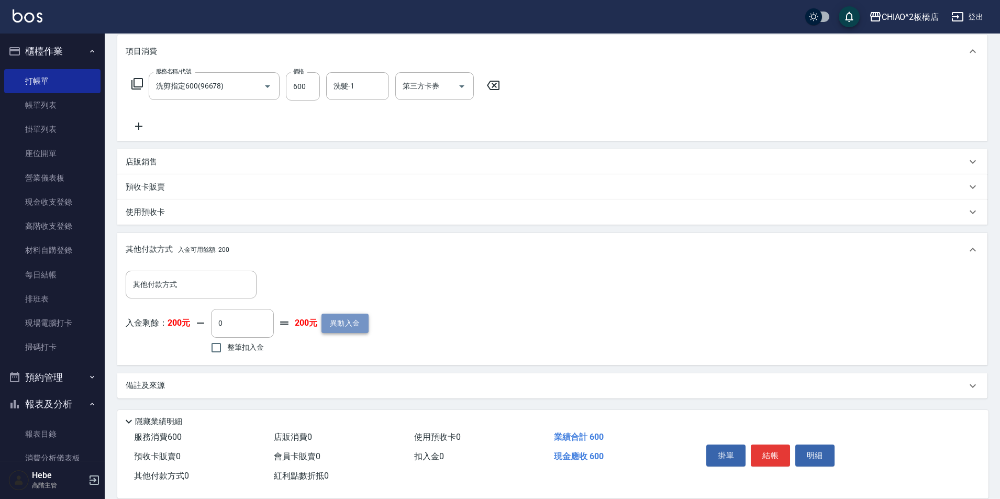
click at [336, 321] on button "異動入金" at bounding box center [344, 323] width 47 height 19
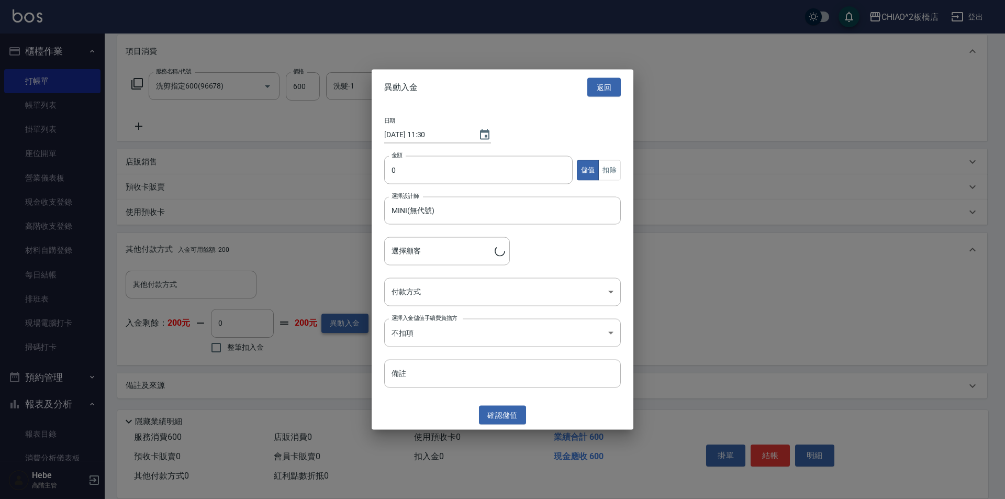
type input "[PERSON_NAME]/0909703670"
click at [433, 174] on input "0" at bounding box center [478, 170] width 188 height 28
type input "500"
click at [470, 288] on body "CHIAO^2板橋店 登出 櫃檯作業 打帳單 帳單列表 掛單列表 座位開單 營業儀表板 現金收支登錄 高階收支登錄 材料自購登錄 每日結帳 排班表 現場電腦打…" at bounding box center [502, 182] width 1005 height 634
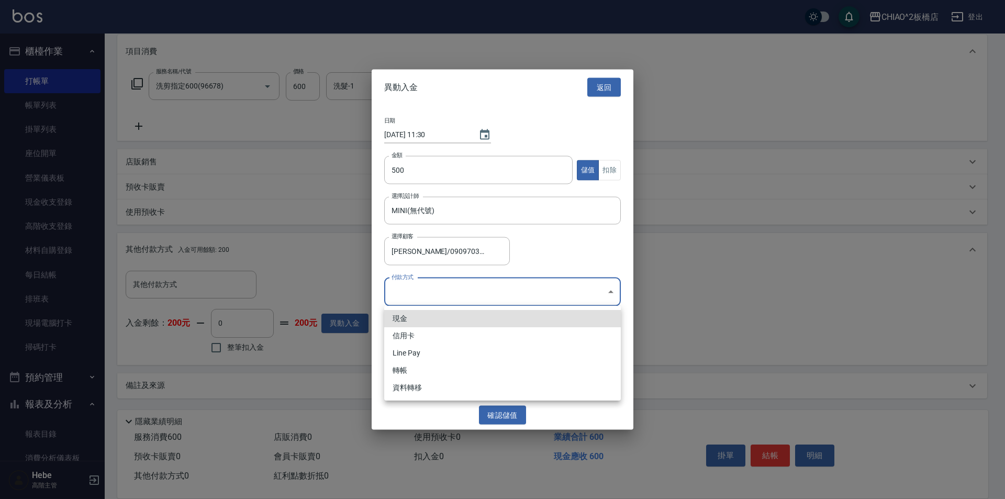
click at [468, 322] on li "現金" at bounding box center [502, 318] width 237 height 17
type input "現金"
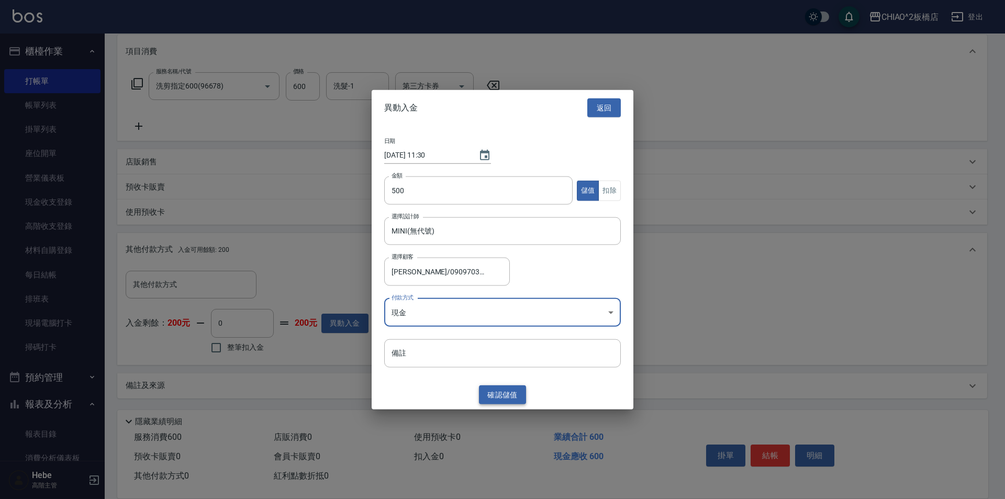
click at [506, 391] on button "確認 儲值" at bounding box center [502, 394] width 47 height 19
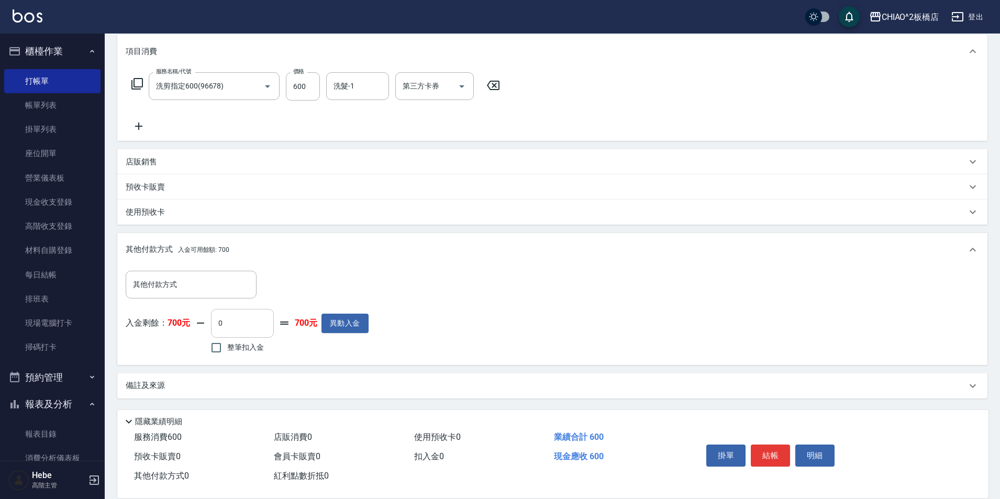
click at [248, 325] on input "0" at bounding box center [242, 323] width 63 height 28
type input "600"
click at [773, 446] on button "結帳" at bounding box center [770, 455] width 39 height 22
type input "[DATE] 11:31"
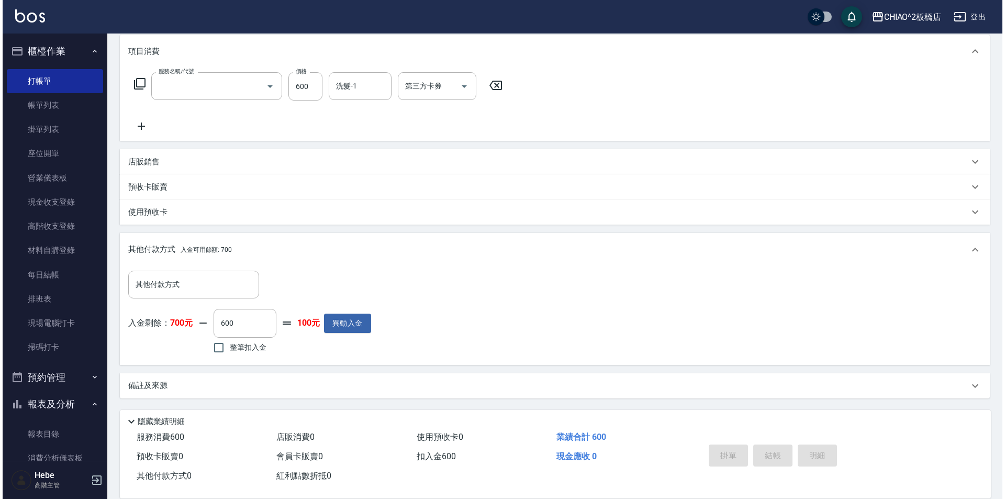
scroll to position [0, 0]
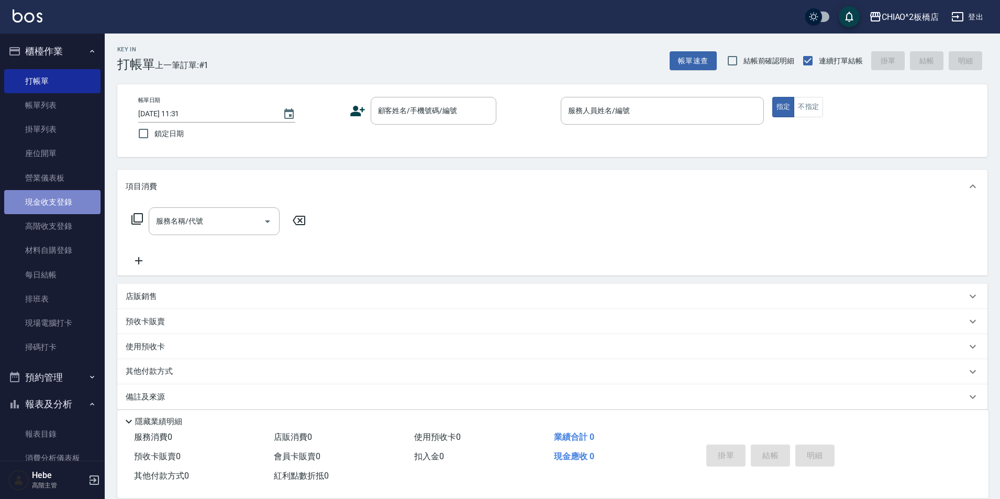
click at [60, 208] on link "現金收支登錄" at bounding box center [52, 202] width 96 height 24
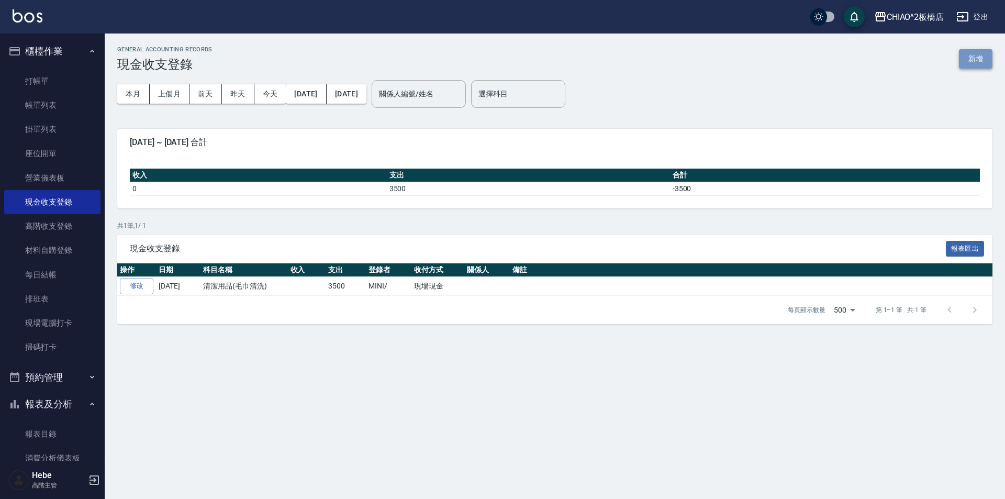
click at [963, 58] on button "新增" at bounding box center [976, 58] width 34 height 19
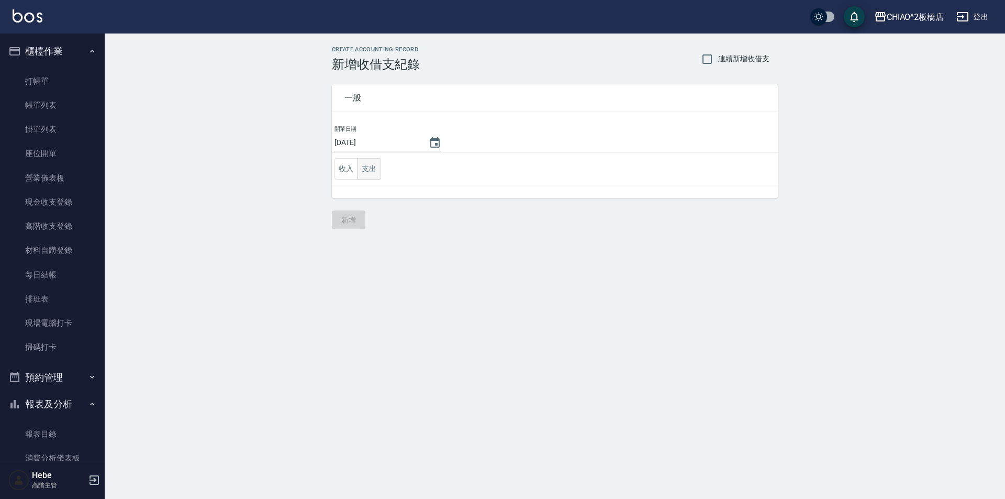
click at [372, 171] on button "支出" at bounding box center [370, 168] width 24 height 21
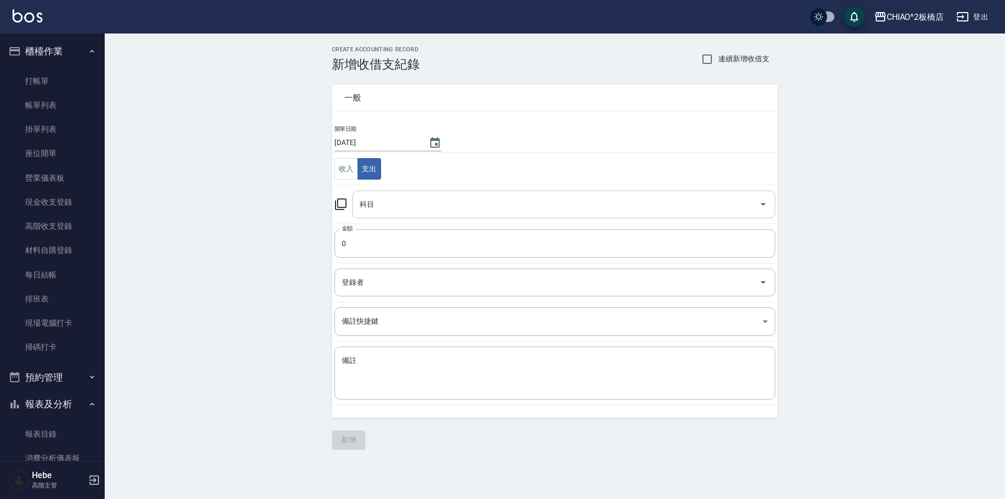
click at [385, 205] on input "科目" at bounding box center [556, 204] width 398 height 18
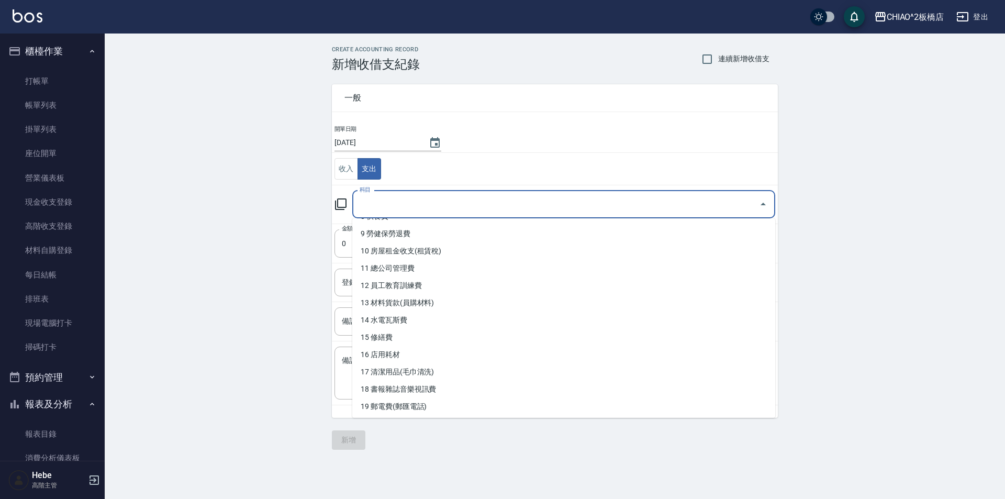
scroll to position [157, 0]
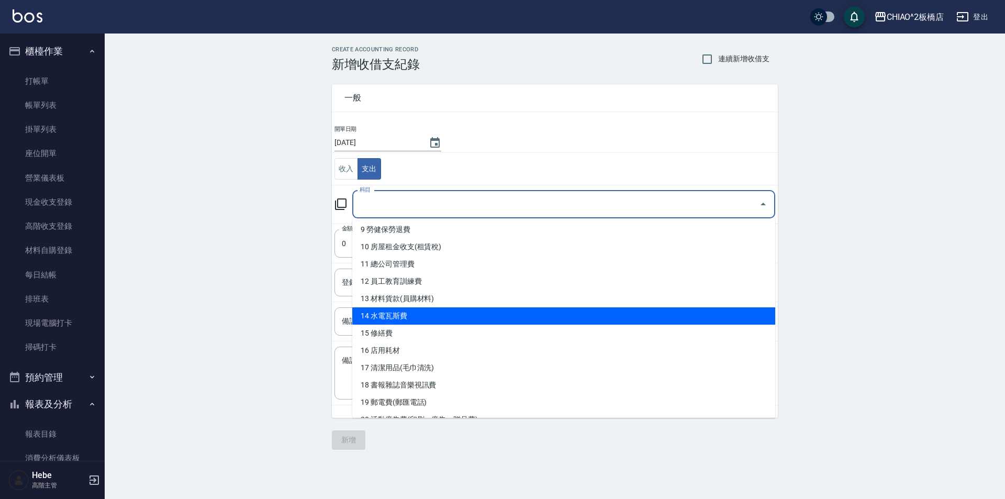
click at [415, 320] on li "14 水電瓦斯費" at bounding box center [563, 315] width 423 height 17
type input "14 水電瓦斯費"
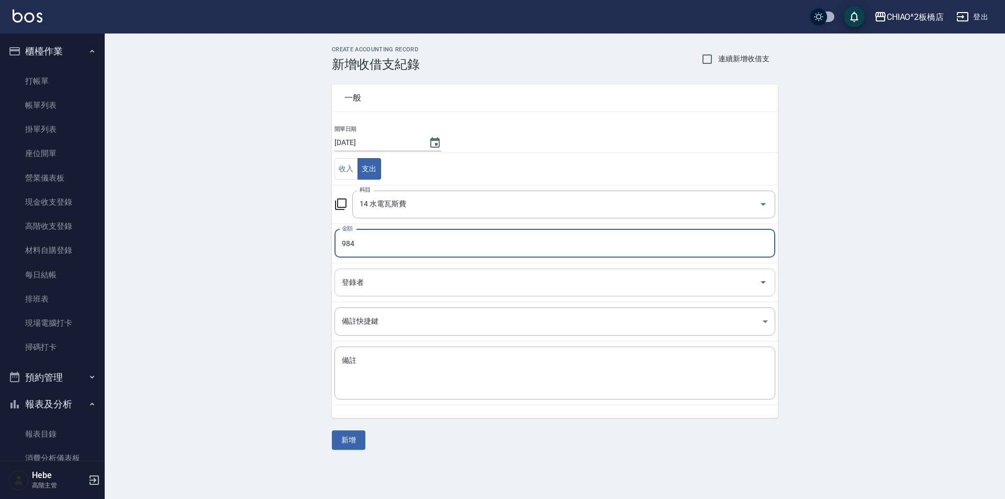
type input "984"
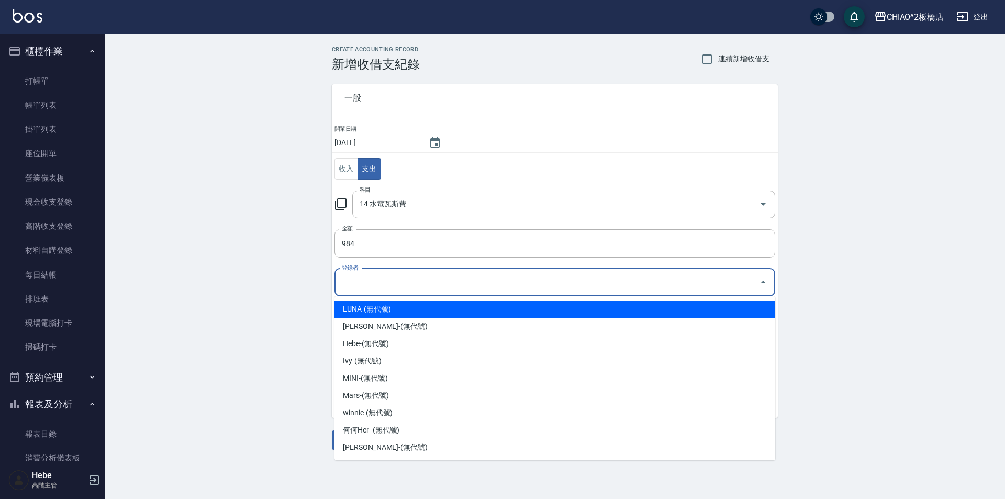
click at [400, 286] on input "登錄者" at bounding box center [547, 282] width 416 height 18
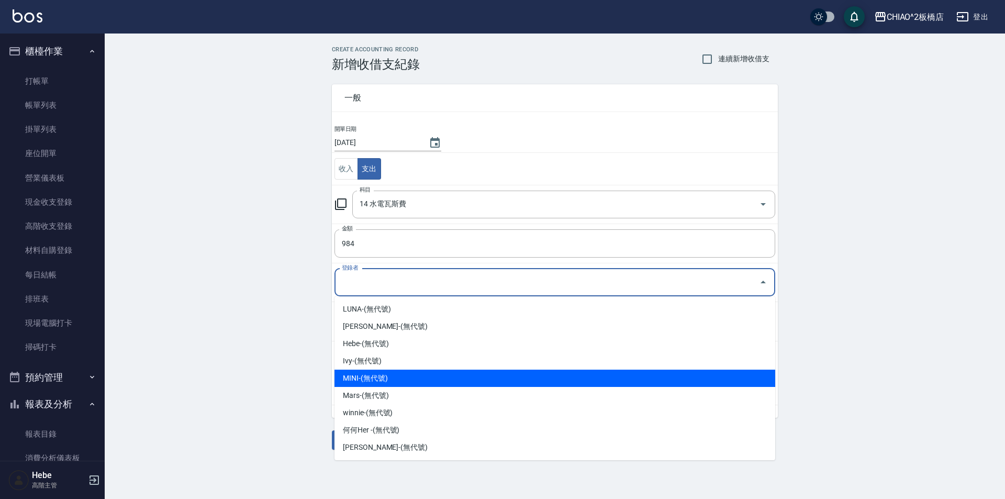
click at [399, 377] on li "MINI-(無代號)" at bounding box center [555, 378] width 441 height 17
type input "MINI-(無代號)"
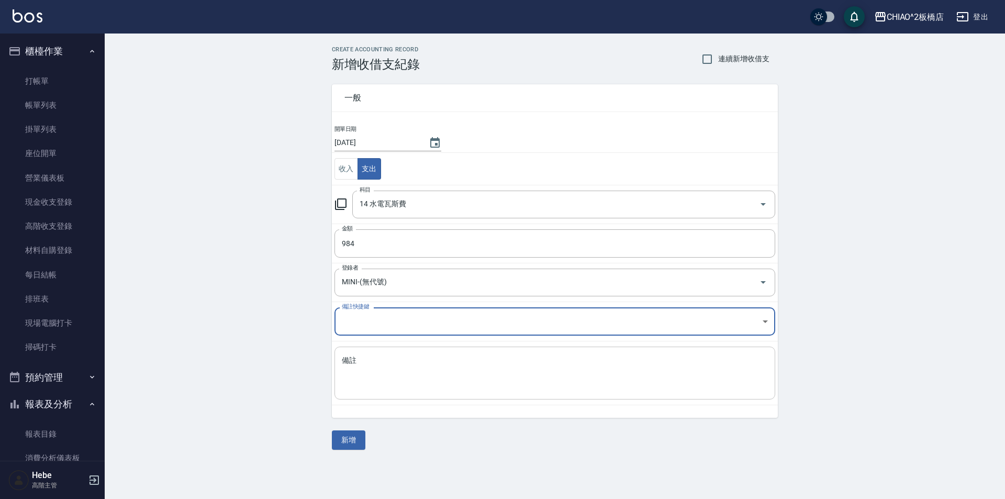
click at [388, 376] on textarea "備註" at bounding box center [555, 373] width 426 height 36
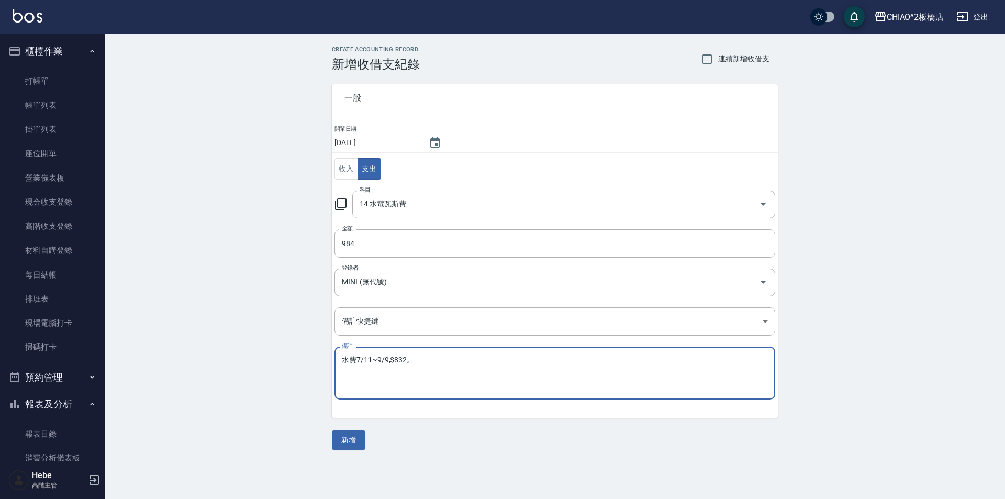
click at [390, 363] on textarea "水費7/11~9/9,$832。" at bounding box center [555, 373] width 426 height 36
click at [437, 363] on textarea "水費7/11~9/9 $832。" at bounding box center [555, 373] width 426 height 36
type textarea "水費7/11~9/9 $832。中華電信8/16~9/15 $152"
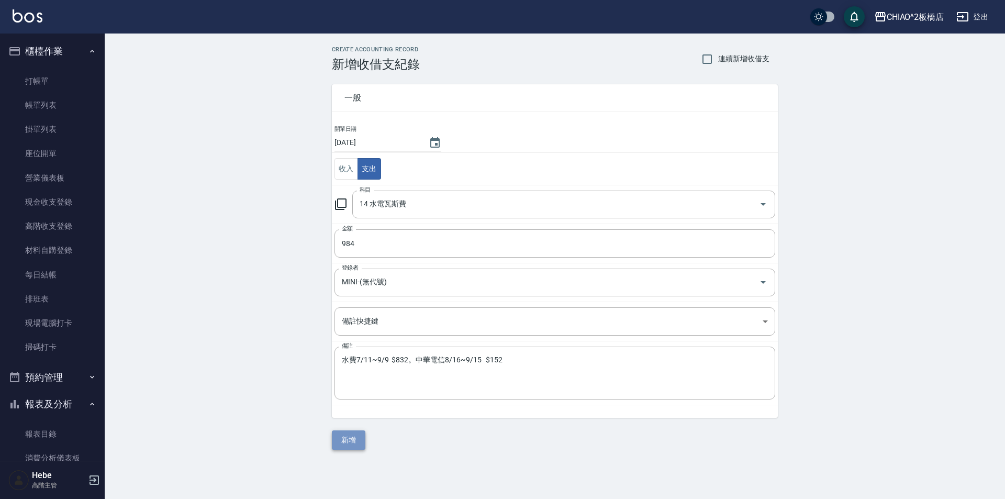
click at [355, 440] on button "新增" at bounding box center [349, 439] width 34 height 19
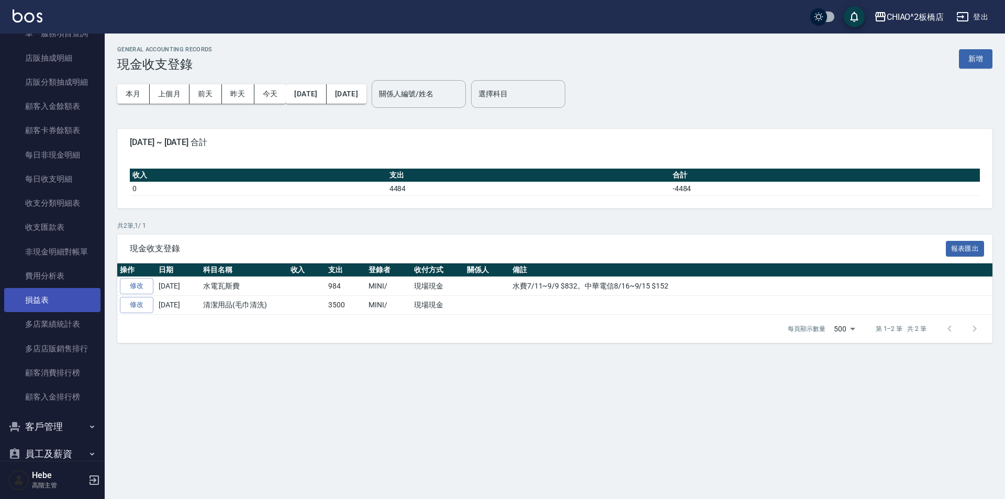
scroll to position [1154, 0]
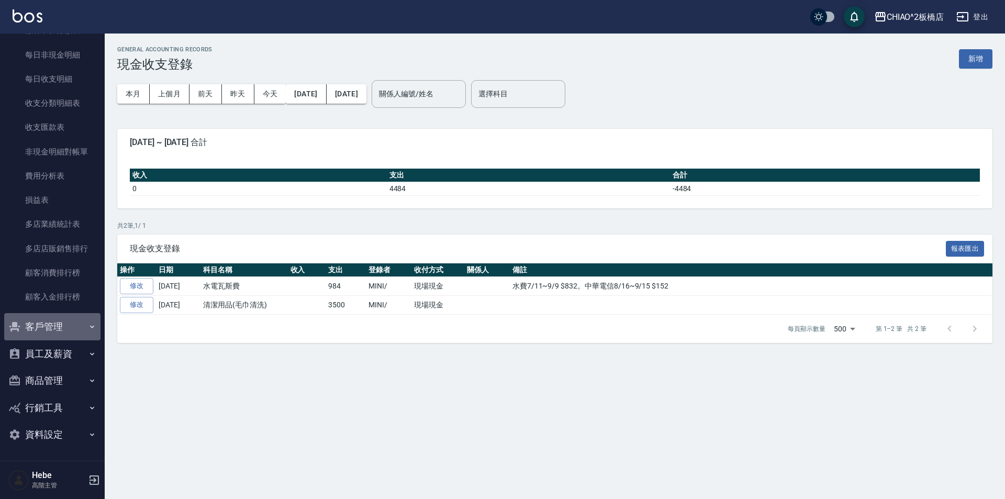
click at [60, 330] on button "客戶管理" at bounding box center [52, 326] width 96 height 27
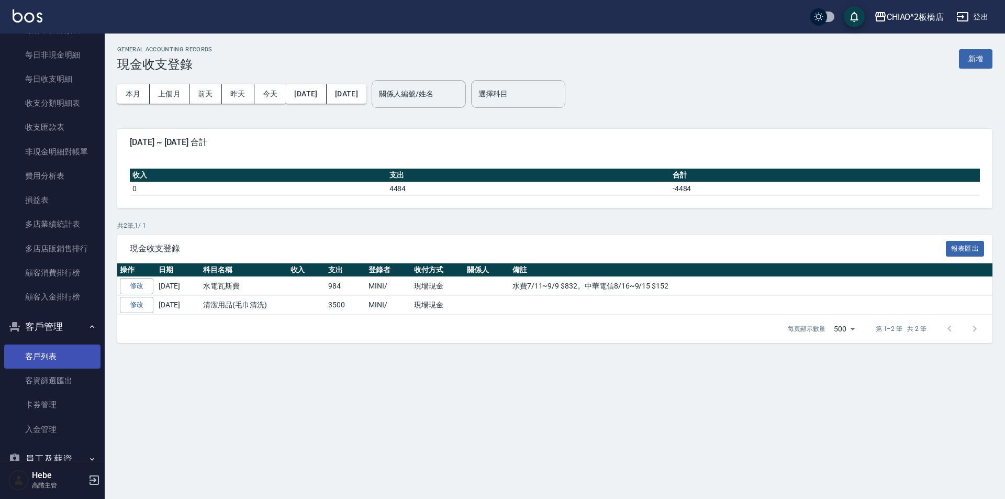
click at [60, 354] on link "客戶列表" at bounding box center [52, 356] width 96 height 24
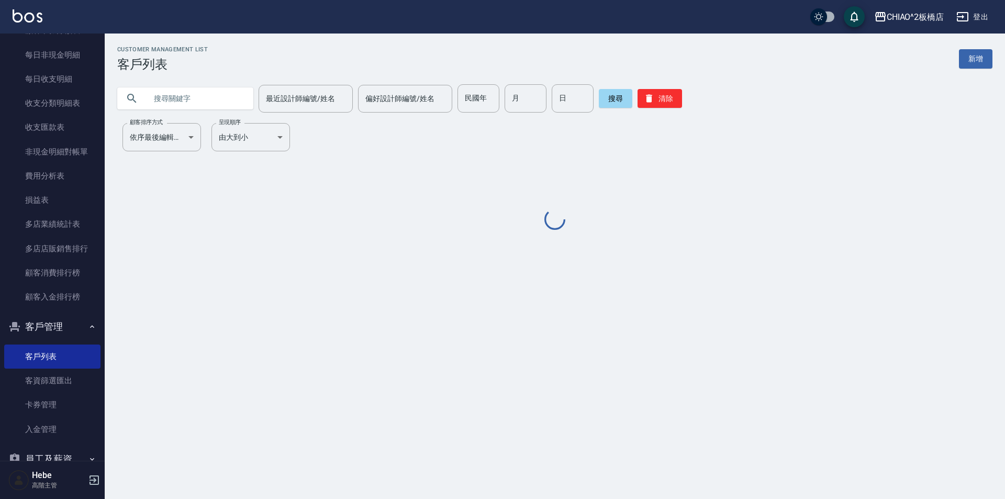
click at [197, 99] on input "text" at bounding box center [196, 98] width 98 height 28
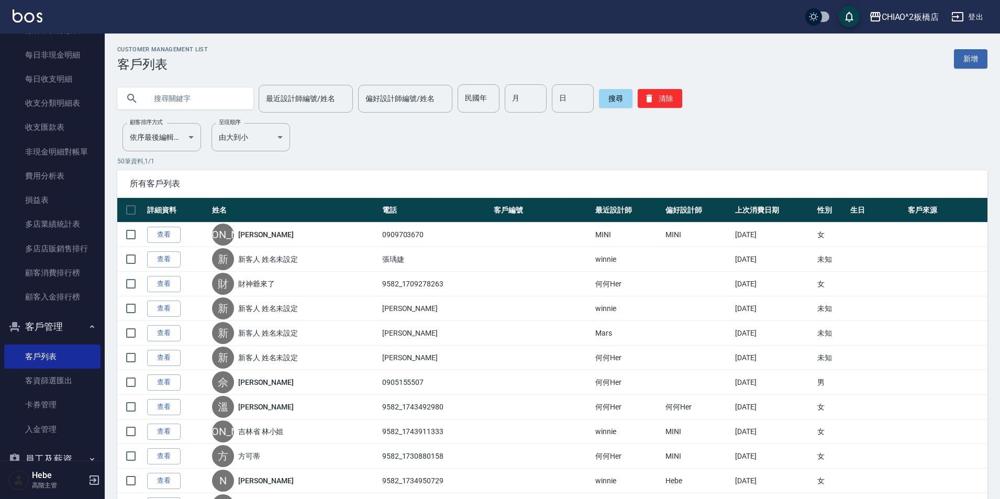
click at [216, 103] on input "text" at bounding box center [196, 98] width 98 height 28
type input "安"
click at [609, 100] on button "搜尋" at bounding box center [616, 98] width 34 height 19
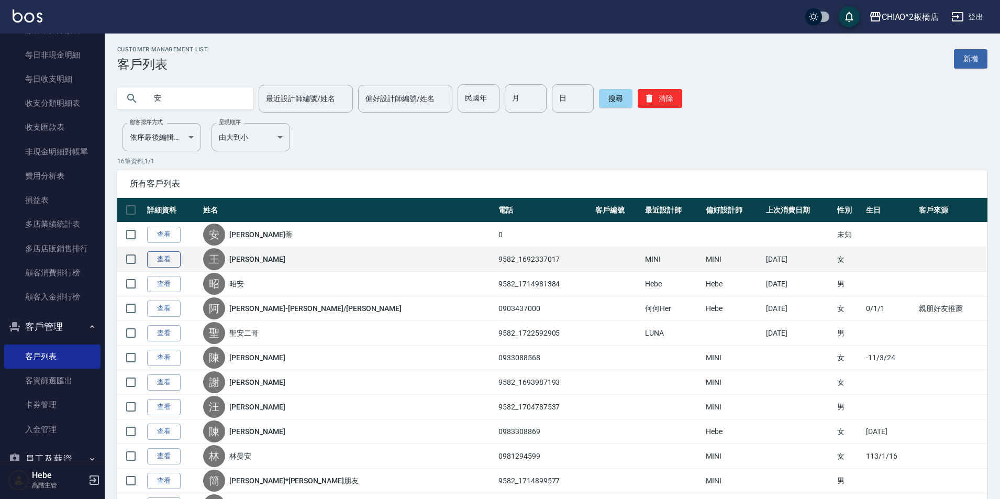
click at [166, 265] on link "查看" at bounding box center [164, 259] width 34 height 16
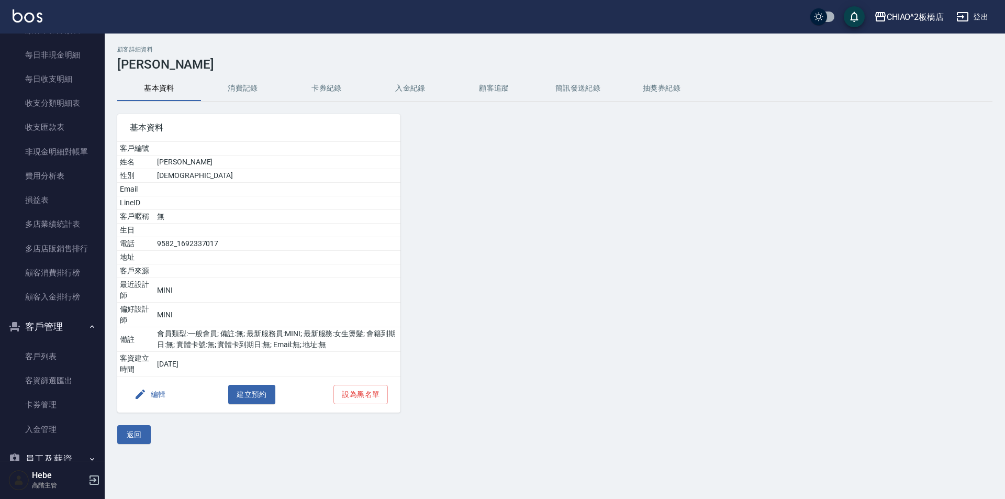
click at [236, 96] on button "消費記錄" at bounding box center [243, 88] width 84 height 25
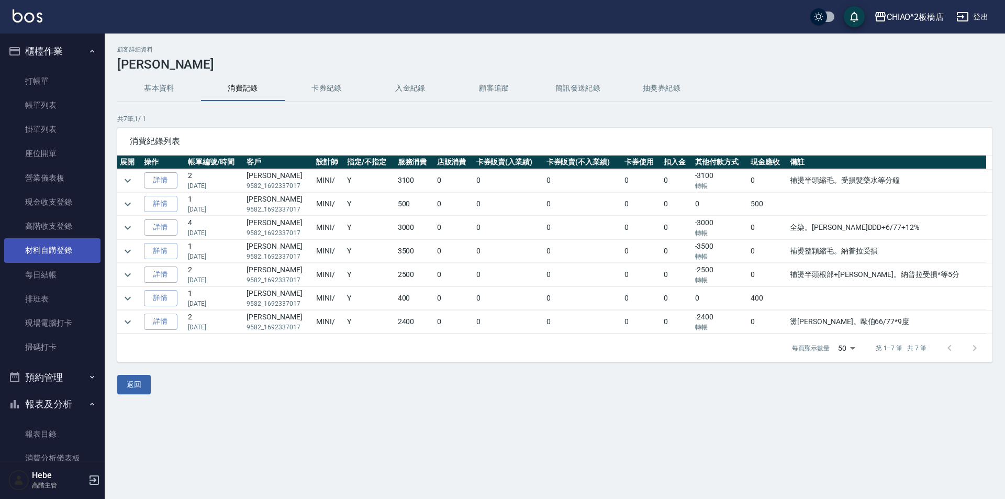
click at [32, 247] on link "材料自購登錄" at bounding box center [52, 250] width 96 height 24
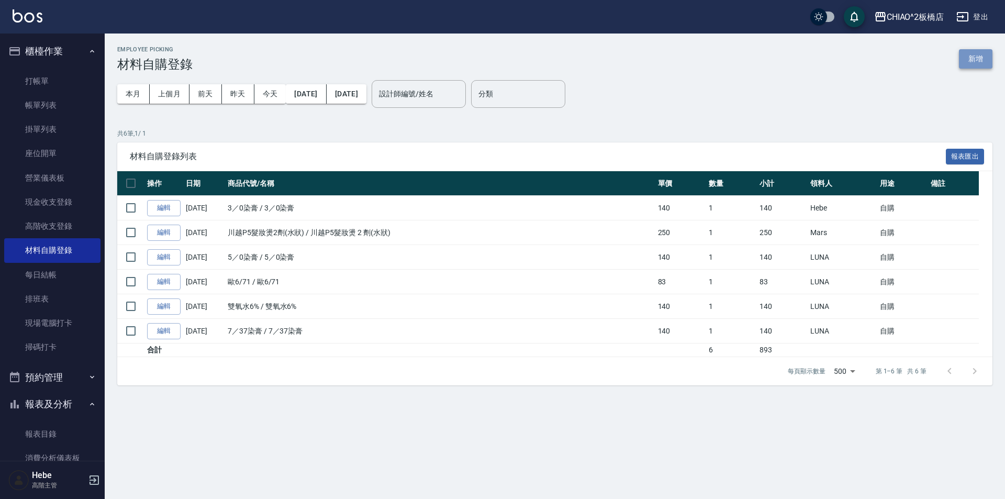
click at [982, 66] on button "新增" at bounding box center [976, 58] width 34 height 19
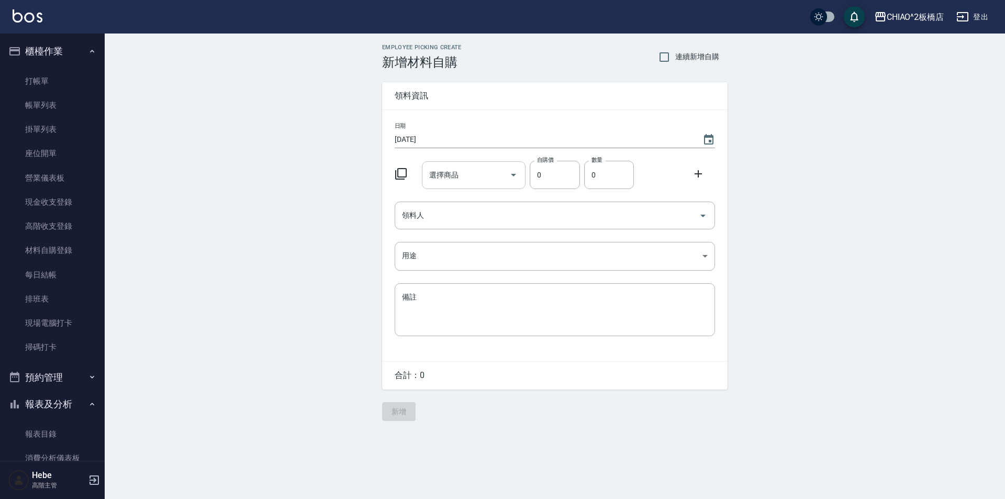
click at [494, 181] on input "選擇商品" at bounding box center [466, 175] width 79 height 18
click at [434, 200] on li "歐DDD 歐DDD" at bounding box center [473, 201] width 104 height 17
type input "歐DDD"
type input "83"
type input "1"
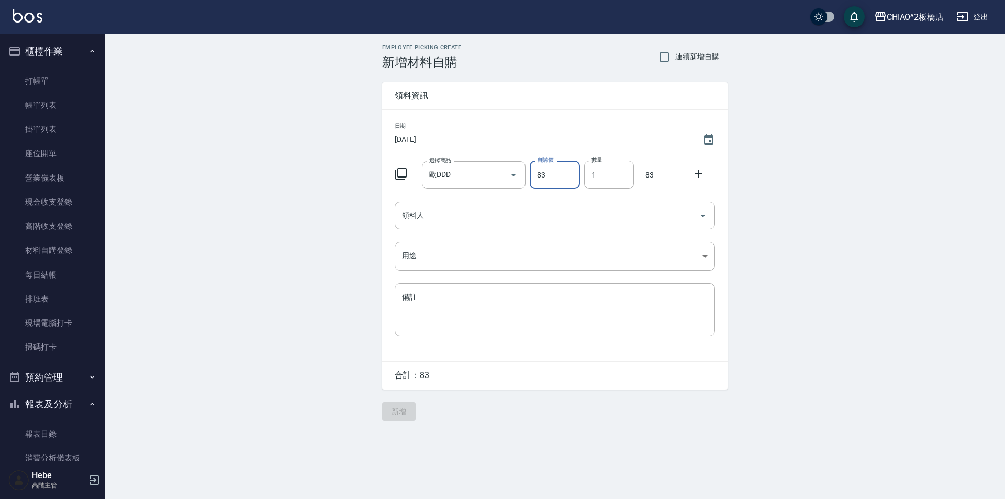
click at [700, 175] on icon at bounding box center [698, 174] width 13 height 13
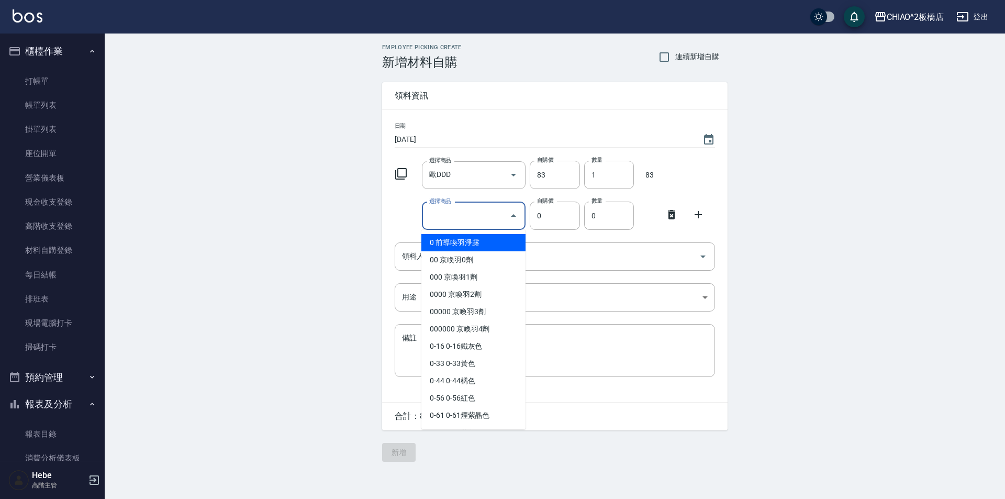
click at [492, 219] on input "選擇商品" at bounding box center [466, 216] width 79 height 18
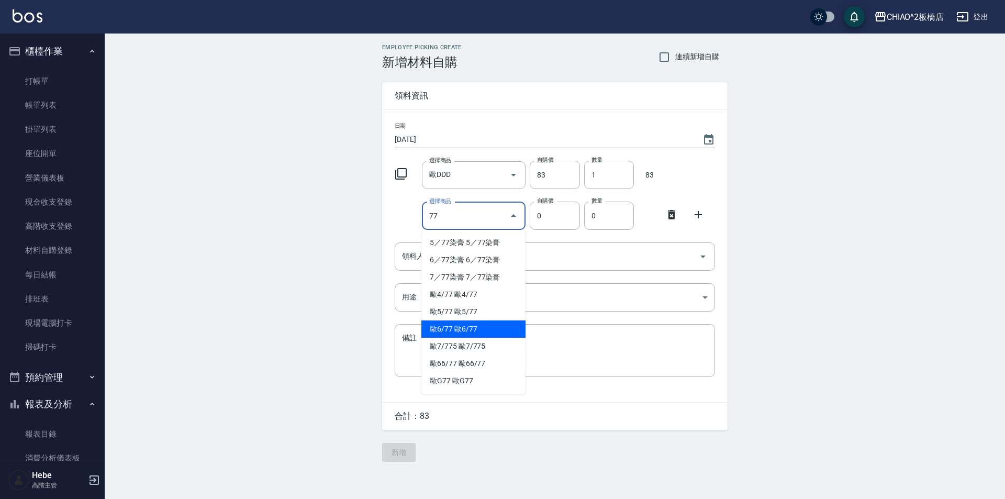
click at [464, 334] on li "歐6/77 歐6/77" at bounding box center [473, 328] width 104 height 17
type input "歐6/77"
type input "83"
type input "1"
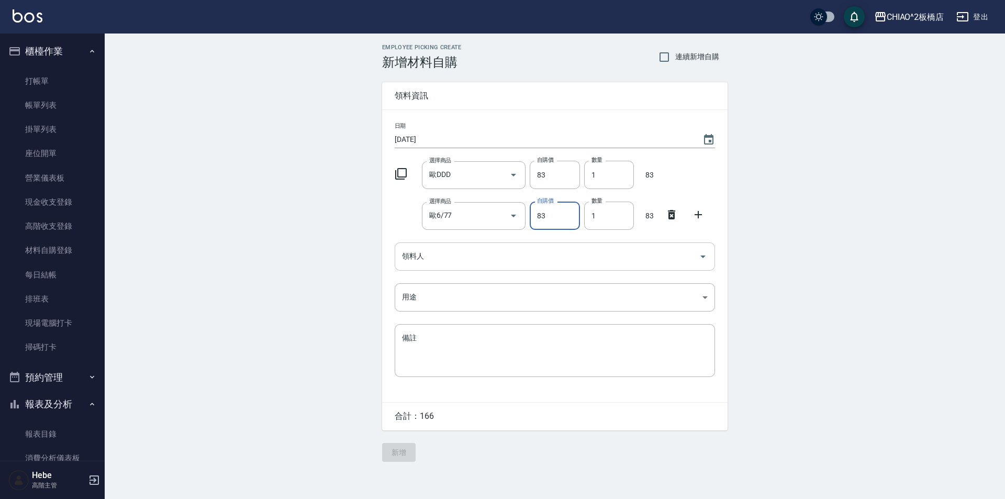
click at [474, 257] on input "領料人" at bounding box center [546, 256] width 295 height 18
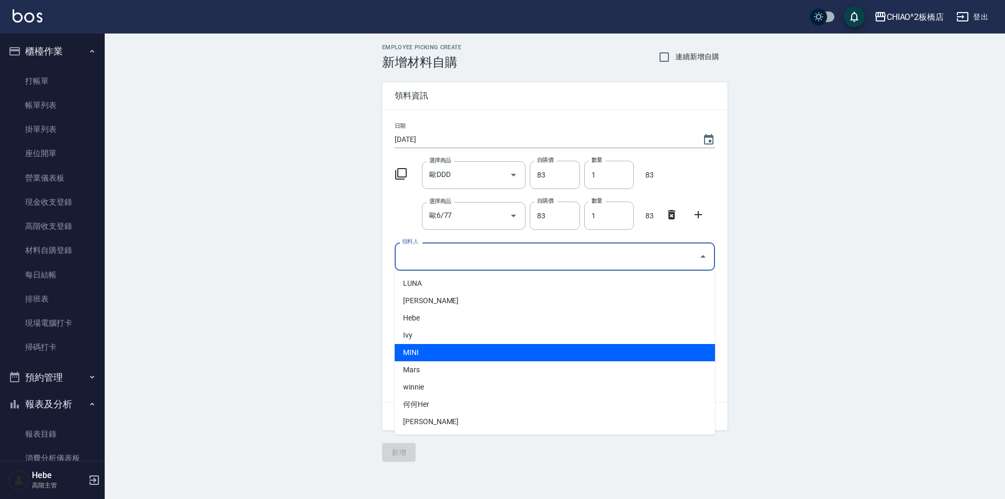
click at [441, 352] on li "MINI" at bounding box center [555, 352] width 320 height 17
type input "MINI"
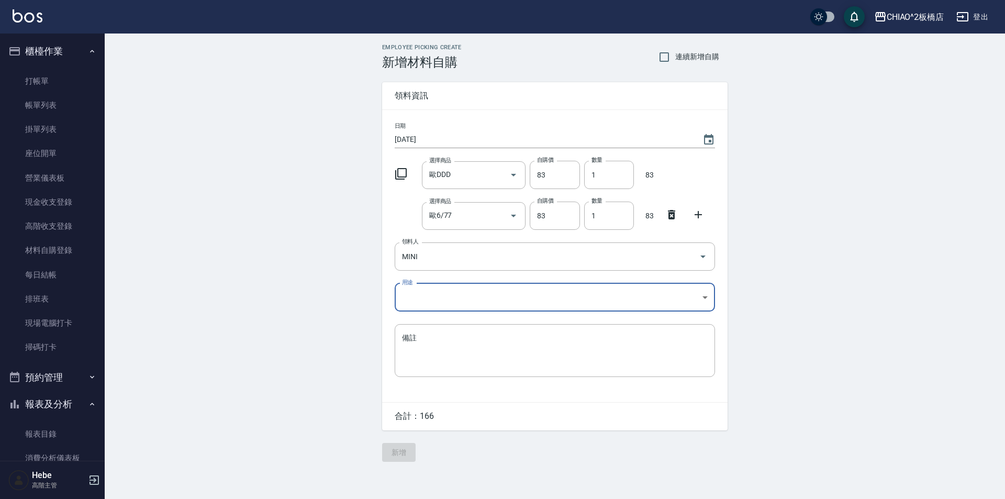
click at [429, 303] on body "CHIAO^2板橋店 登出 櫃檯作業 打帳單 帳單列表 掛單列表 座位開單 營業儀表板 現金收支登錄 高階收支登錄 材料自購登錄 每日結帳 排班表 現場電腦打…" at bounding box center [502, 249] width 1005 height 499
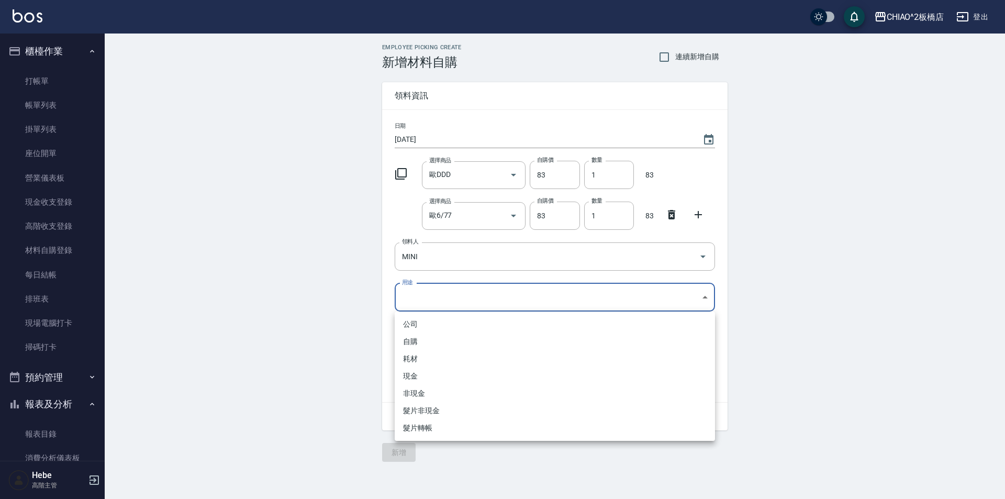
click at [428, 341] on li "自購" at bounding box center [555, 341] width 320 height 17
type input "自購"
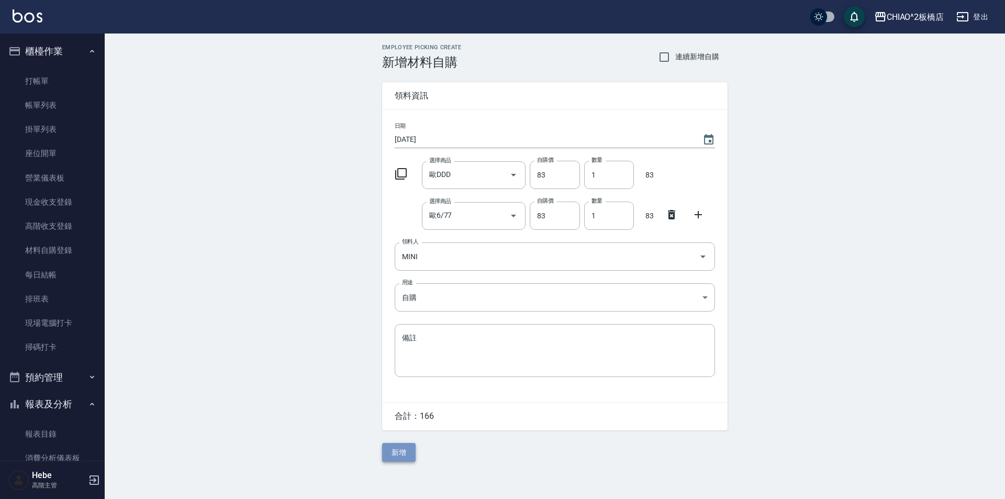
click at [410, 450] on button "新增" at bounding box center [399, 452] width 34 height 19
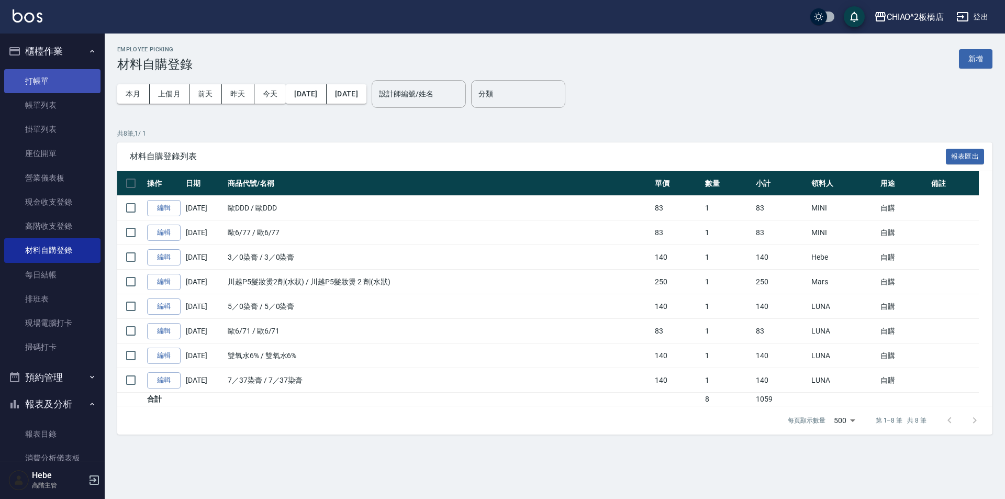
click at [40, 76] on link "打帳單" at bounding box center [52, 81] width 96 height 24
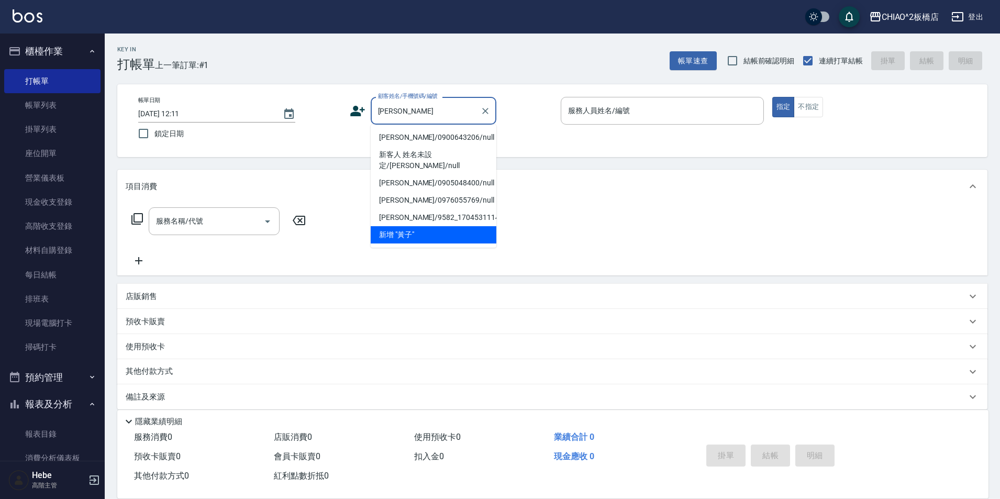
click at [437, 139] on li "[PERSON_NAME]/0900643206/null" at bounding box center [434, 137] width 126 height 17
type input "[PERSON_NAME]/0900643206/null"
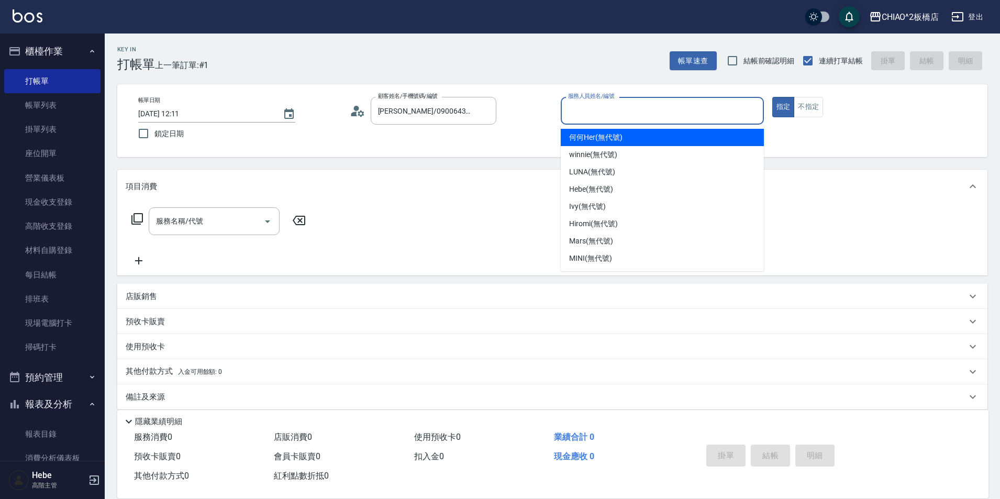
click at [589, 111] on input "服務人員姓名/編號" at bounding box center [662, 111] width 194 height 18
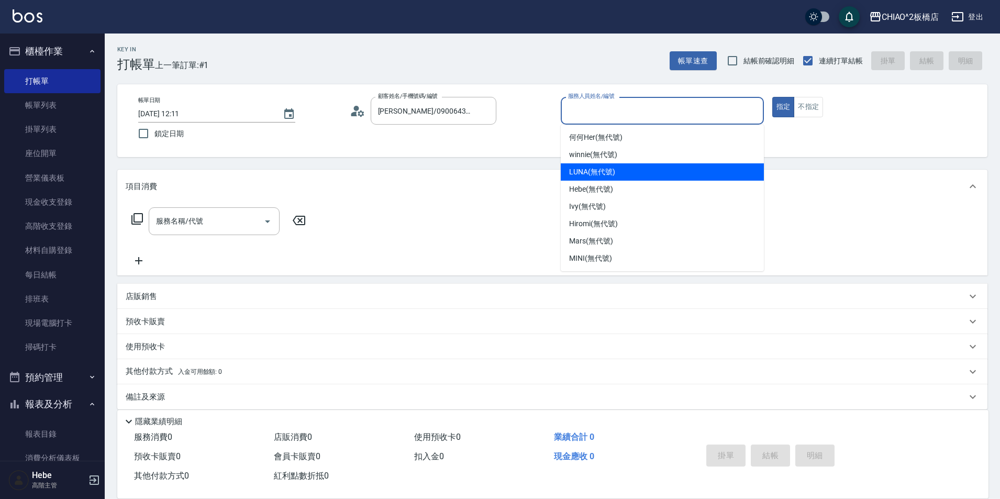
click at [574, 168] on span "LUNA (無代號)" at bounding box center [592, 171] width 46 height 11
type input "LUNA(無代號)"
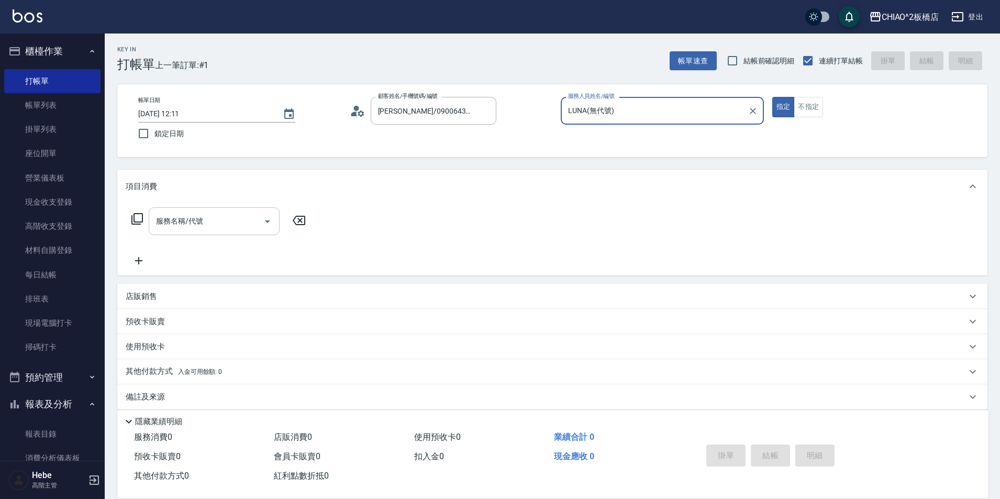
click at [227, 209] on div "服務名稱/代號" at bounding box center [214, 221] width 131 height 28
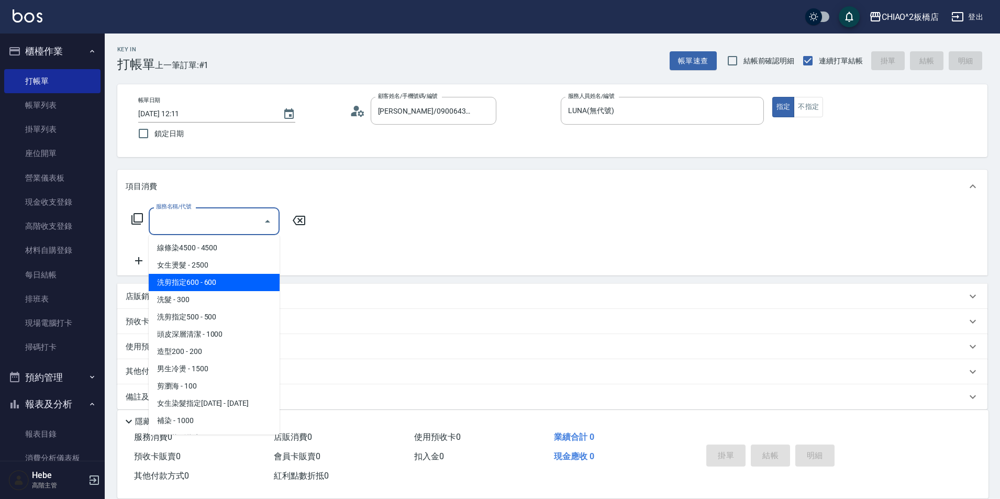
click at [237, 282] on span "洗剪指定600 - 600" at bounding box center [214, 282] width 131 height 17
type input "洗剪指定600(96678)"
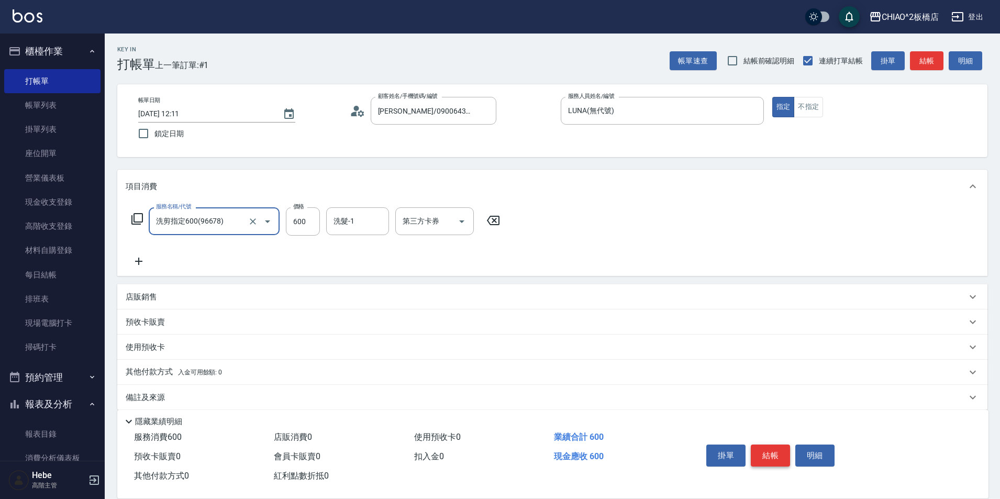
click at [772, 446] on button "結帳" at bounding box center [770, 455] width 39 height 22
